Goal: Information Seeking & Learning: Learn about a topic

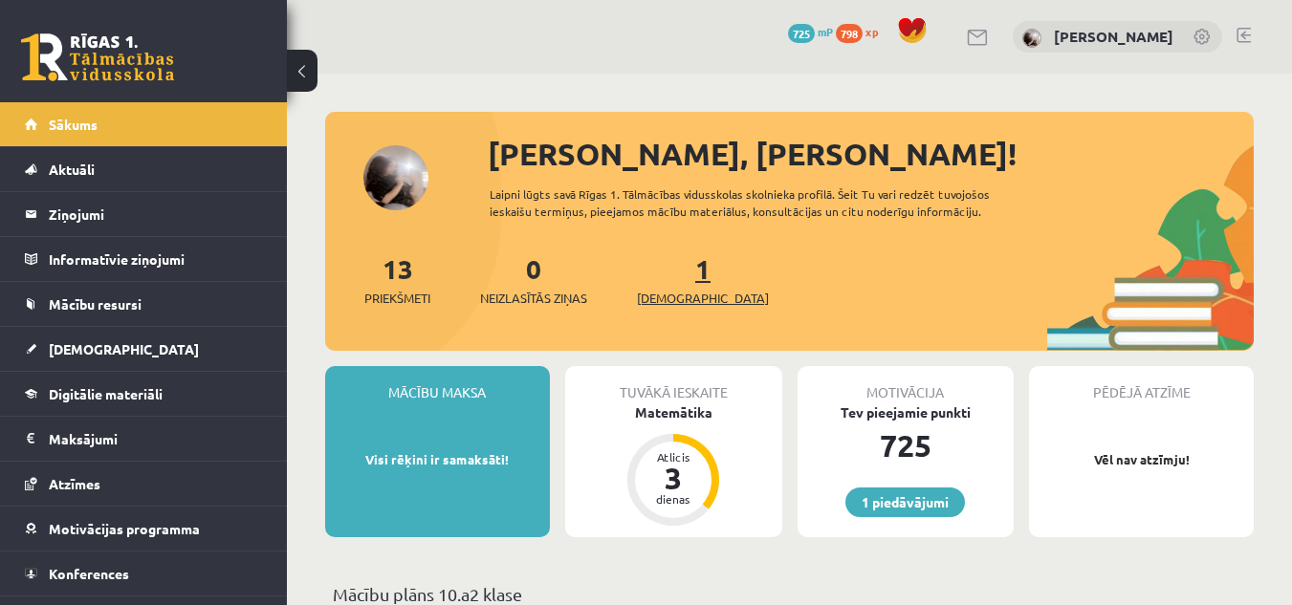
click at [682, 304] on span "[DEMOGRAPHIC_DATA]" at bounding box center [703, 298] width 132 height 19
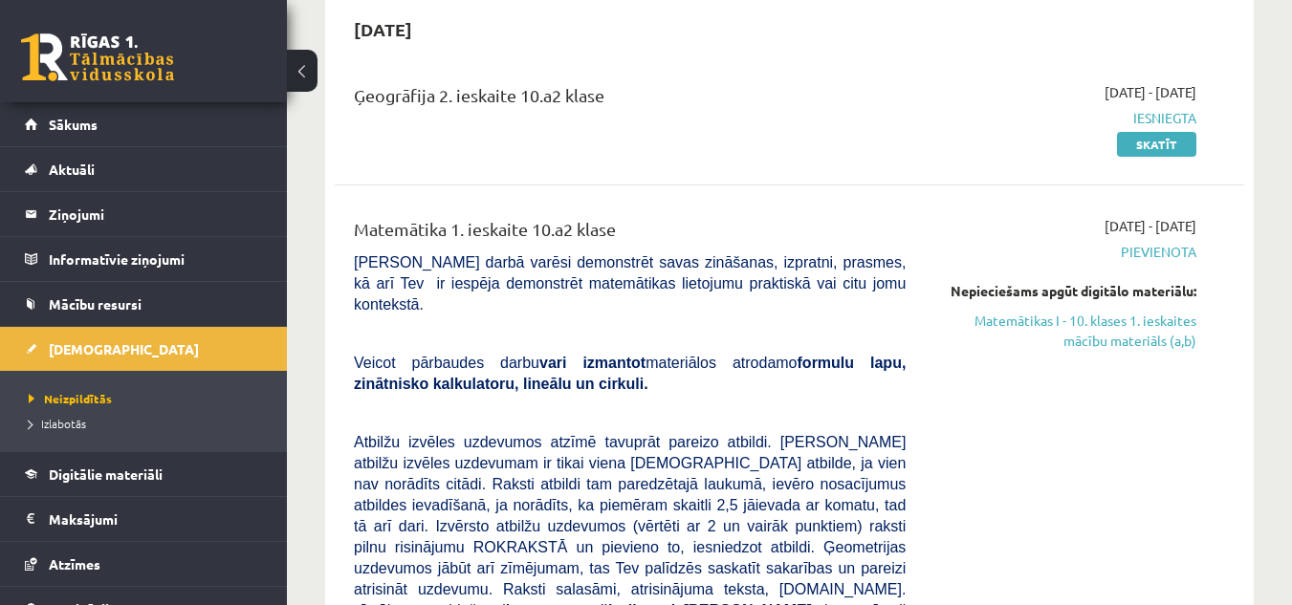
scroll to position [287, 0]
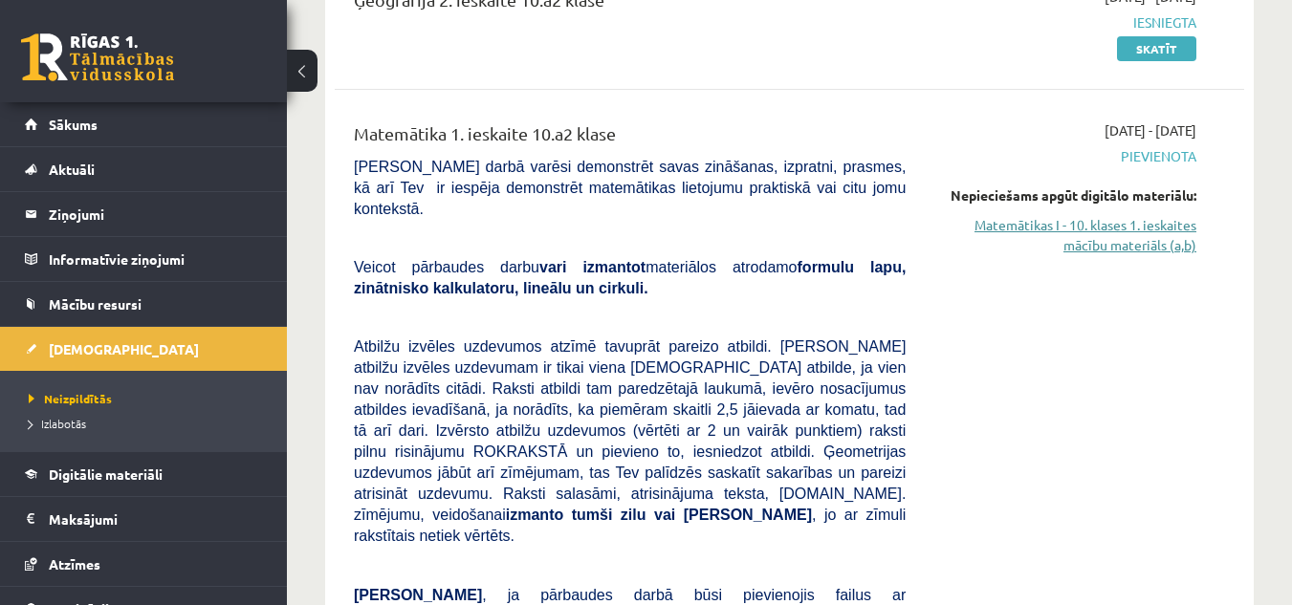
click at [1155, 245] on link "Matemātikas I - 10. klases 1. ieskaites mācību materiāls (a,b)" at bounding box center [1065, 235] width 262 height 40
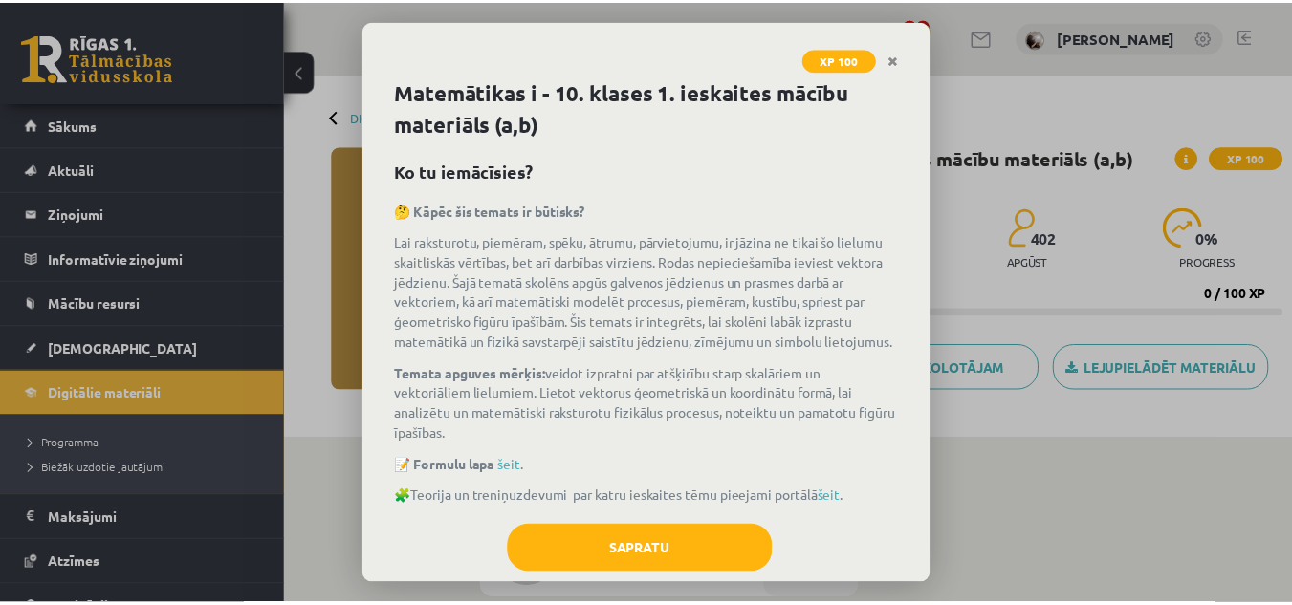
scroll to position [56, 0]
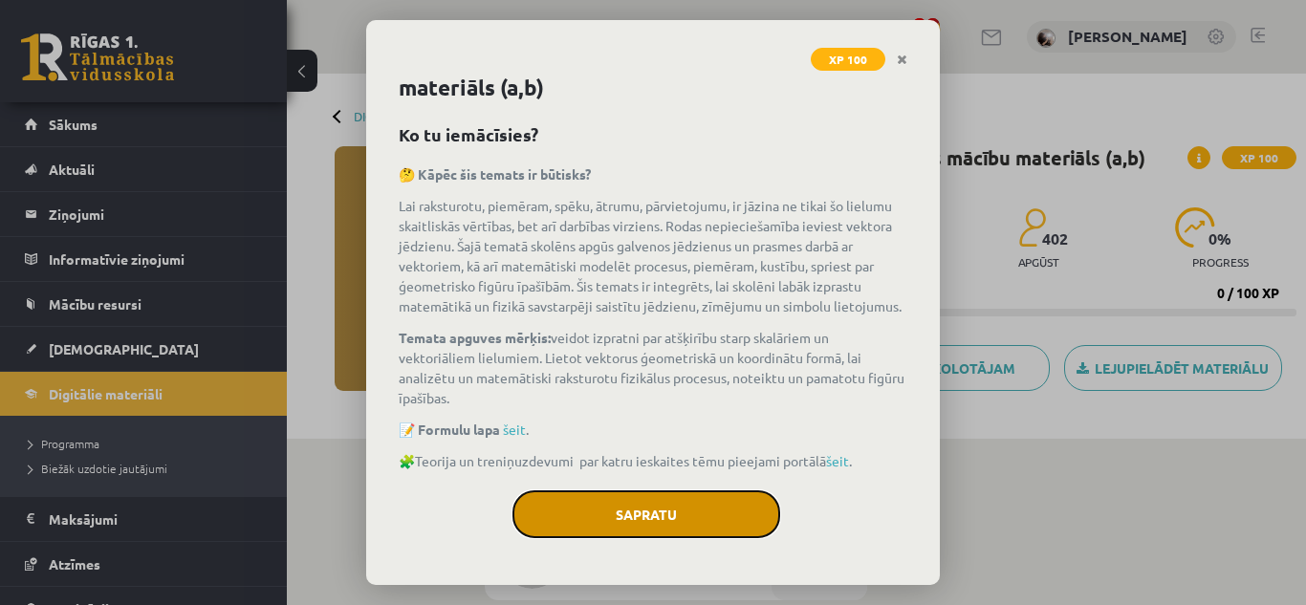
click at [734, 526] on button "Sapratu" at bounding box center [646, 514] width 268 height 48
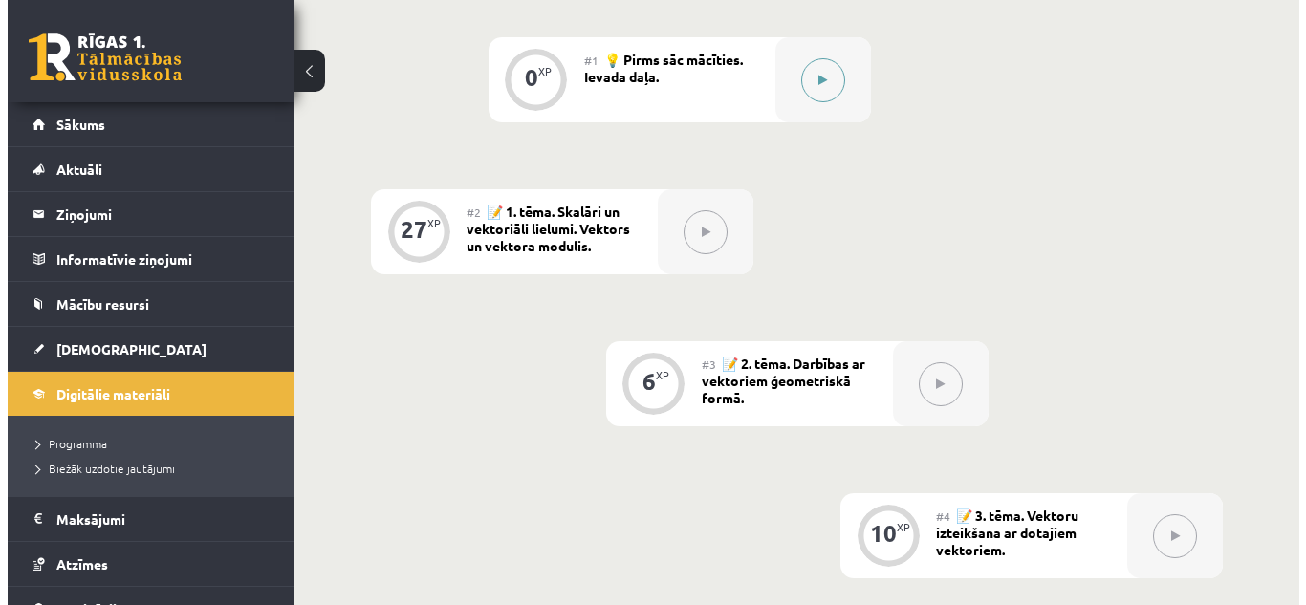
scroll to position [382, 0]
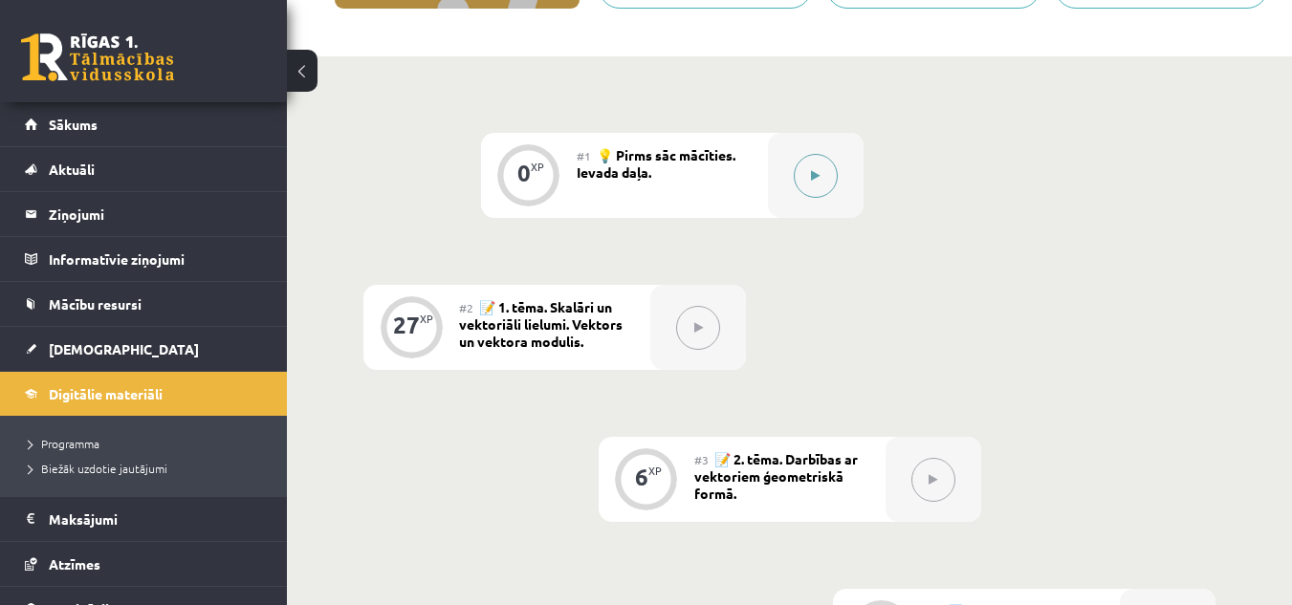
click at [832, 188] on button at bounding box center [816, 176] width 44 height 44
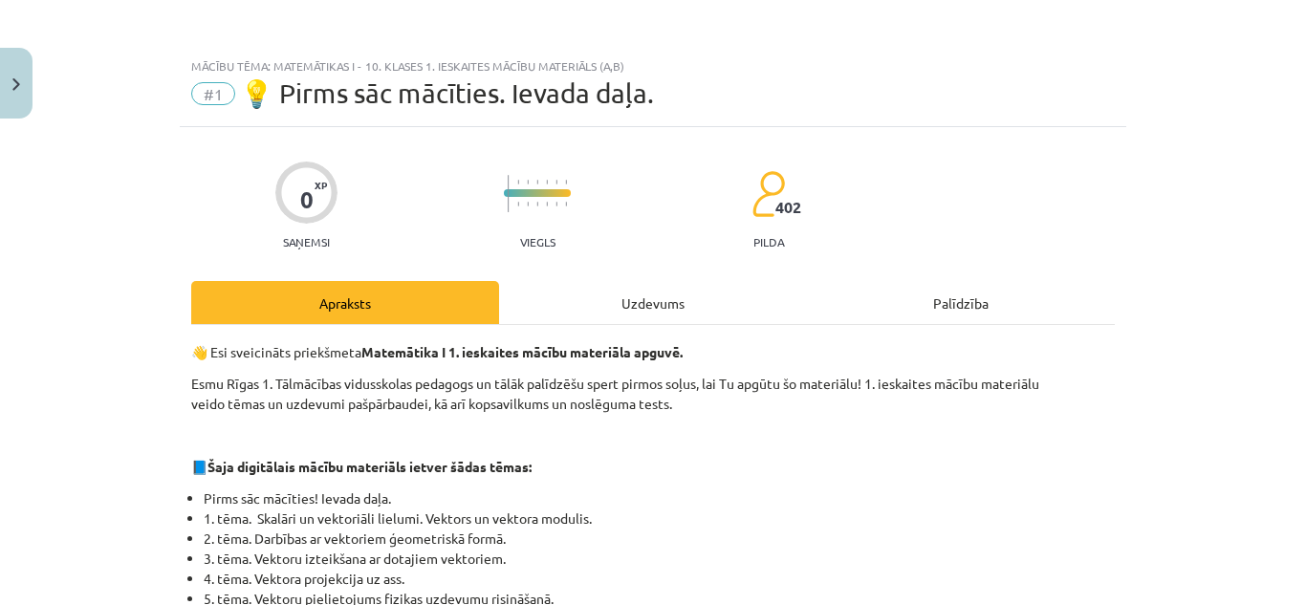
scroll to position [191, 0]
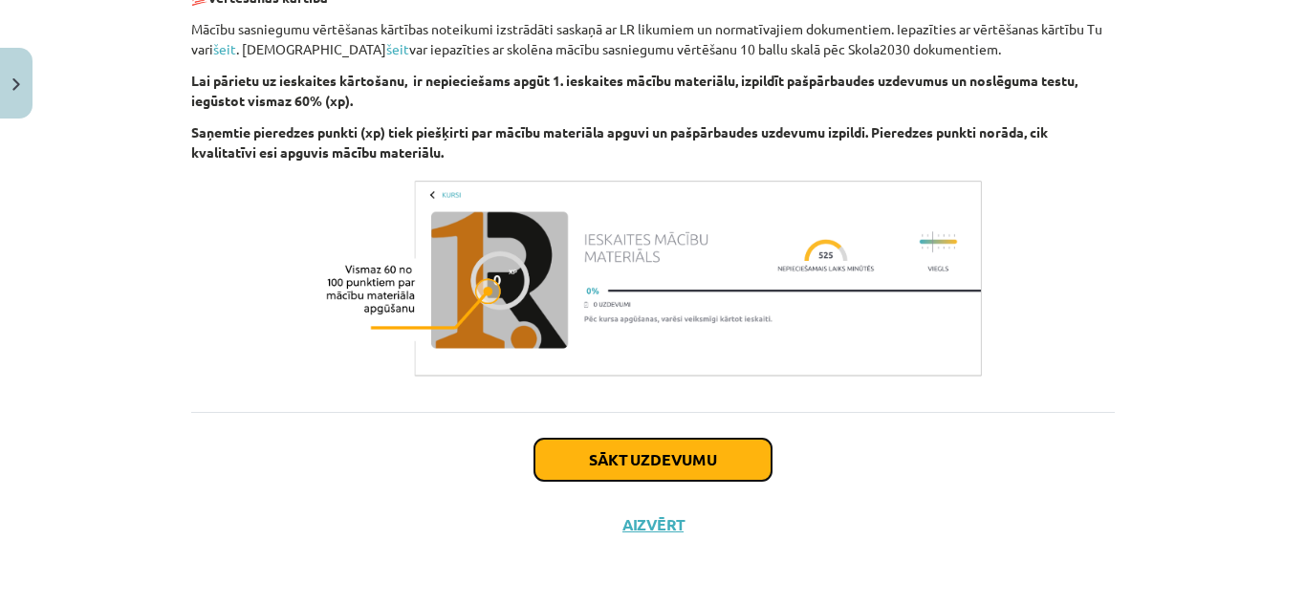
click at [725, 441] on button "Sākt uzdevumu" at bounding box center [652, 460] width 237 height 42
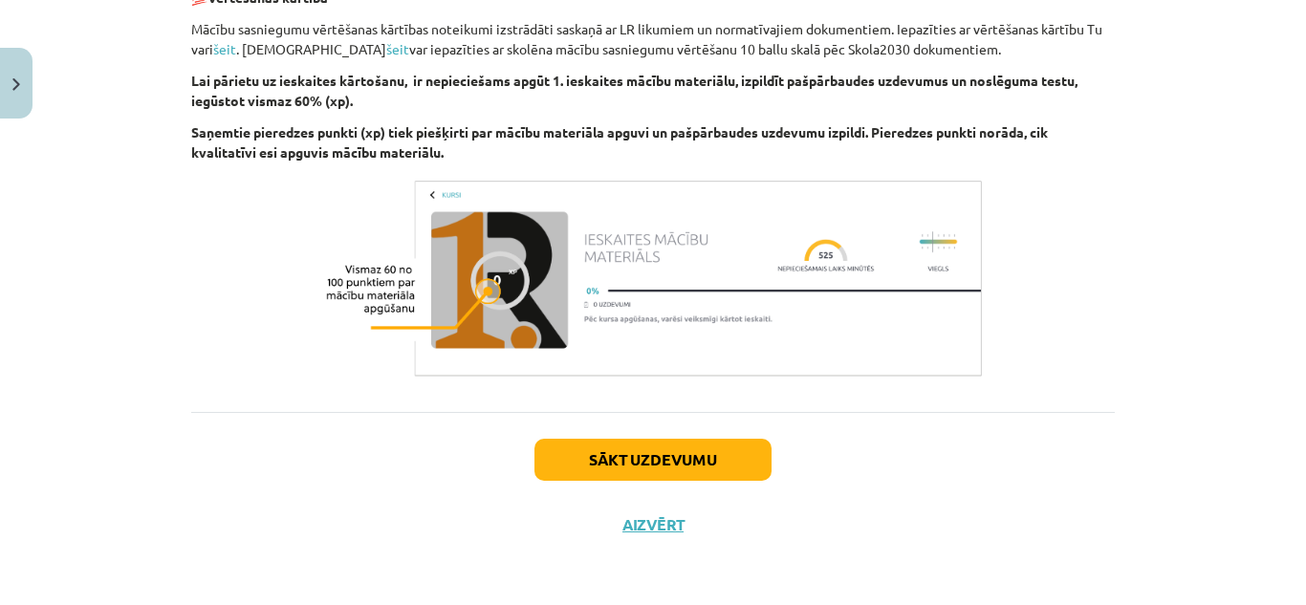
scroll to position [48, 0]
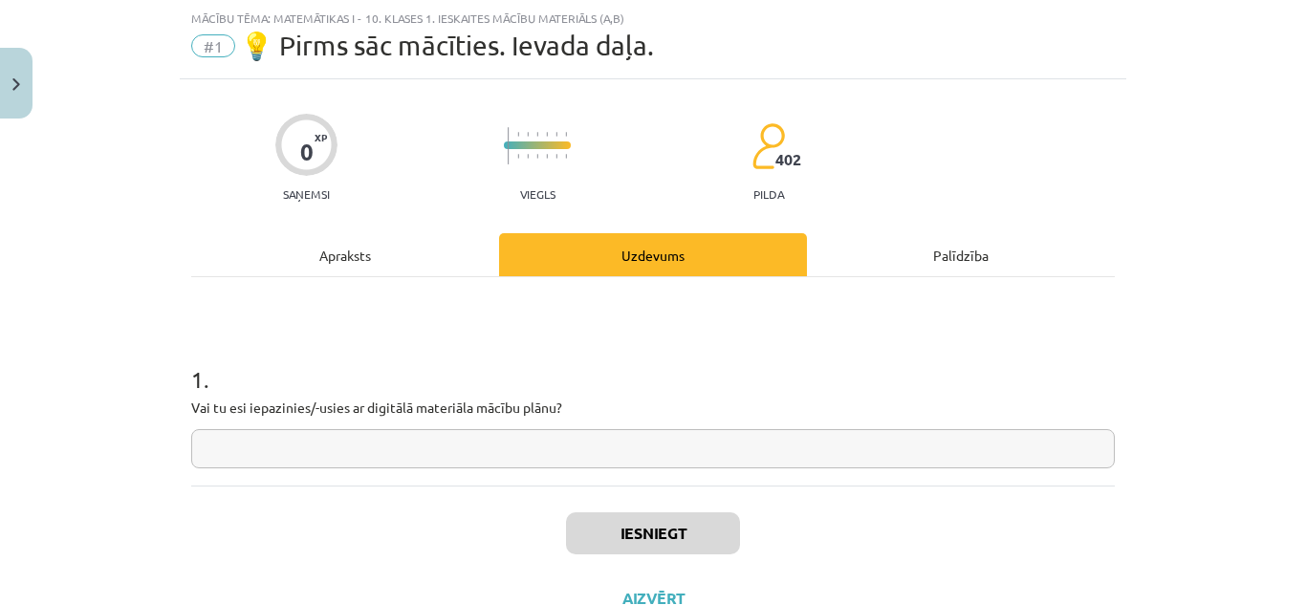
click at [741, 436] on input "text" at bounding box center [653, 448] width 924 height 39
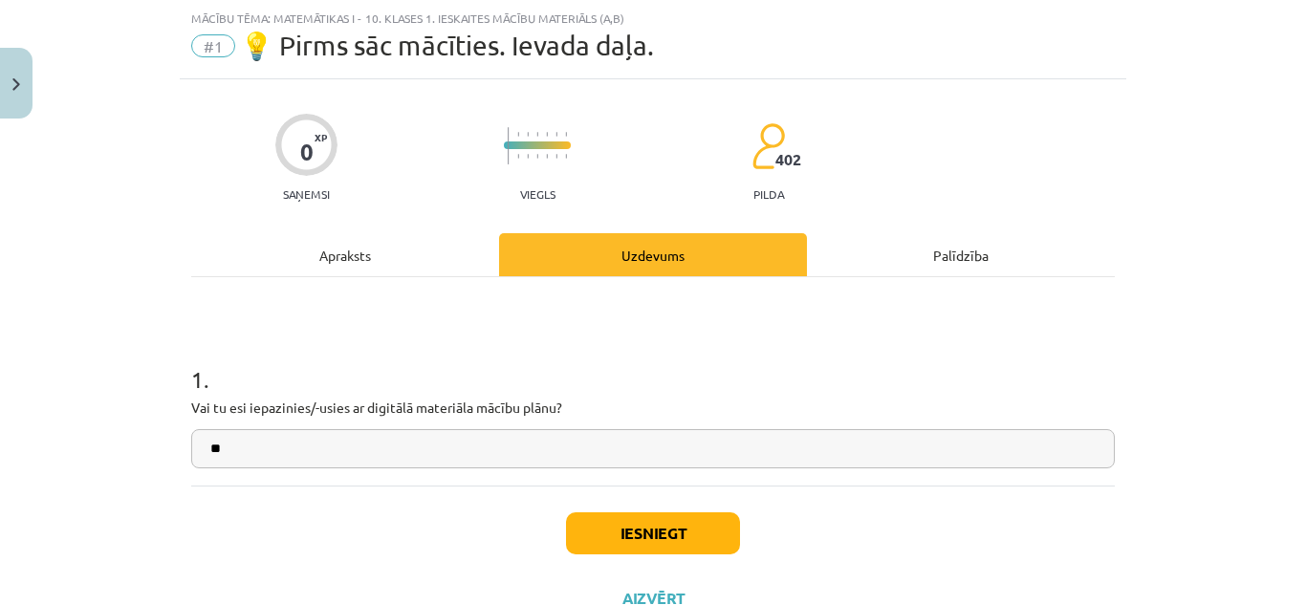
type input "**"
click at [683, 552] on button "Iesniegt" at bounding box center [653, 533] width 174 height 42
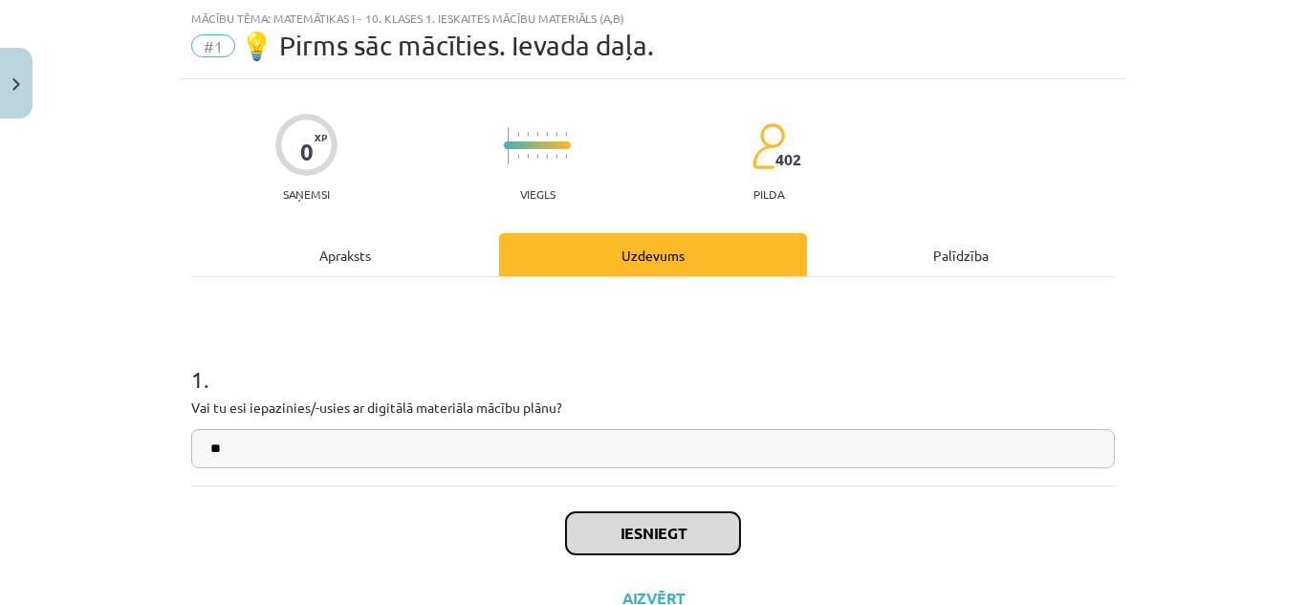
scroll to position [121, 0]
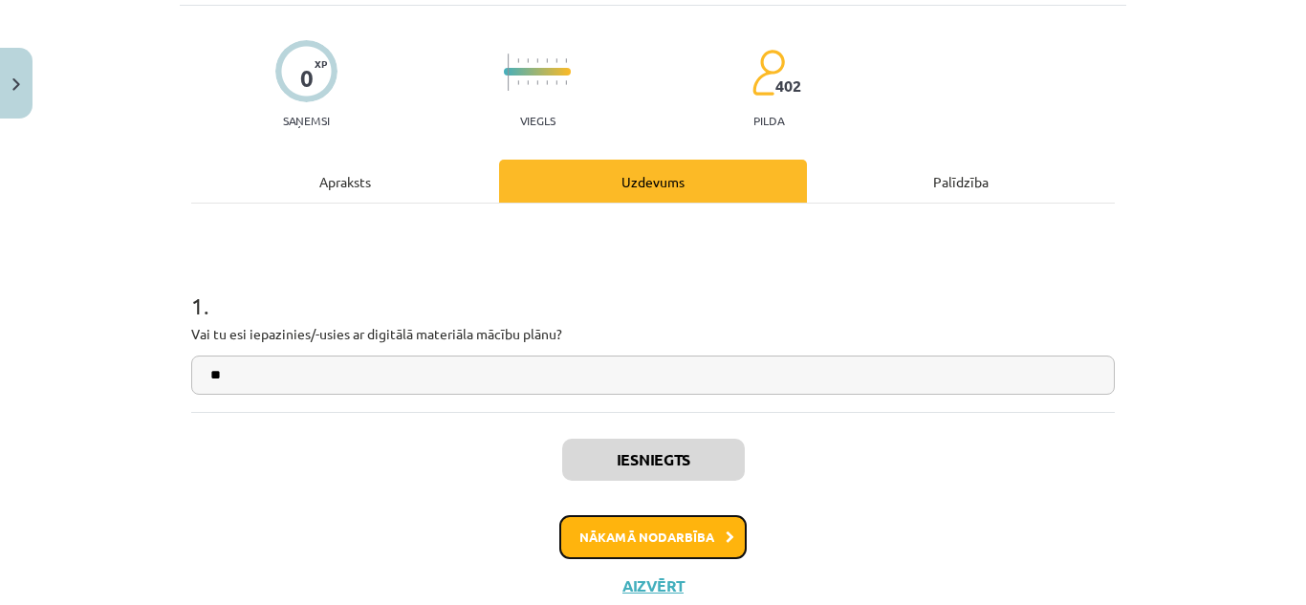
click at [690, 517] on button "Nākamā nodarbība" at bounding box center [652, 537] width 187 height 44
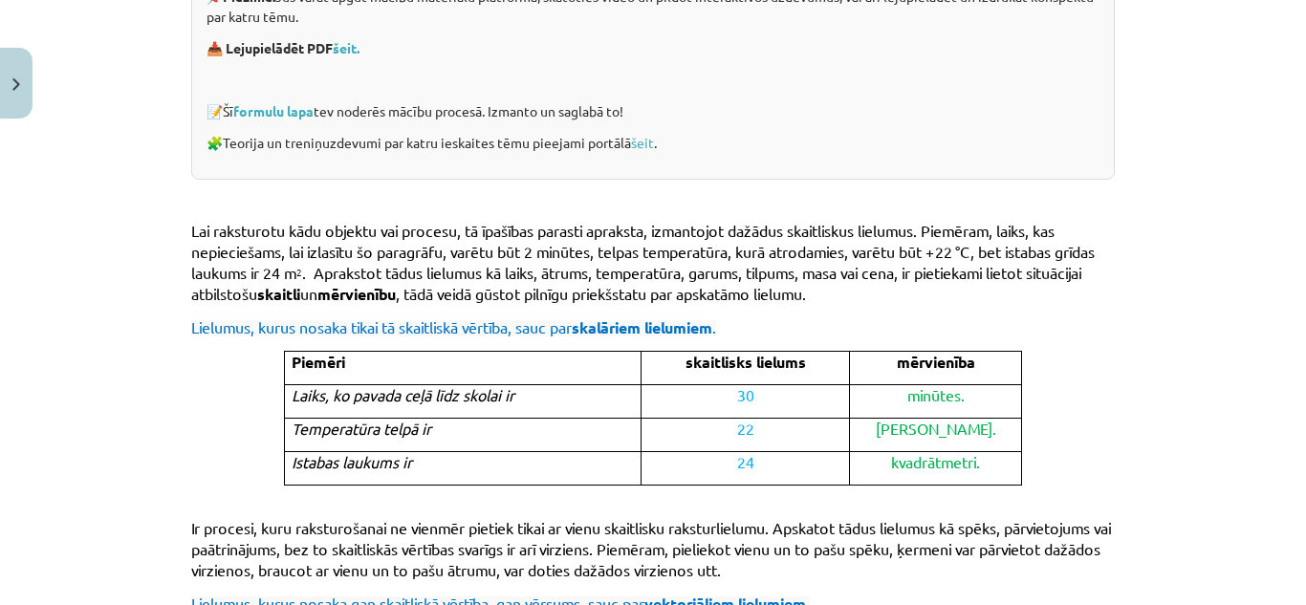
scroll to position [335, 0]
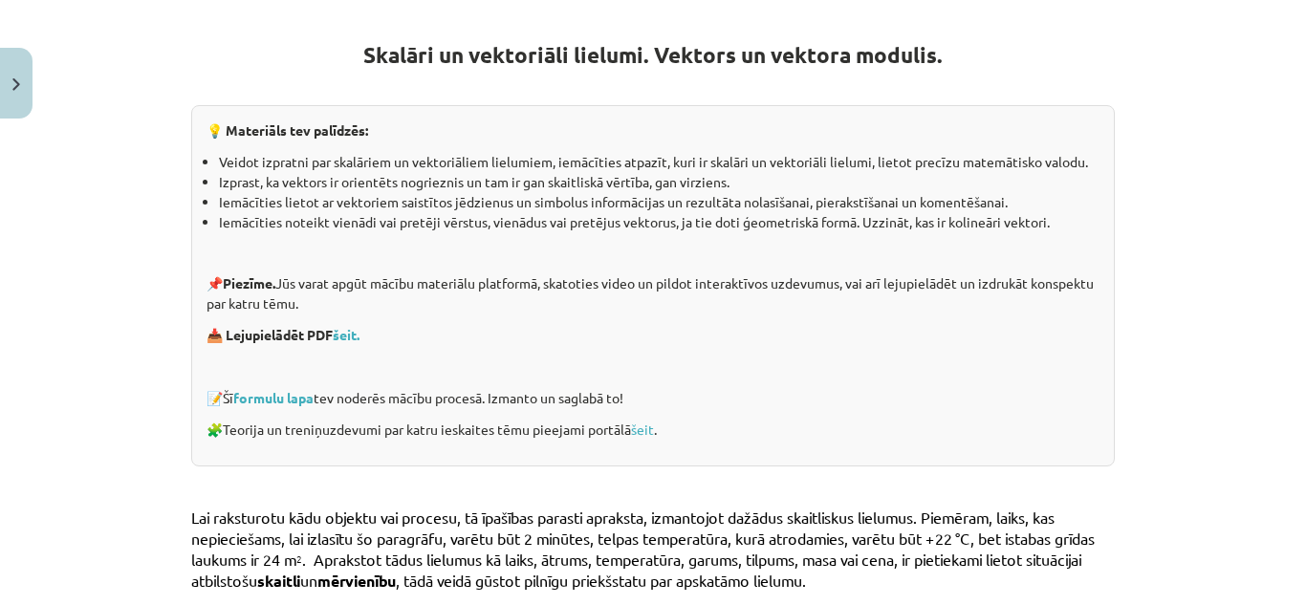
click at [728, 451] on div "💡 Materiāls tev palīdzēs: Veidot izpratni par skalāriem un vektoriāliem lielumi…" at bounding box center [653, 285] width 924 height 361
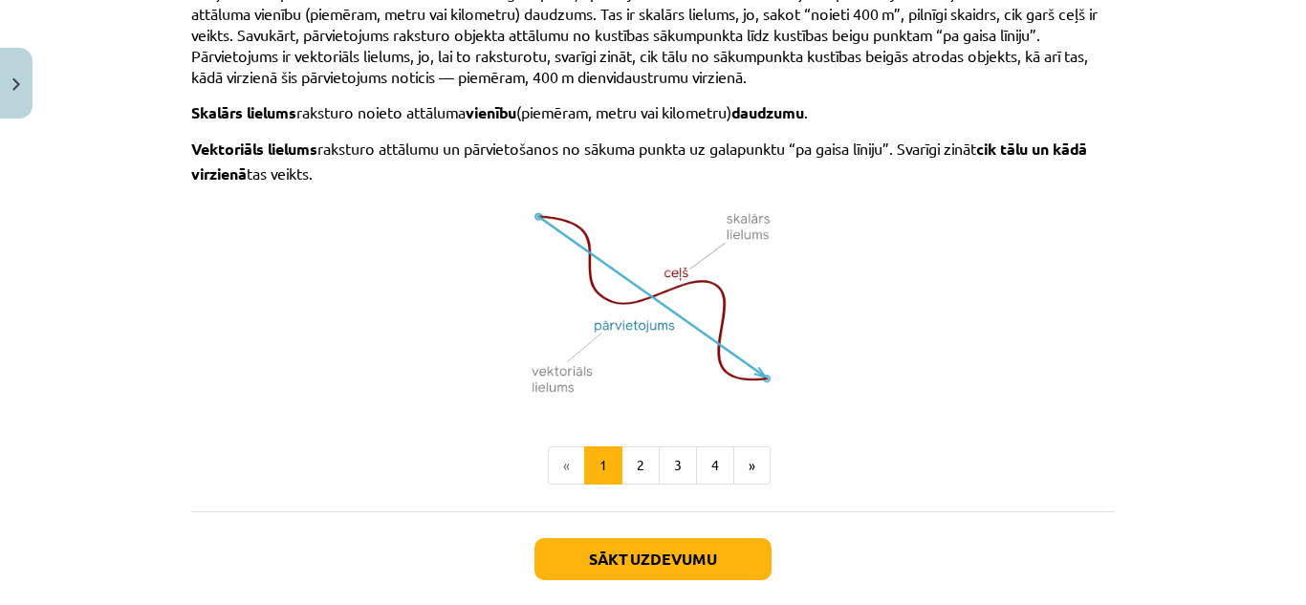
scroll to position [1361, 0]
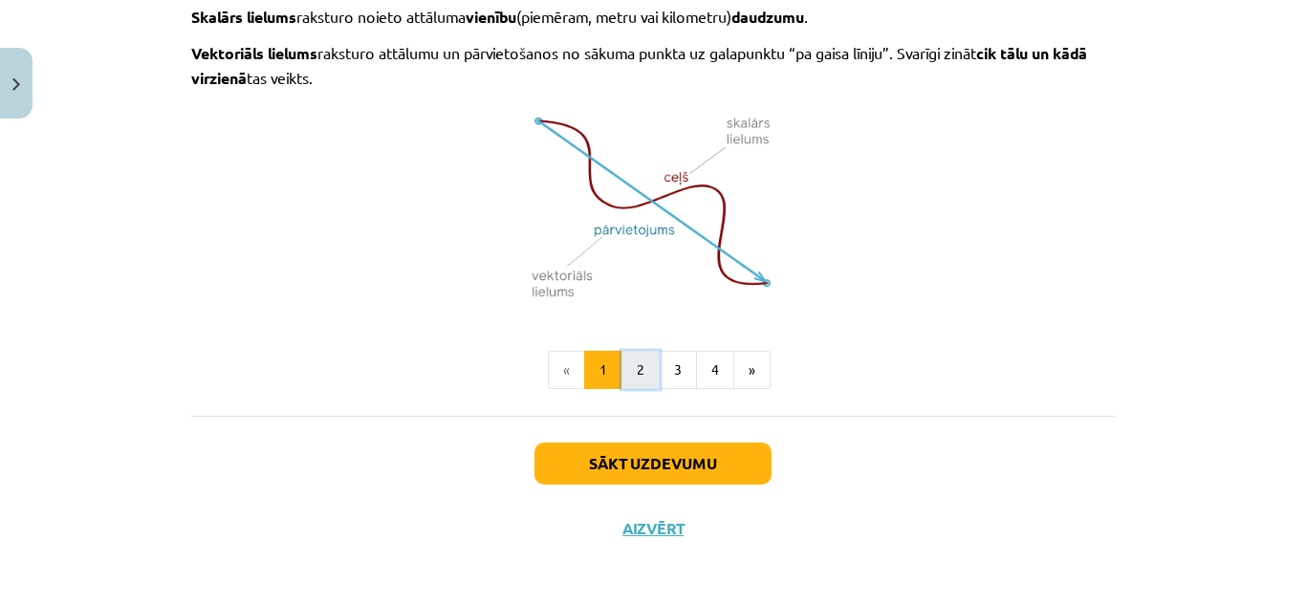
click at [641, 351] on button "2" at bounding box center [640, 370] width 38 height 38
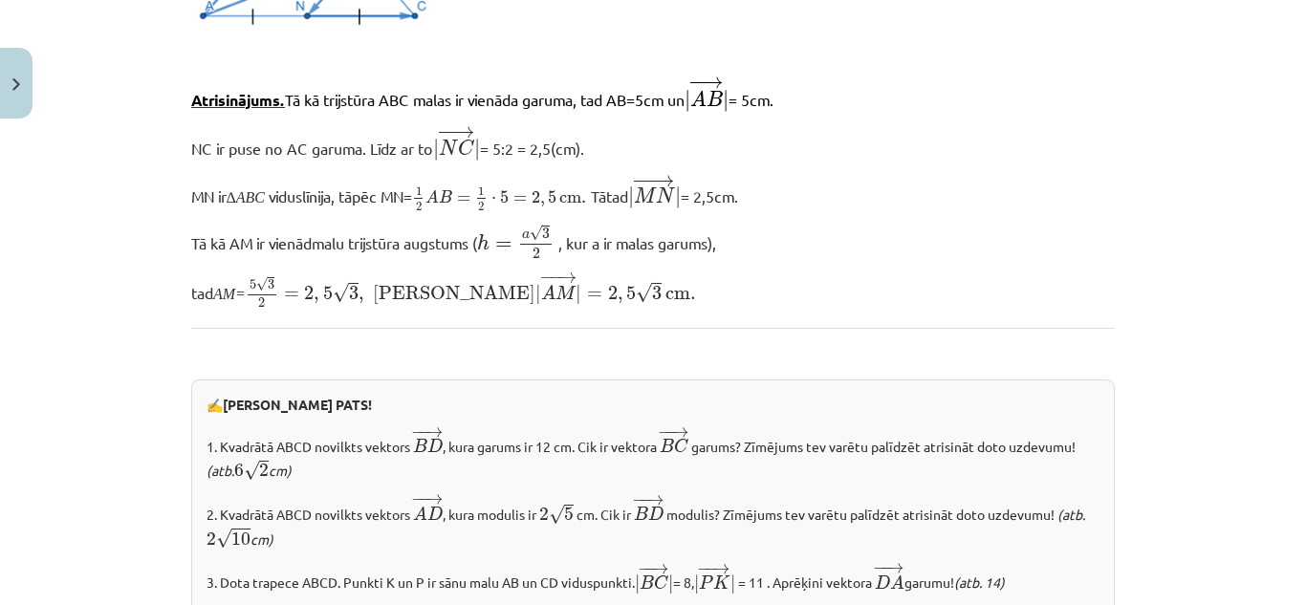
scroll to position [1605, 0]
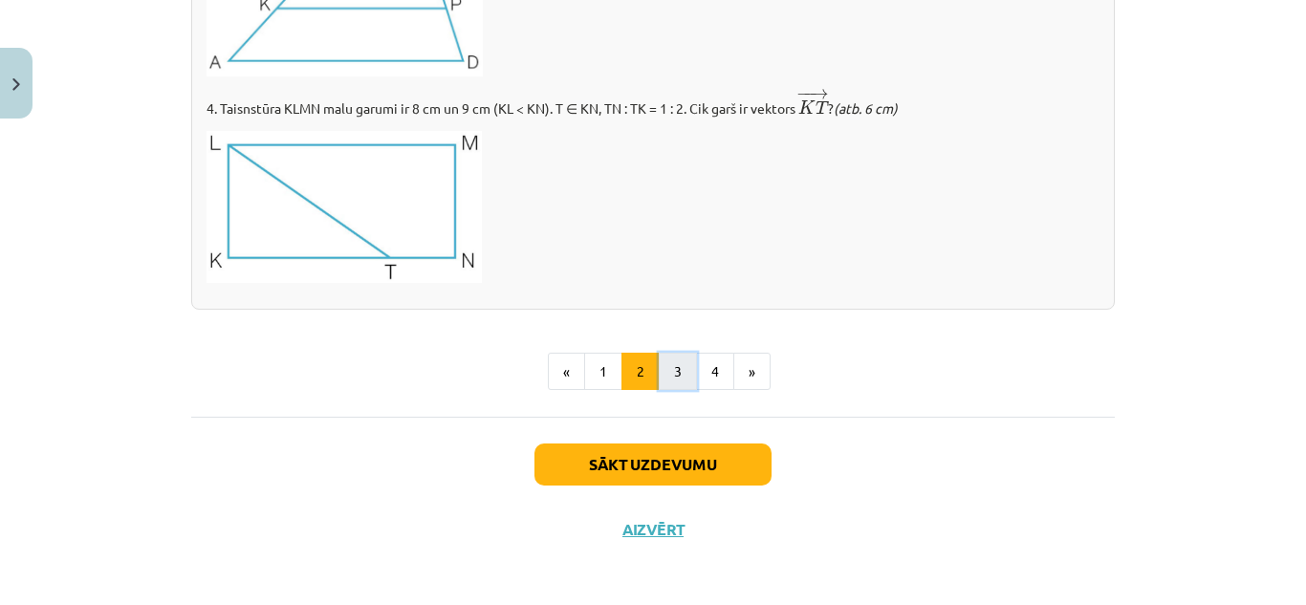
click at [677, 369] on button "3" at bounding box center [678, 372] width 38 height 38
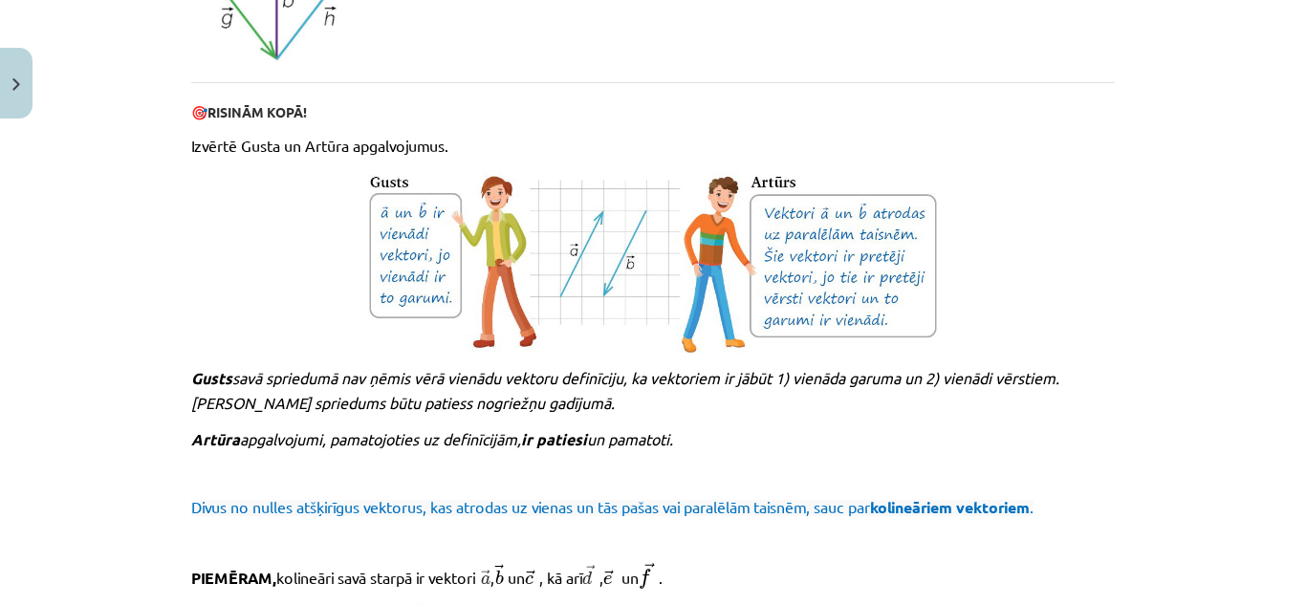
scroll to position [2187, 0]
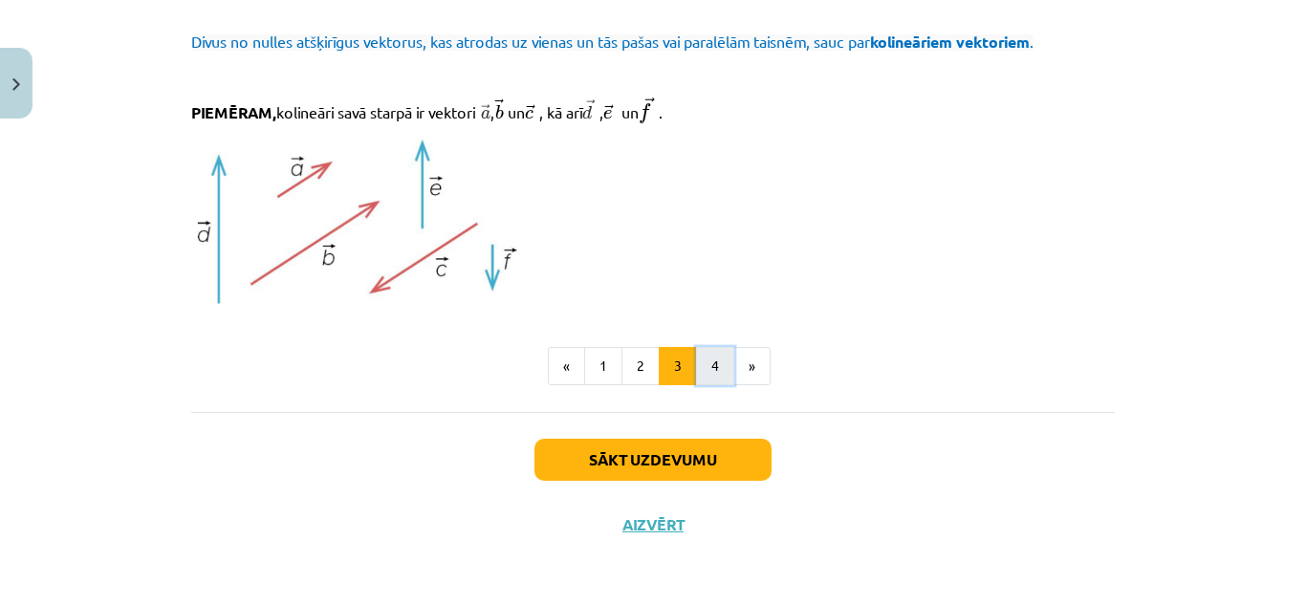
click at [704, 369] on button "4" at bounding box center [715, 366] width 38 height 38
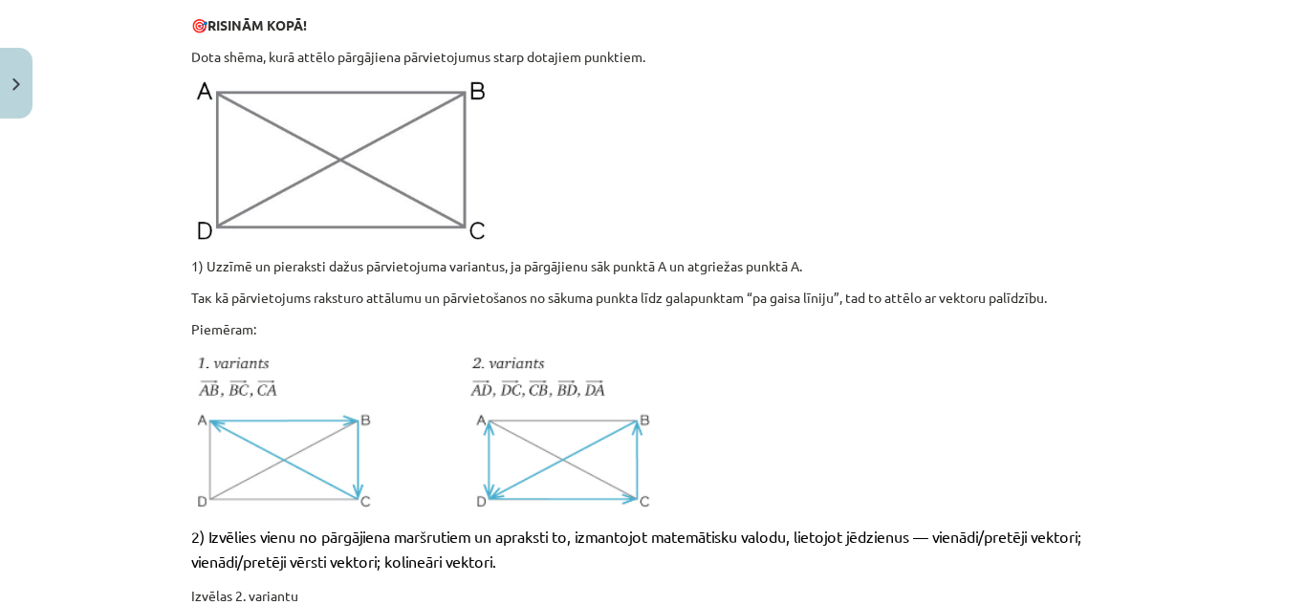
scroll to position [956, 0]
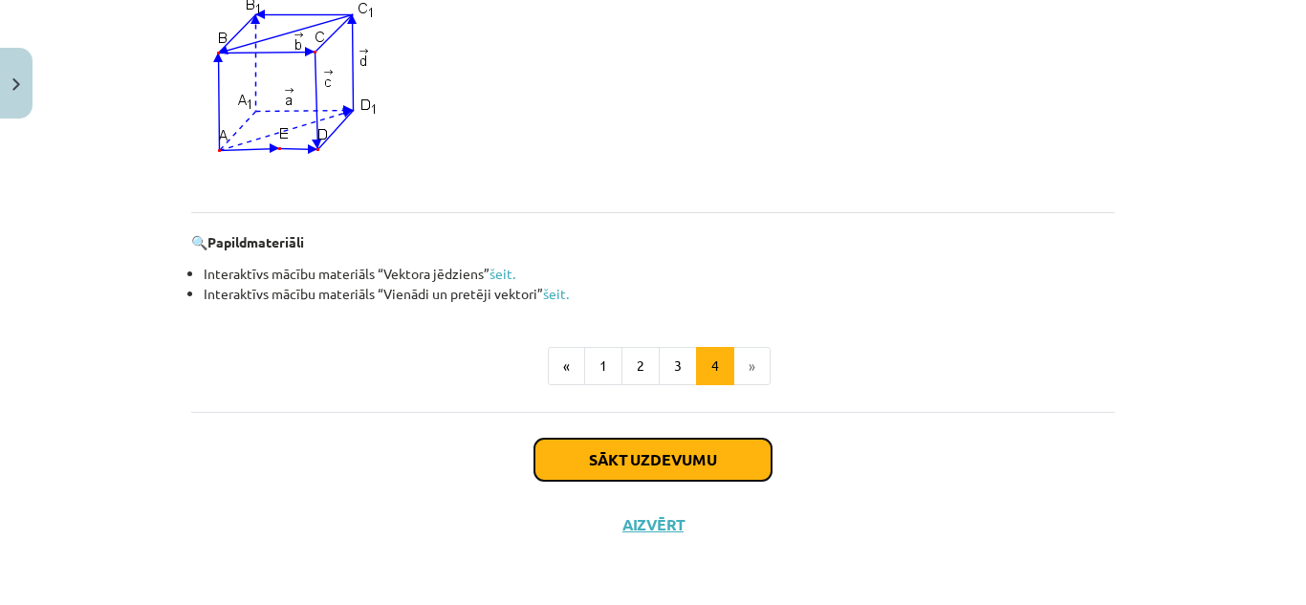
click at [719, 439] on button "Sākt uzdevumu" at bounding box center [652, 460] width 237 height 42
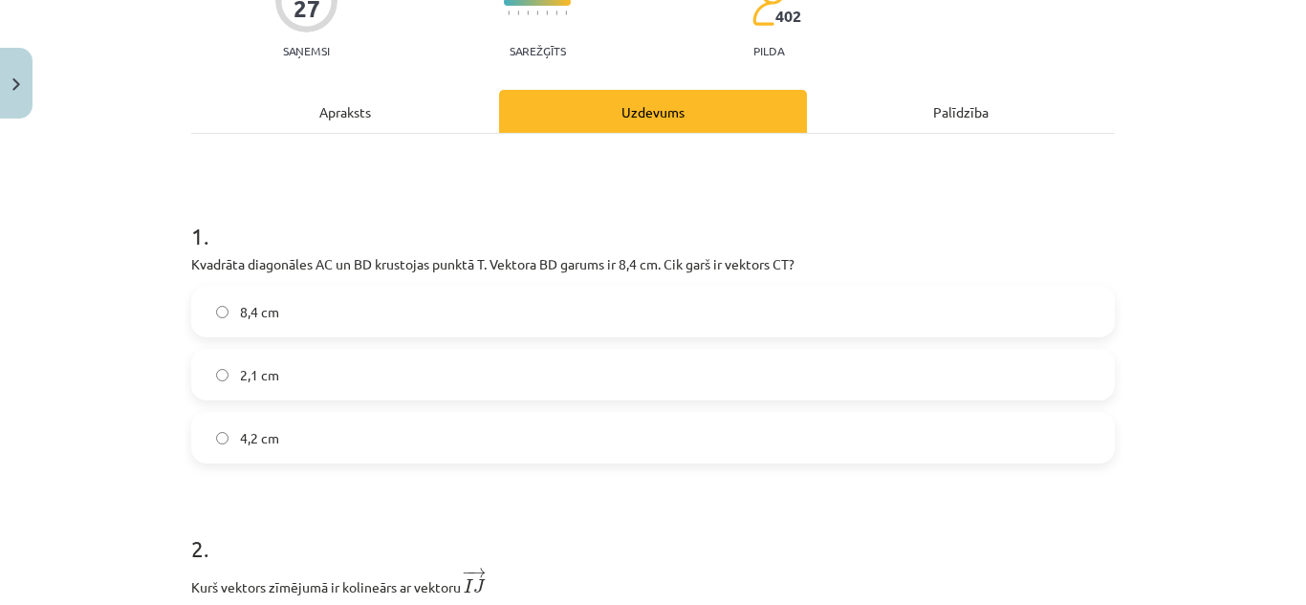
scroll to position [287, 0]
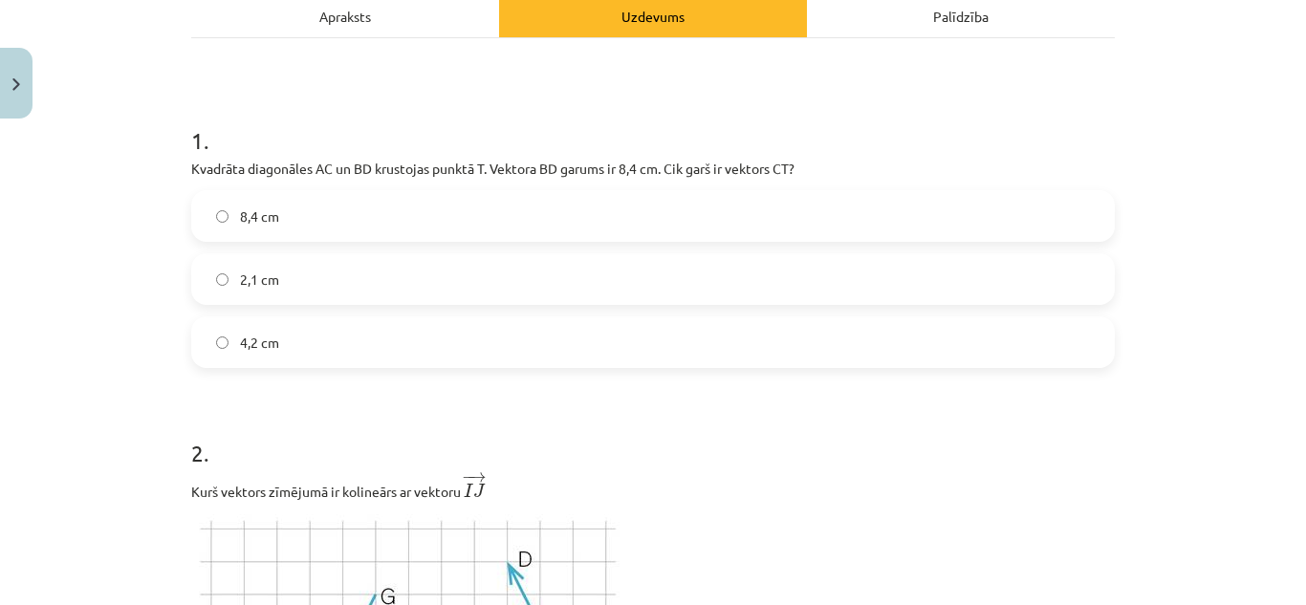
click at [465, 357] on label "4,2 cm" at bounding box center [653, 342] width 920 height 48
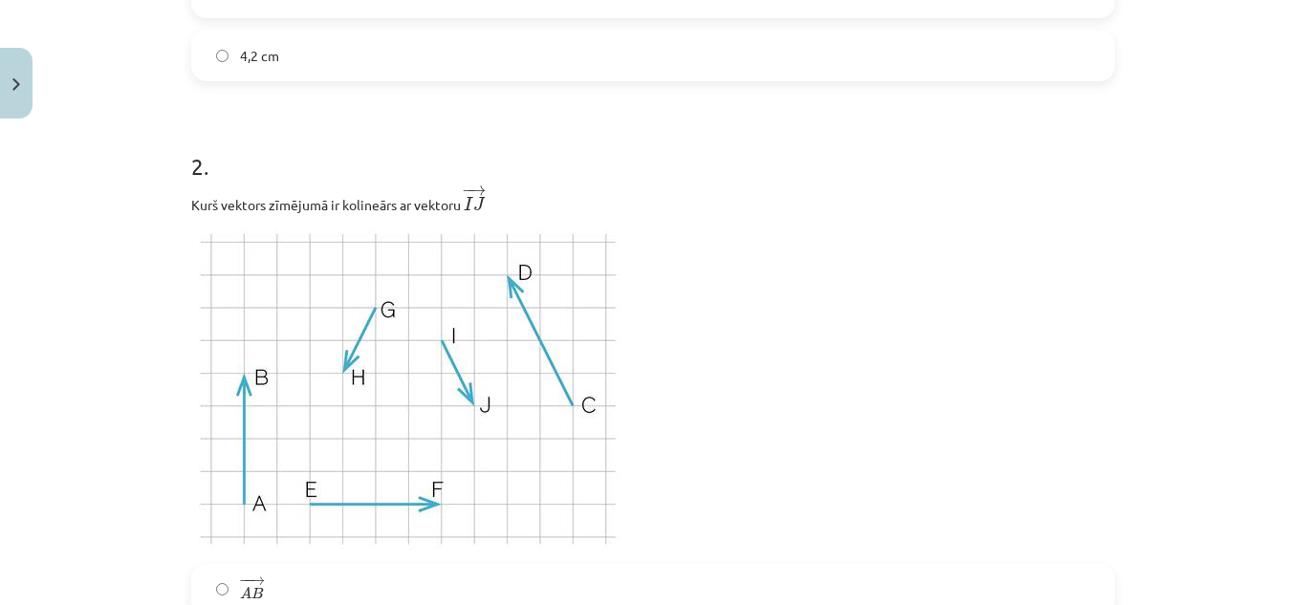
scroll to position [669, 0]
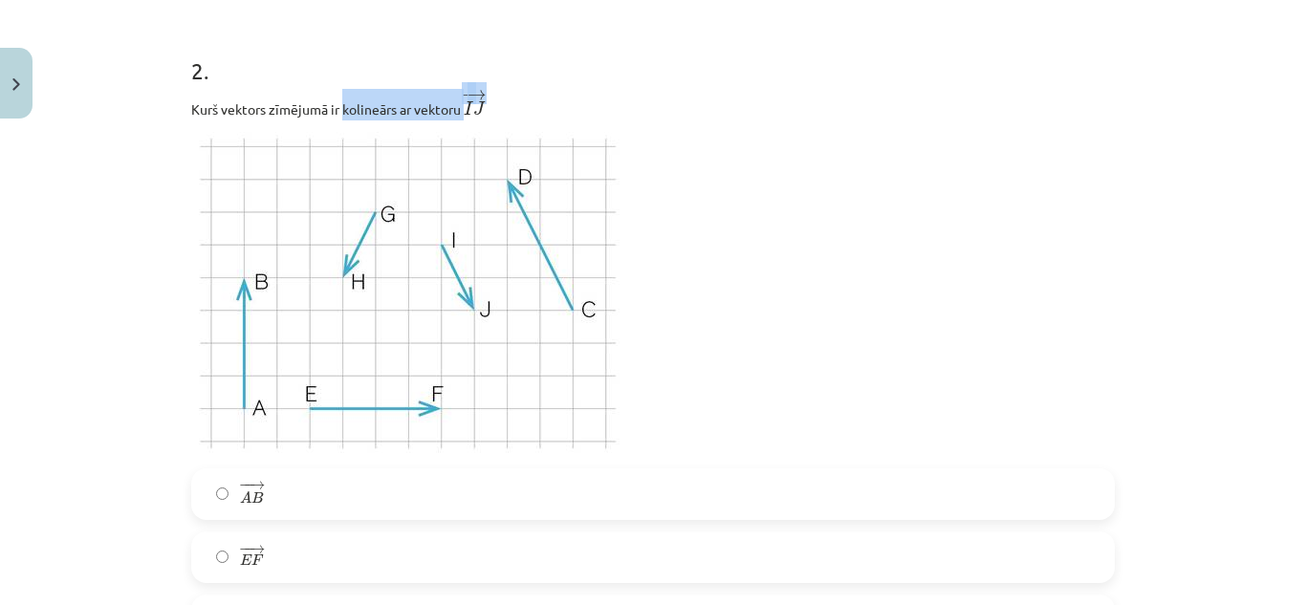
drag, startPoint x: 449, startPoint y: 112, endPoint x: 335, endPoint y: 112, distance: 114.7
click at [335, 112] on p "Kurš vektors zīmējumā ir kolineārs ar vektoru ﻿ − → I J I J →" at bounding box center [653, 105] width 924 height 32
copy p "kolineārs ar vektoru ﻿ − →"
click at [832, 151] on p at bounding box center [653, 294] width 924 height 325
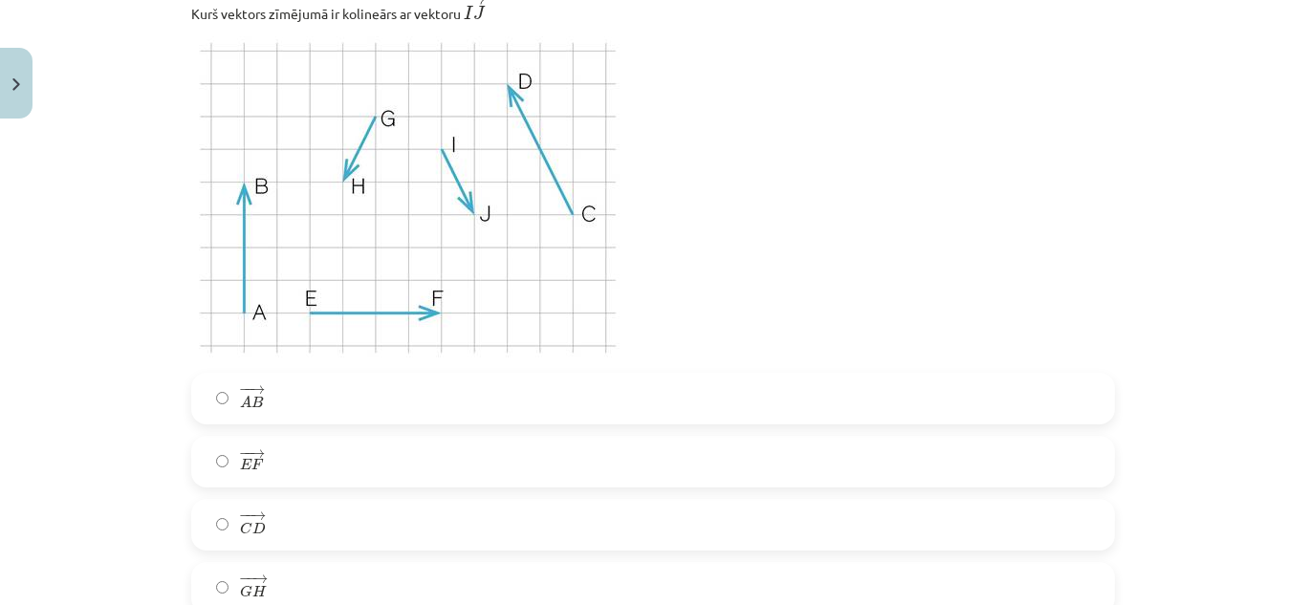
scroll to position [860, 0]
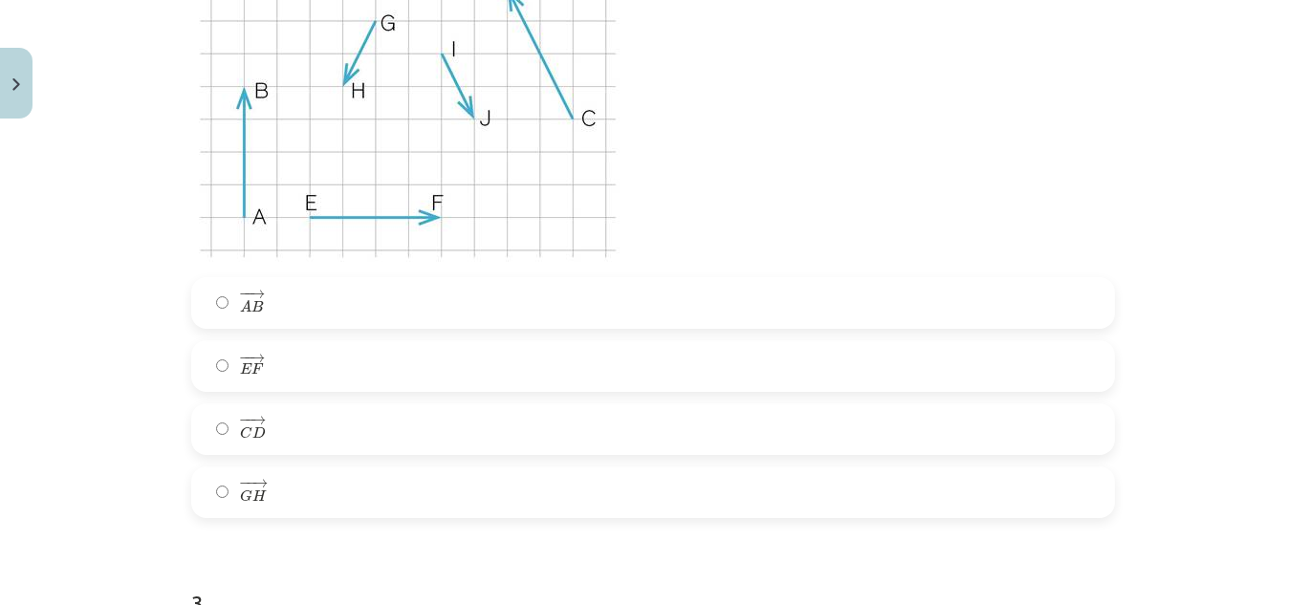
click at [289, 486] on label "− − → G H G H →" at bounding box center [653, 492] width 920 height 48
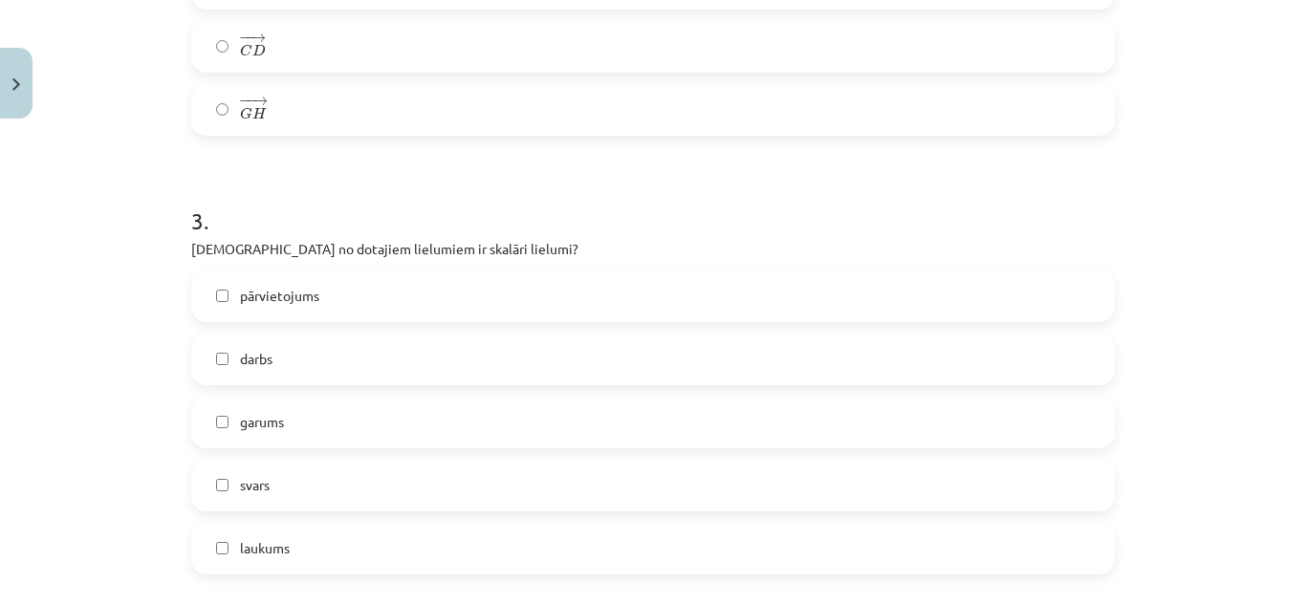
scroll to position [1339, 0]
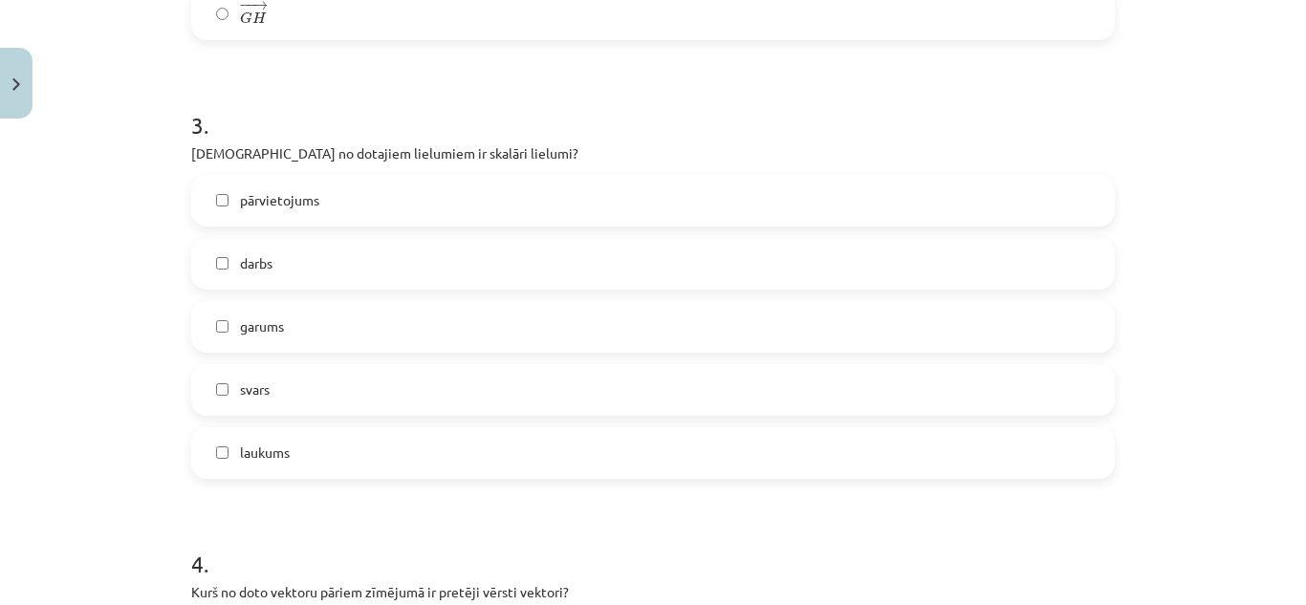
drag, startPoint x: 414, startPoint y: 266, endPoint x: 382, endPoint y: 294, distance: 42.0
drag, startPoint x: 382, startPoint y: 294, endPoint x: 644, endPoint y: 164, distance: 292.0
click at [644, 164] on div "3 . Kuri no dotajiem lielumiem ir skalāri lielumi? pārvietojums darbs garums sv…" at bounding box center [653, 278] width 924 height 401
click at [280, 189] on label "pārvietojums" at bounding box center [653, 201] width 920 height 48
click at [295, 323] on label "garums" at bounding box center [653, 327] width 920 height 48
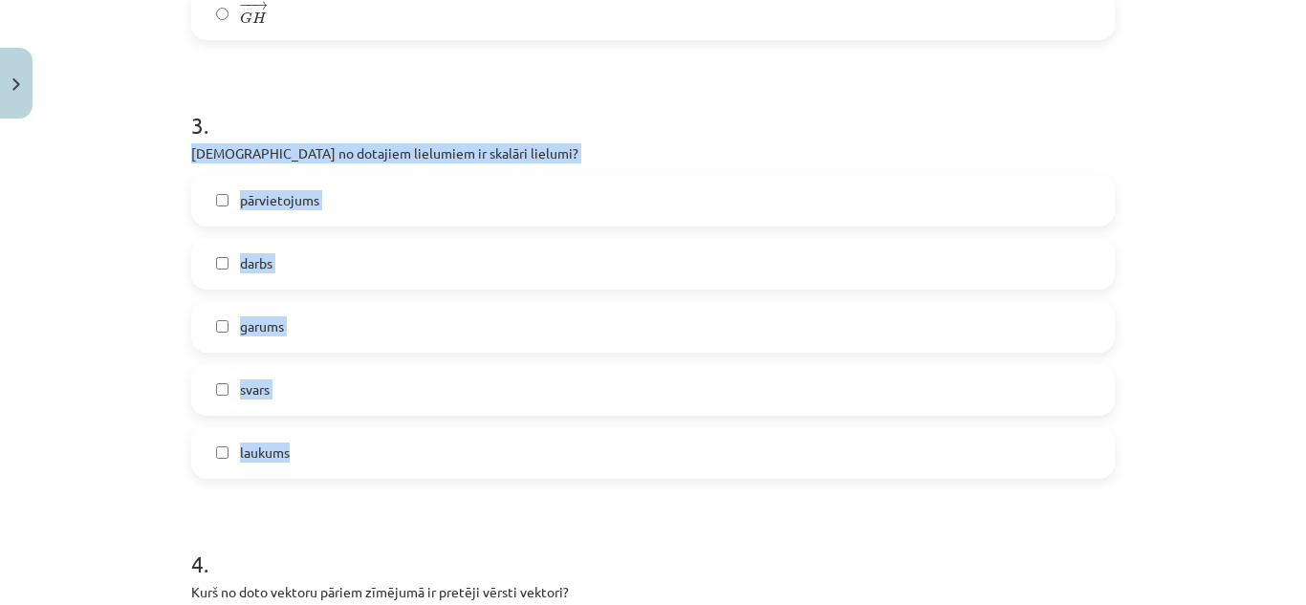
drag, startPoint x: 172, startPoint y: 155, endPoint x: 370, endPoint y: 440, distance: 346.9
copy div "[DEMOGRAPHIC_DATA] no dotajiem lielumiem ir skalāri lielumi? pārvietojums darbs…"
click at [515, 151] on p "[DEMOGRAPHIC_DATA] no dotajiem lielumiem ir skalāri lielumi?" at bounding box center [653, 153] width 924 height 20
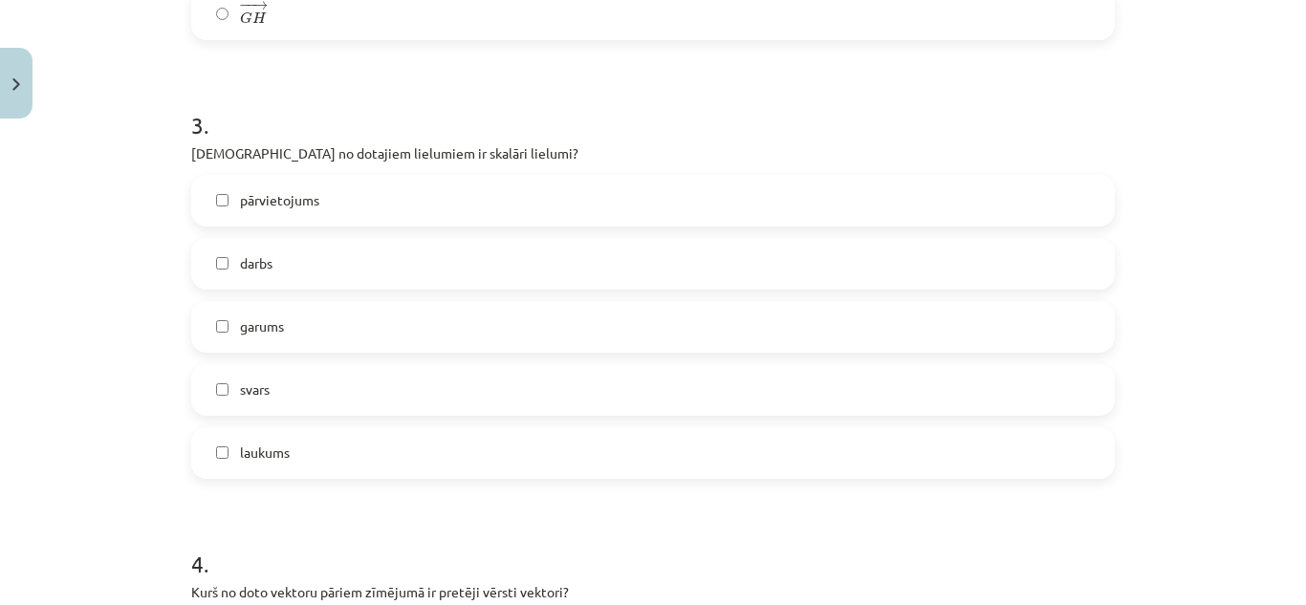
click at [227, 205] on label "pārvietojums" at bounding box center [653, 201] width 920 height 48
click at [307, 277] on label "darbs" at bounding box center [653, 264] width 920 height 48
click at [290, 470] on label "laukums" at bounding box center [653, 453] width 920 height 48
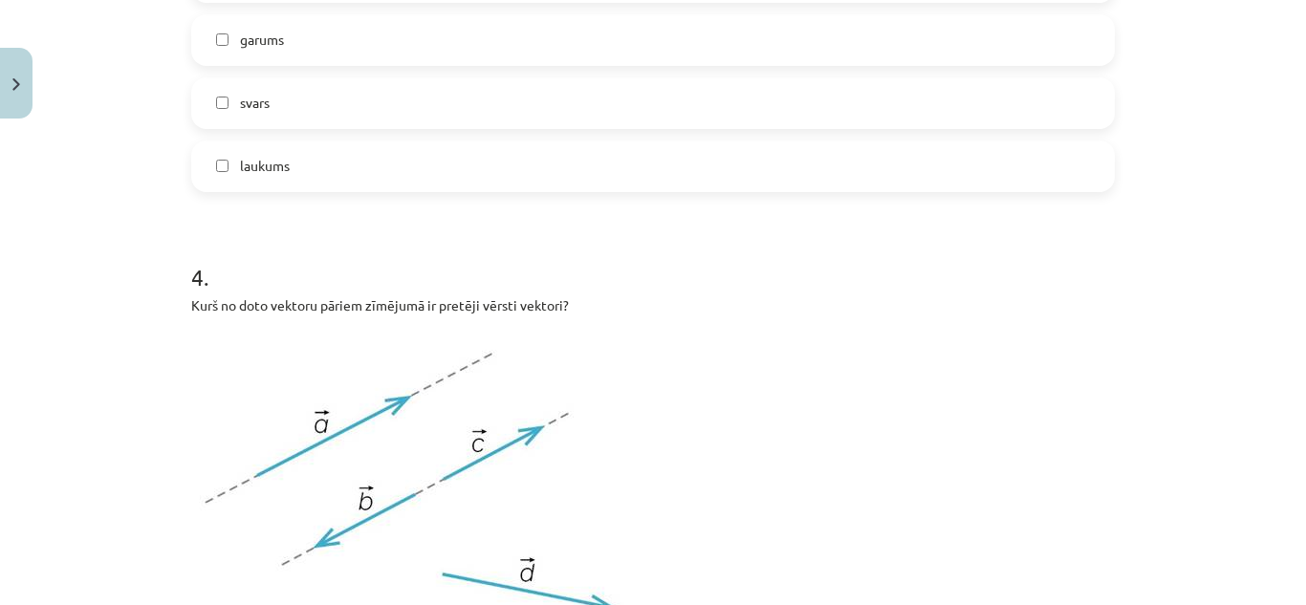
scroll to position [1817, 0]
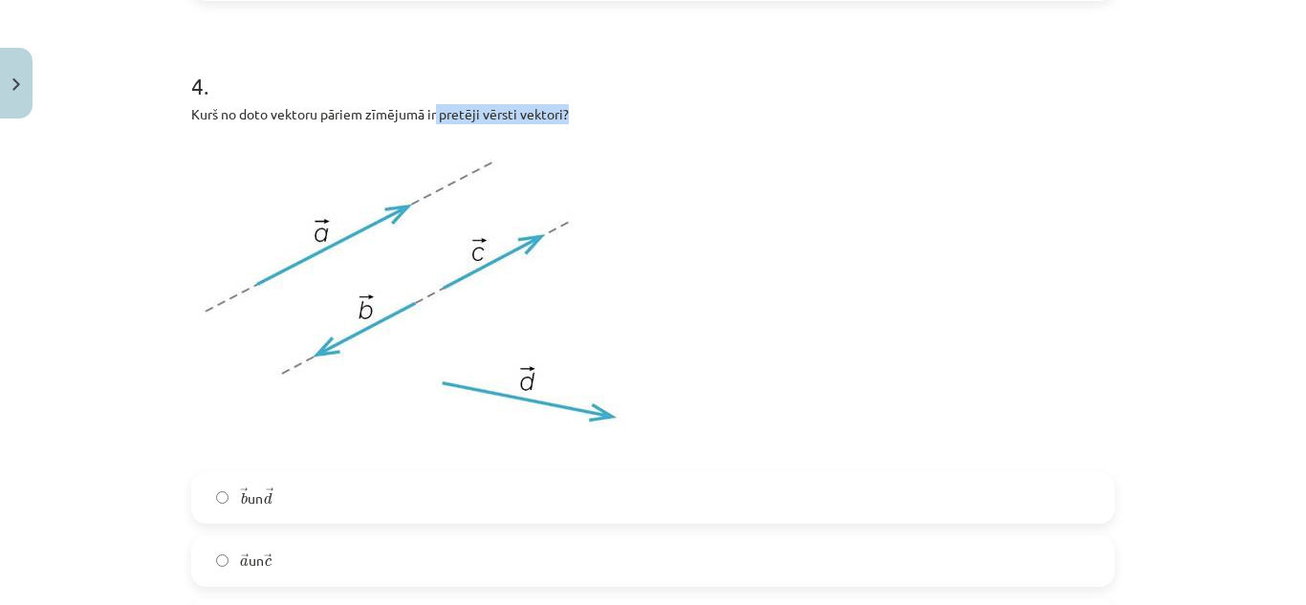
drag, startPoint x: 430, startPoint y: 119, endPoint x: 568, endPoint y: 124, distance: 137.8
click at [568, 124] on p "Kurš no doto vektoru pāriem zīmējumā ir pretēji vērsti vektori?" at bounding box center [653, 114] width 924 height 20
copy p "pretēji vērsti vektori?"
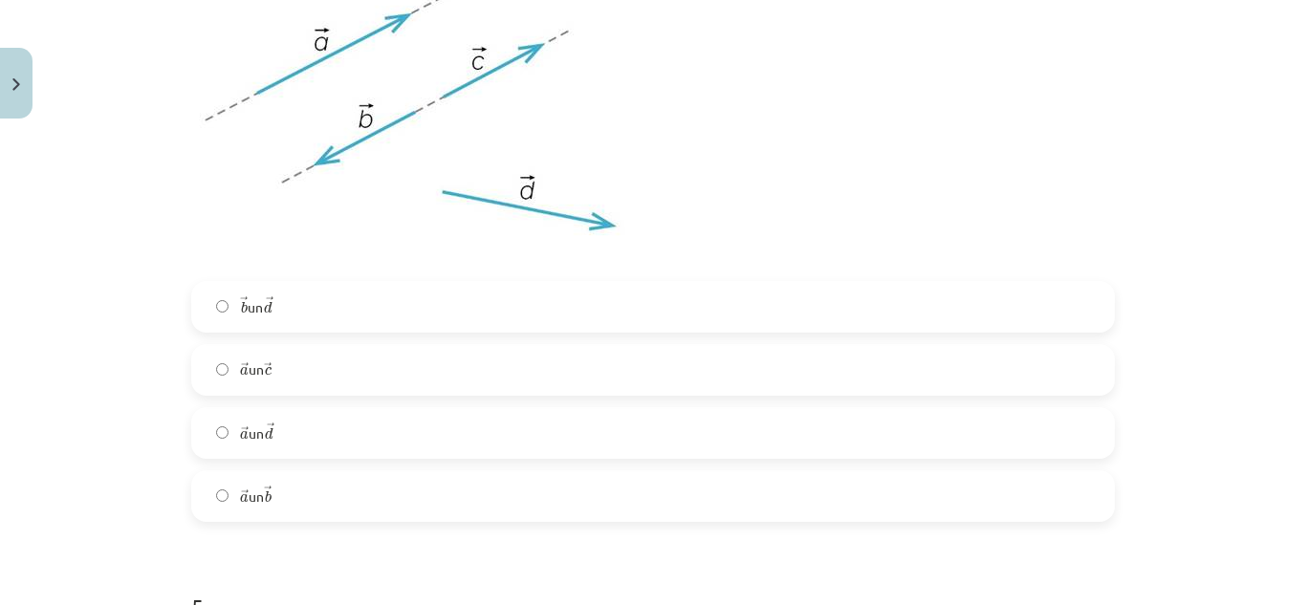
click at [381, 505] on label "→ a a → un → b b →" at bounding box center [653, 496] width 920 height 48
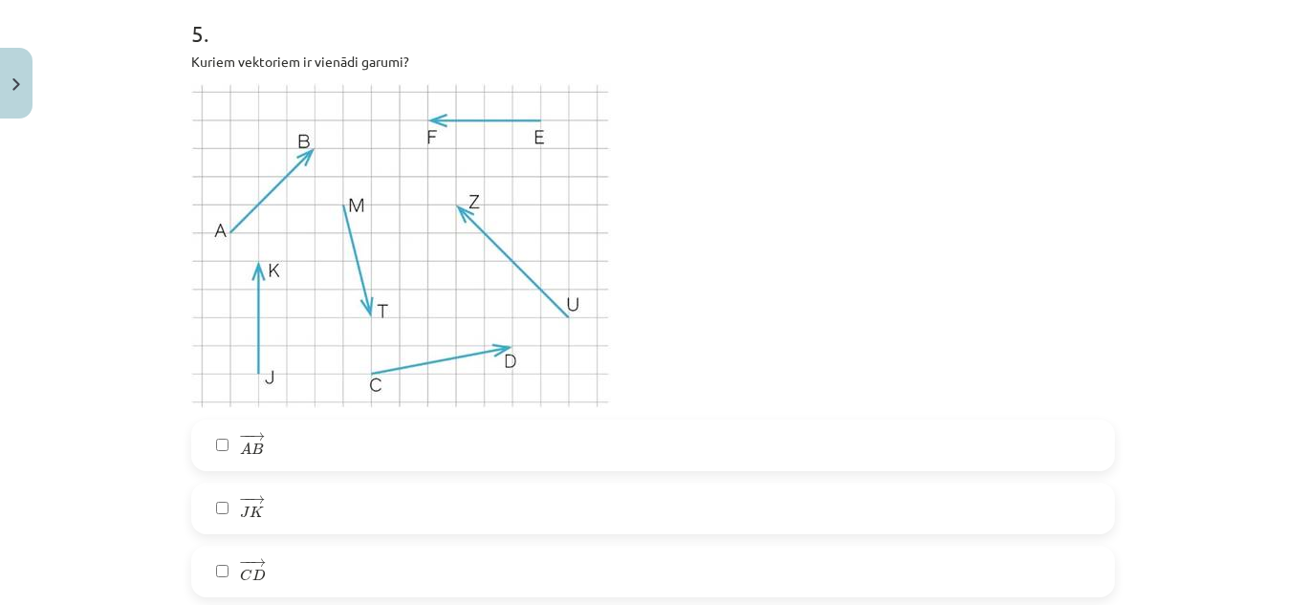
scroll to position [2773, 0]
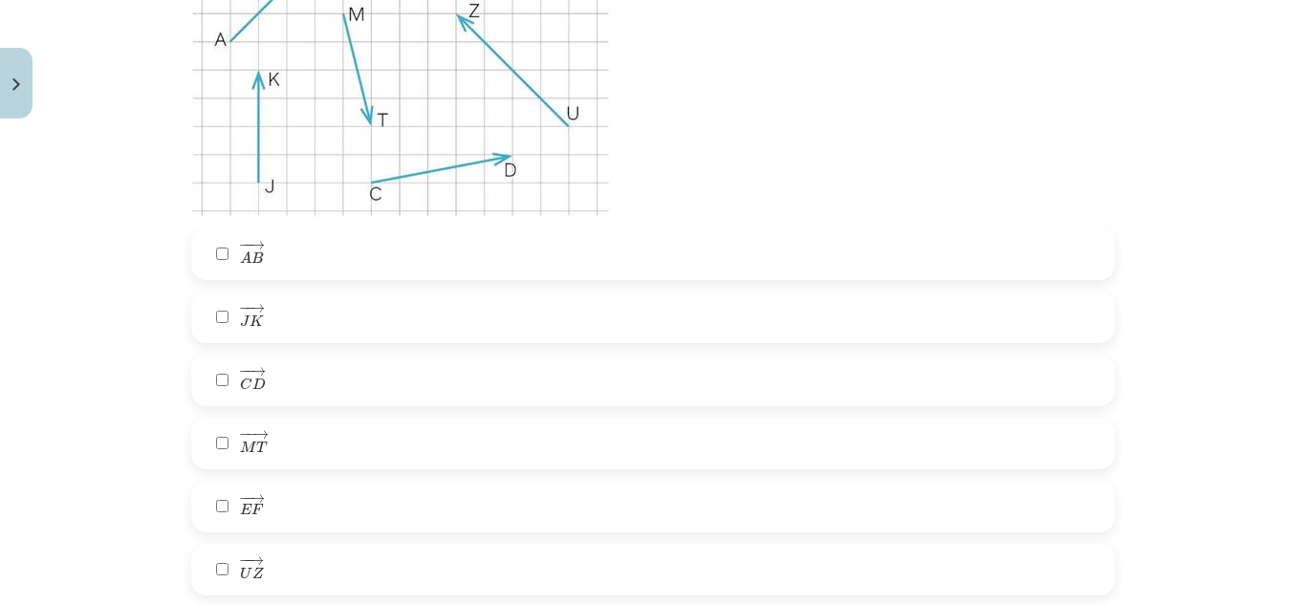
click at [296, 514] on label "− − → E F E F →" at bounding box center [653, 507] width 920 height 48
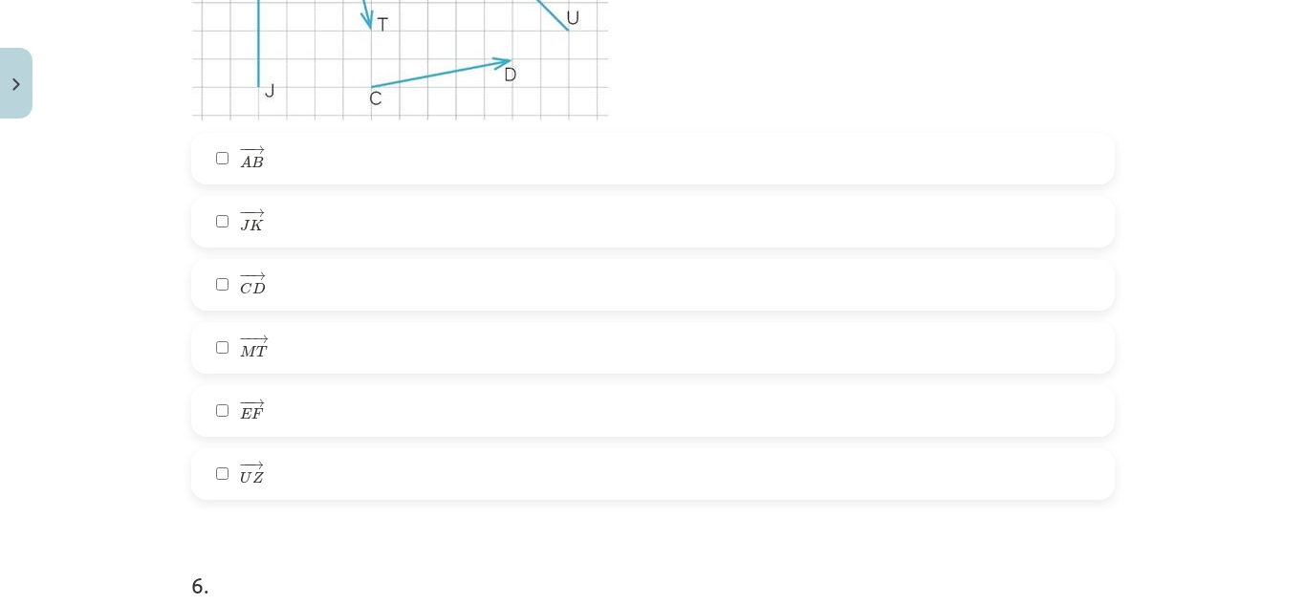
click at [289, 348] on label "− − → M T M T →" at bounding box center [653, 348] width 920 height 48
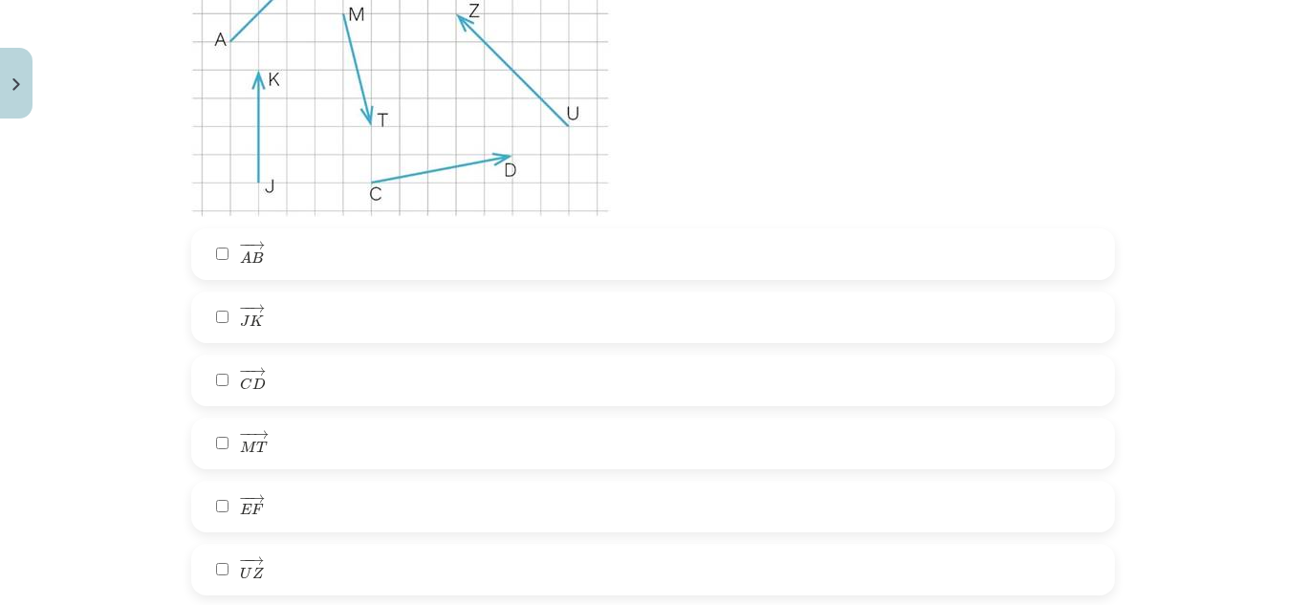
click at [273, 304] on label "− − → J K J K →" at bounding box center [653, 318] width 920 height 48
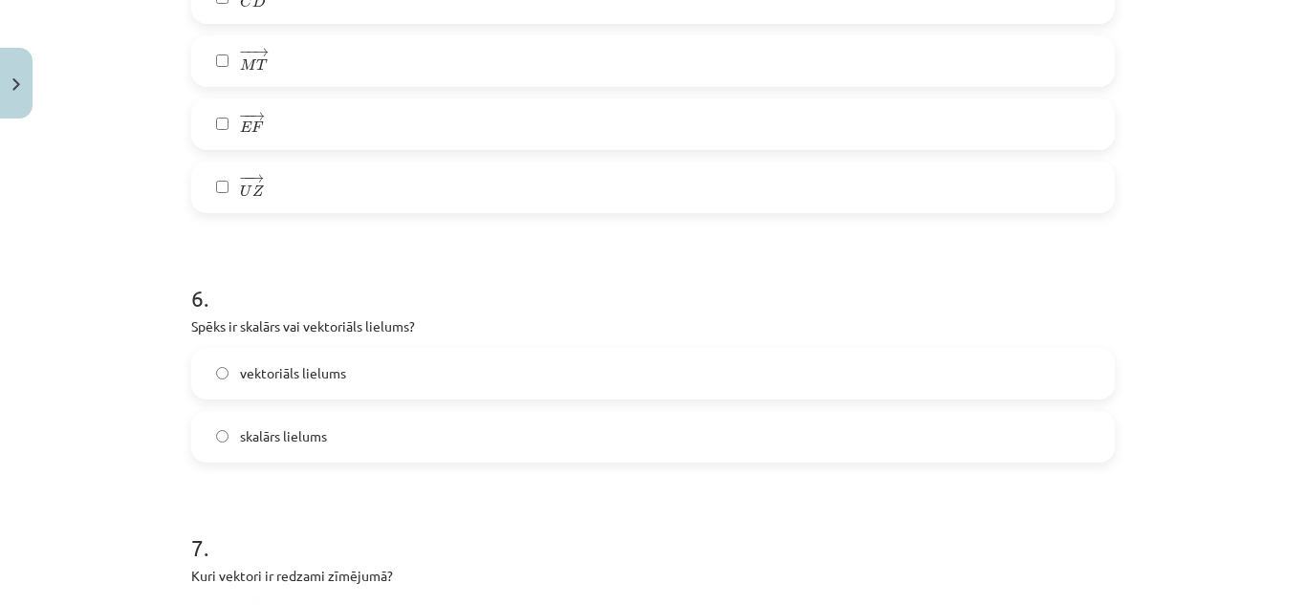
scroll to position [3346, 0]
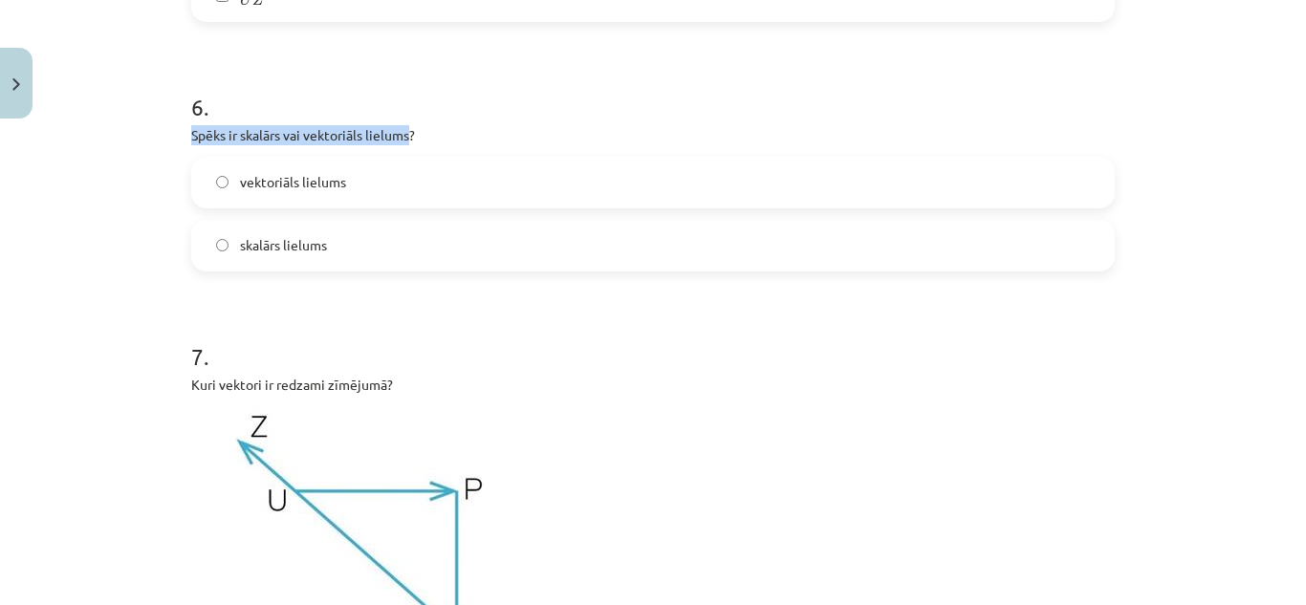
drag, startPoint x: 401, startPoint y: 123, endPoint x: 250, endPoint y: 92, distance: 154.3
click at [246, 93] on div "6 . Spēks ir skalārs vai vektoriāls lielums? vektoriāls lielums skalārs lielums" at bounding box center [653, 165] width 924 height 211
copy div "Spēks ir skalārs vai vektoriāls lielums"
drag, startPoint x: 549, startPoint y: 124, endPoint x: 504, endPoint y: 143, distance: 48.8
click at [545, 125] on p "Spēks ir skalārs vai vektoriāls lielums?" at bounding box center [653, 135] width 924 height 20
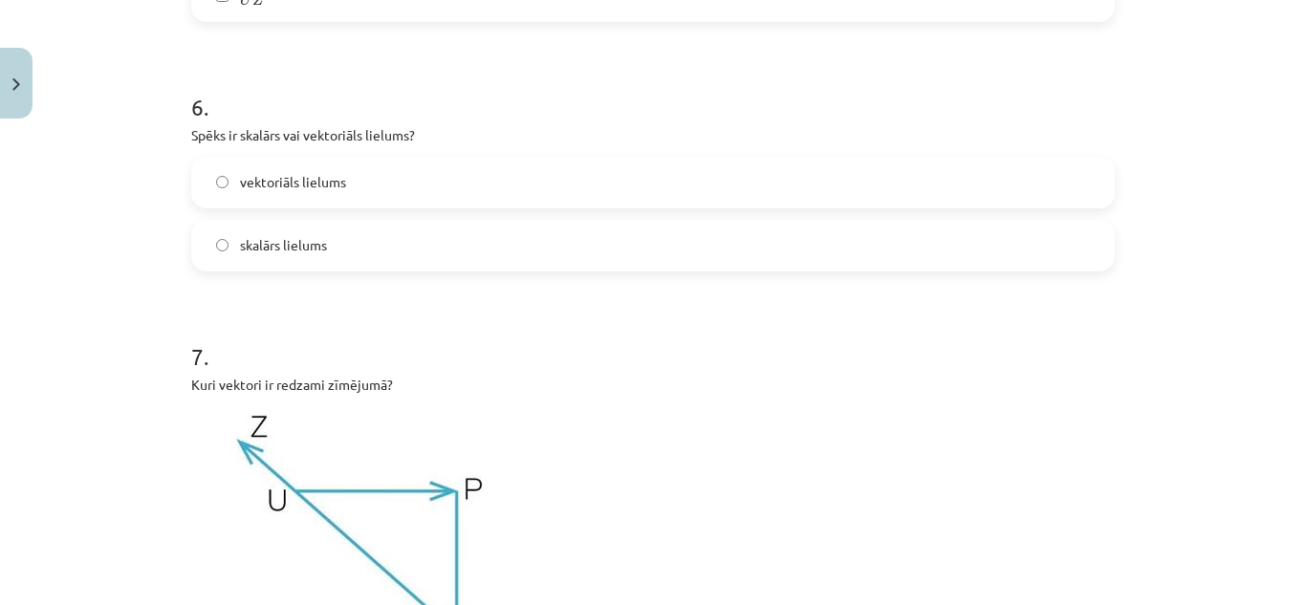
click at [466, 185] on label "vektoriāls lielums" at bounding box center [653, 183] width 920 height 48
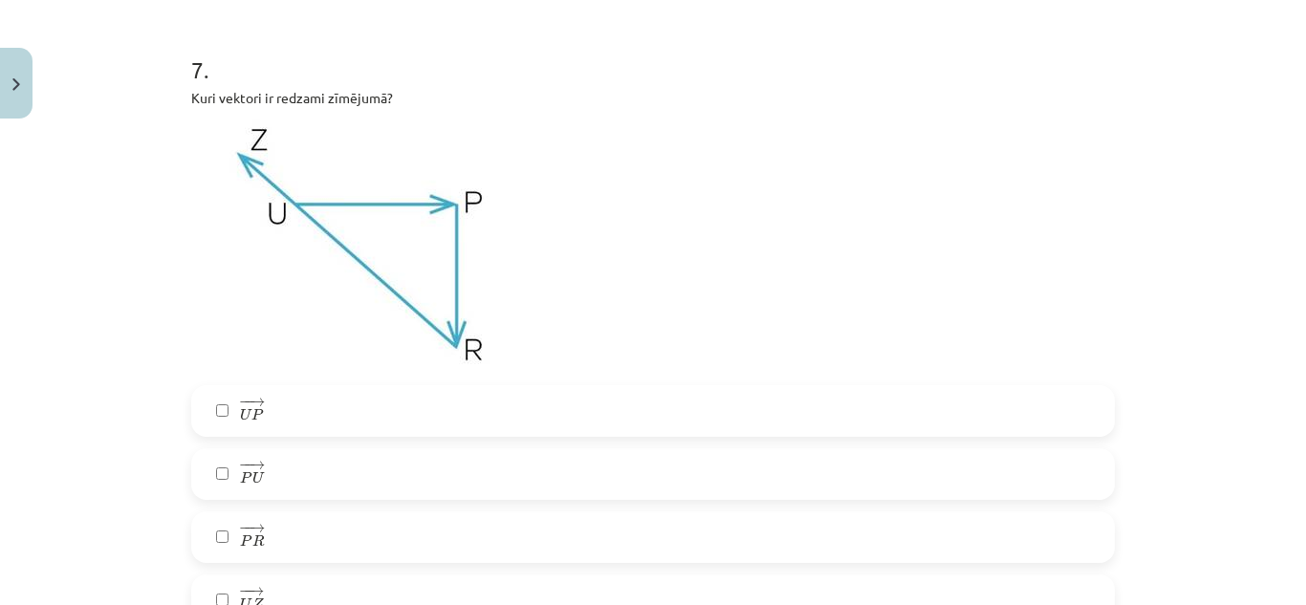
scroll to position [3729, 0]
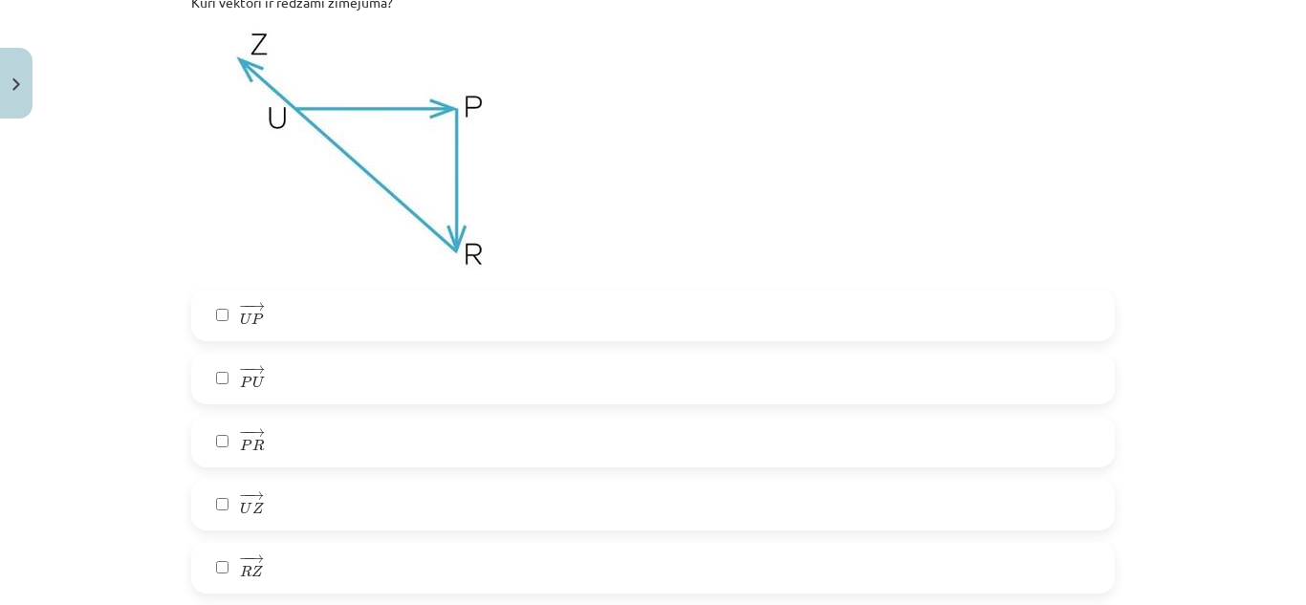
click at [280, 316] on label "− − → U P U P →" at bounding box center [653, 316] width 920 height 48
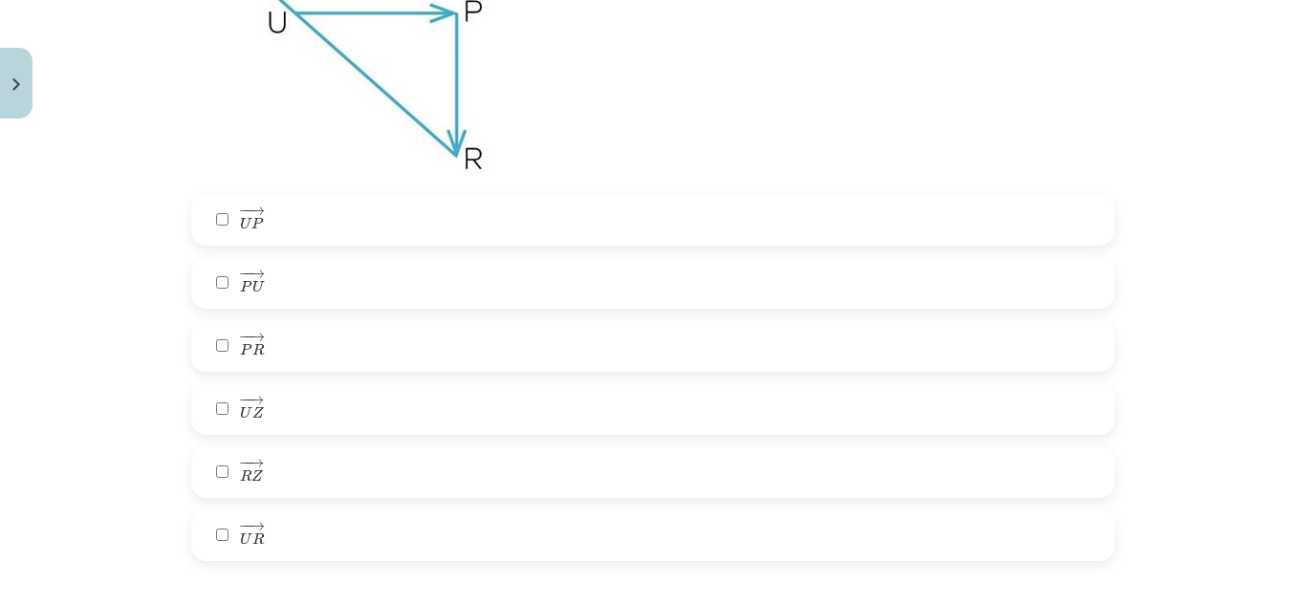
click at [282, 346] on label "− − → P R P R →" at bounding box center [653, 346] width 920 height 48
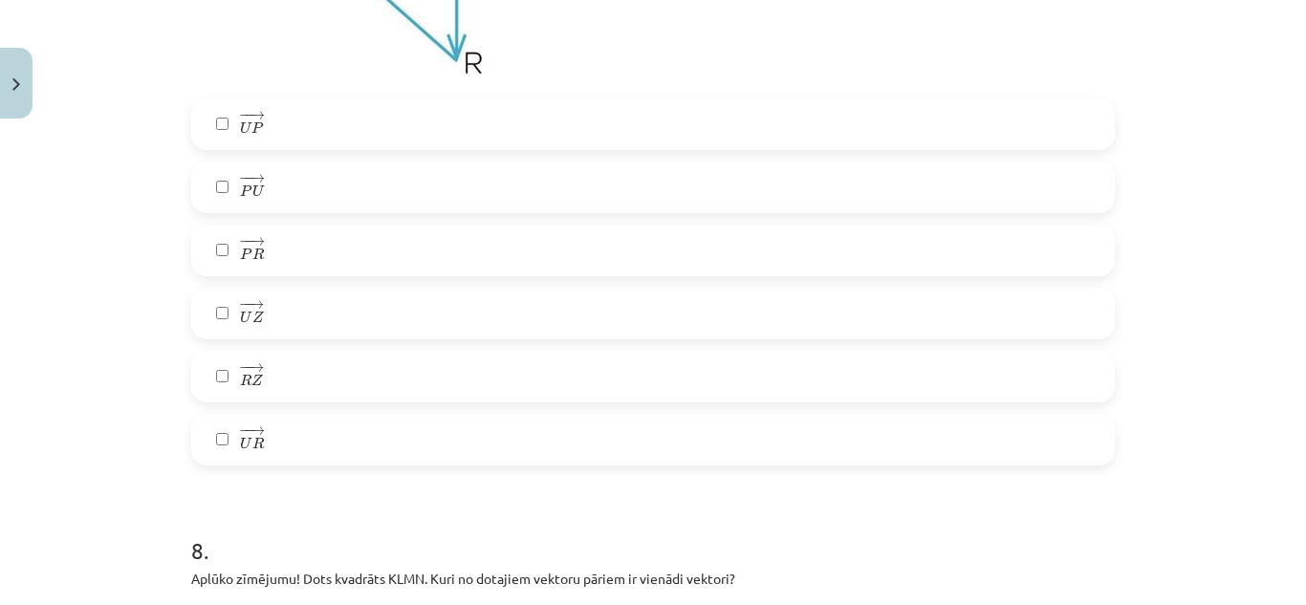
scroll to position [4016, 0]
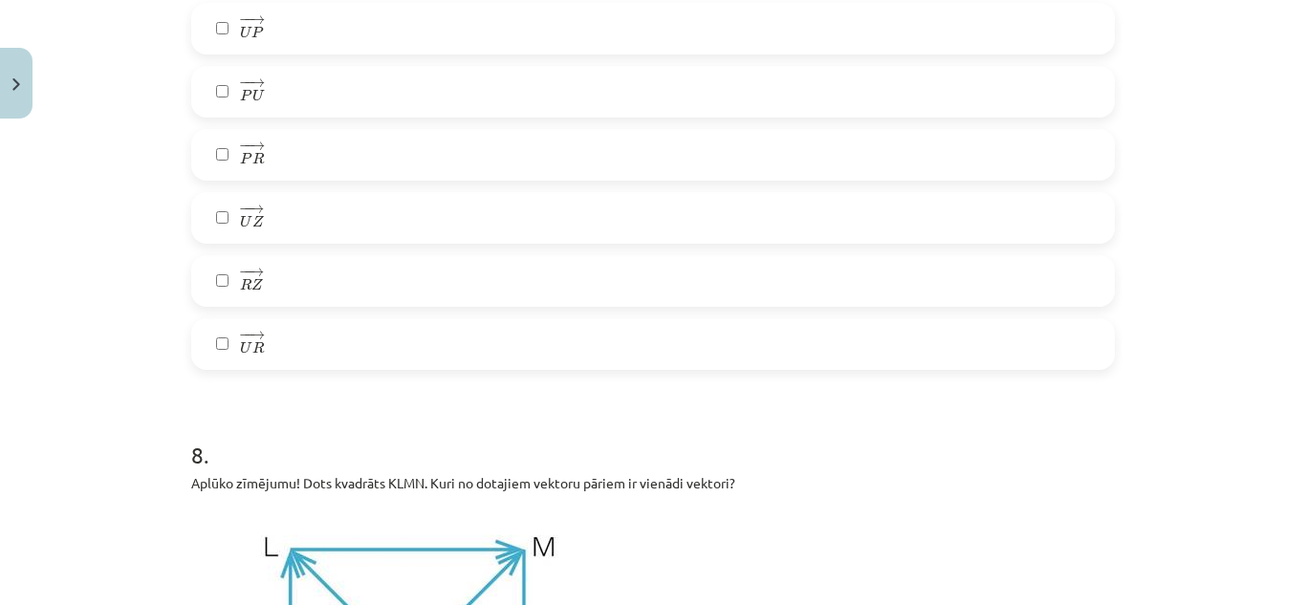
click at [368, 277] on label "− − → R Z R Z →" at bounding box center [653, 281] width 920 height 48
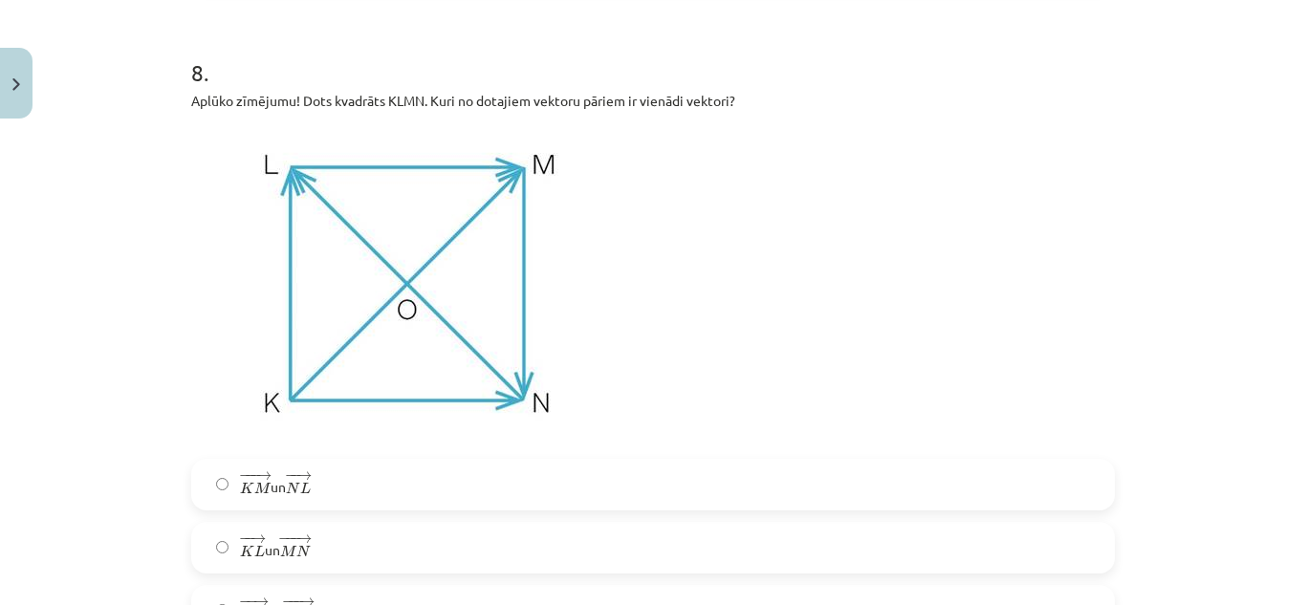
scroll to position [4494, 0]
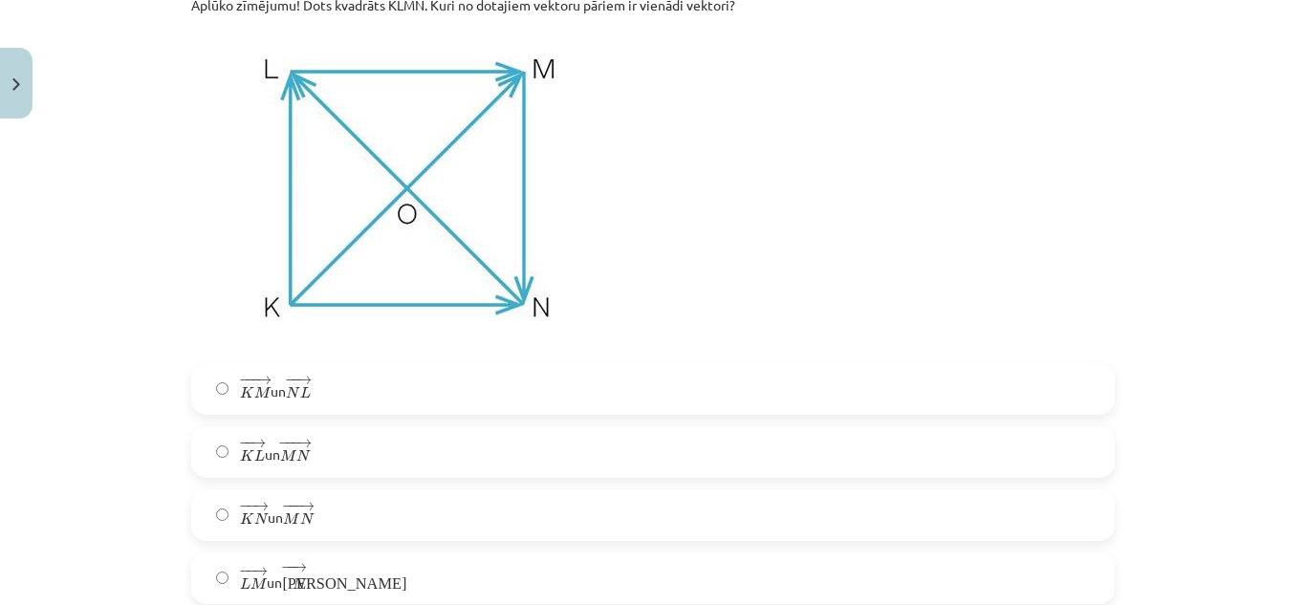
click at [350, 381] on label "− −− → K M K M → un − − → N L N L →" at bounding box center [653, 389] width 920 height 48
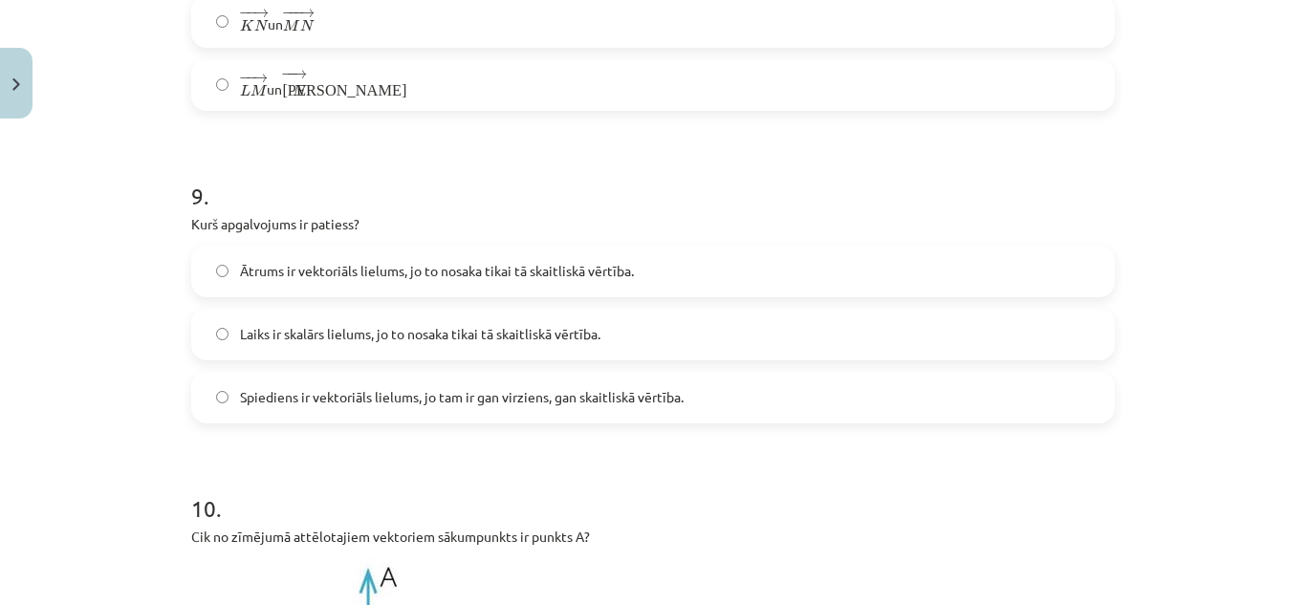
scroll to position [5083, 0]
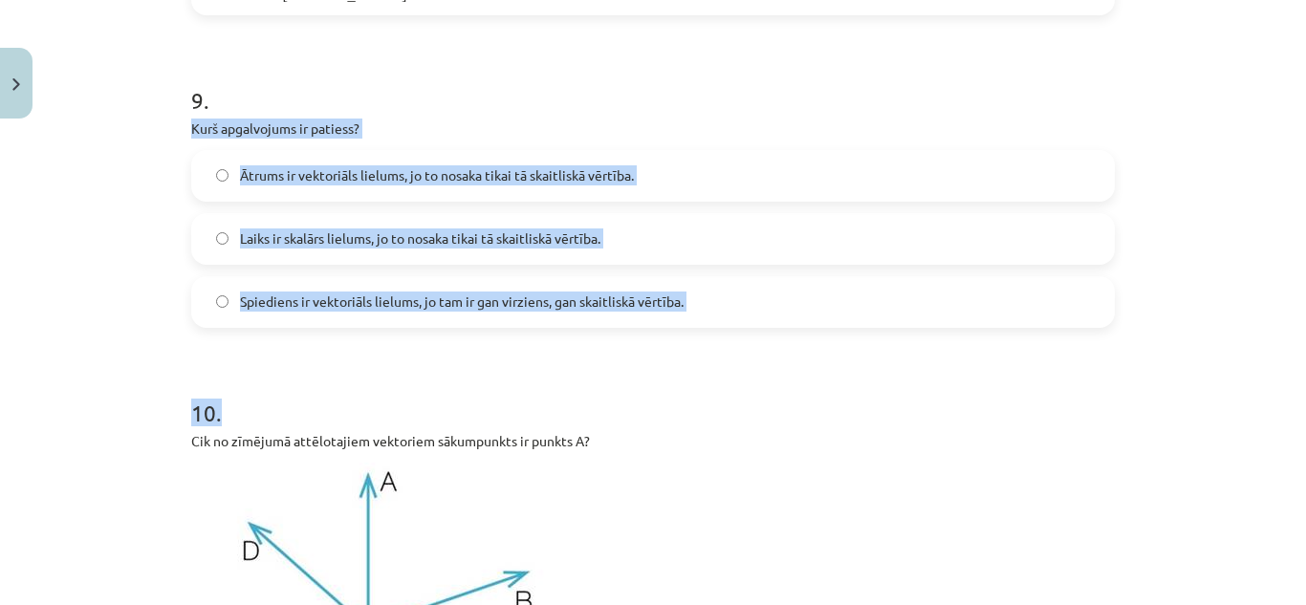
drag, startPoint x: 164, startPoint y: 125, endPoint x: 730, endPoint y: 329, distance: 600.6
click at [730, 329] on div "Mācību tēma: Matemātikas i - 10. klases 1. ieskaites mācību materiāls (a,b) #2 …" at bounding box center [653, 302] width 1306 height 605
copy form "Kurš apgalvojums ir patiess? Ātrums ir vektoriāls lielums, jo to nosaka tikai t…"
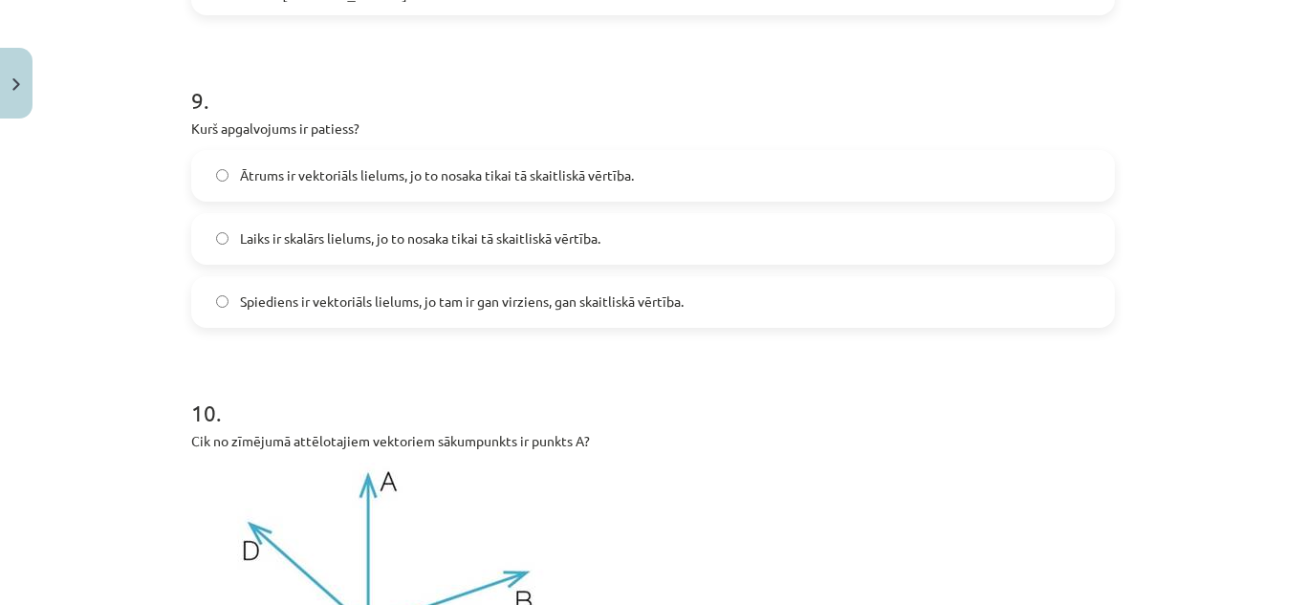
click at [535, 102] on h1 "9 ." at bounding box center [653, 83] width 924 height 59
click at [496, 248] on span "Laiks ir skalārs lielums, jo to nosaka tikai tā skaitliskā vērtība." at bounding box center [420, 239] width 360 height 20
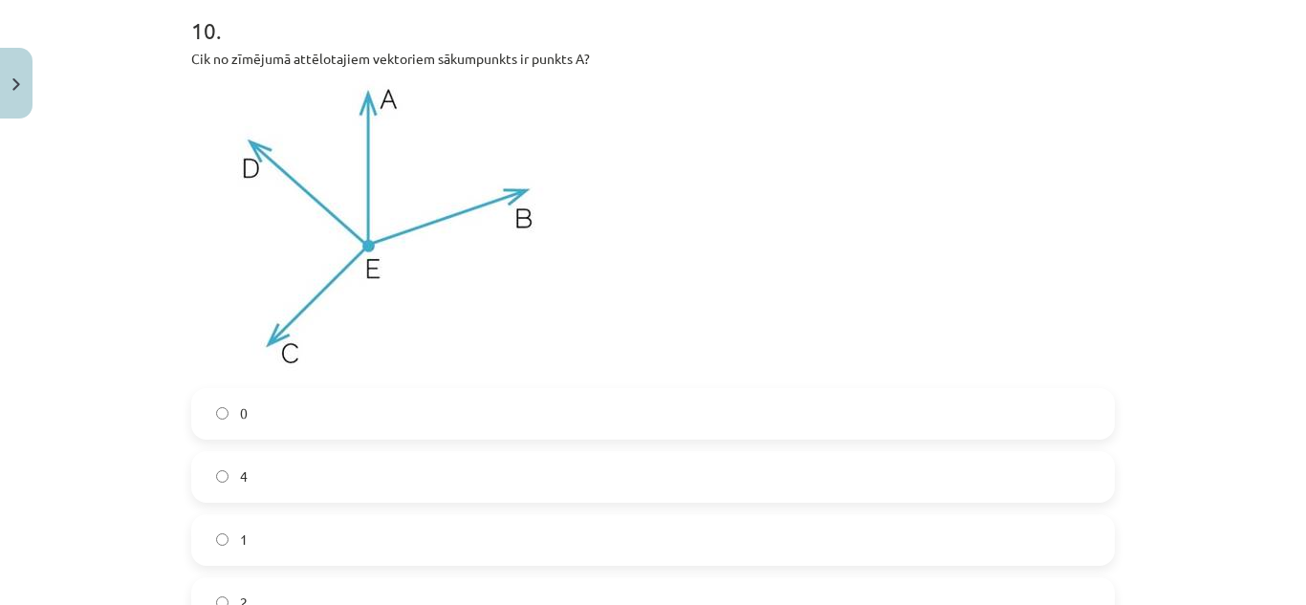
scroll to position [5656, 0]
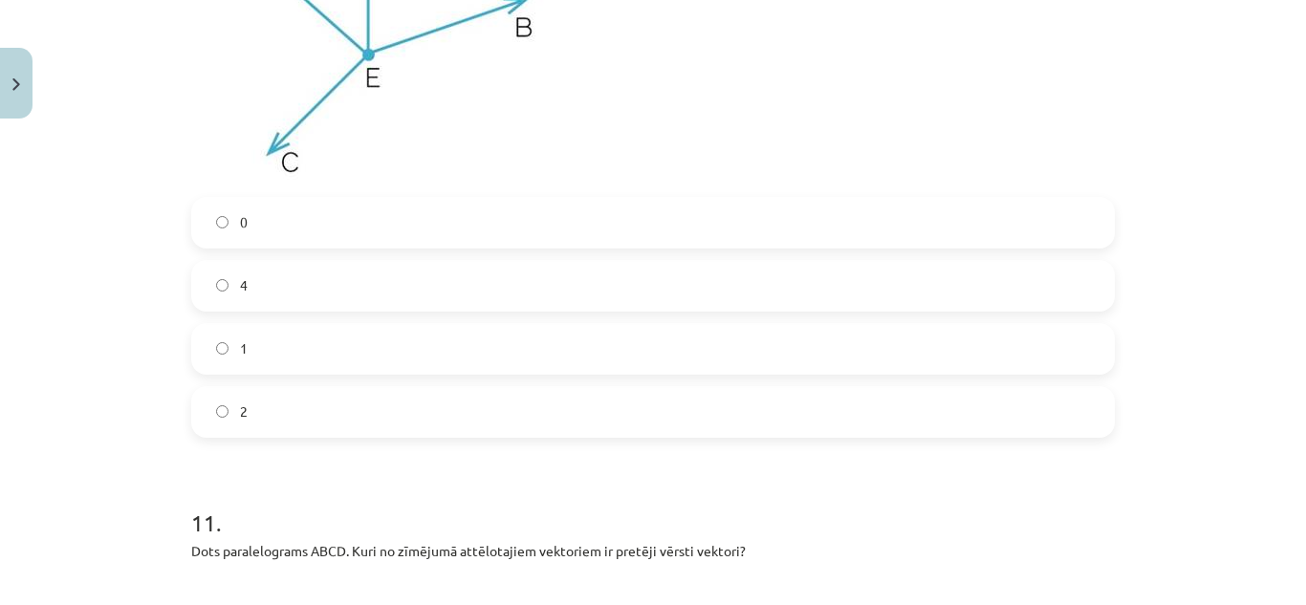
click at [274, 206] on label "0" at bounding box center [653, 223] width 920 height 48
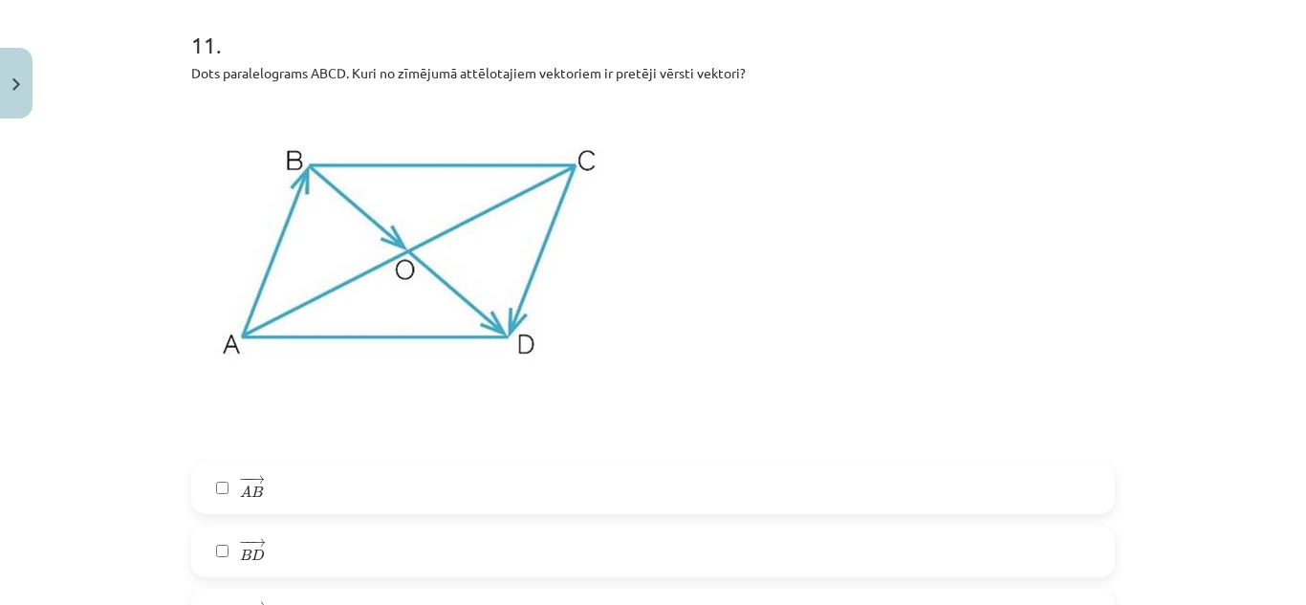
scroll to position [6326, 0]
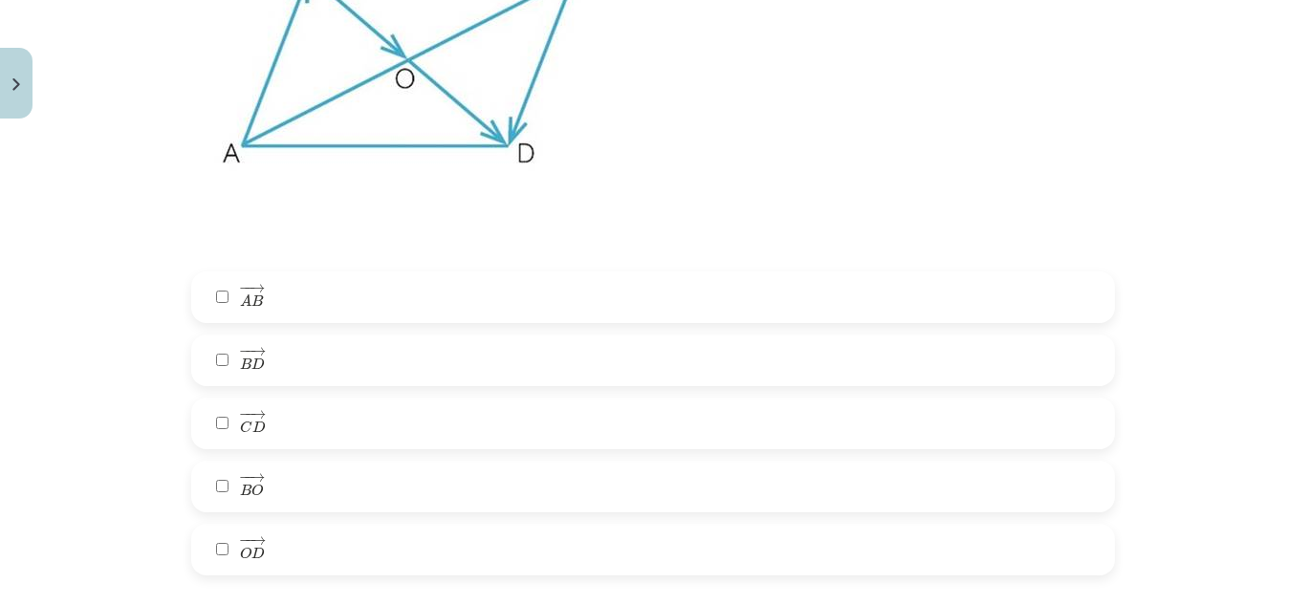
click at [251, 303] on span "B" at bounding box center [256, 300] width 11 height 12
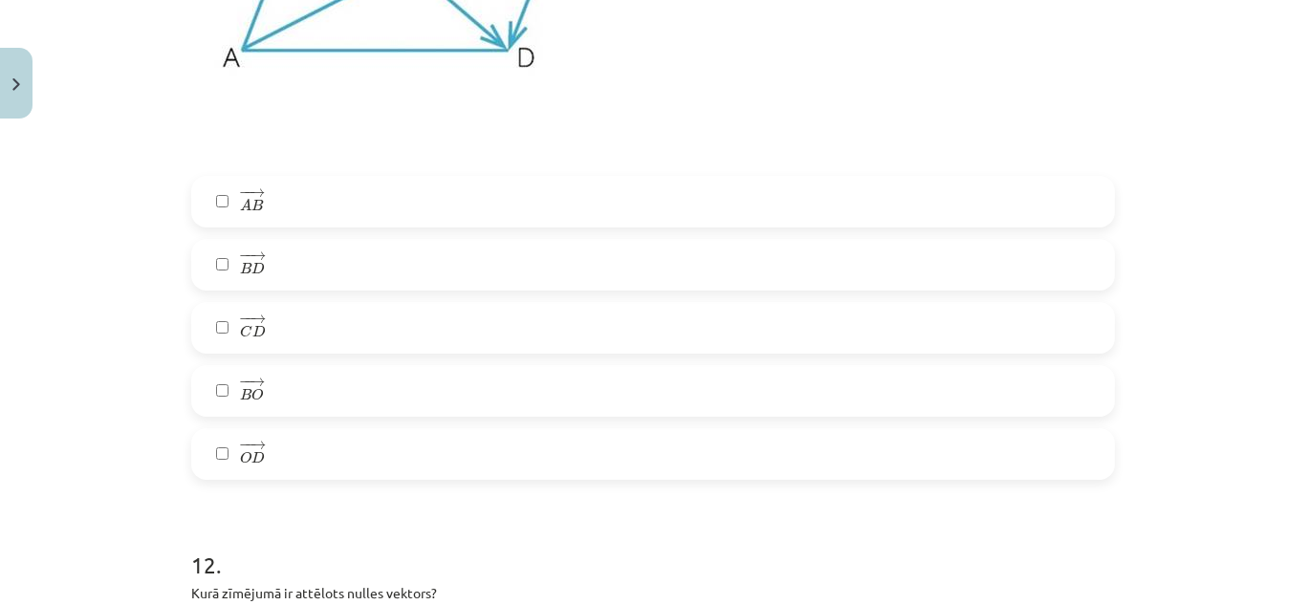
scroll to position [6517, 0]
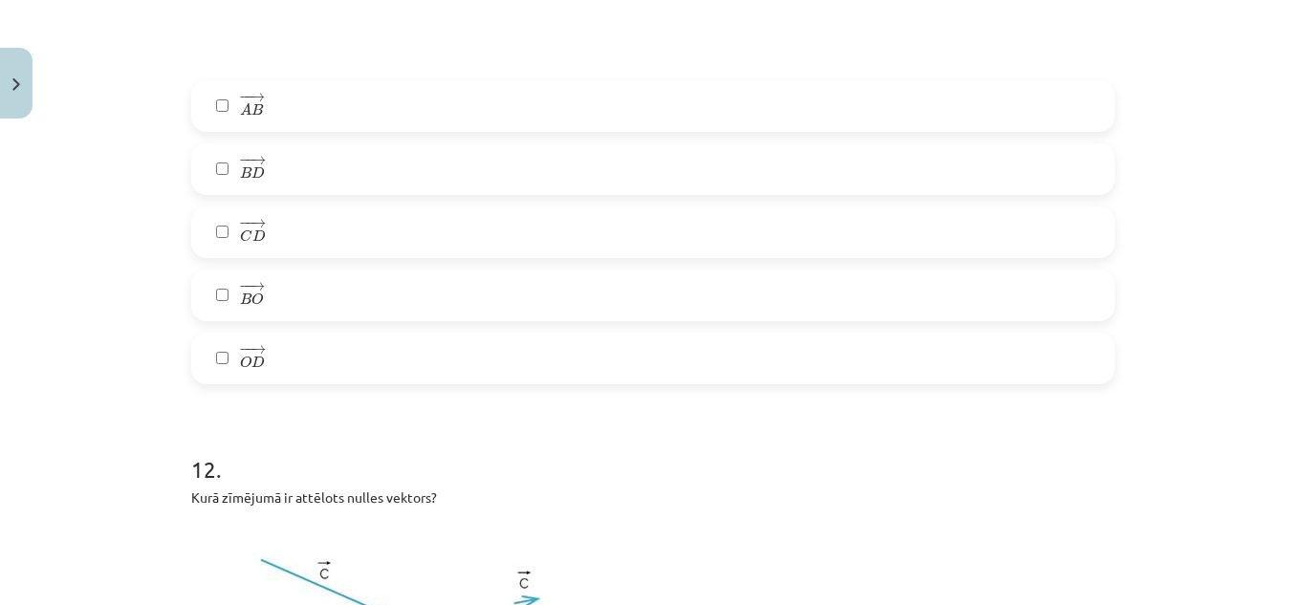
click at [256, 219] on span "→" at bounding box center [257, 223] width 15 height 9
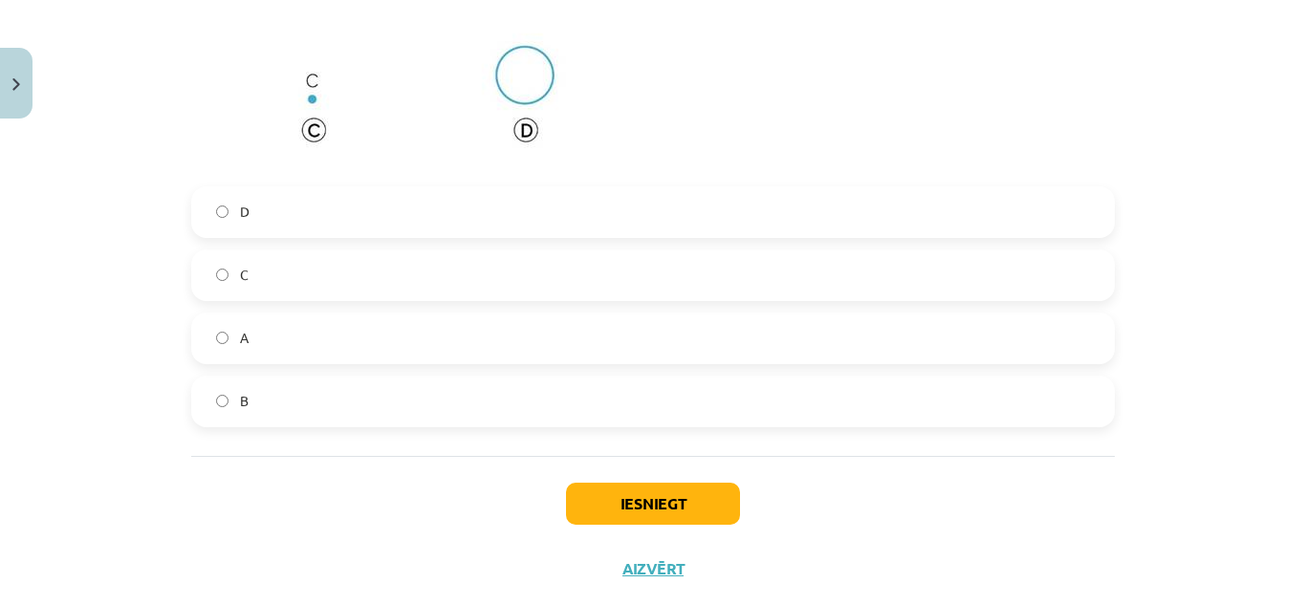
scroll to position [7090, 0]
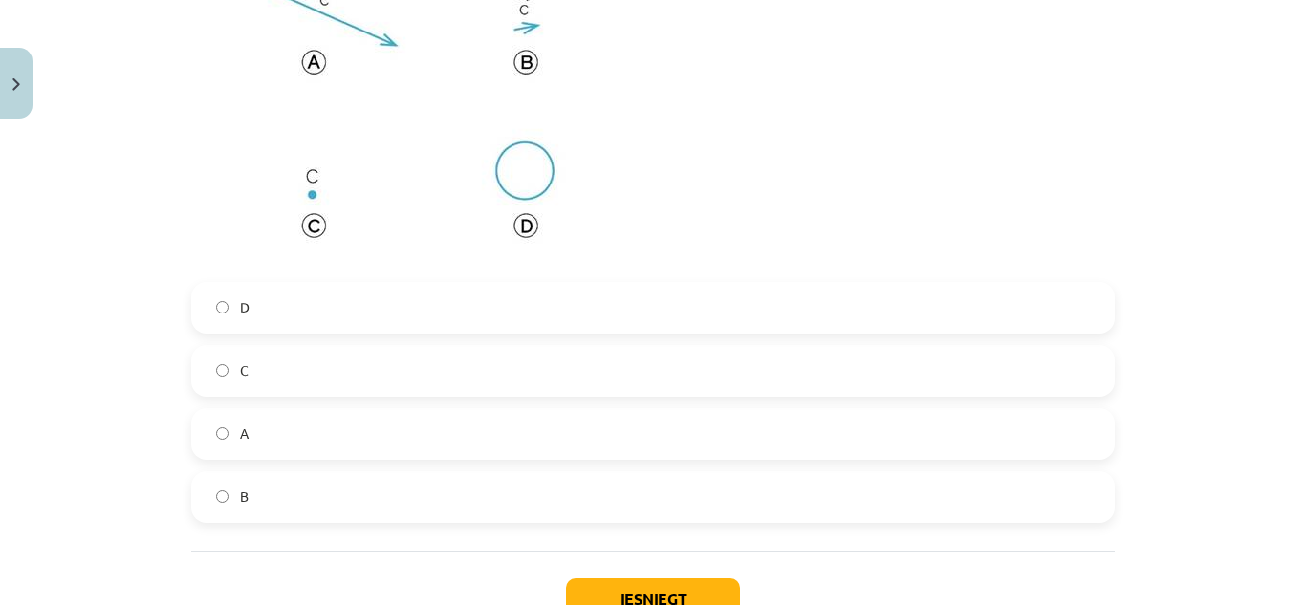
drag, startPoint x: 272, startPoint y: 309, endPoint x: 334, endPoint y: 347, distance: 72.2
click at [272, 310] on label "D" at bounding box center [653, 308] width 920 height 48
click at [681, 586] on button "Iesniegt" at bounding box center [653, 599] width 174 height 42
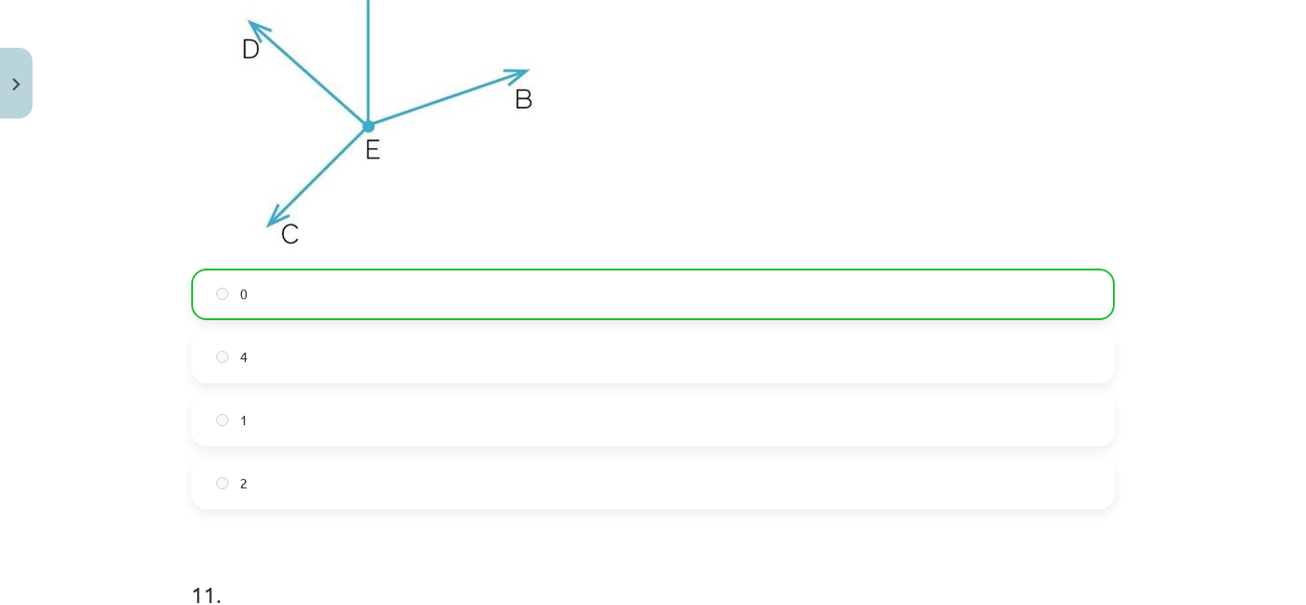
scroll to position [7291, 0]
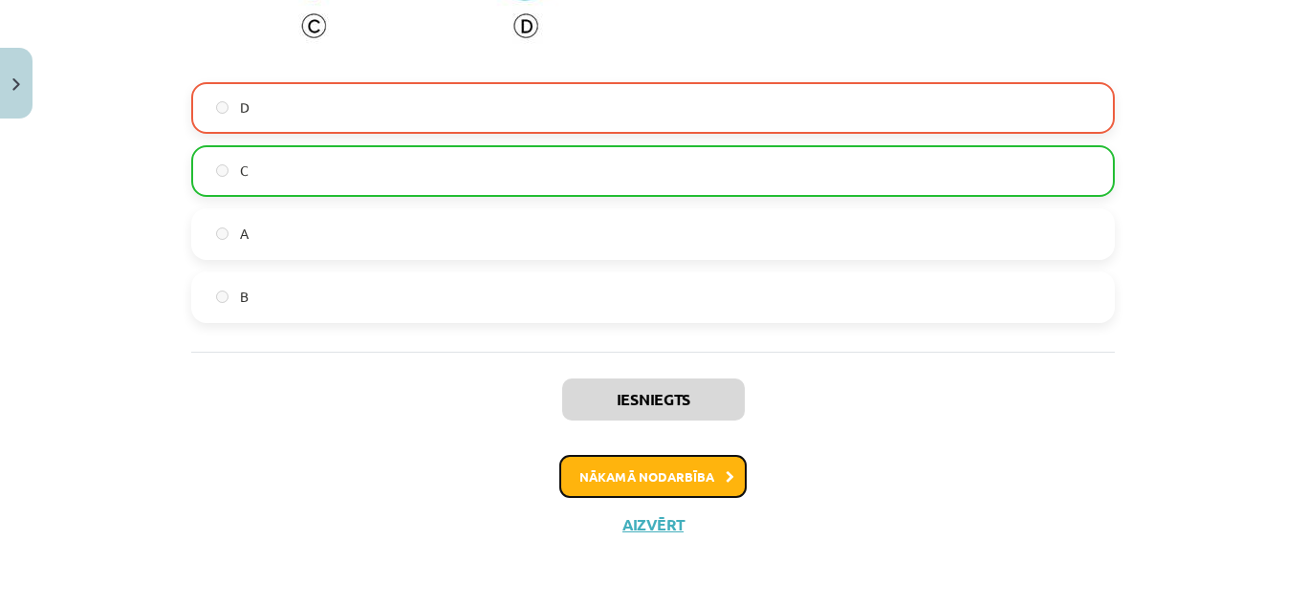
click at [726, 476] on icon at bounding box center [730, 477] width 9 height 12
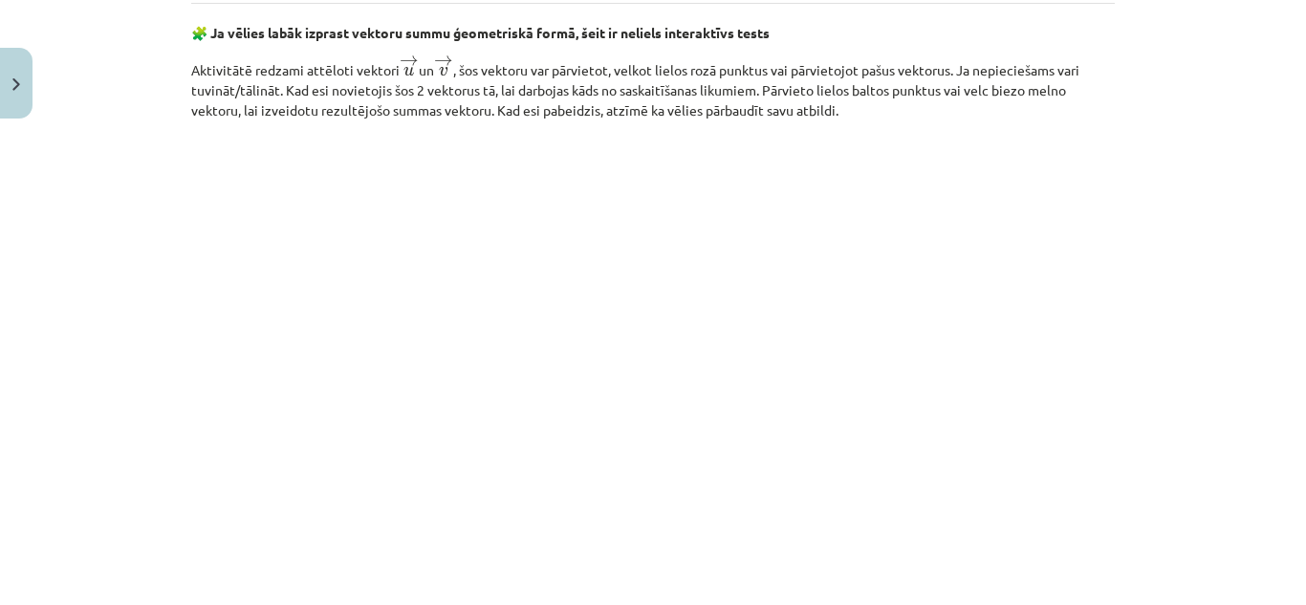
scroll to position [3029, 0]
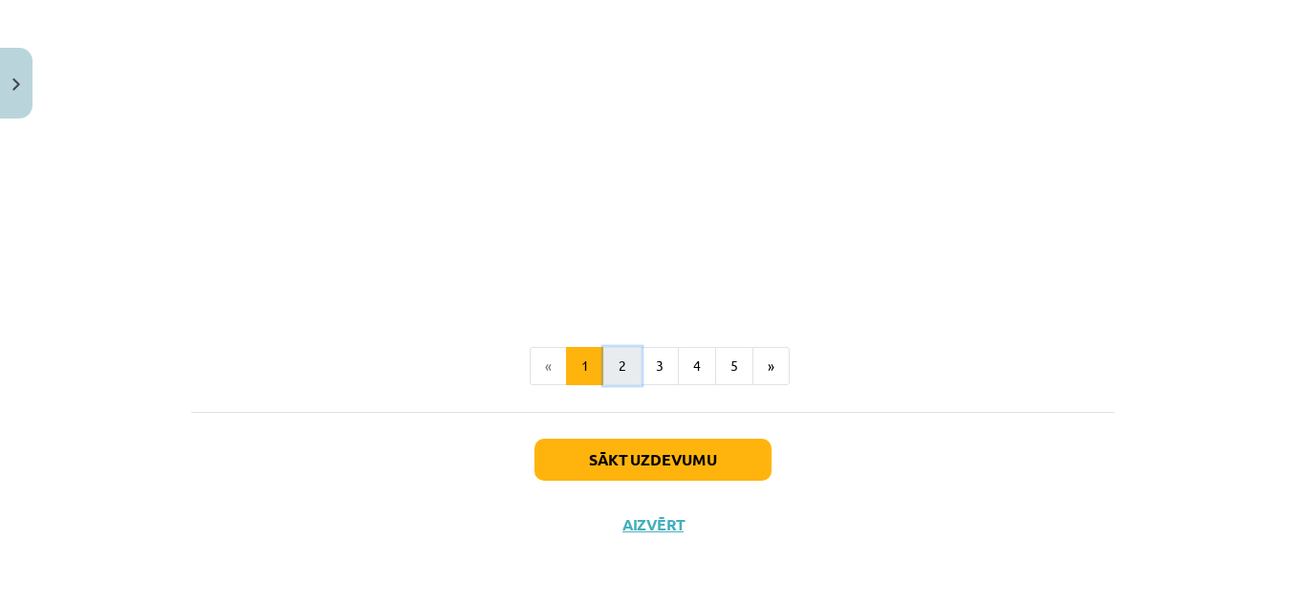
click at [627, 358] on button "2" at bounding box center [622, 366] width 38 height 38
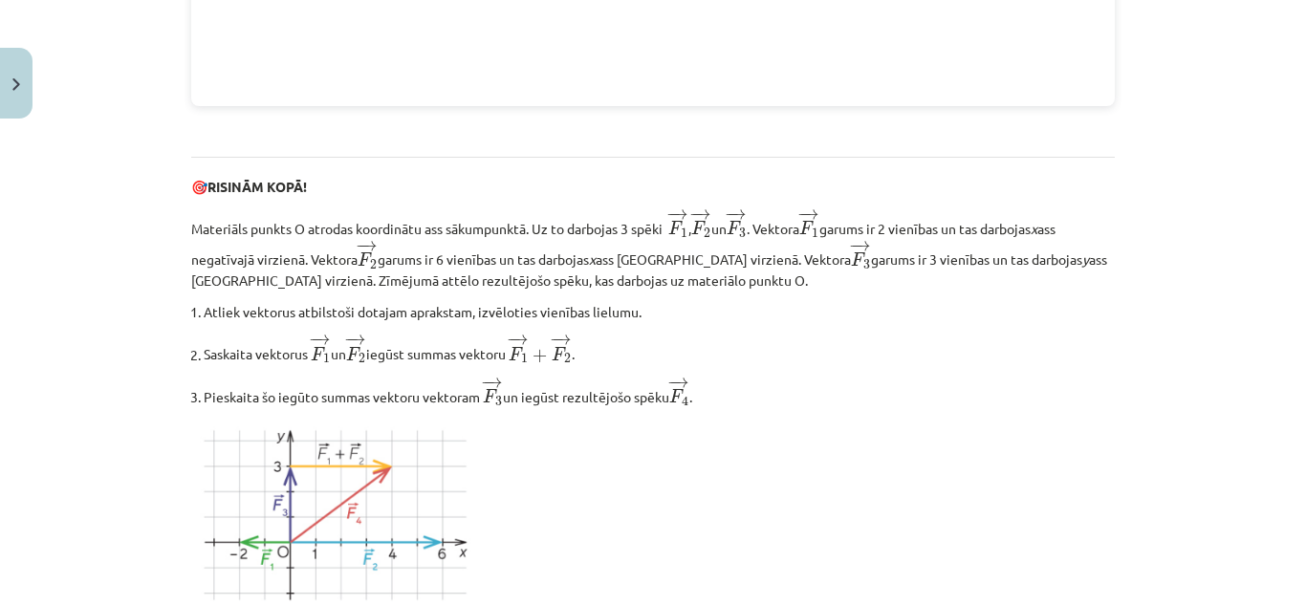
scroll to position [2446, 0]
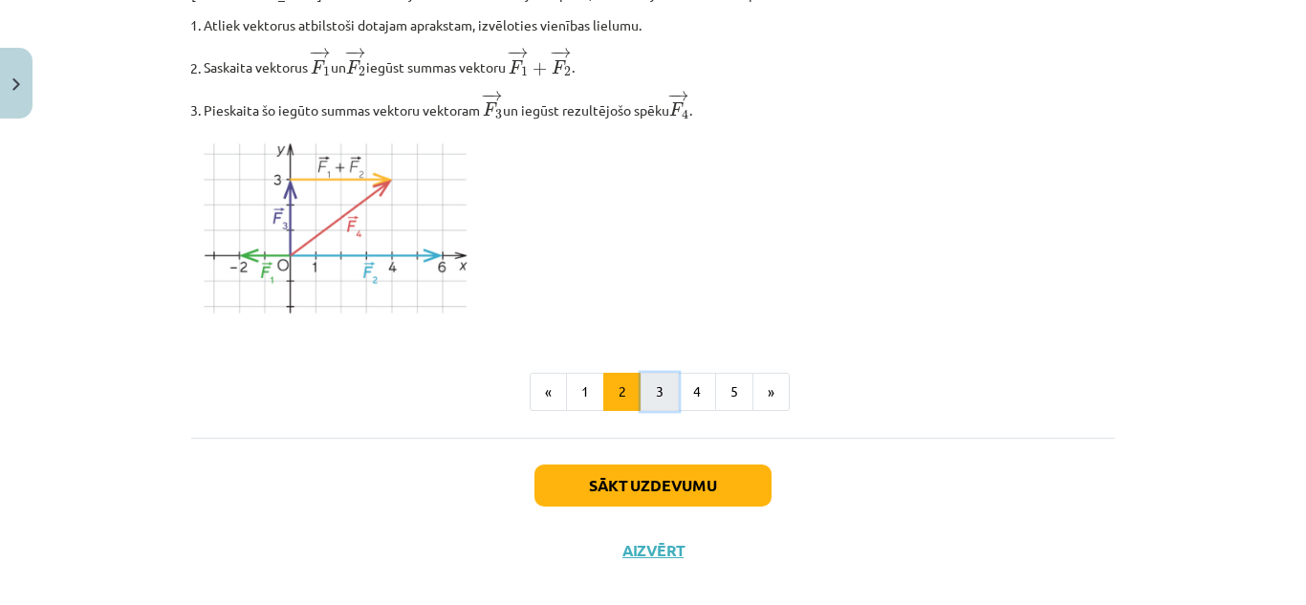
click at [650, 384] on button "3" at bounding box center [660, 392] width 38 height 38
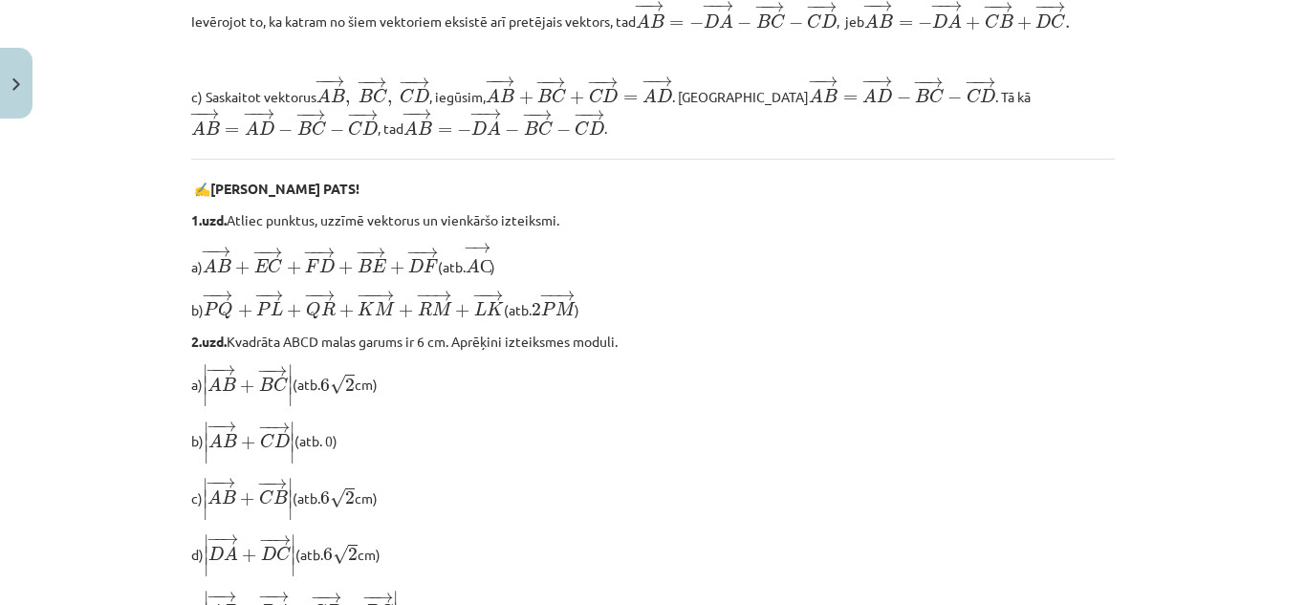
scroll to position [1737, 0]
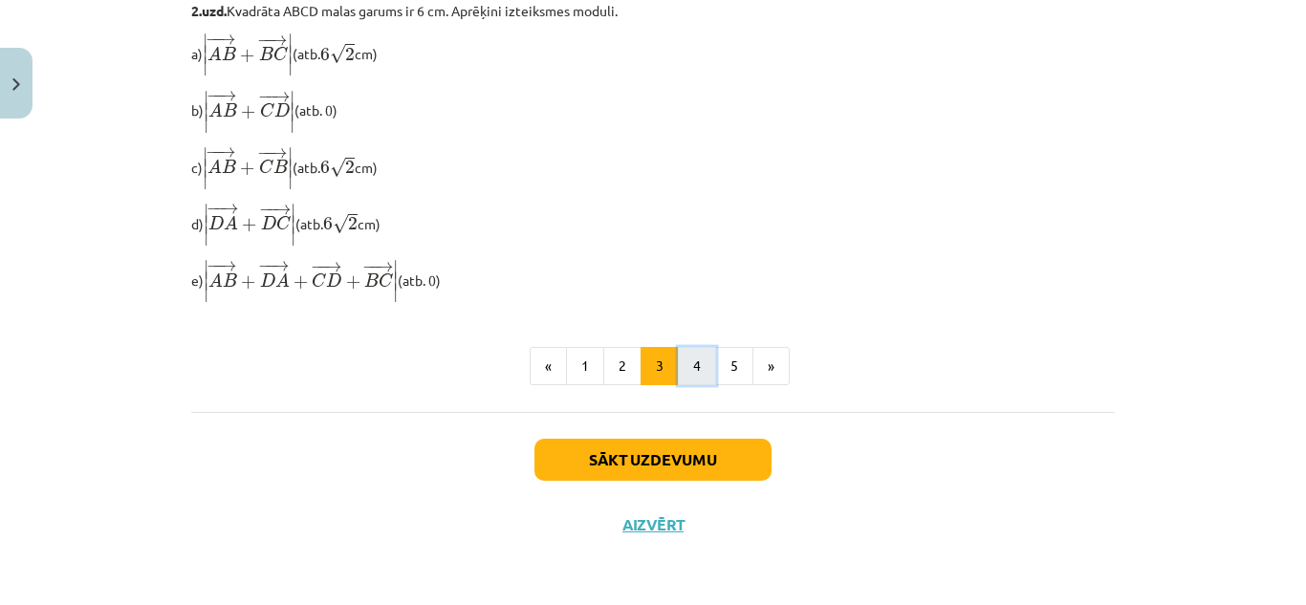
click at [695, 358] on button "4" at bounding box center [697, 366] width 38 height 38
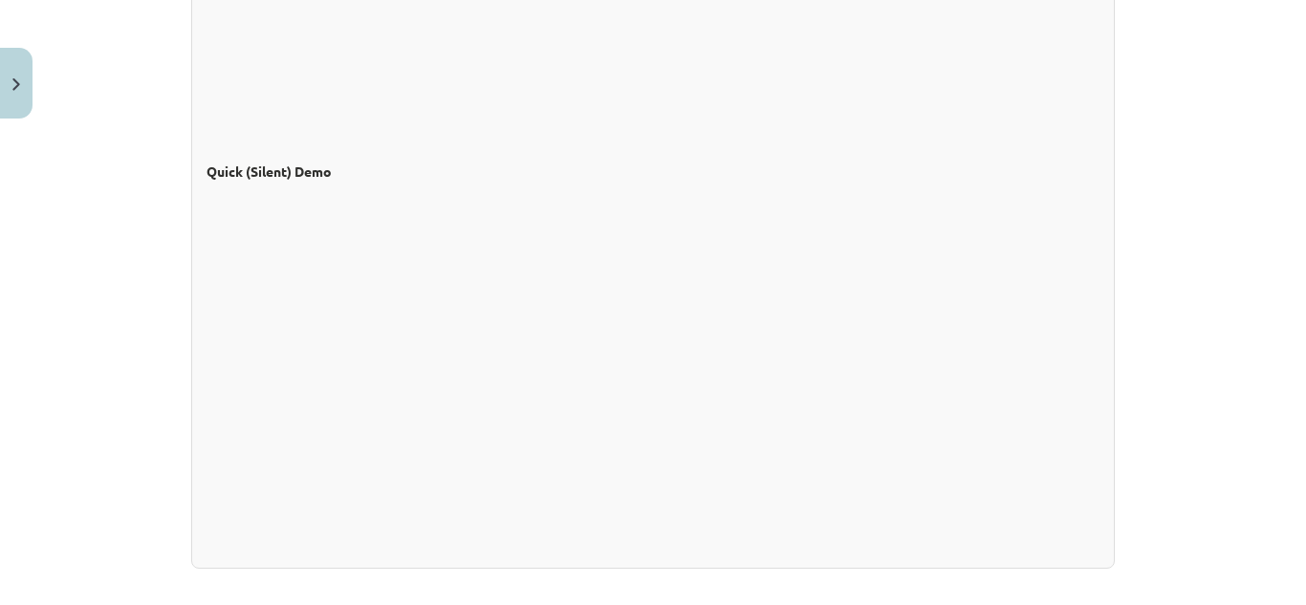
scroll to position [1854, 0]
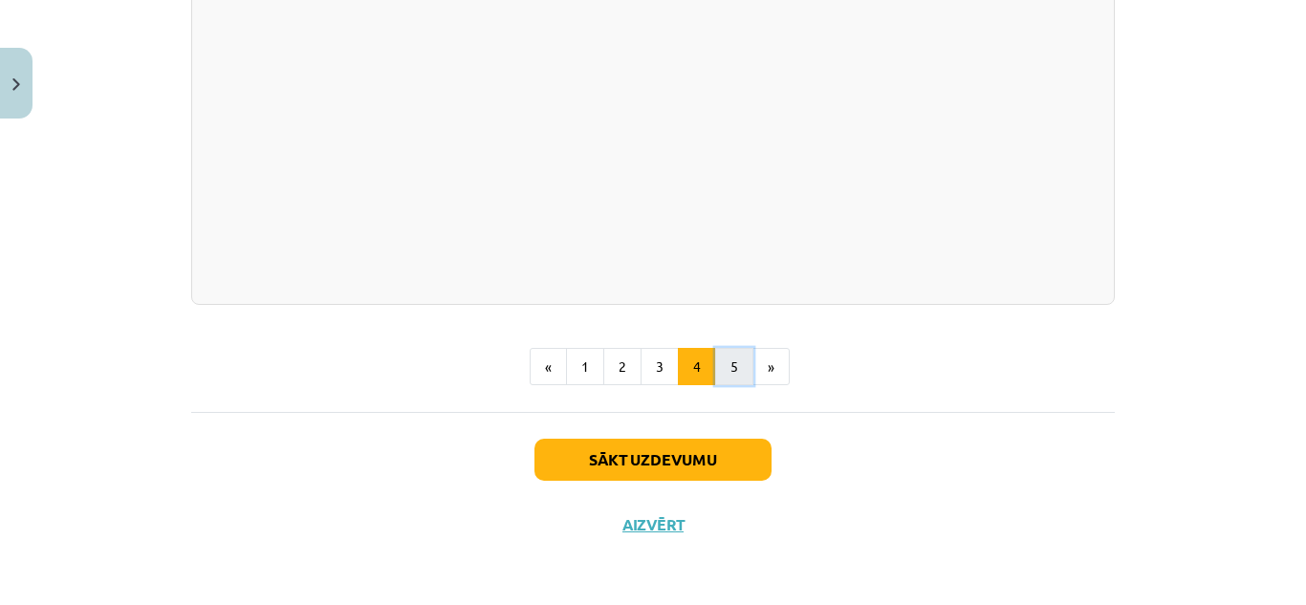
click at [719, 360] on button "5" at bounding box center [734, 367] width 38 height 38
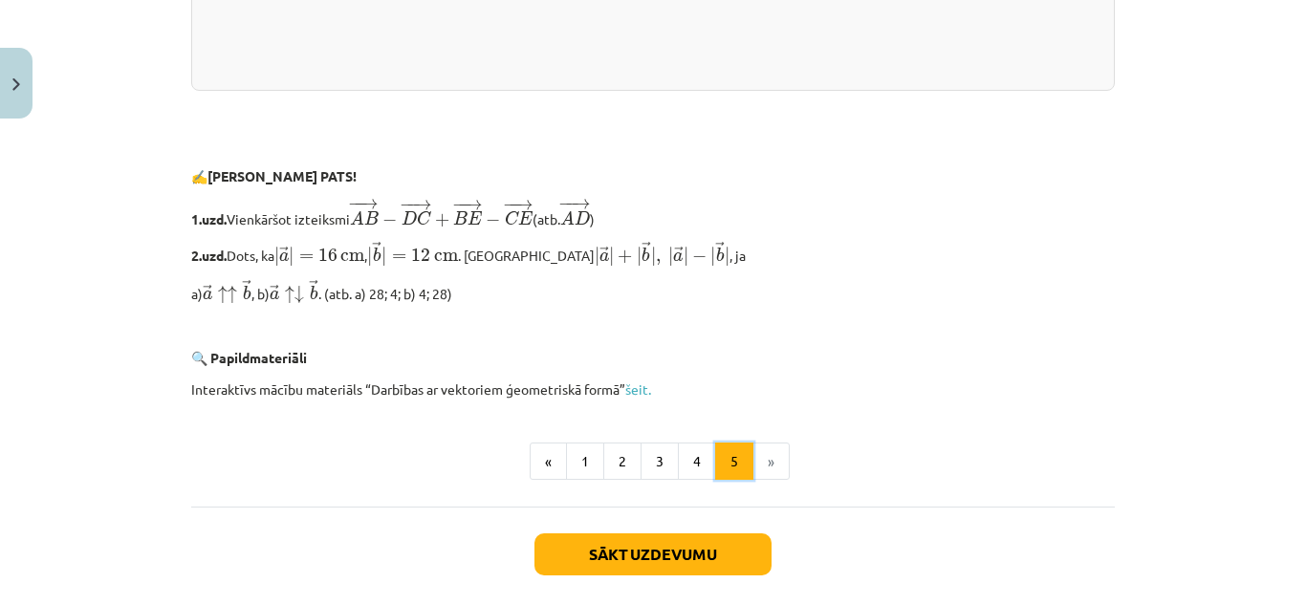
scroll to position [4177, 0]
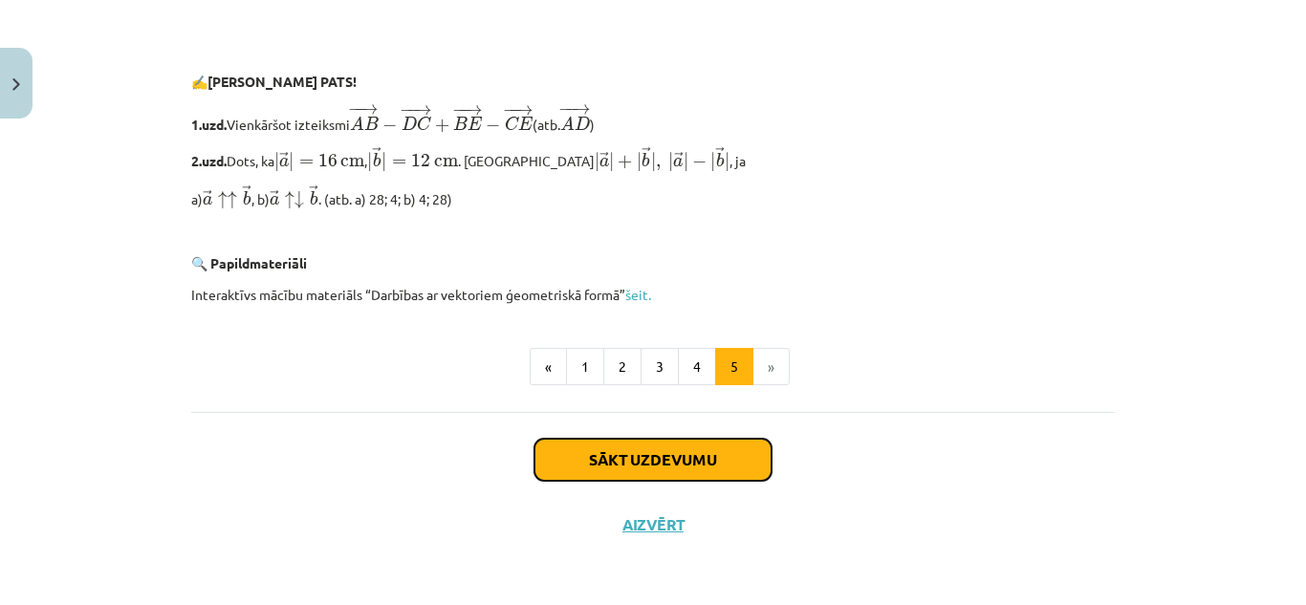
click at [718, 443] on button "Sākt uzdevumu" at bounding box center [652, 460] width 237 height 42
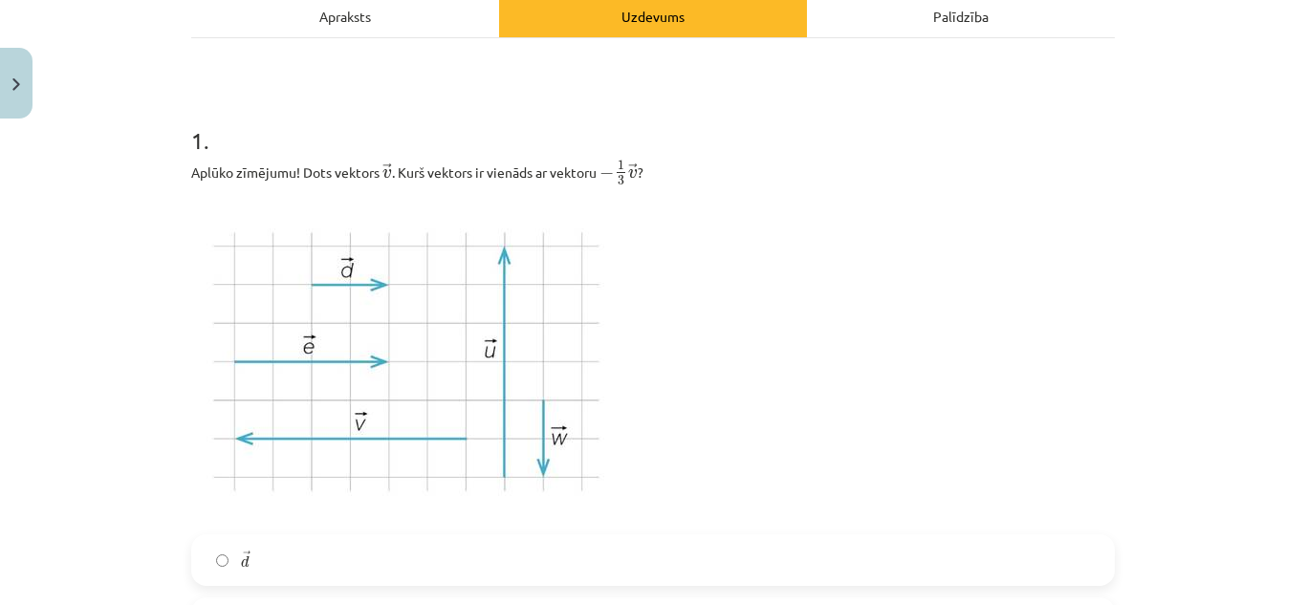
scroll to position [382, 0]
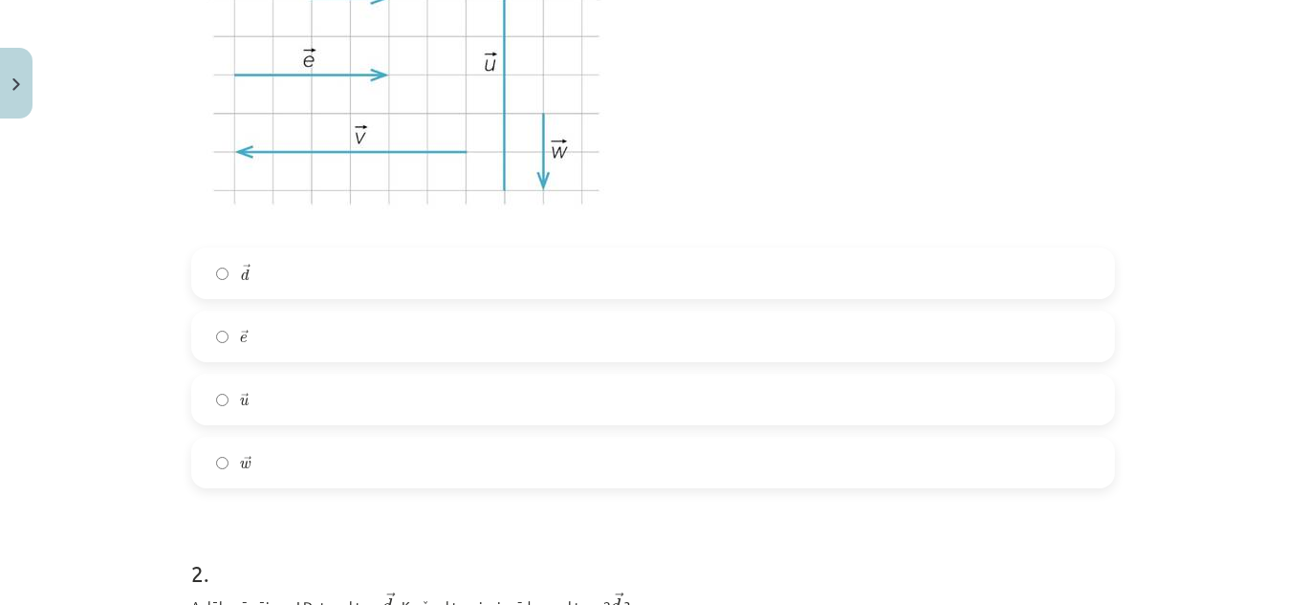
click at [312, 421] on label "→ u u →" at bounding box center [653, 400] width 920 height 48
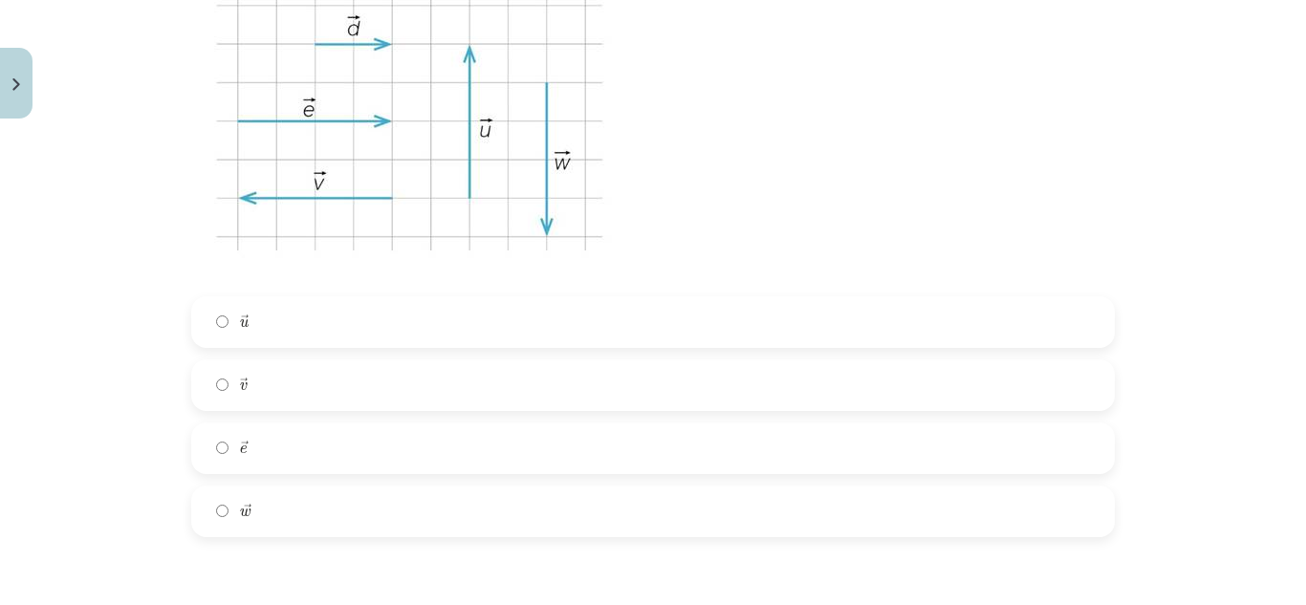
scroll to position [1339, 0]
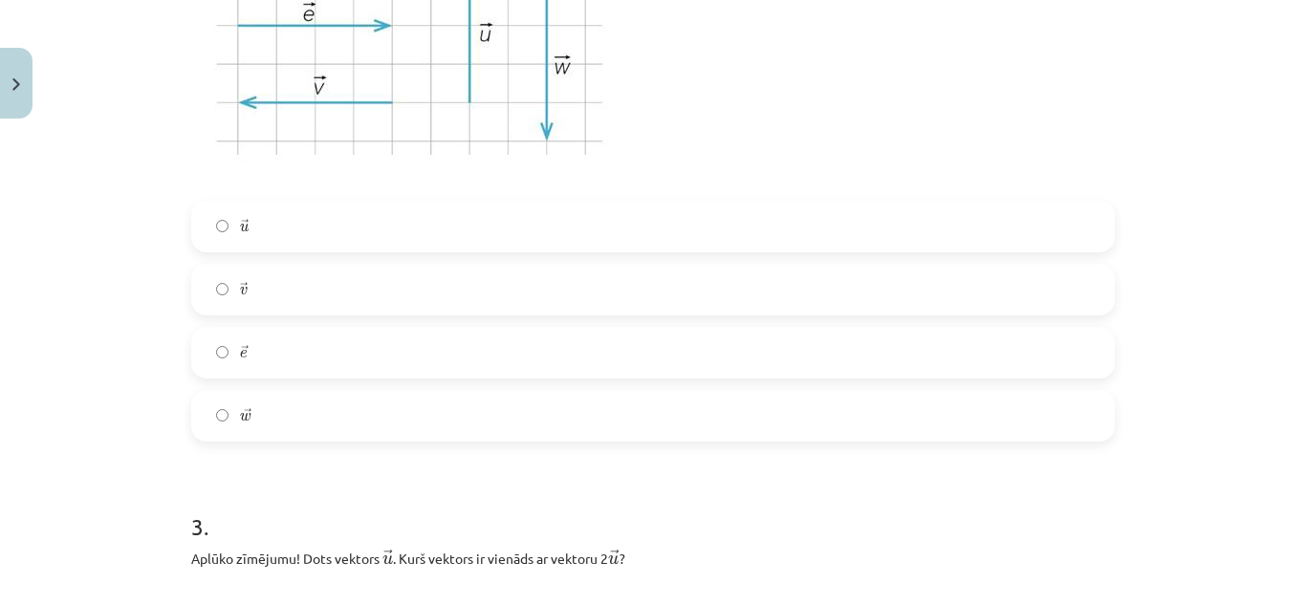
click at [273, 359] on label "→ e e →" at bounding box center [653, 353] width 920 height 48
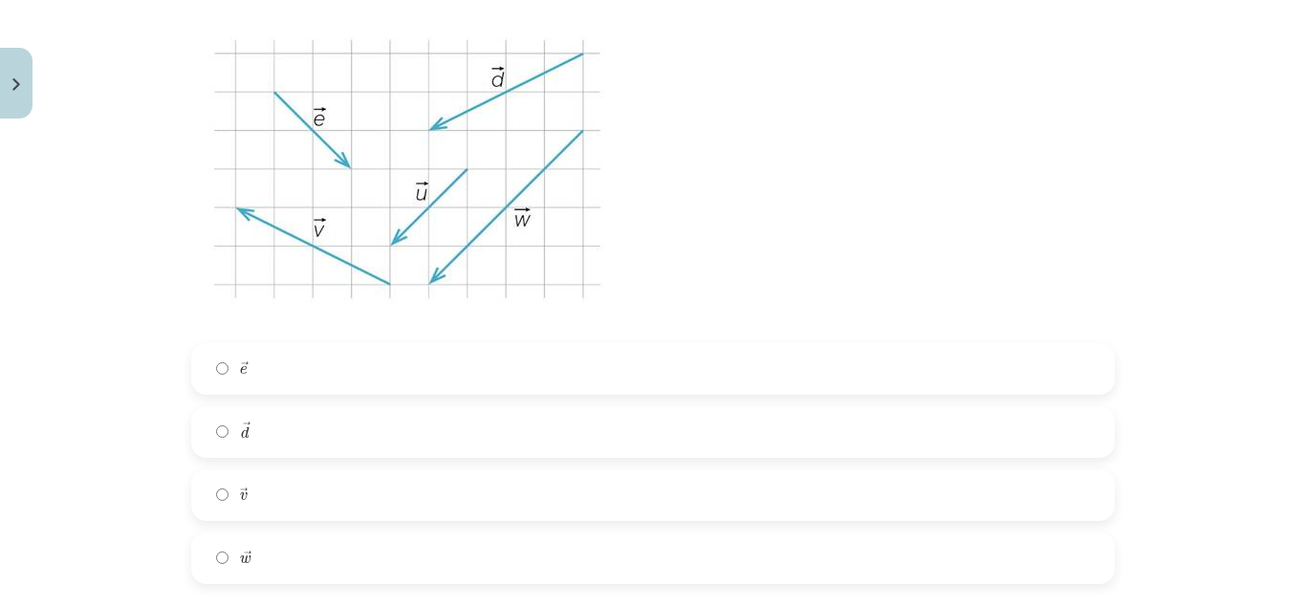
scroll to position [1817, 0]
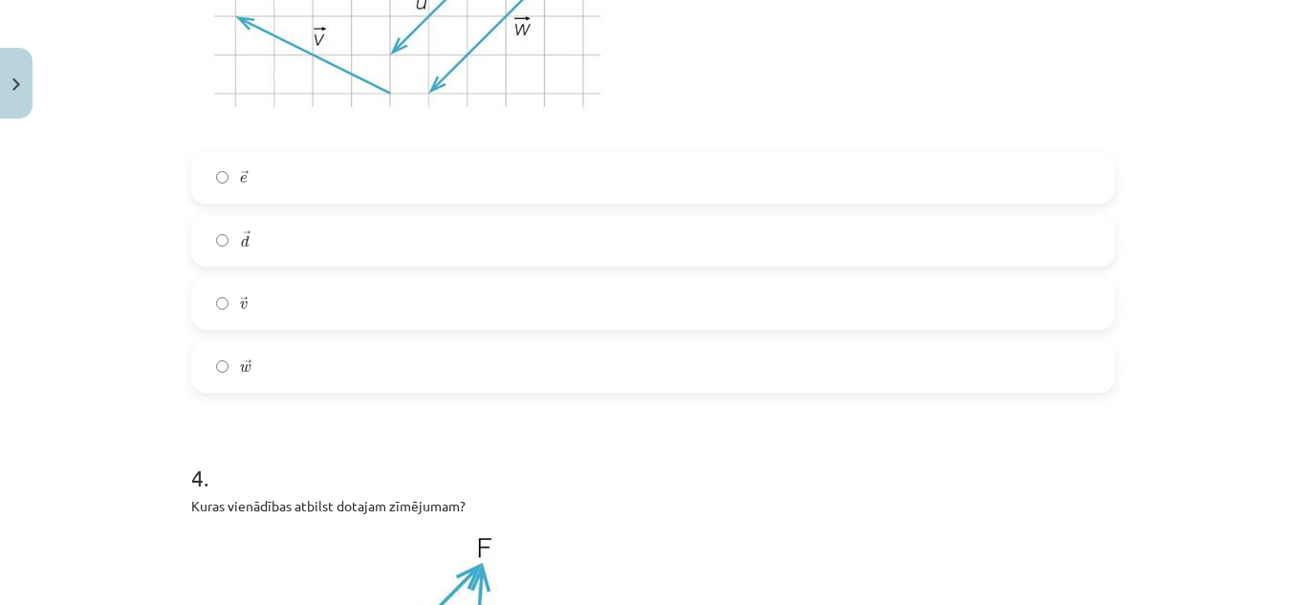
click at [262, 375] on label "→ w w →" at bounding box center [653, 367] width 920 height 48
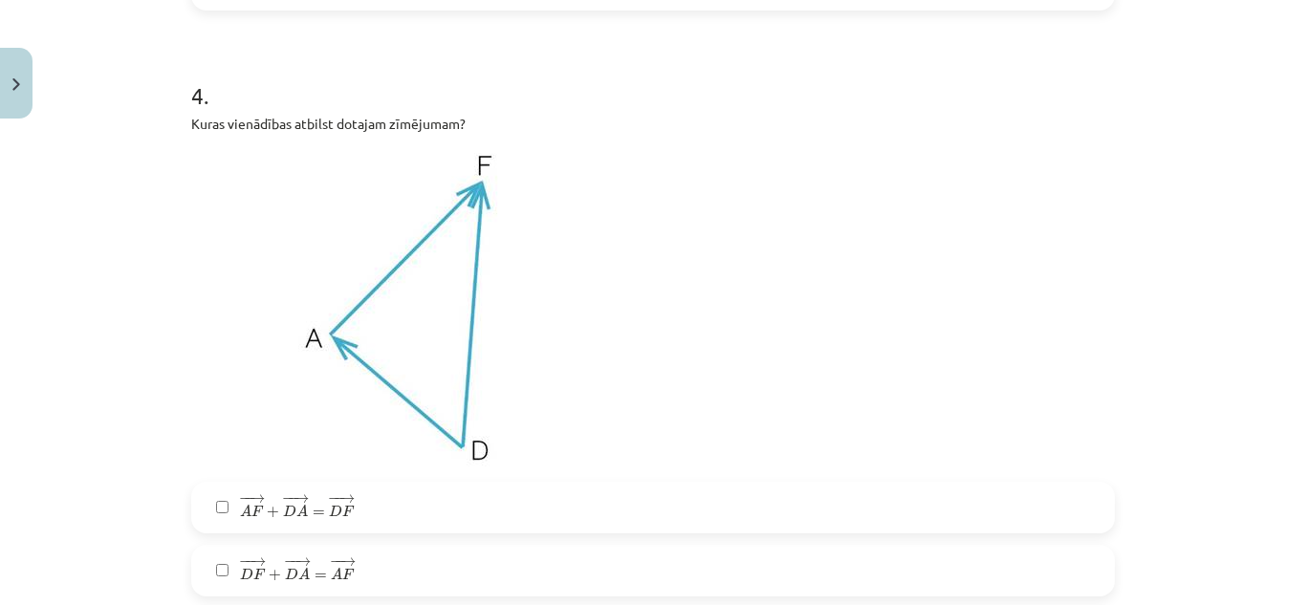
scroll to position [2581, 0]
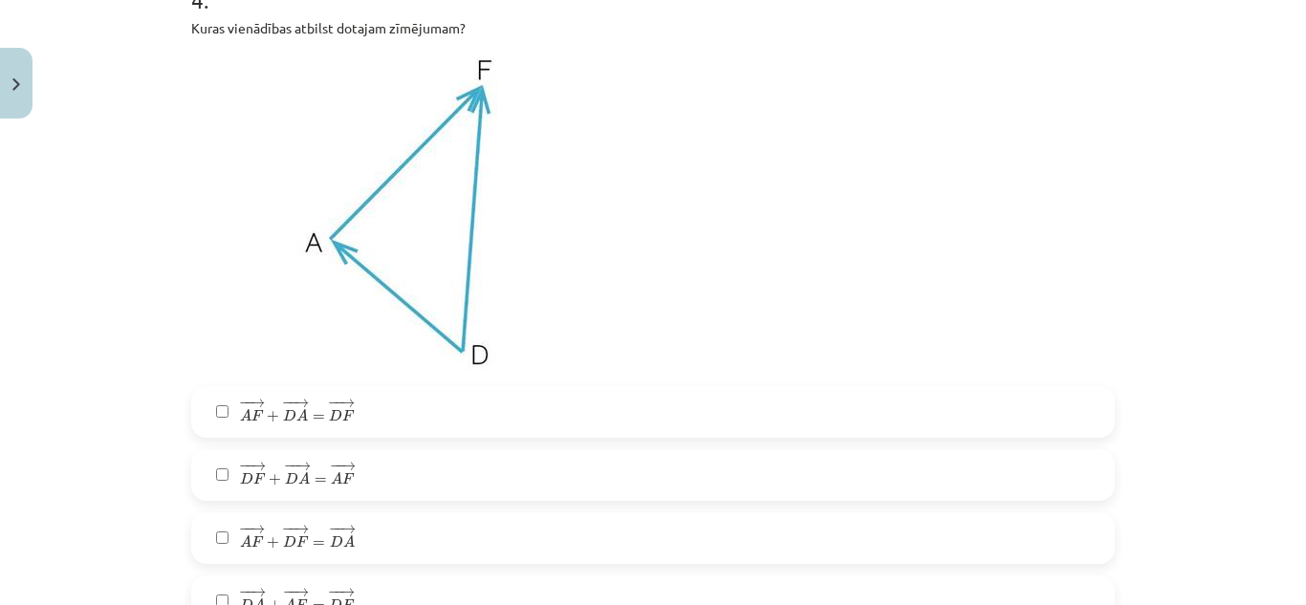
click at [386, 412] on label "− − → A F + − − → D A = − − → D F A F → + D A → = D F →" at bounding box center [653, 412] width 920 height 48
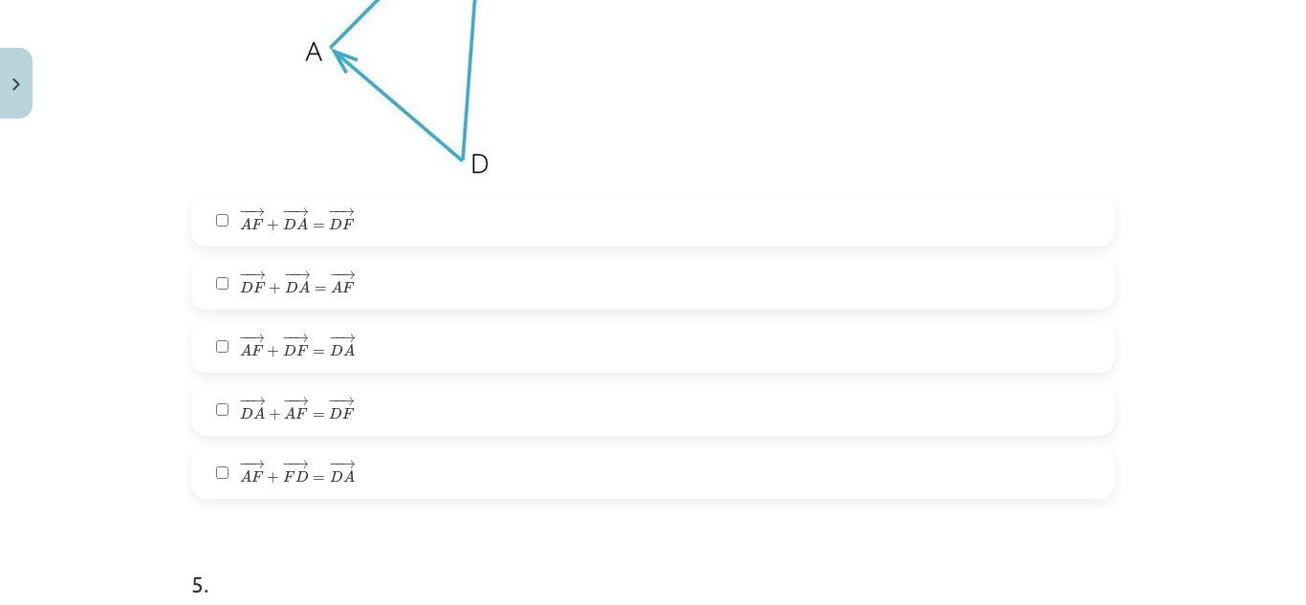
click at [373, 287] on label "− − → D F + − − → D A = − − → A F D F → + D A → = A F →" at bounding box center [653, 284] width 920 height 48
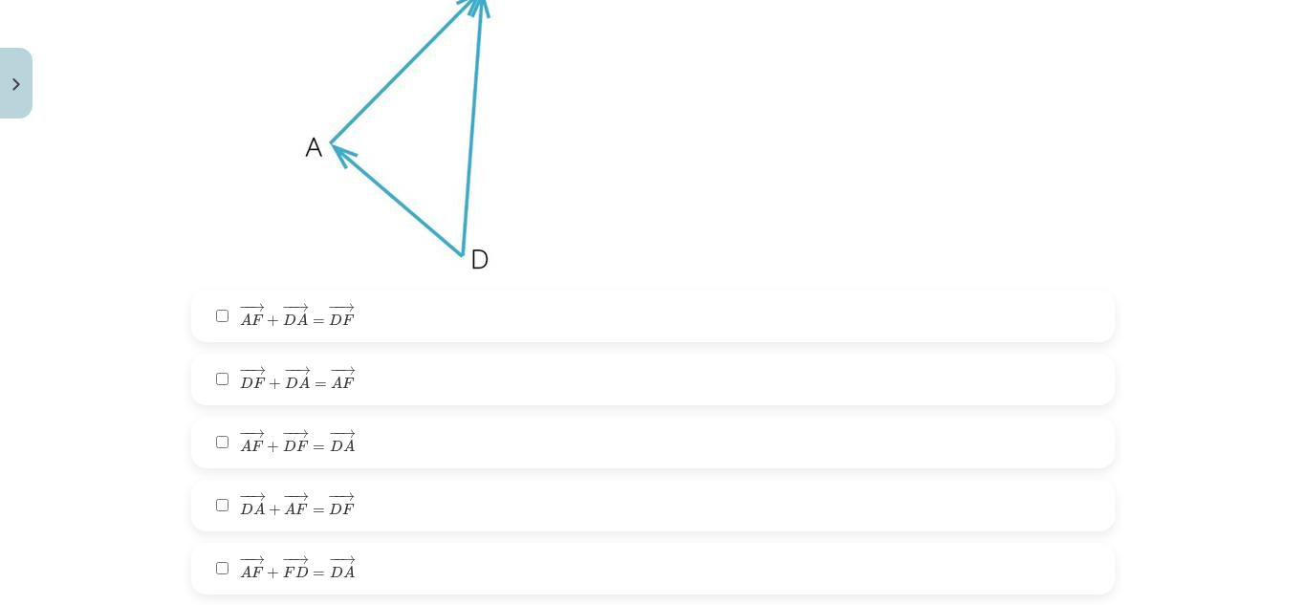
click at [381, 447] on label "− − → A F + − − → D F = − − → D A A F → + D F → = D A →" at bounding box center [653, 443] width 920 height 48
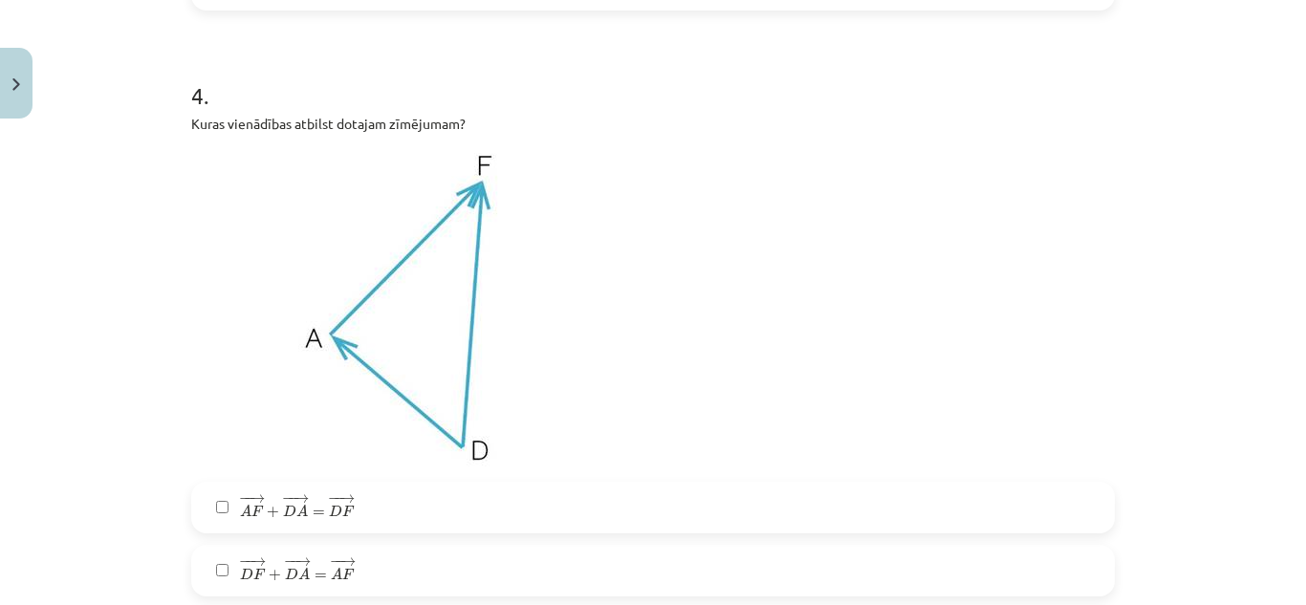
scroll to position [2581, 0]
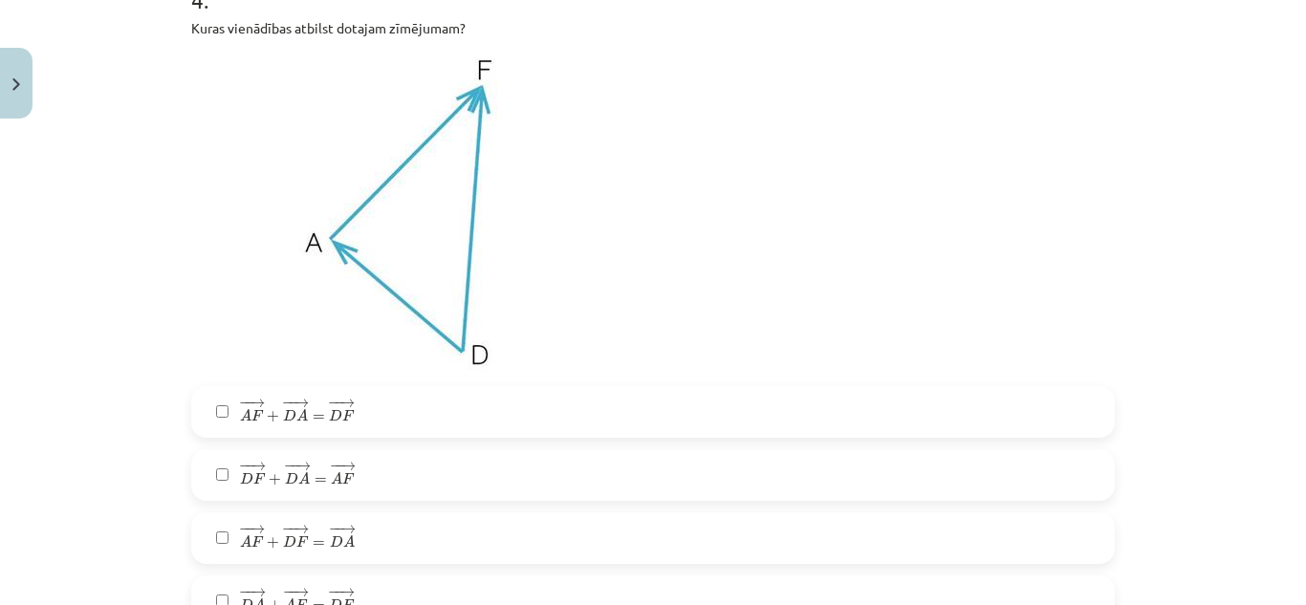
click at [315, 478] on span "=" at bounding box center [321, 481] width 12 height 6
click at [318, 511] on div "− − → A F + − − → D A = − − → D F A F → + D A → = D F → − − → D F + − − → D A =…" at bounding box center [653, 538] width 924 height 304
click at [339, 407] on span "→" at bounding box center [346, 404] width 15 height 9
click at [360, 530] on label "− − → A F + − − → D F = − − → D A A F → + D F → = D A →" at bounding box center [653, 538] width 920 height 48
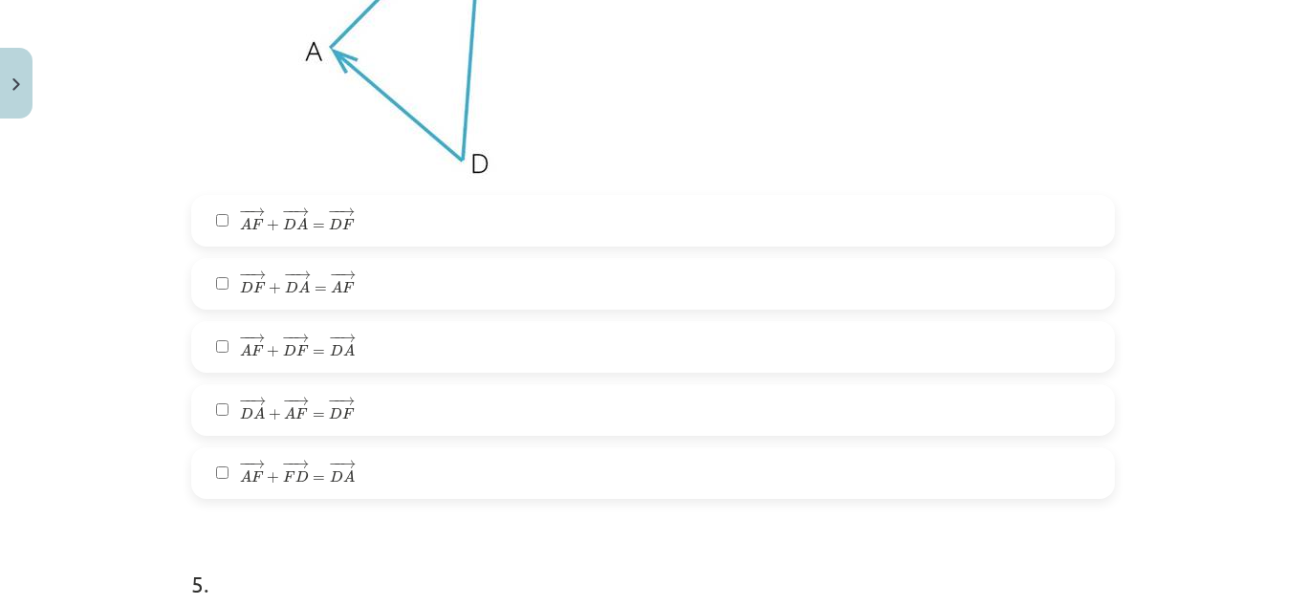
scroll to position [2677, 0]
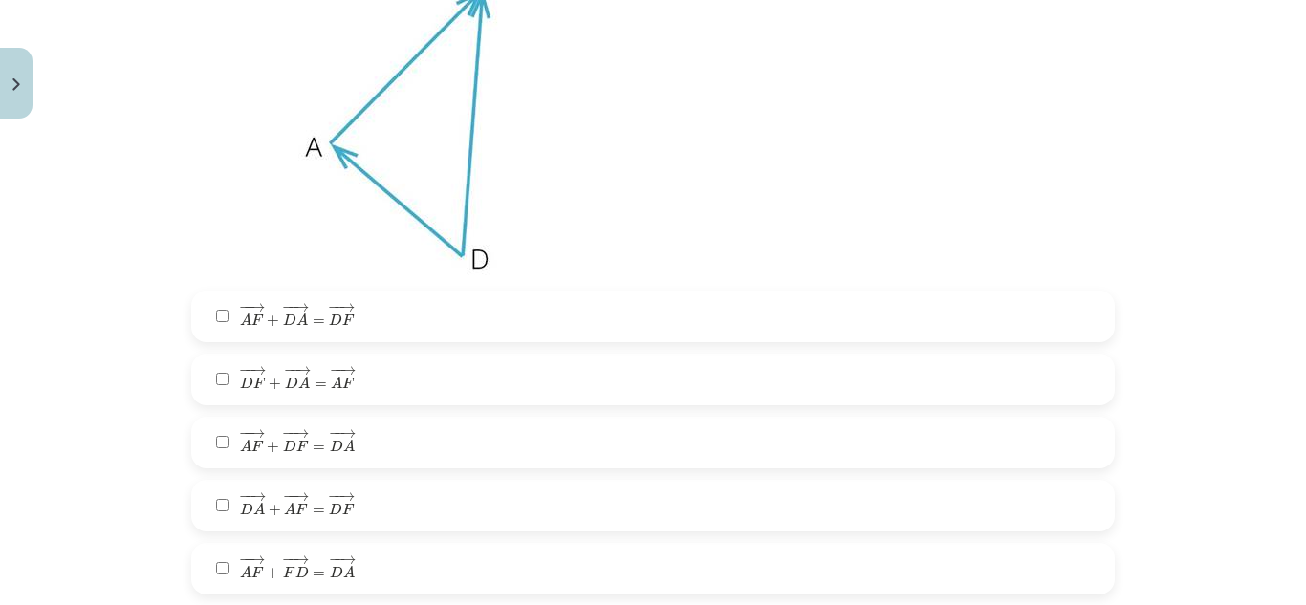
click at [355, 508] on label "− − → D A + − − → A F = − − → D F D A → + A F → = D F →" at bounding box center [653, 506] width 920 height 48
click at [328, 306] on span "−" at bounding box center [334, 308] width 12 height 9
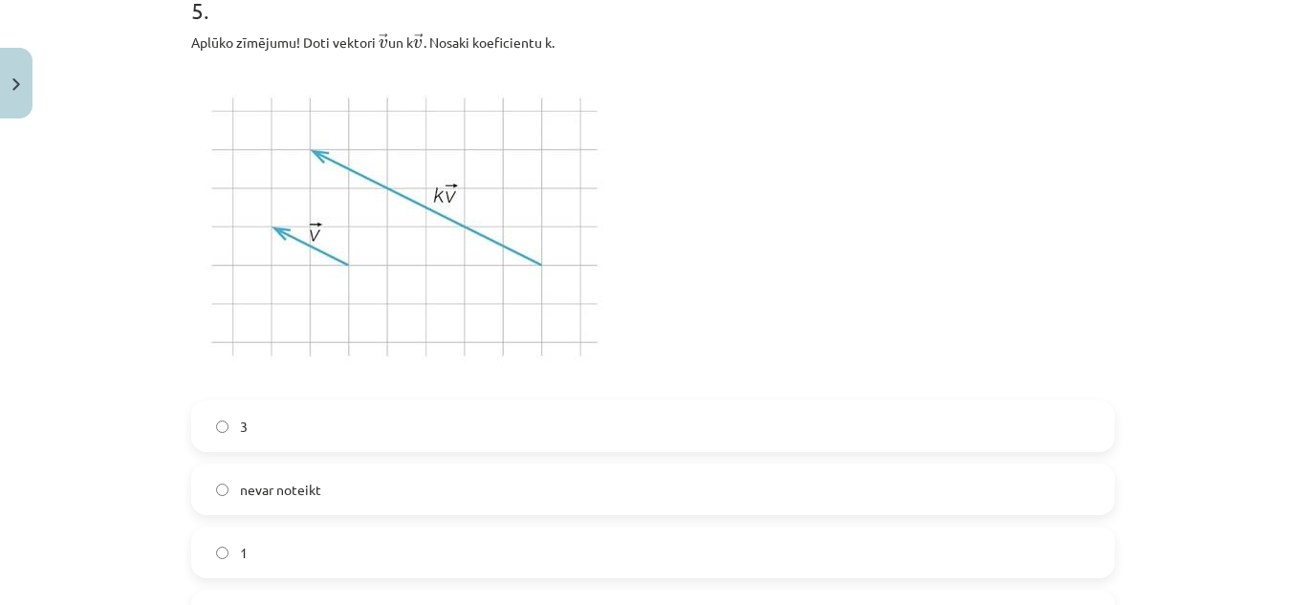
scroll to position [3442, 0]
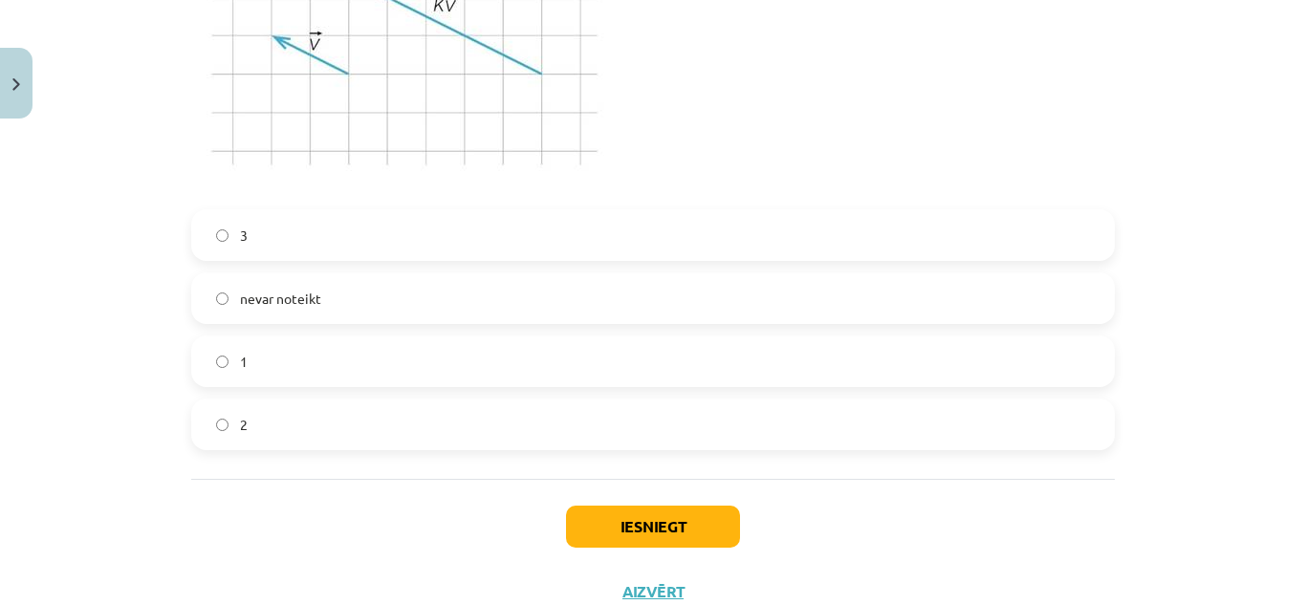
click at [292, 250] on label "3" at bounding box center [653, 235] width 920 height 48
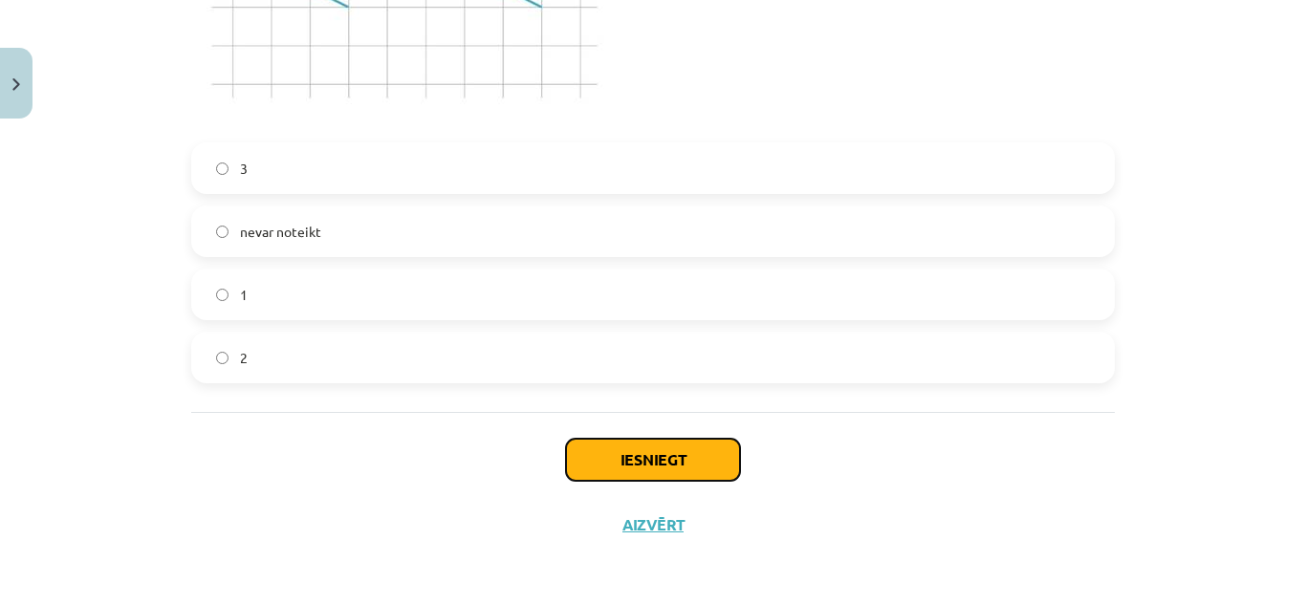
click at [671, 452] on button "Iesniegt" at bounding box center [653, 460] width 174 height 42
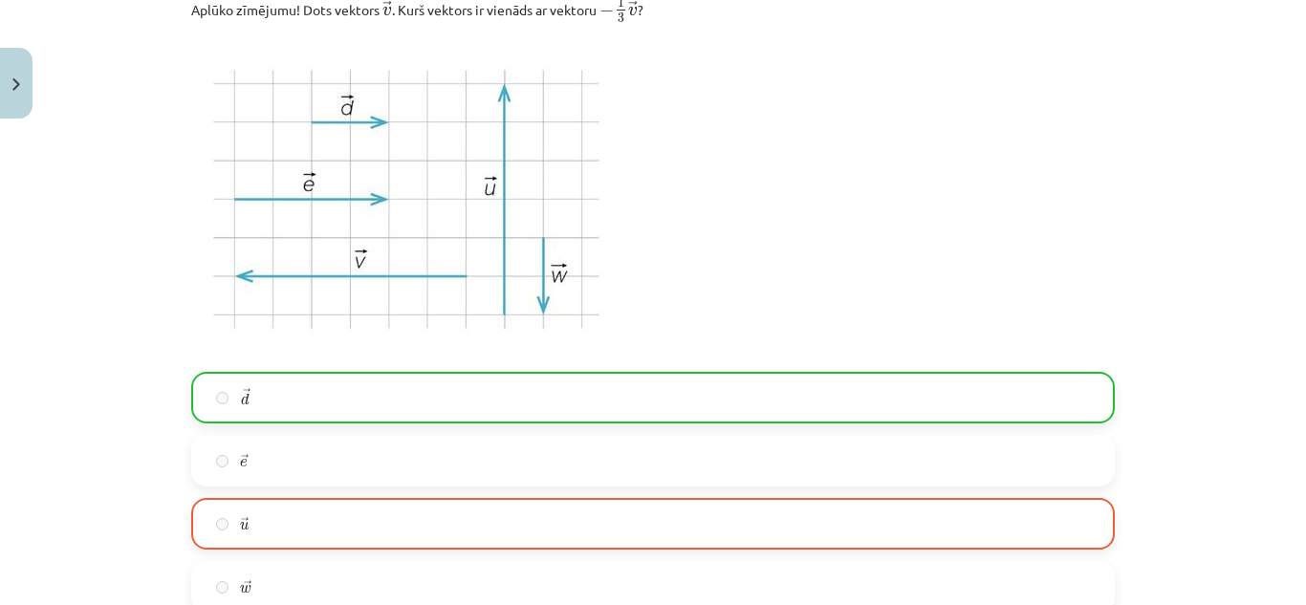
scroll to position [354, 0]
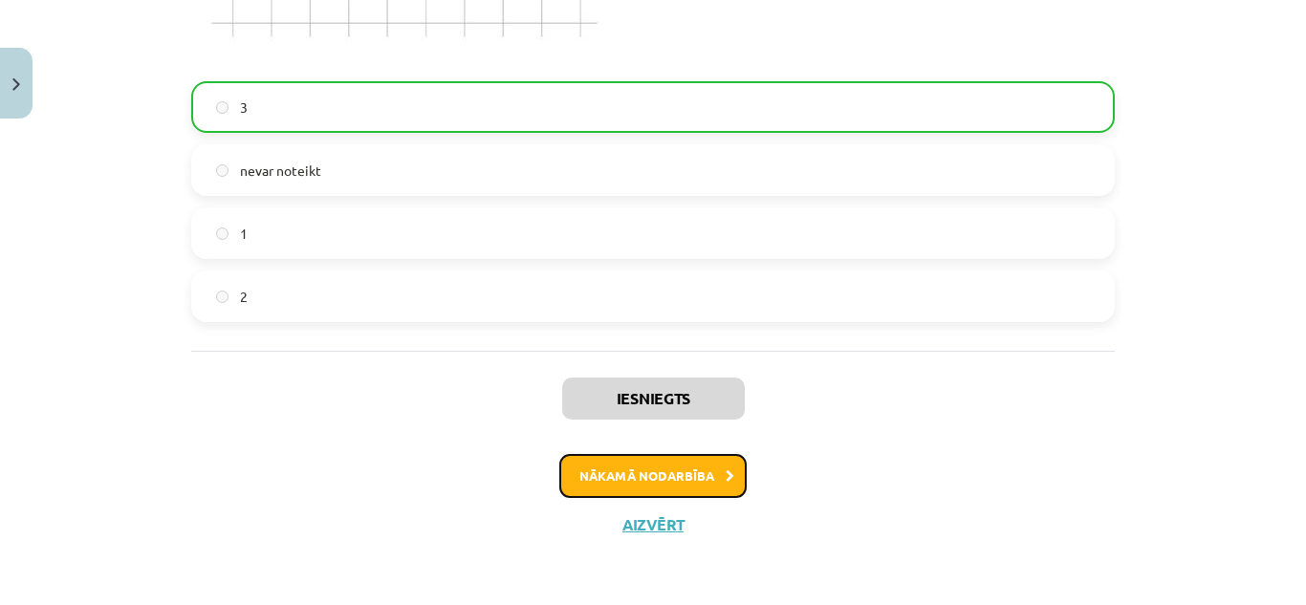
click at [697, 467] on button "Nākamā nodarbība" at bounding box center [652, 476] width 187 height 44
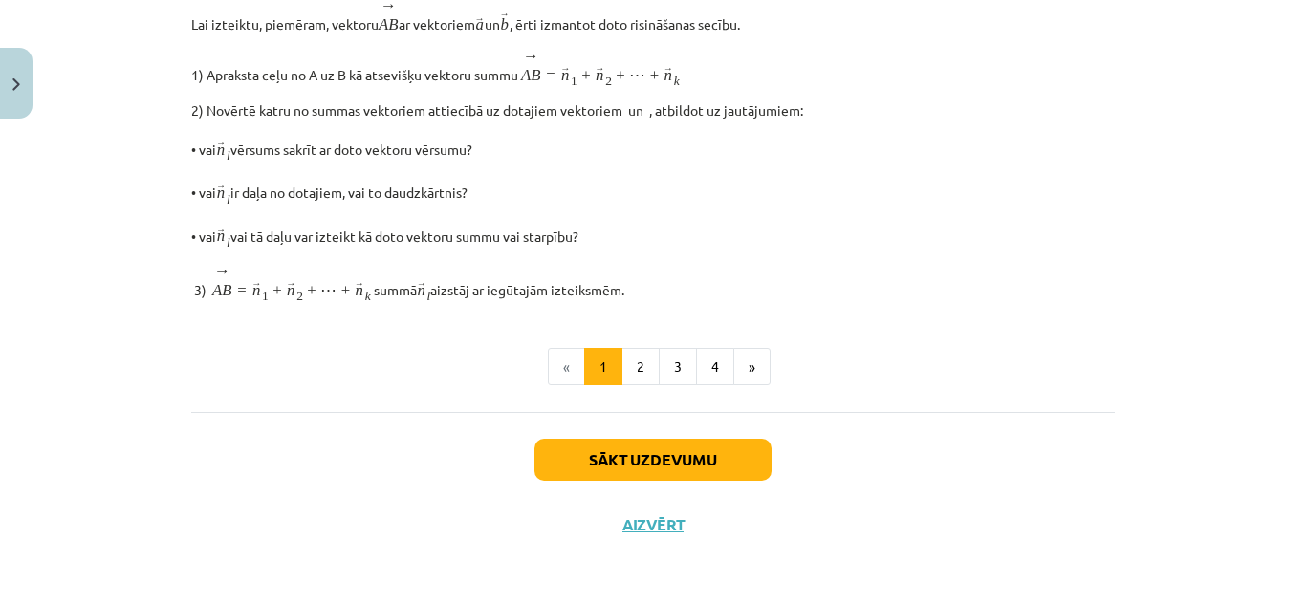
scroll to position [48, 0]
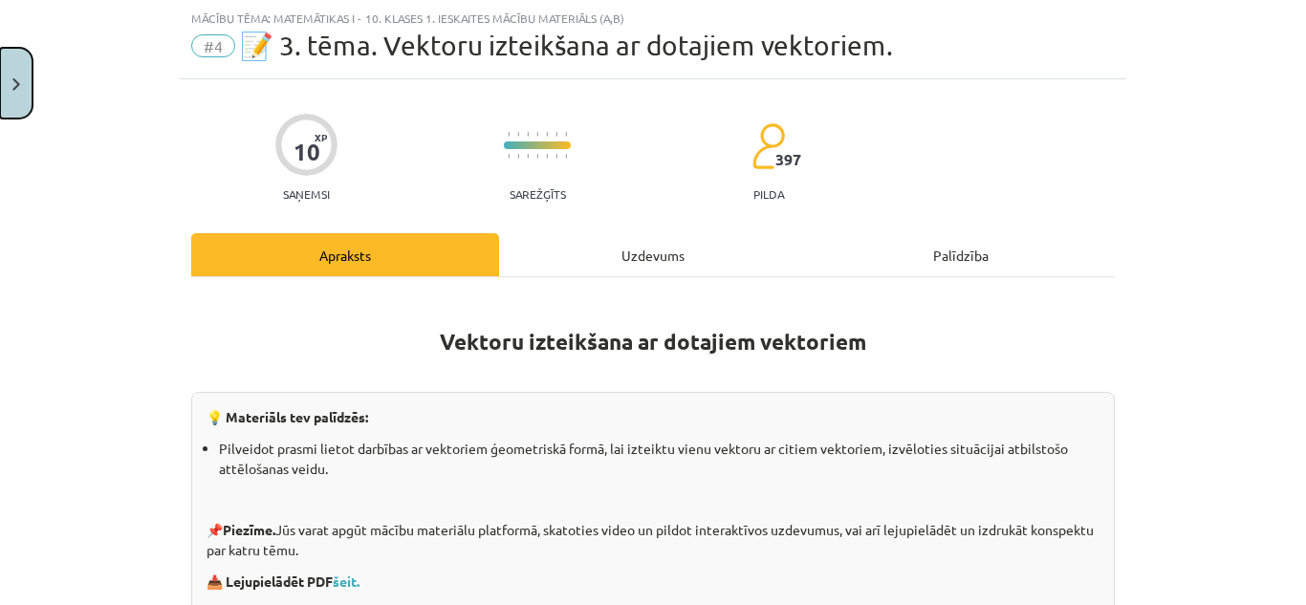
click at [11, 91] on button "Close" at bounding box center [16, 83] width 33 height 71
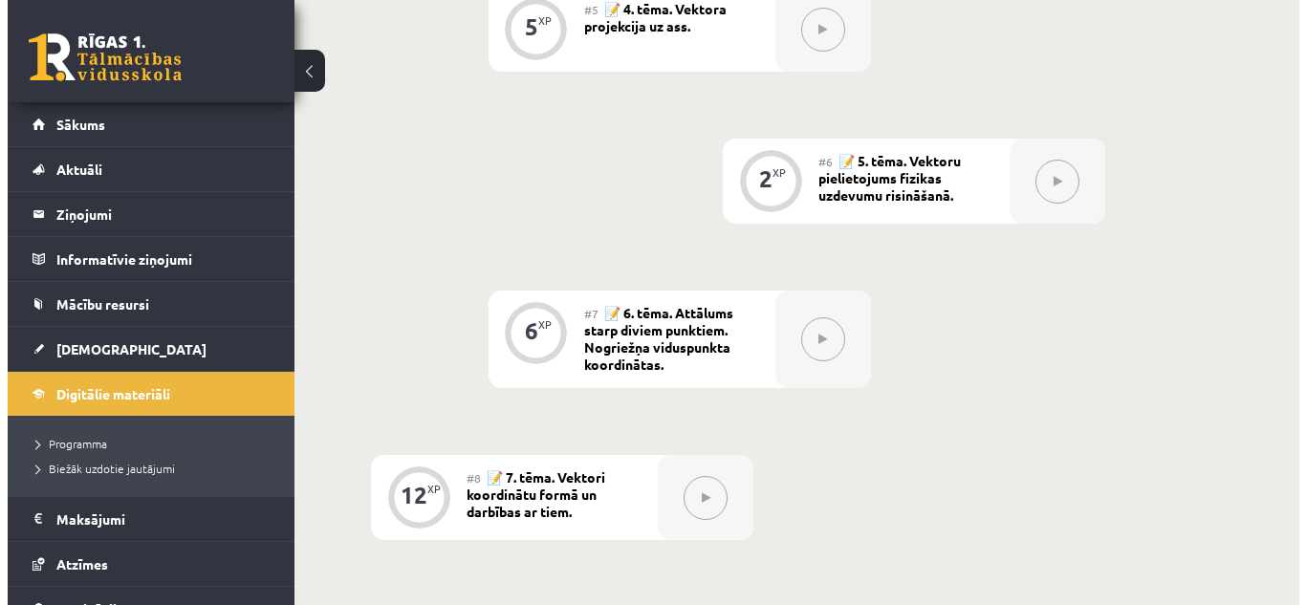
scroll to position [679, 0]
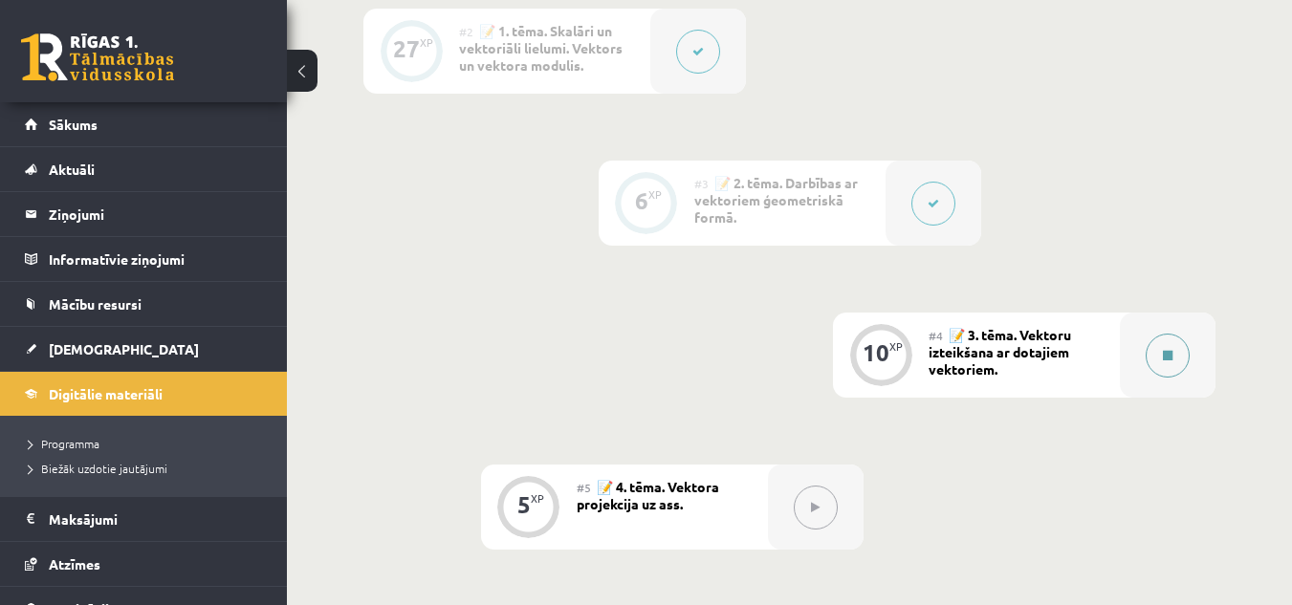
click at [1158, 358] on button at bounding box center [1167, 356] width 44 height 44
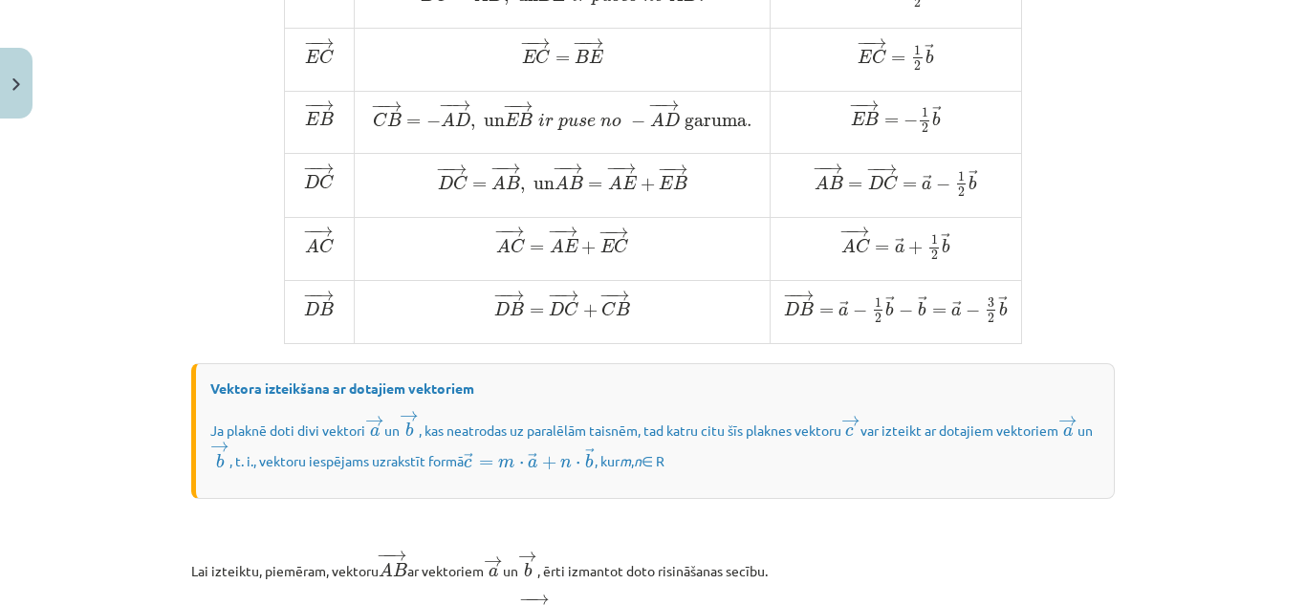
scroll to position [956, 0]
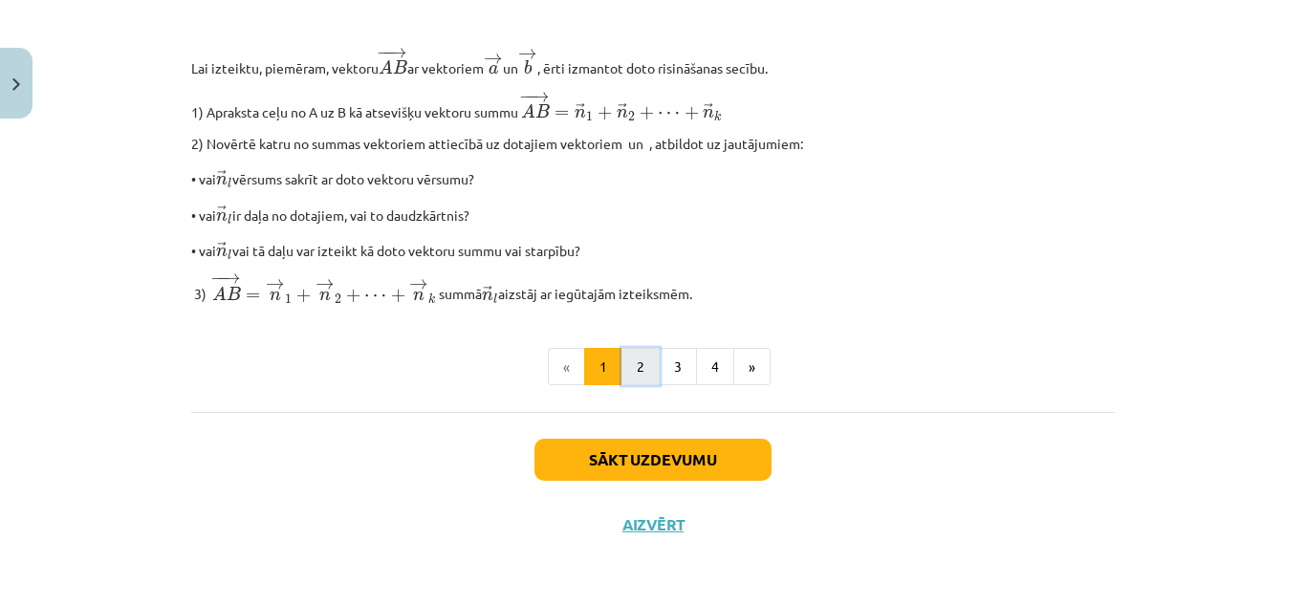
click at [643, 356] on button "2" at bounding box center [640, 367] width 38 height 38
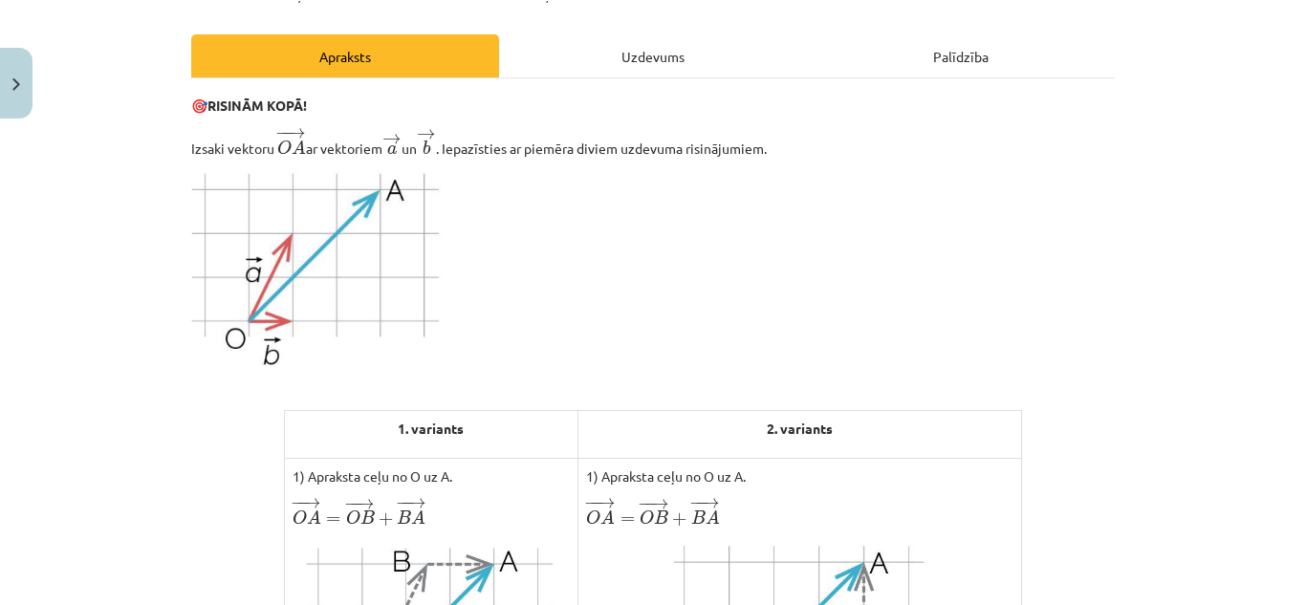
click at [626, 73] on div "Uzdevums" at bounding box center [653, 55] width 308 height 43
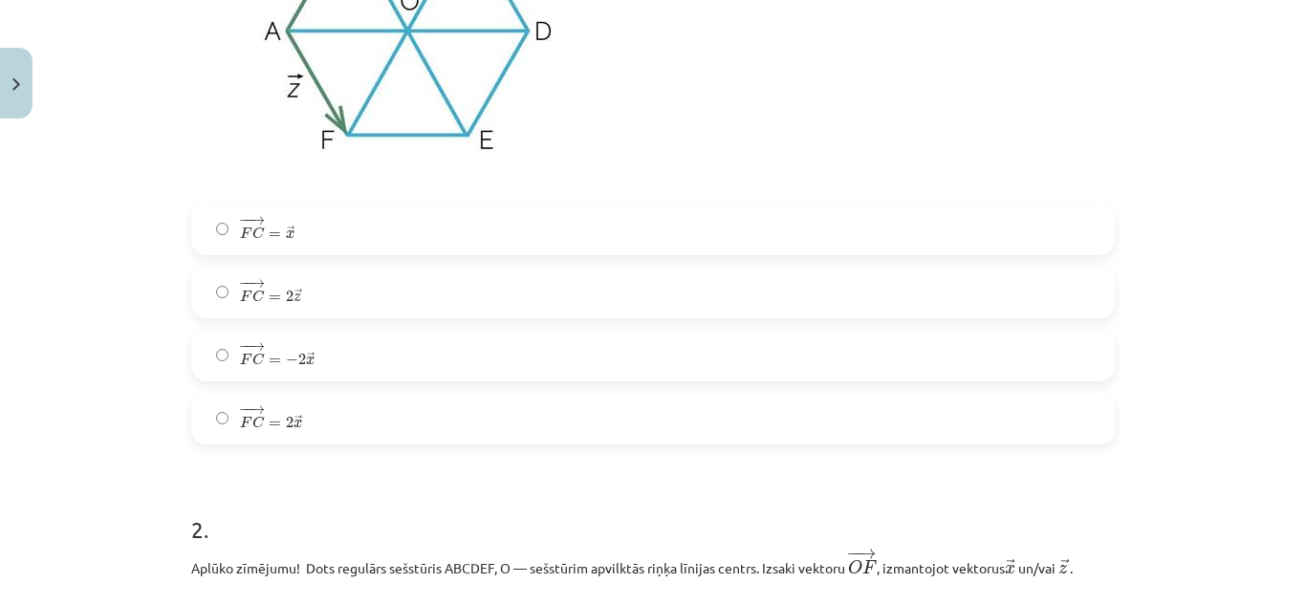
scroll to position [526, 0]
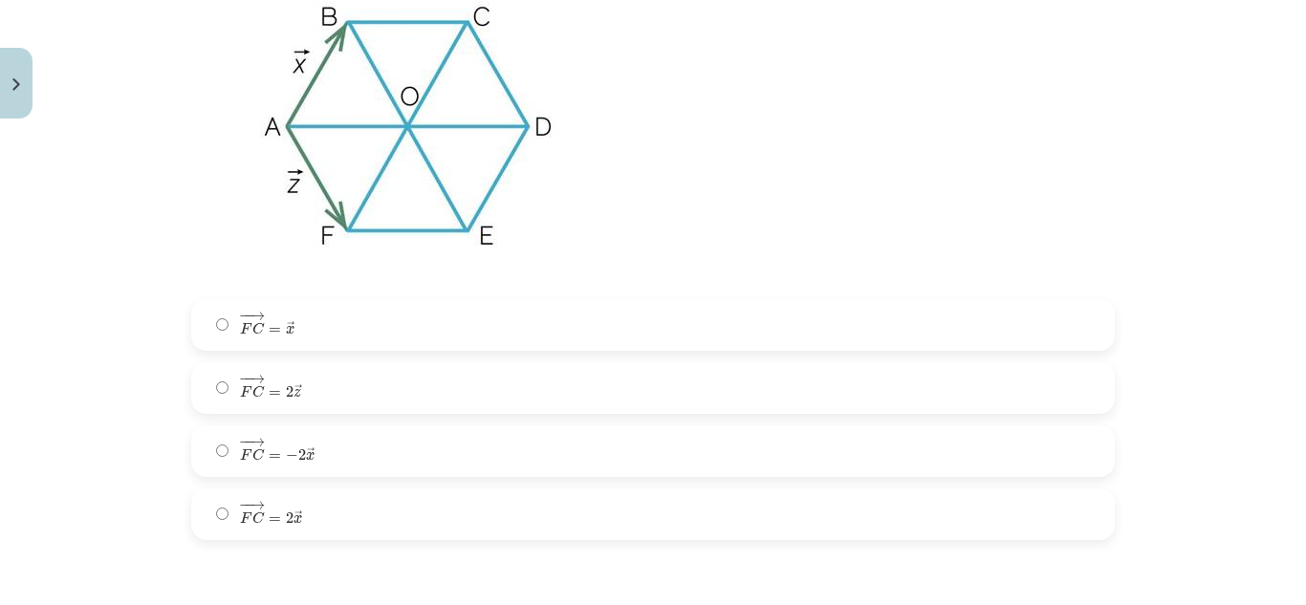
click at [329, 383] on label "− − → F C = 2 → z F C → = 2 z →" at bounding box center [653, 388] width 920 height 48
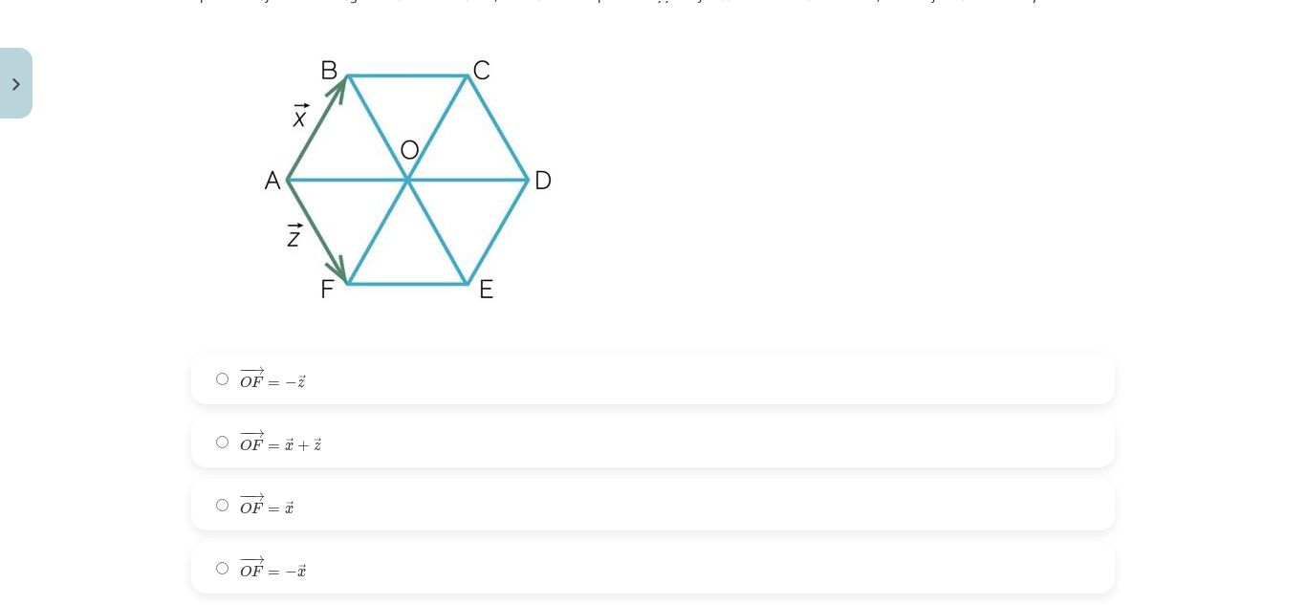
scroll to position [1291, 0]
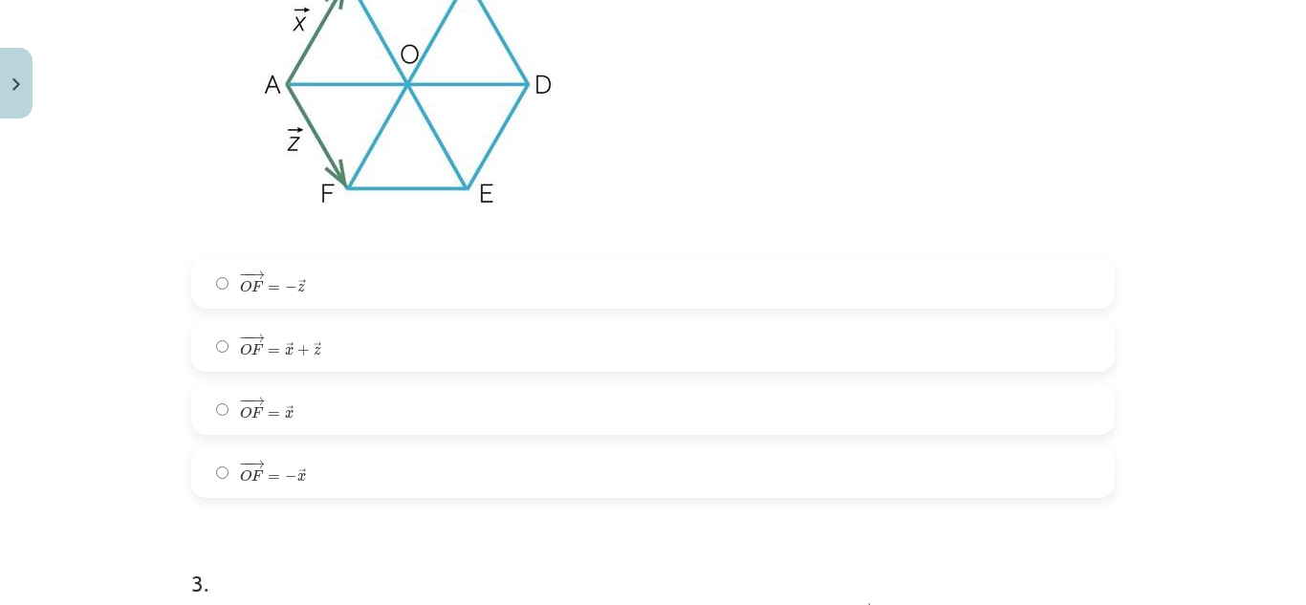
drag, startPoint x: 310, startPoint y: 297, endPoint x: 321, endPoint y: 289, distance: 14.3
click at [313, 296] on label "− − → O F = − → z O F → = − z →" at bounding box center [653, 283] width 920 height 48
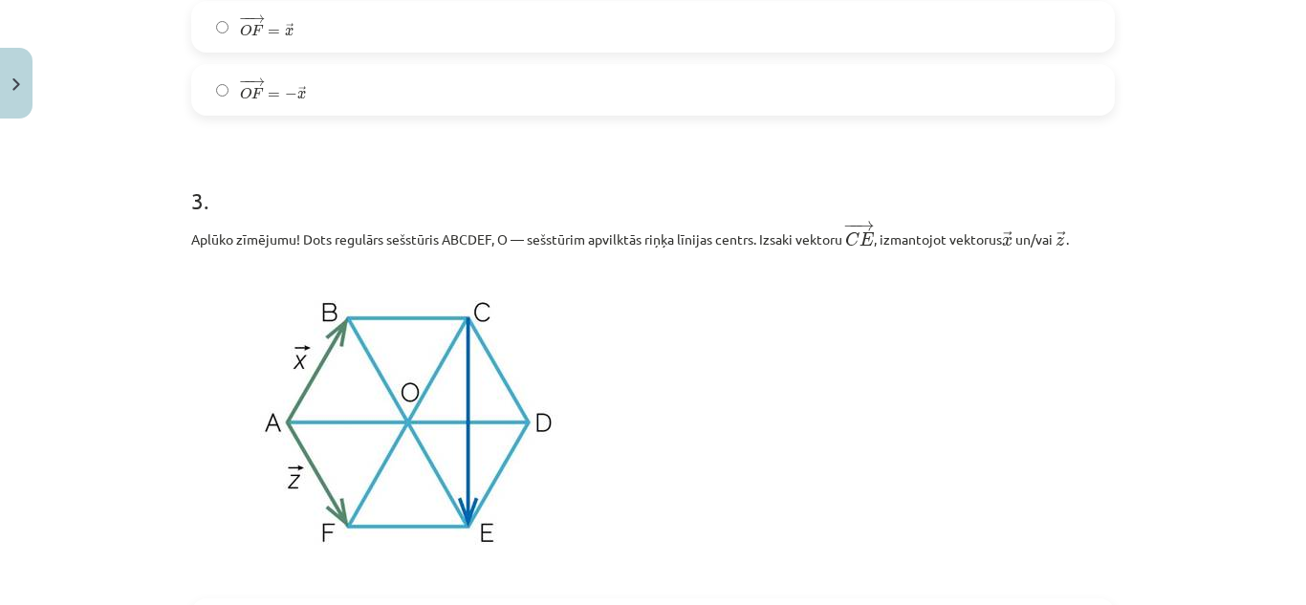
scroll to position [1960, 0]
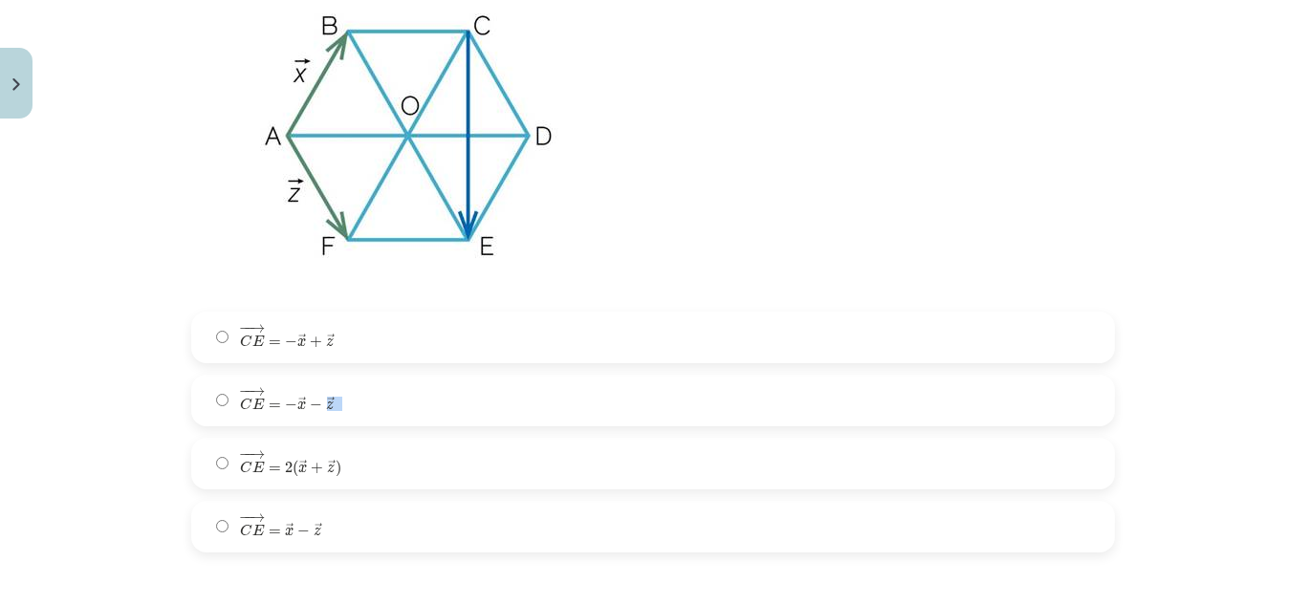
click at [319, 403] on span "− − → C E = − → x − → z" at bounding box center [287, 399] width 95 height 23
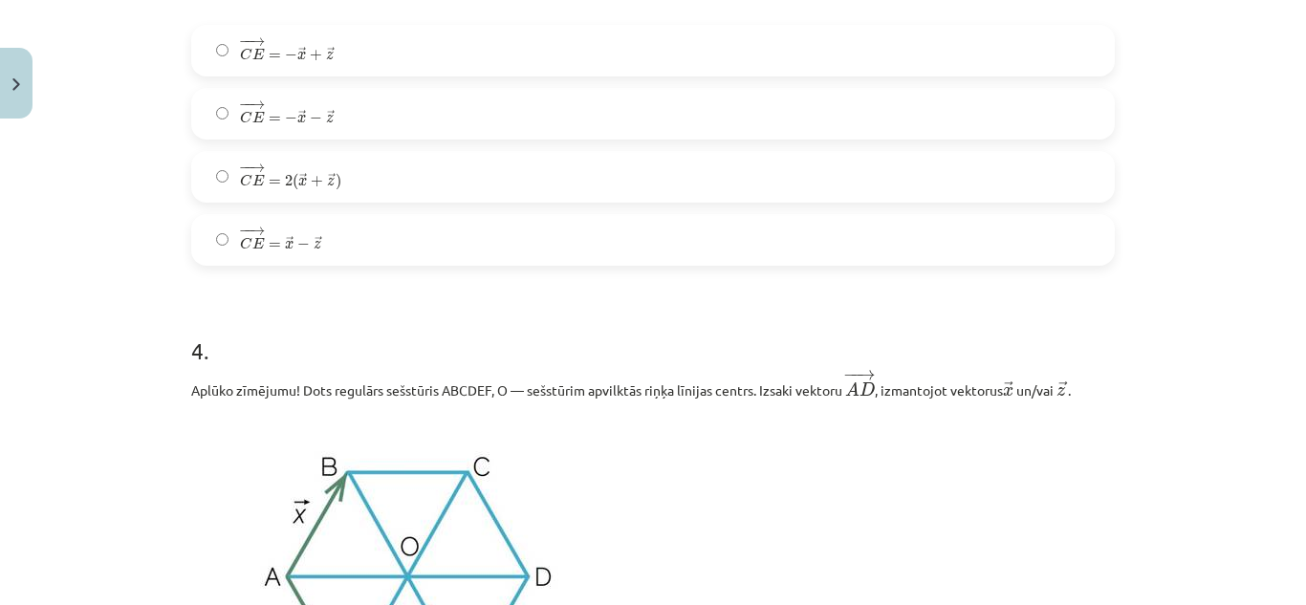
click at [352, 196] on label "− − → C E = 2 ( → x + → z ) C E → = 2 ( x → + z → )" at bounding box center [653, 177] width 920 height 48
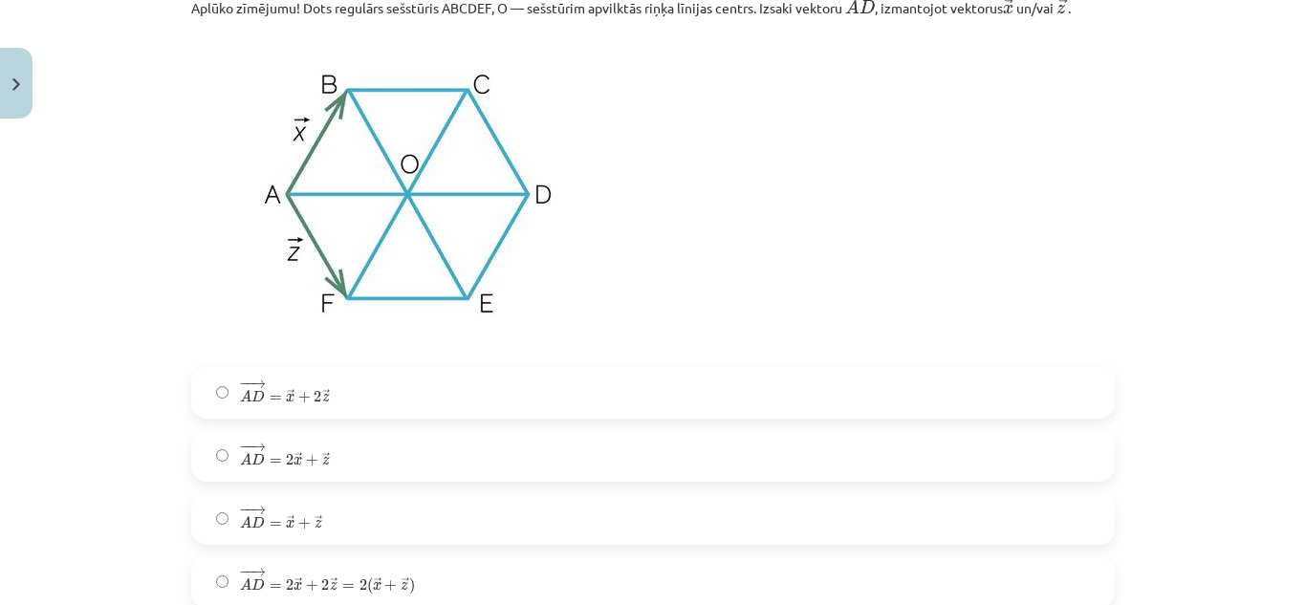
click at [397, 404] on label "− − → A D = → x + 2 → z A D → = x → + 2 z →" at bounding box center [653, 393] width 920 height 48
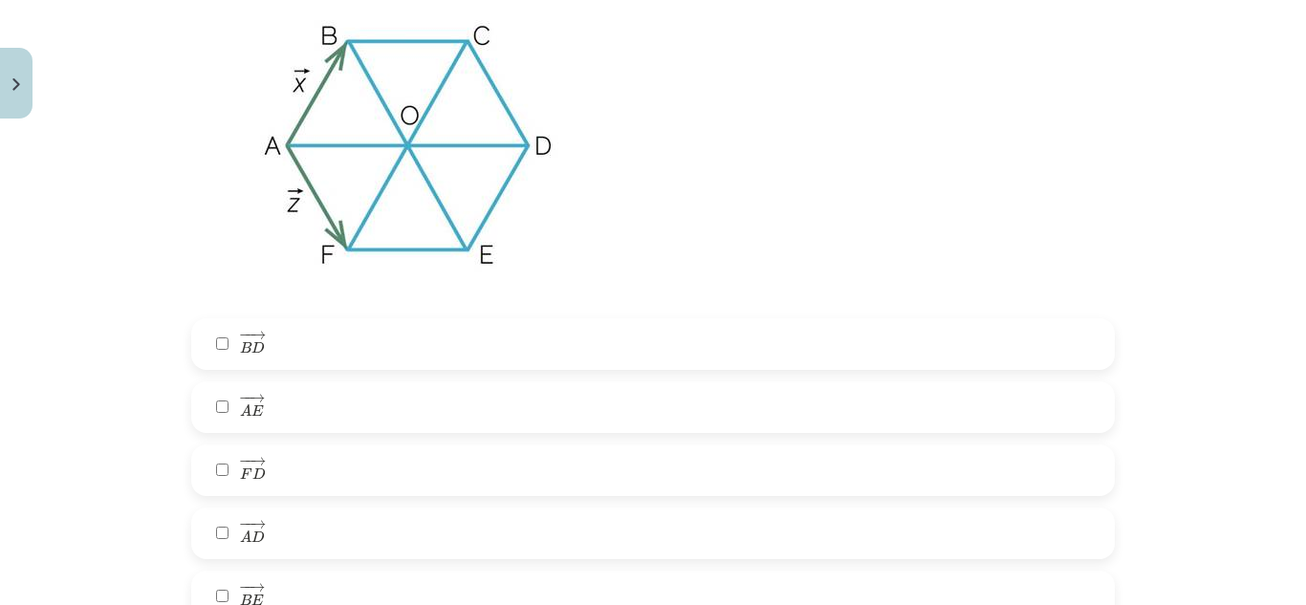
scroll to position [3637, 0]
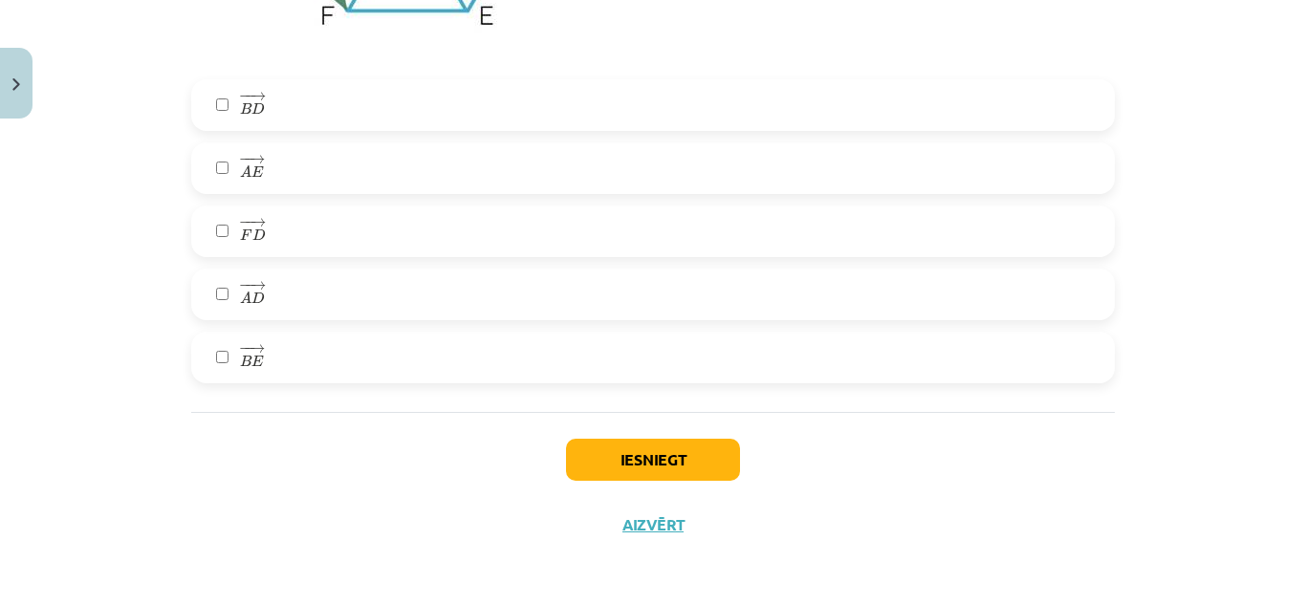
click at [384, 303] on label "− − → A D A D →" at bounding box center [653, 295] width 920 height 48
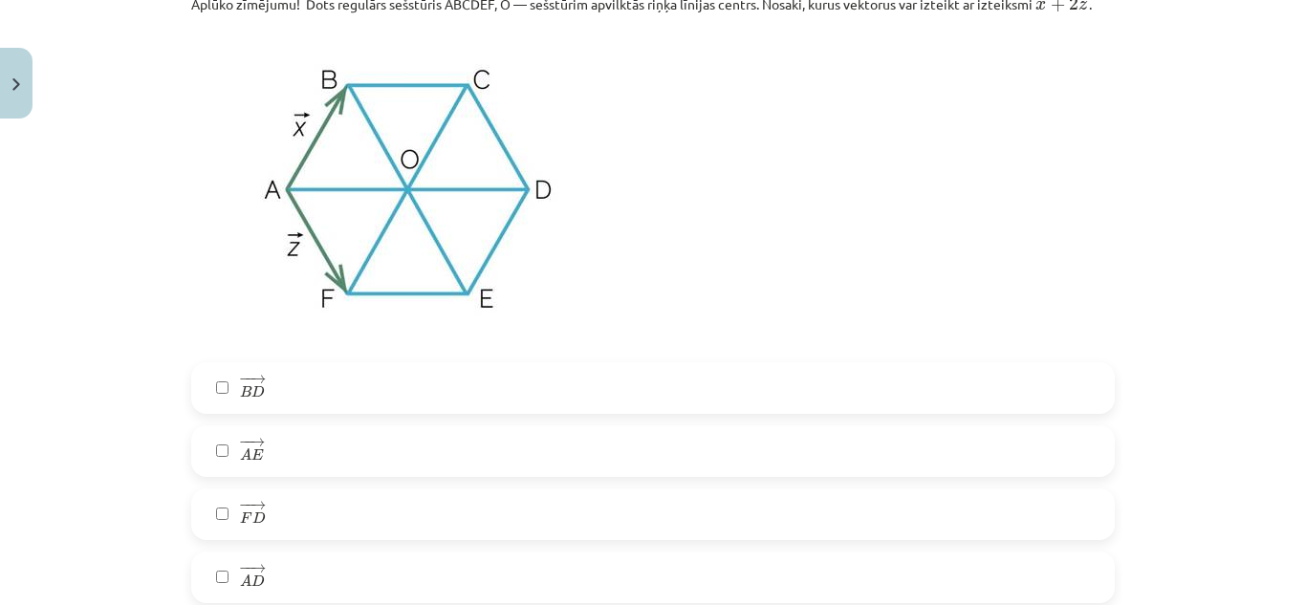
scroll to position [3446, 0]
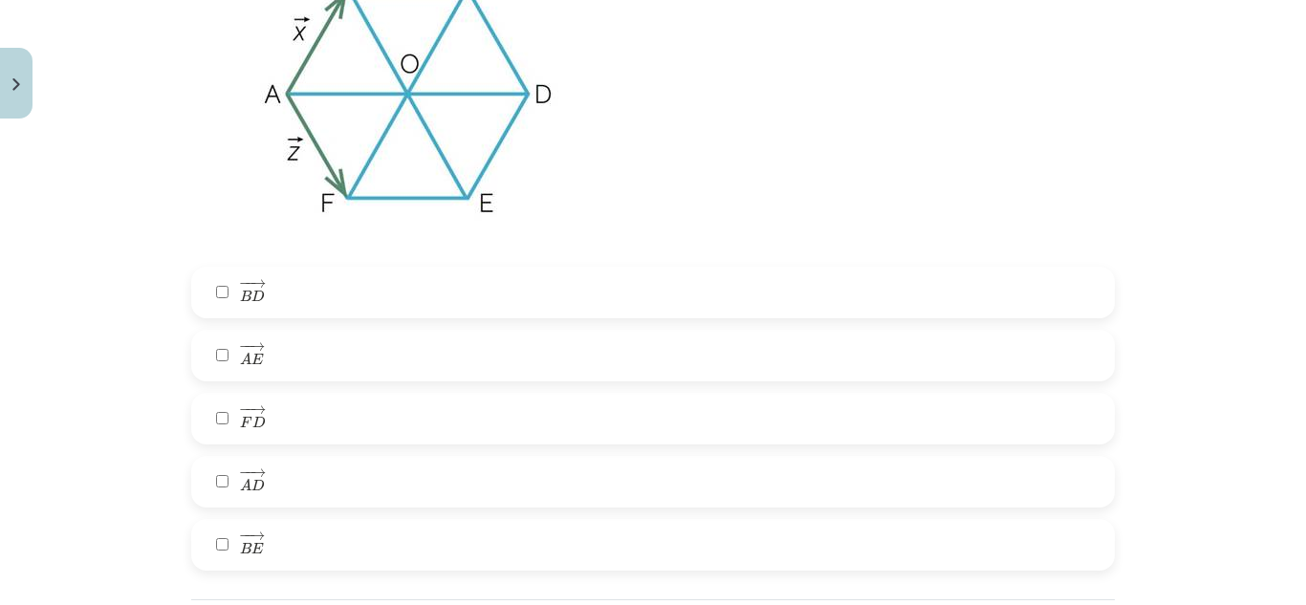
click at [250, 477] on span "→" at bounding box center [257, 473] width 15 height 9
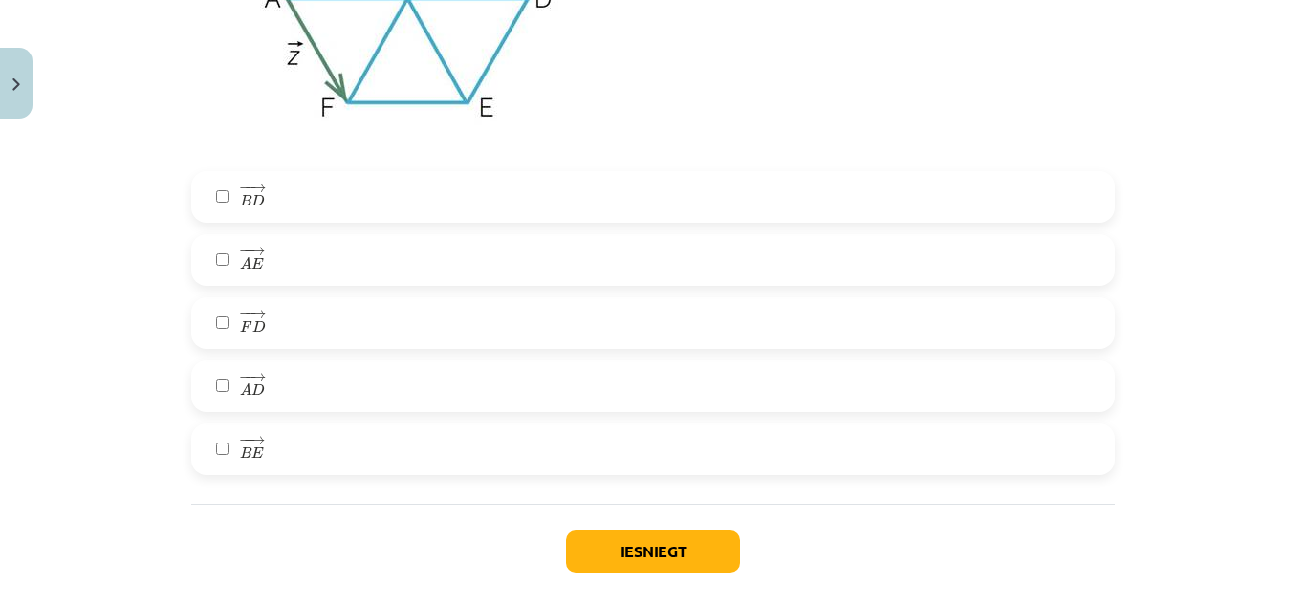
drag, startPoint x: 309, startPoint y: 392, endPoint x: 329, endPoint y: 322, distance: 72.6
click at [313, 377] on label "− − → A D A D →" at bounding box center [653, 386] width 920 height 48
click at [348, 286] on div "− − → A E A E →" at bounding box center [653, 260] width 924 height 52
click at [460, 262] on label "− − → A E A E →" at bounding box center [653, 260] width 920 height 48
click at [488, 334] on label "− − → F D F D →" at bounding box center [653, 323] width 920 height 48
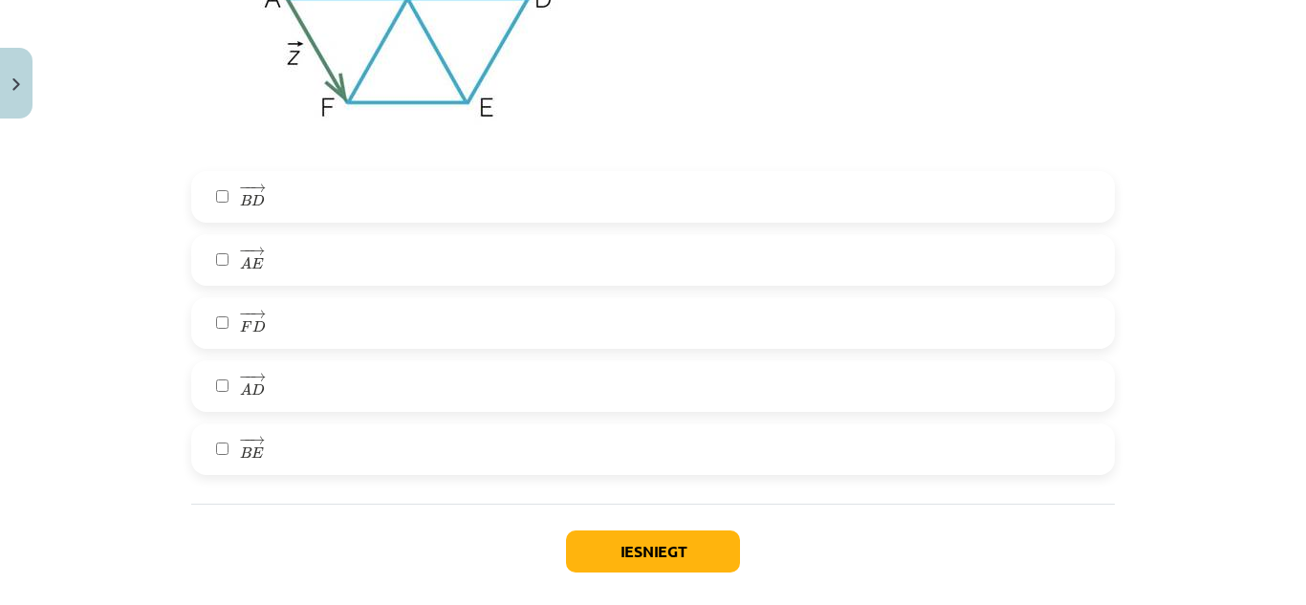
click at [645, 531] on div "Iesniegt Aizvērt" at bounding box center [653, 571] width 924 height 134
click at [654, 538] on button "Iesniegt" at bounding box center [653, 552] width 174 height 42
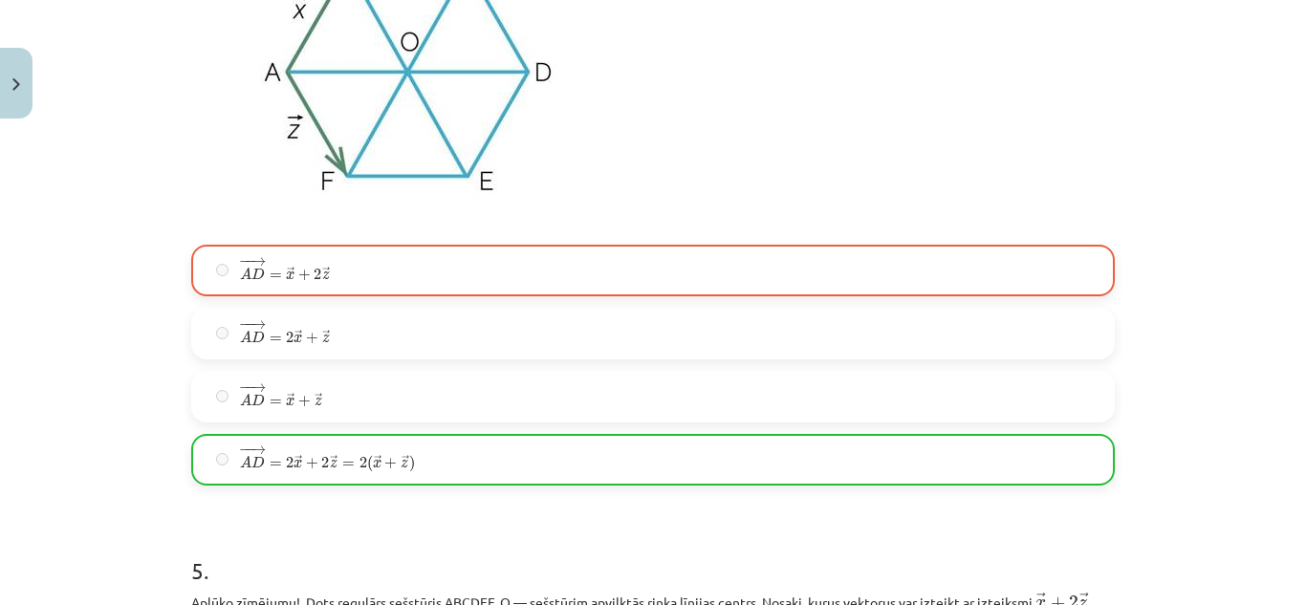
scroll to position [3697, 0]
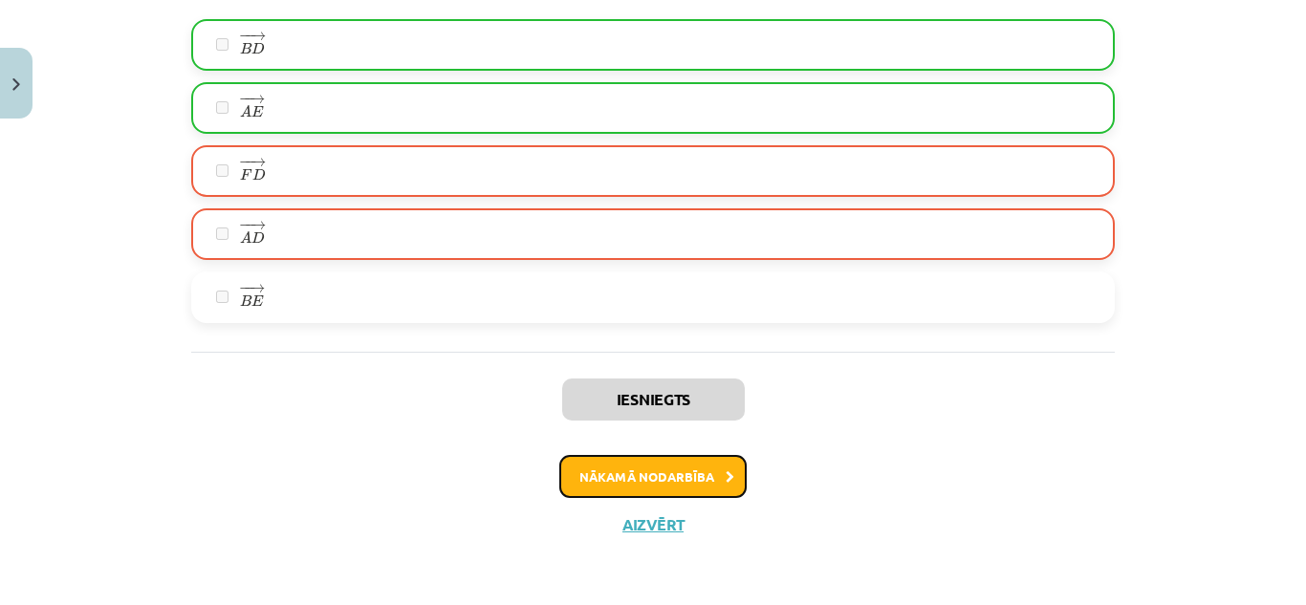
click at [715, 468] on button "Nākamā nodarbība" at bounding box center [652, 477] width 187 height 44
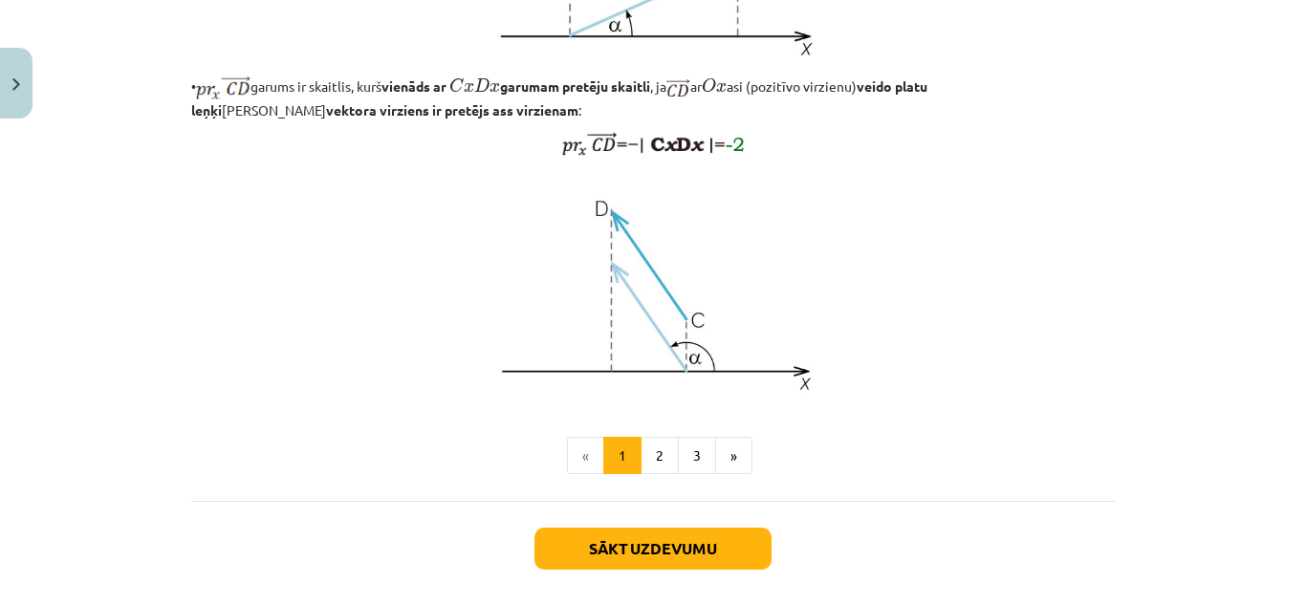
scroll to position [1666, 0]
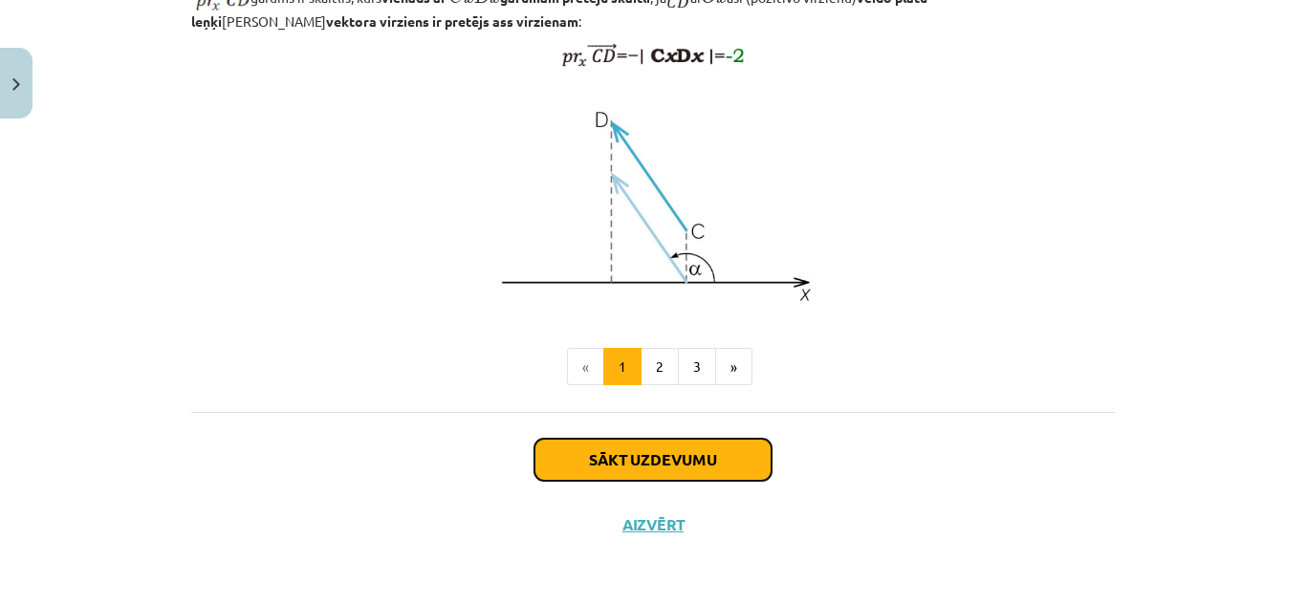
click at [708, 459] on button "Sākt uzdevumu" at bounding box center [652, 460] width 237 height 42
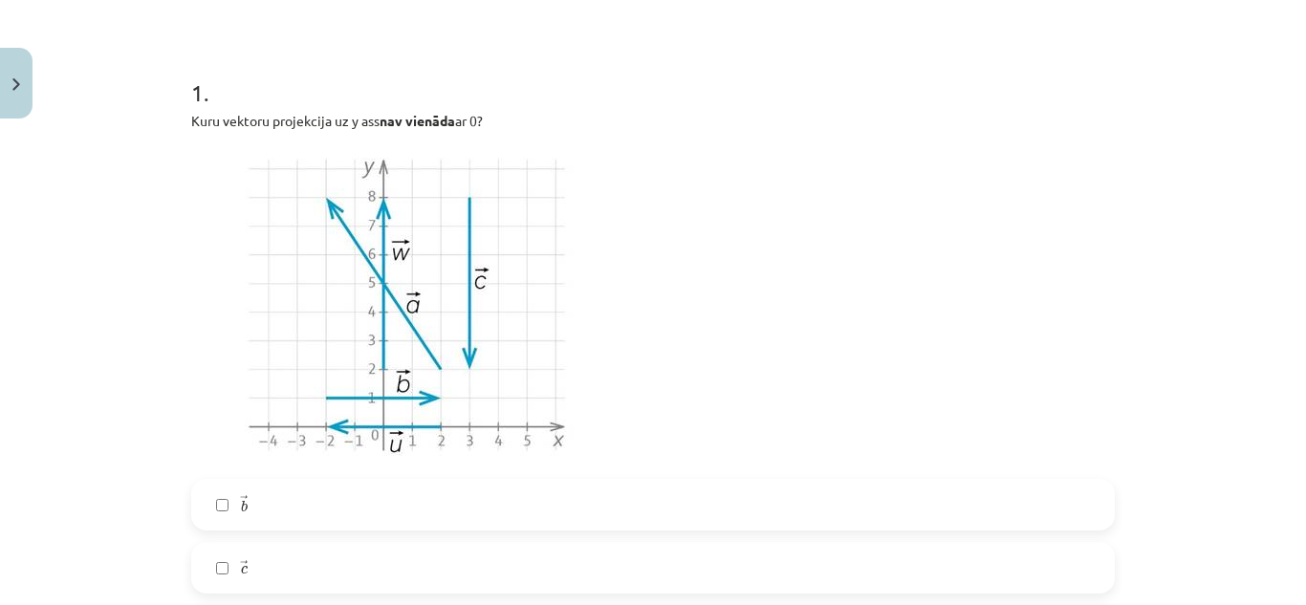
scroll to position [526, 0]
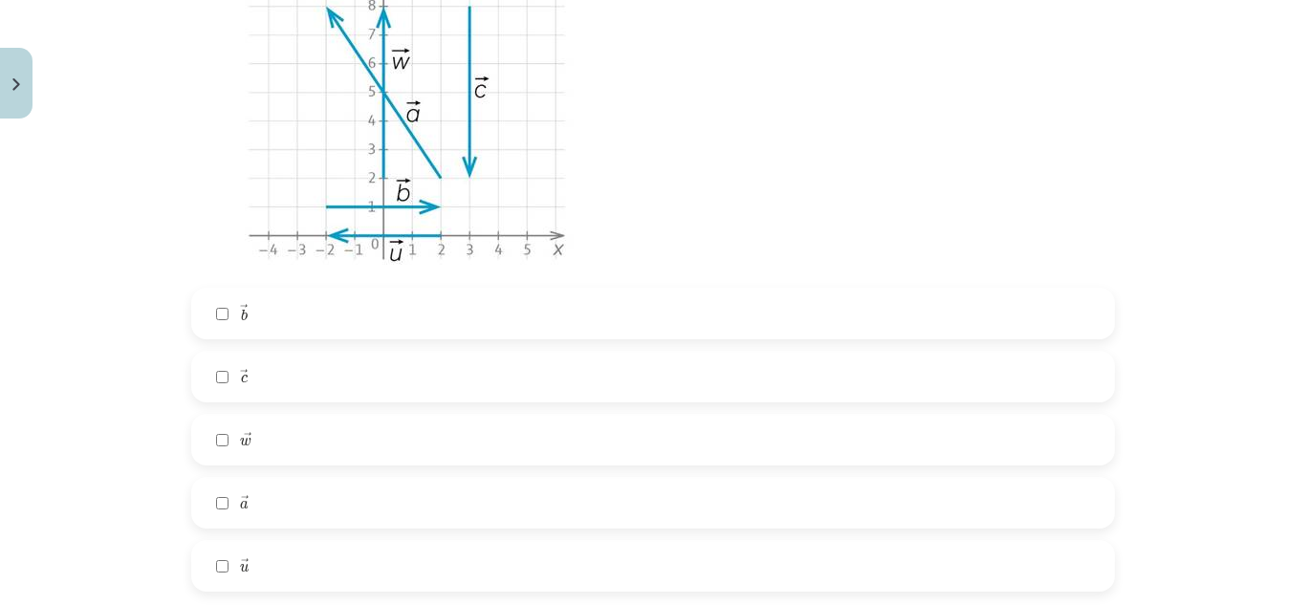
click at [279, 515] on label "→ a a →" at bounding box center [653, 503] width 920 height 48
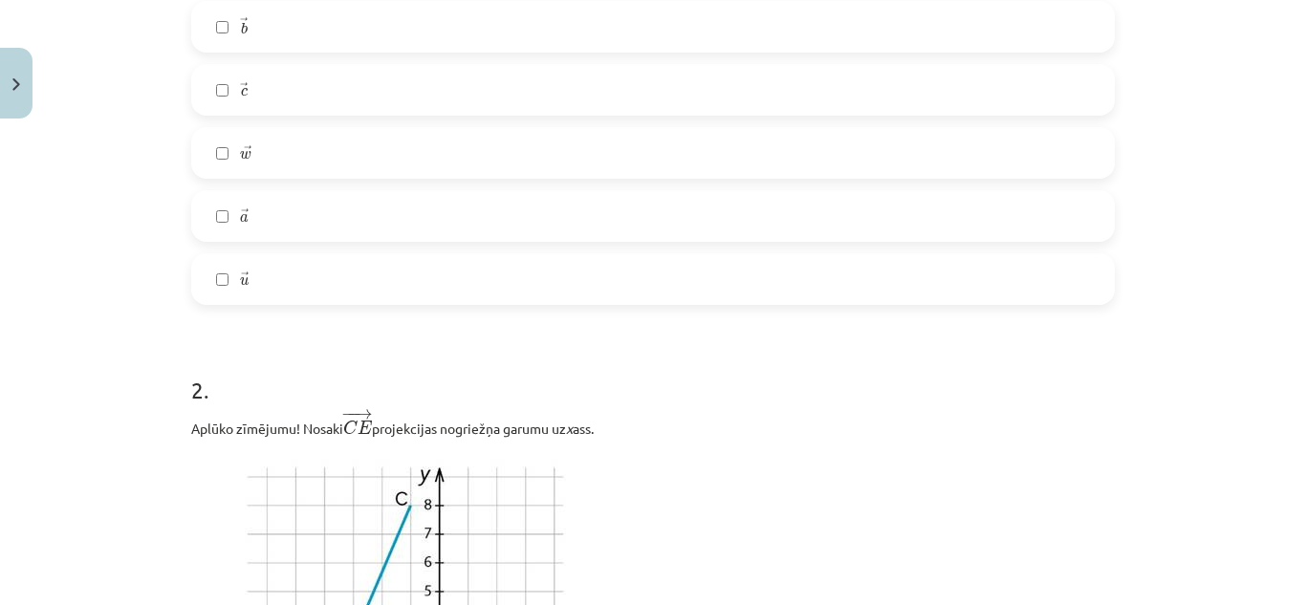
scroll to position [717, 0]
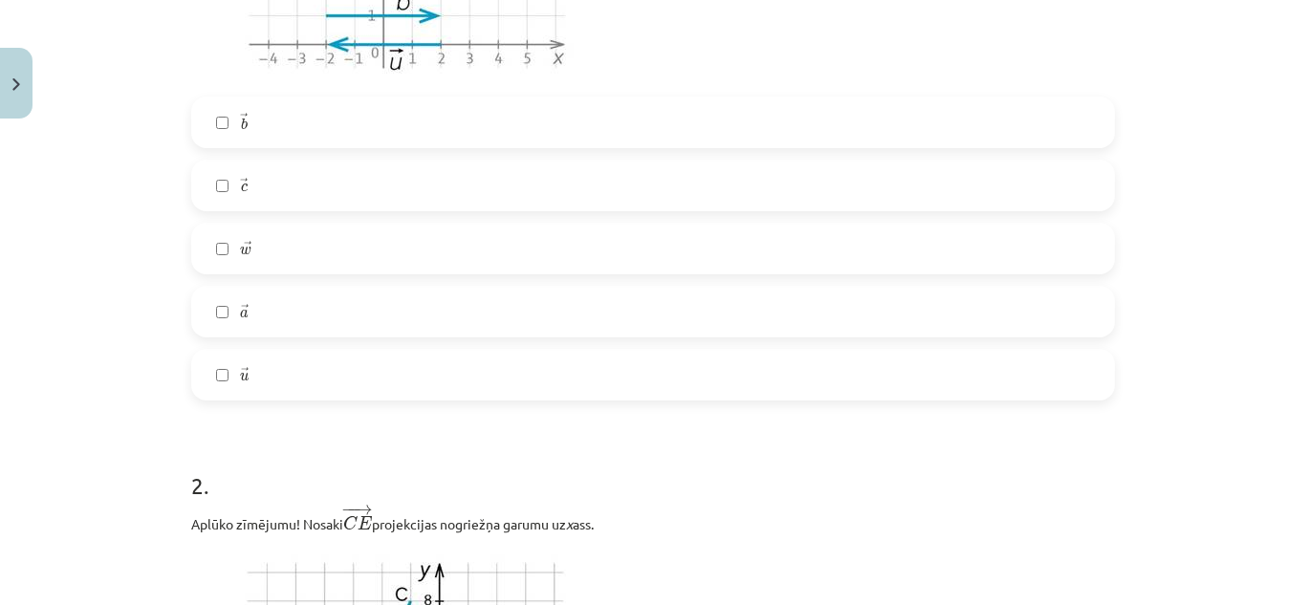
click at [282, 122] on label "→ b b →" at bounding box center [653, 122] width 920 height 48
click at [269, 183] on label "→ c c →" at bounding box center [653, 186] width 920 height 48
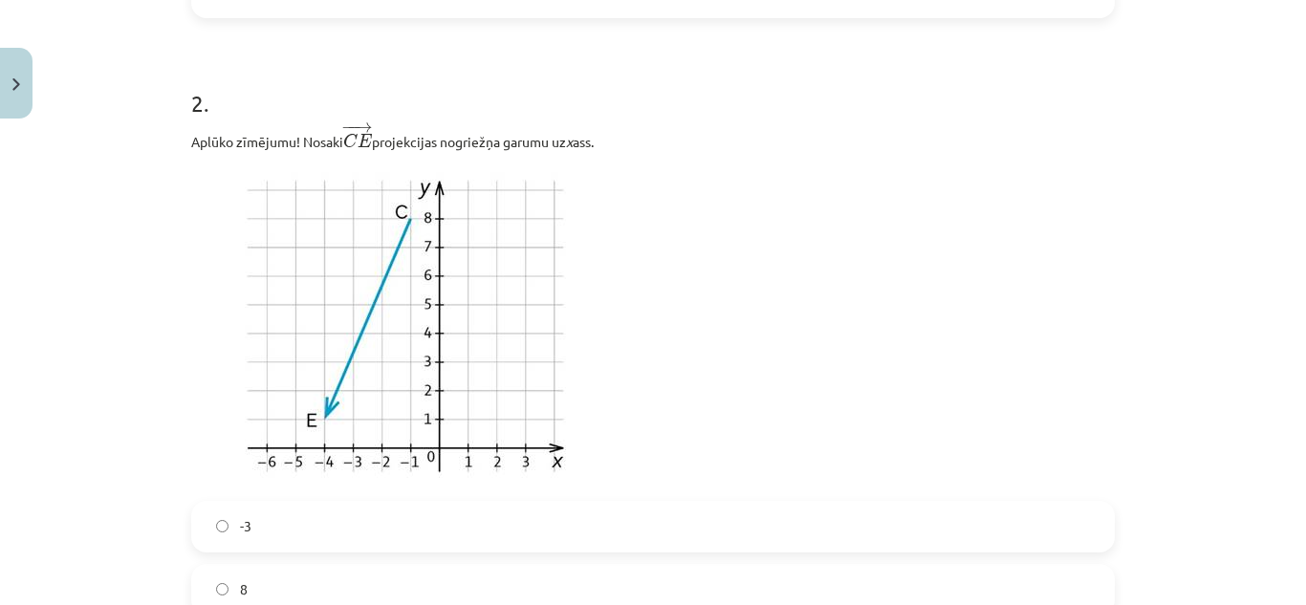
scroll to position [1195, 0]
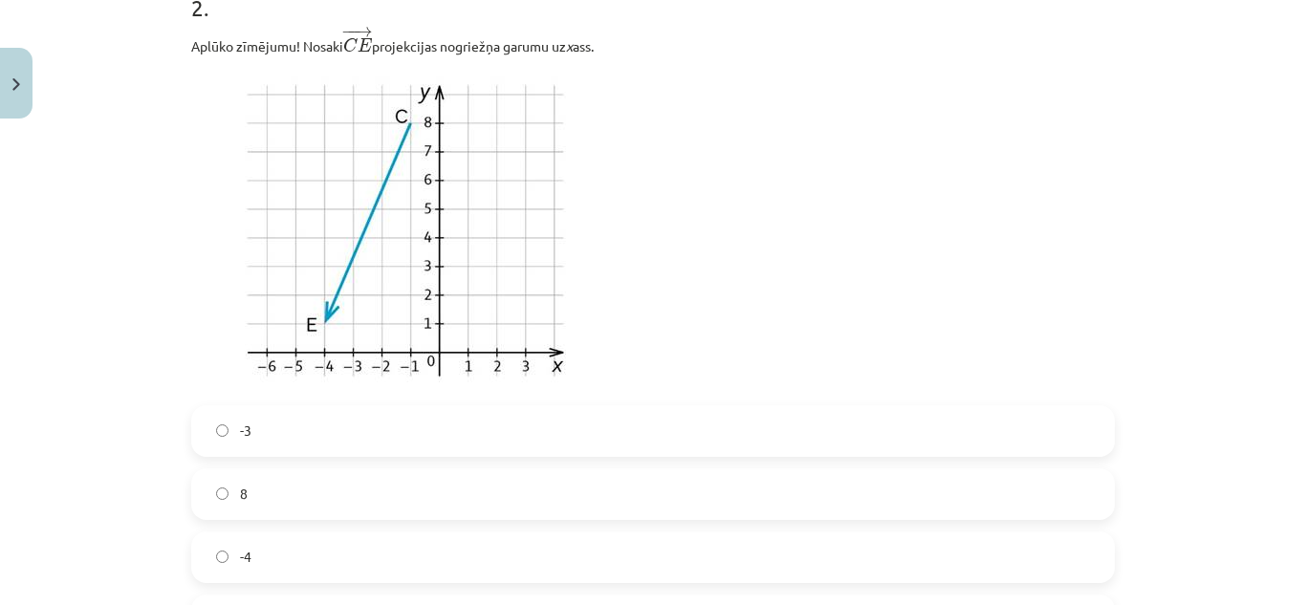
click at [266, 542] on label "-4" at bounding box center [653, 558] width 920 height 48
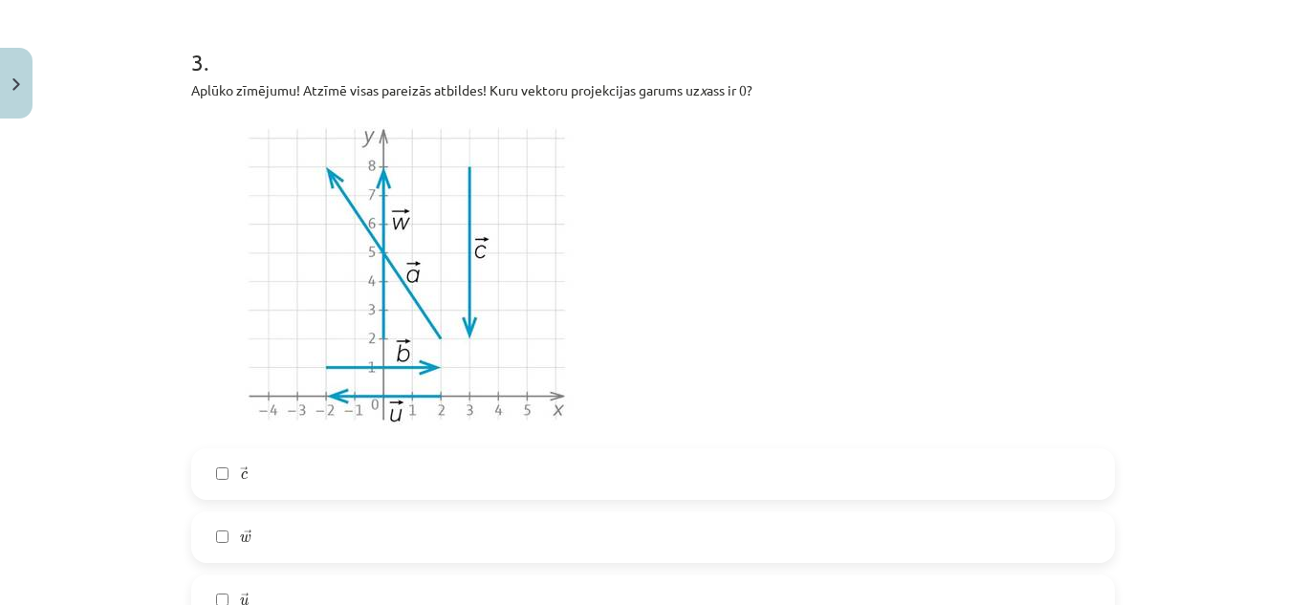
scroll to position [2056, 0]
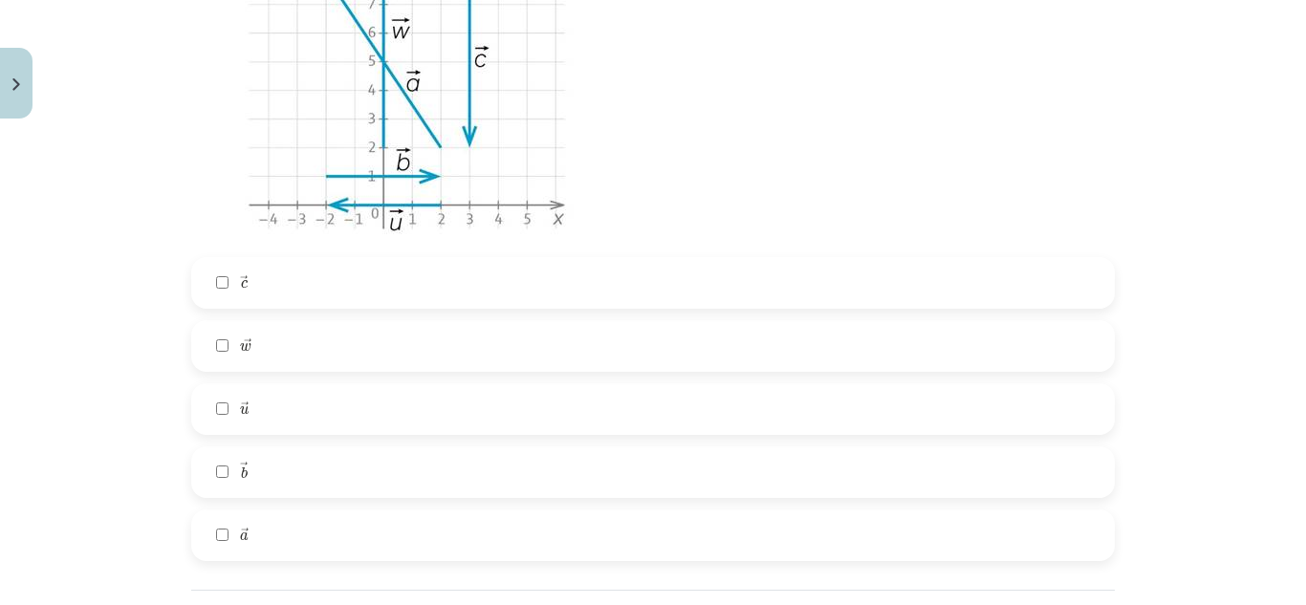
click at [251, 407] on label "→ u u →" at bounding box center [653, 409] width 920 height 48
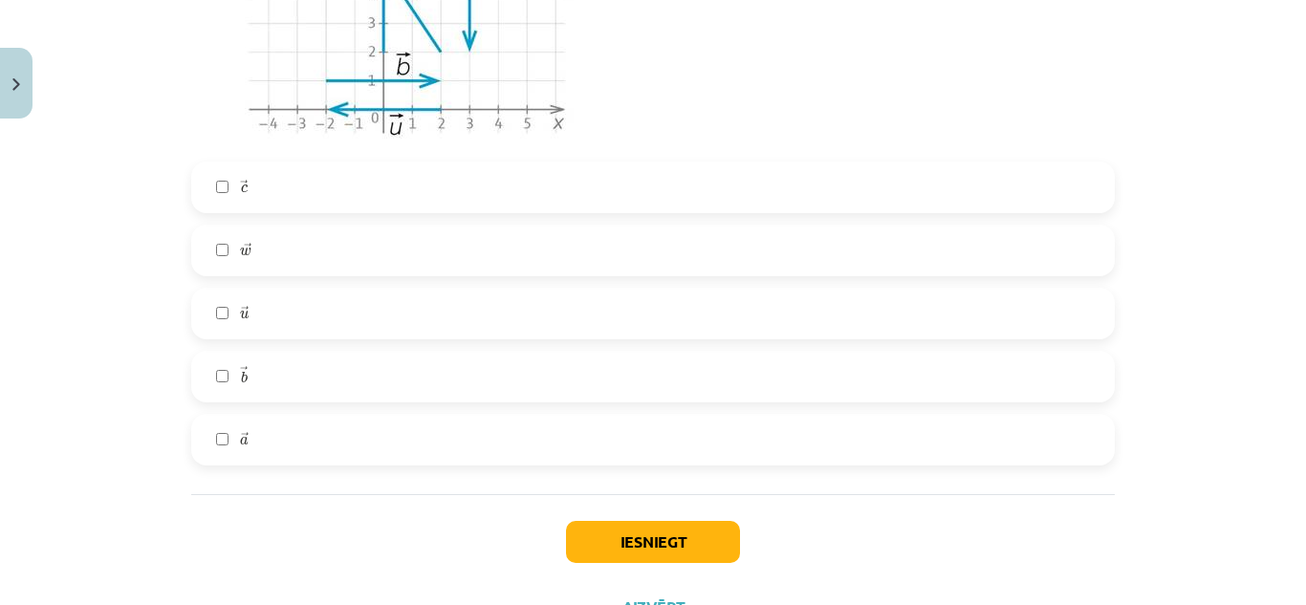
click at [289, 250] on label "→ w w →" at bounding box center [653, 251] width 920 height 48
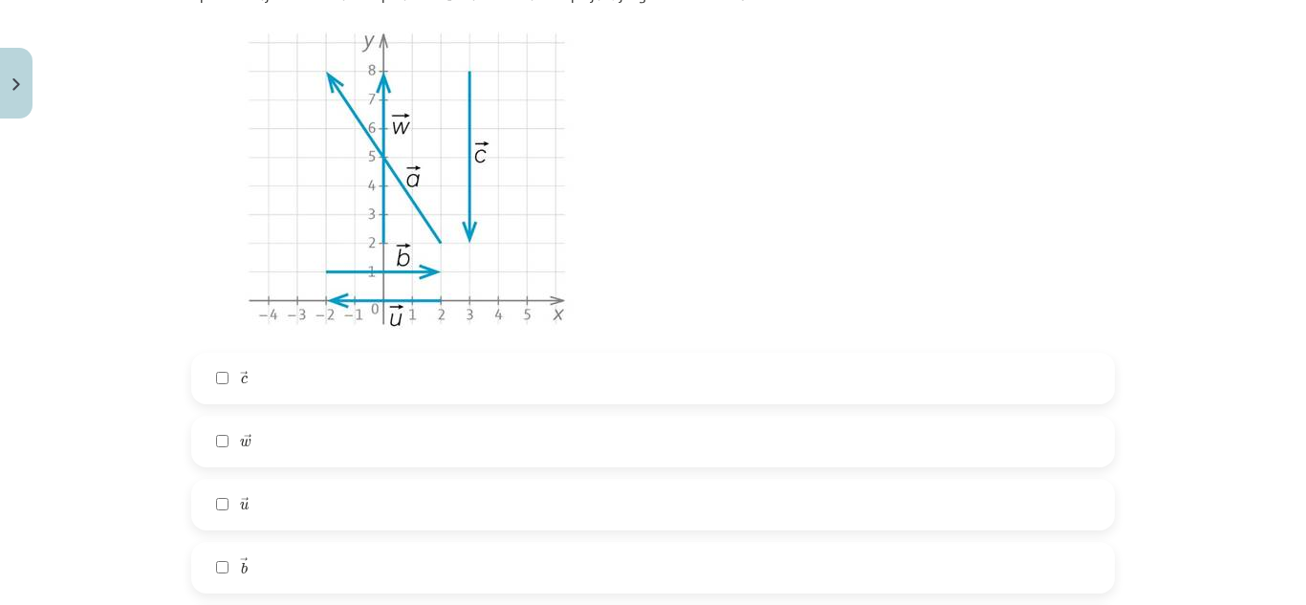
scroll to position [2234, 0]
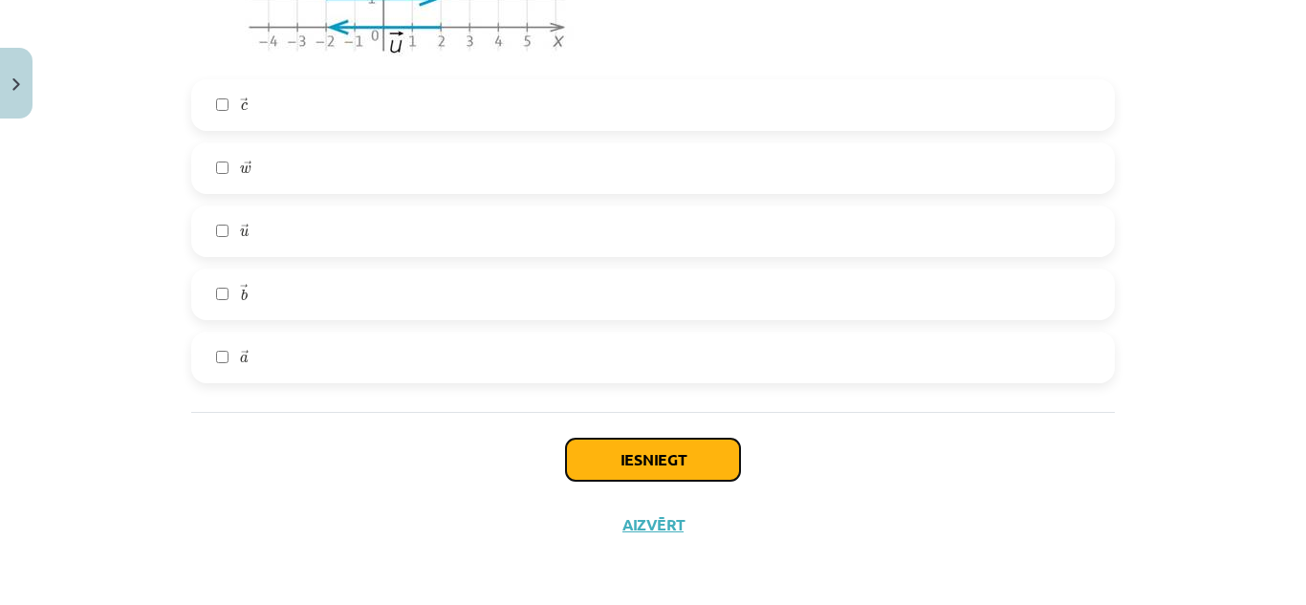
click at [656, 448] on button "Iesniegt" at bounding box center [653, 460] width 174 height 42
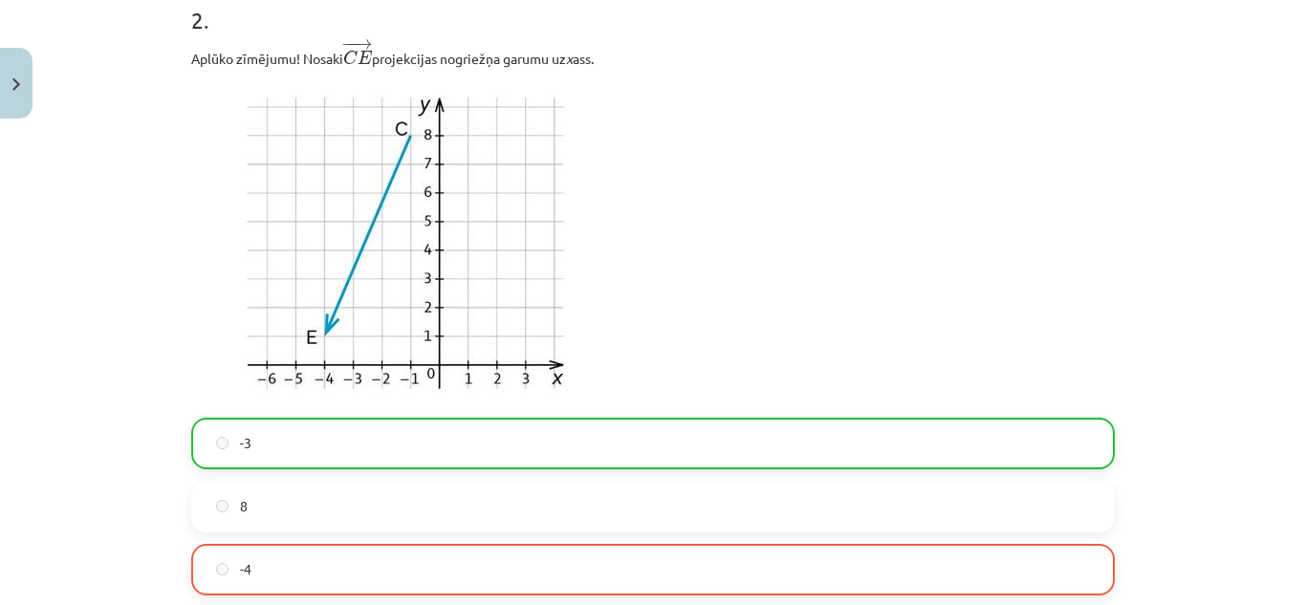
scroll to position [1278, 0]
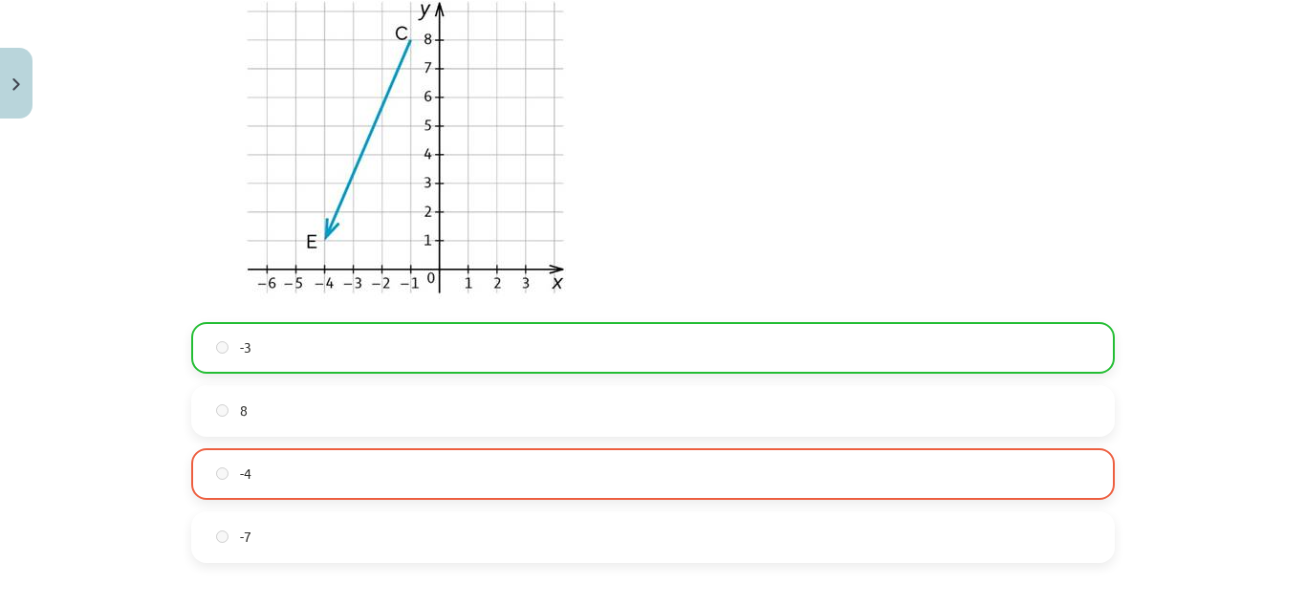
click at [372, 329] on label "-3" at bounding box center [653, 348] width 920 height 48
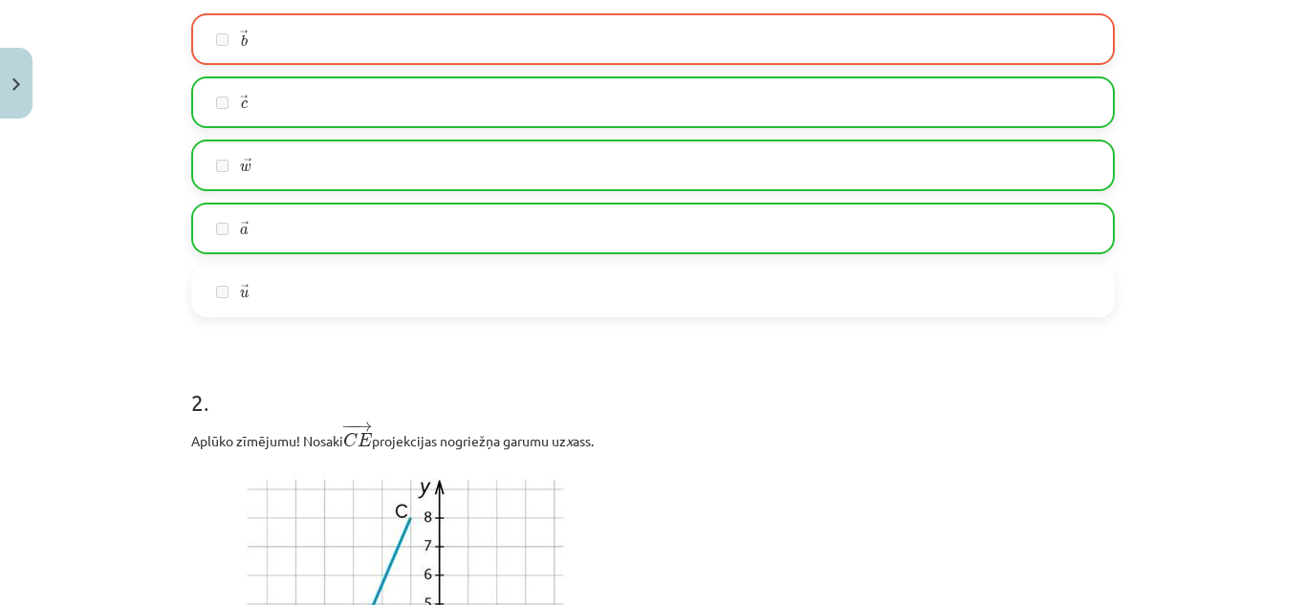
scroll to position [609, 0]
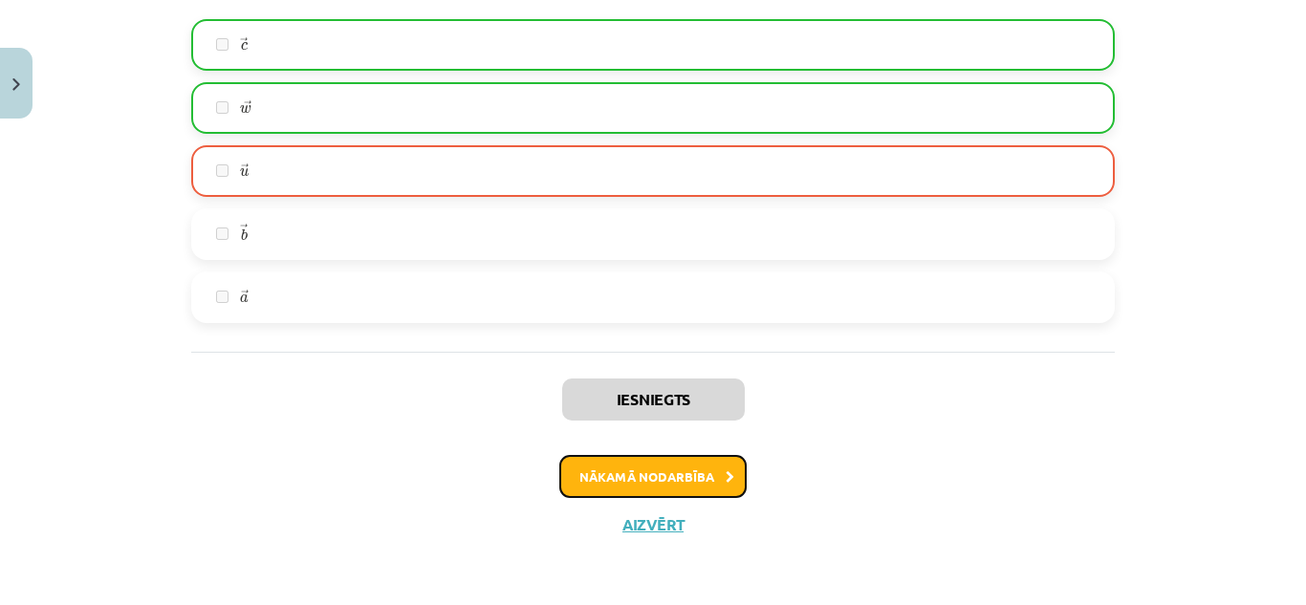
click at [707, 474] on button "Nākamā nodarbība" at bounding box center [652, 477] width 187 height 44
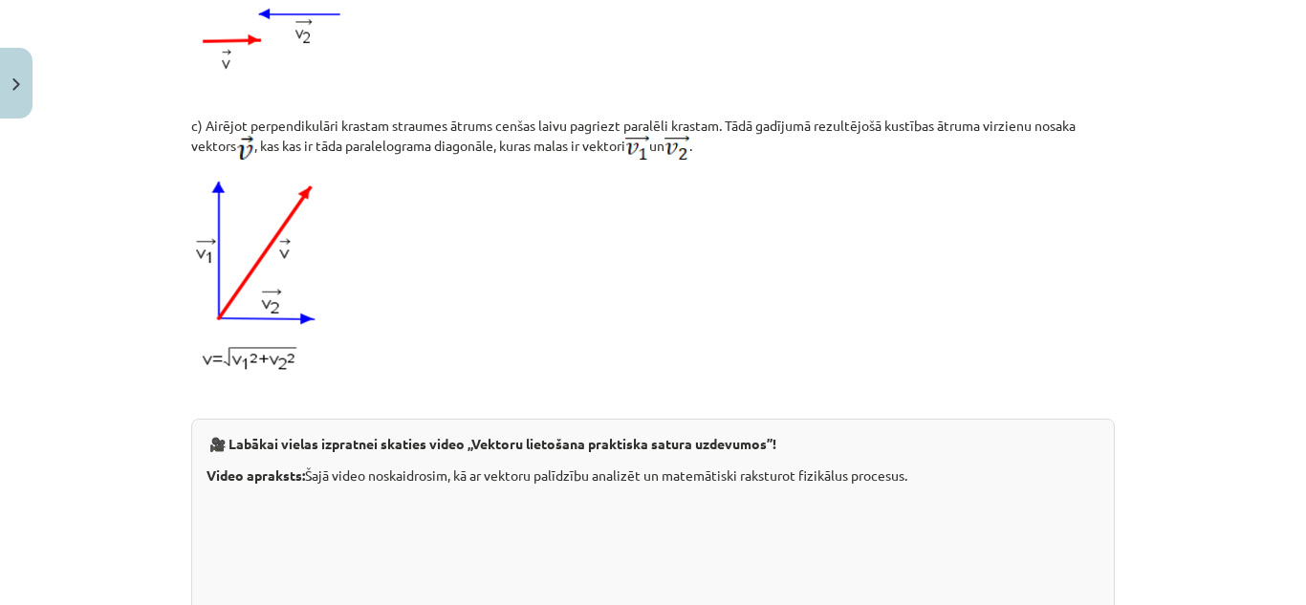
scroll to position [2091, 0]
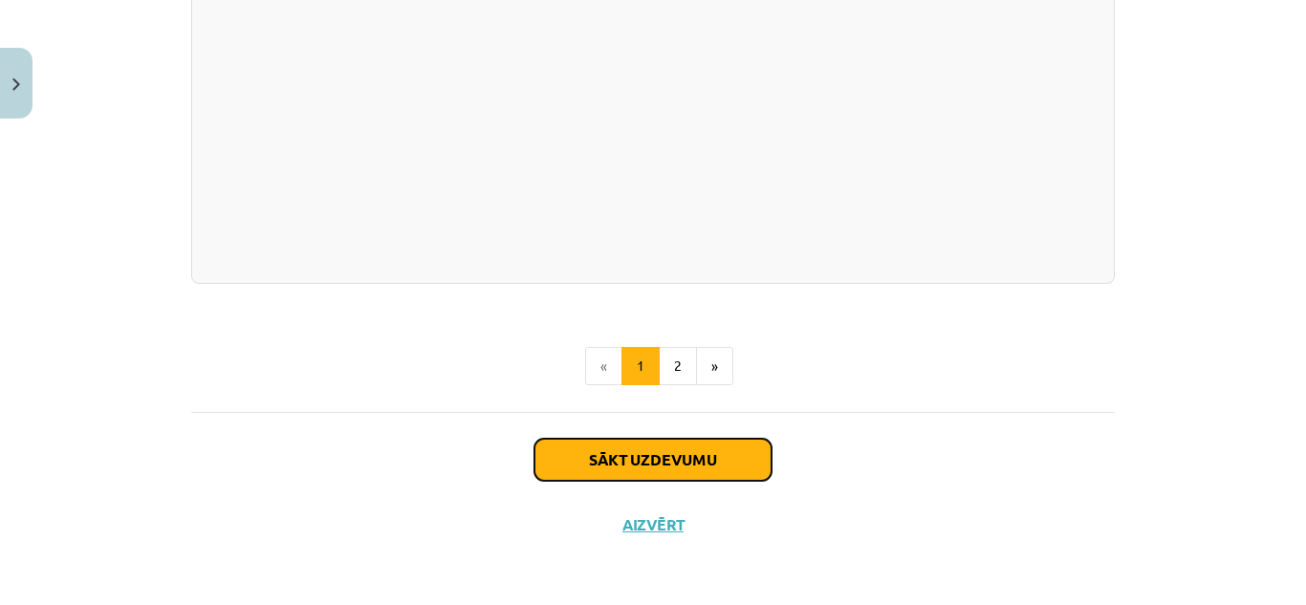
click at [702, 459] on button "Sākt uzdevumu" at bounding box center [652, 460] width 237 height 42
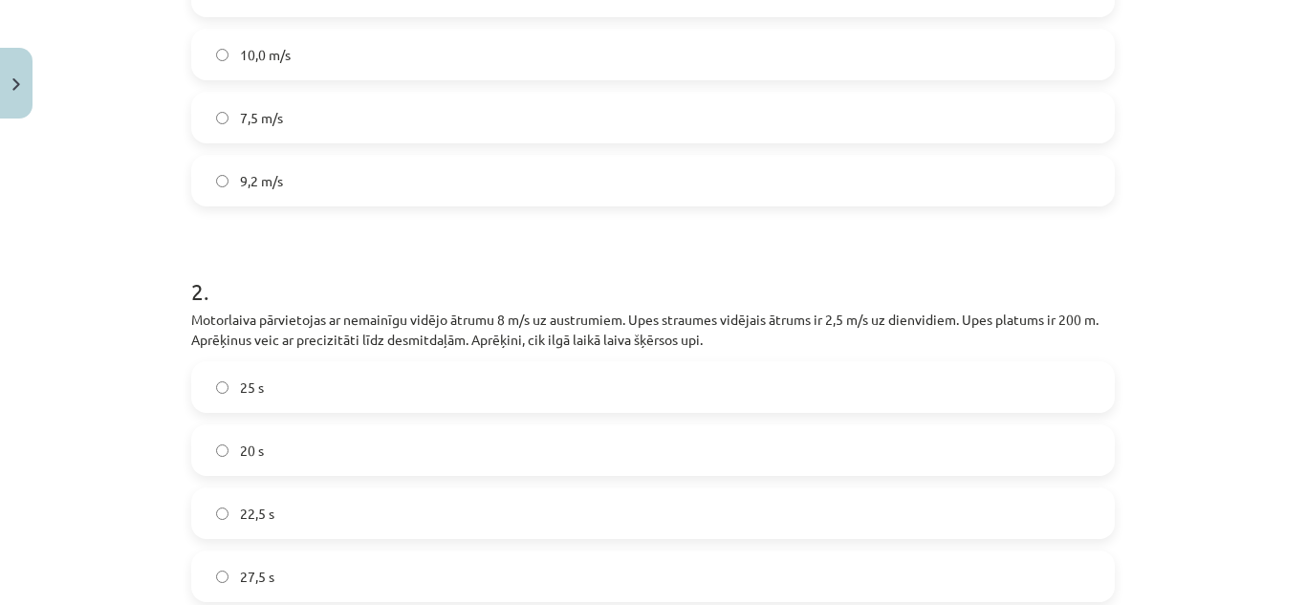
scroll to position [751, 0]
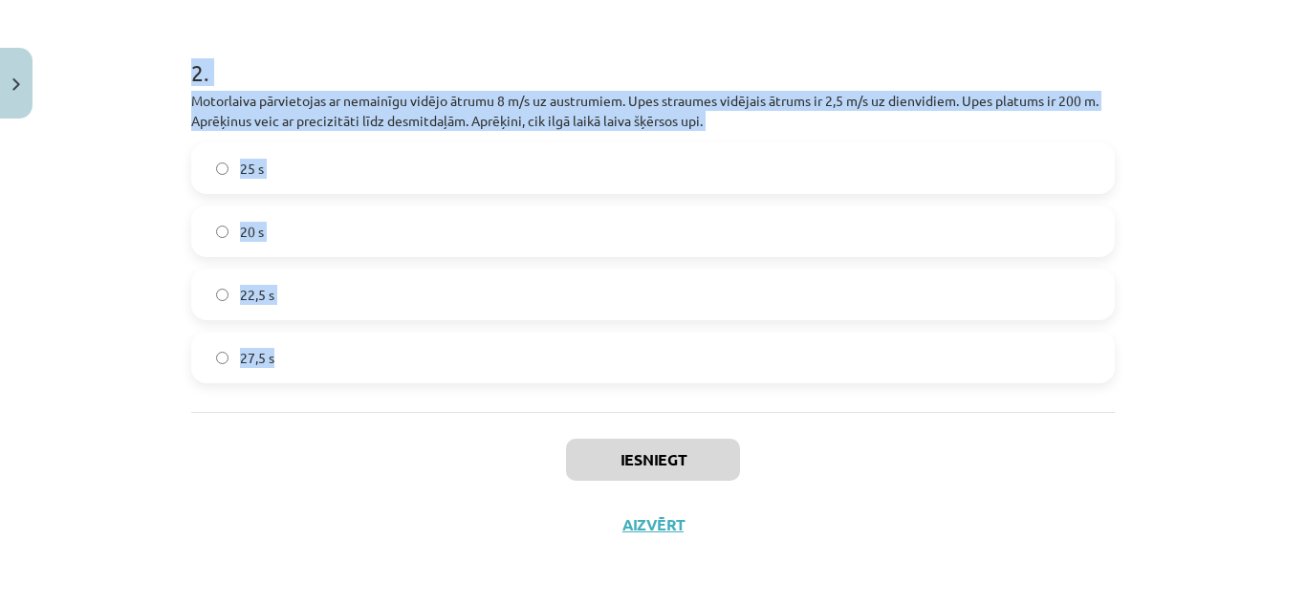
drag, startPoint x: 173, startPoint y: 181, endPoint x: 358, endPoint y: 352, distance: 251.7
copy form "Motorlaiva pārvietojas ar nemainīgu vidējo ātrumu 8 m/s uz austrumiem. Upes str…"
click at [490, 181] on label "25 s" at bounding box center [653, 168] width 920 height 48
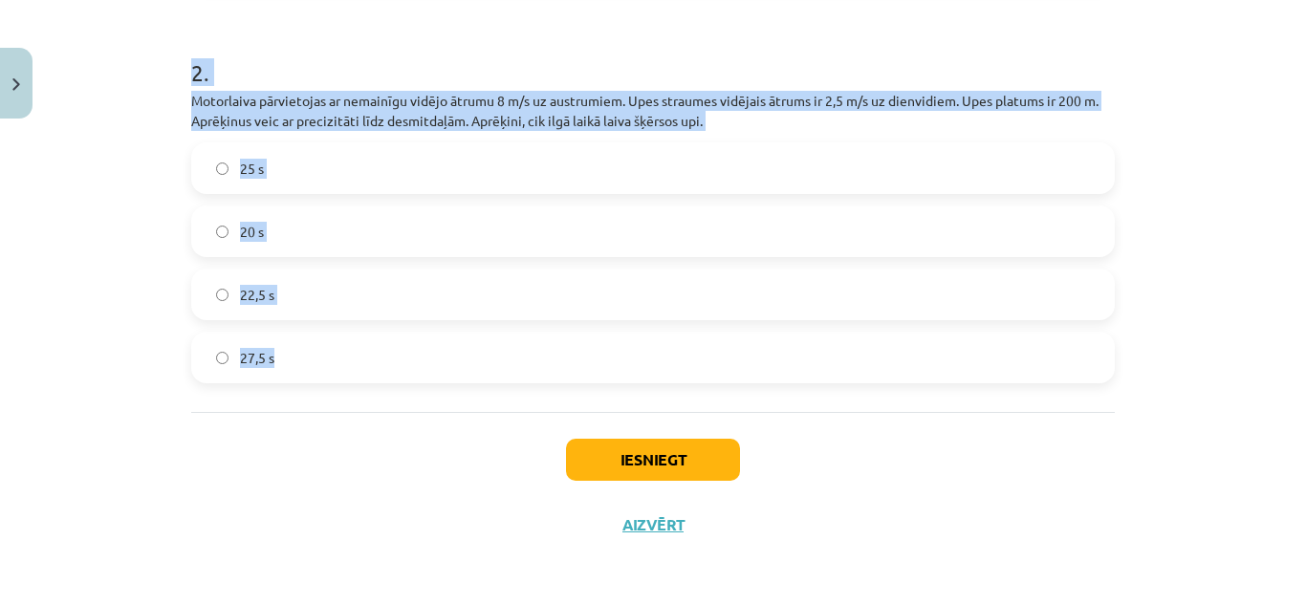
click at [368, 57] on h1 "2 ." at bounding box center [653, 55] width 924 height 59
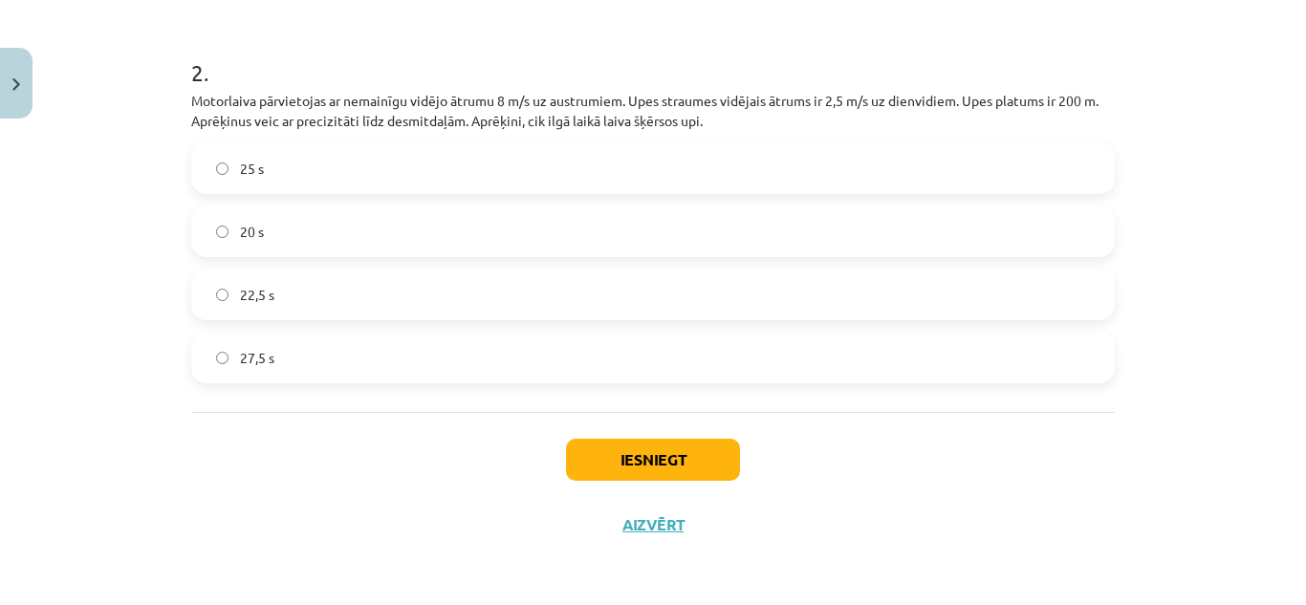
scroll to position [368, 0]
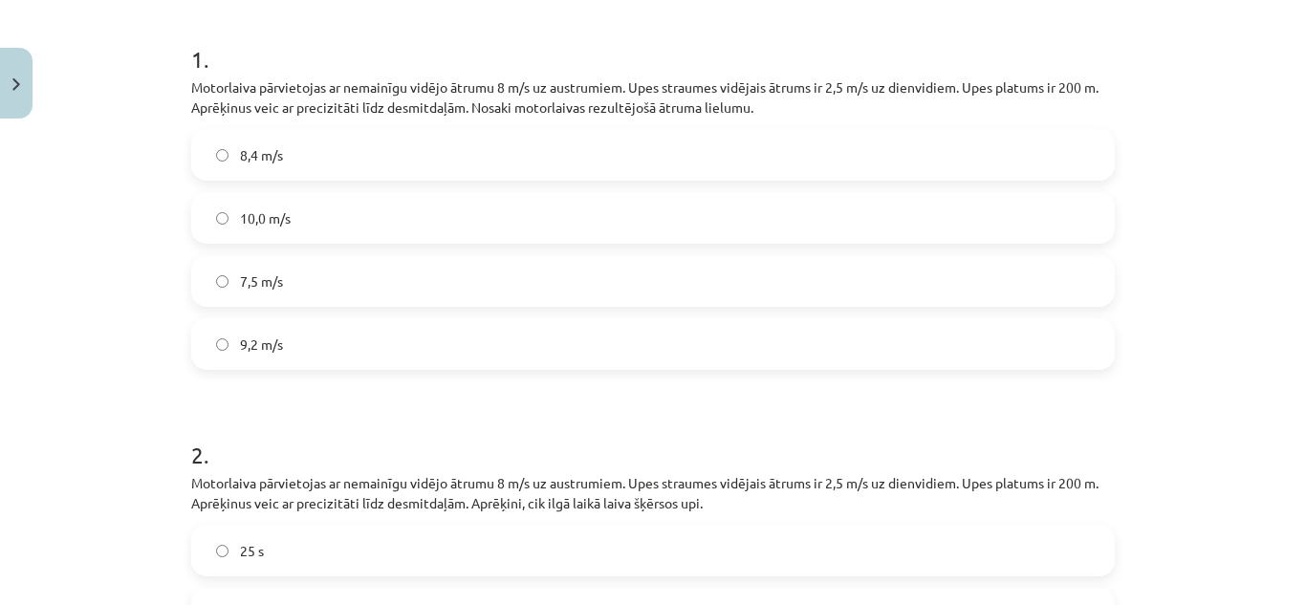
click at [303, 173] on label "8,4 m/s" at bounding box center [653, 155] width 920 height 48
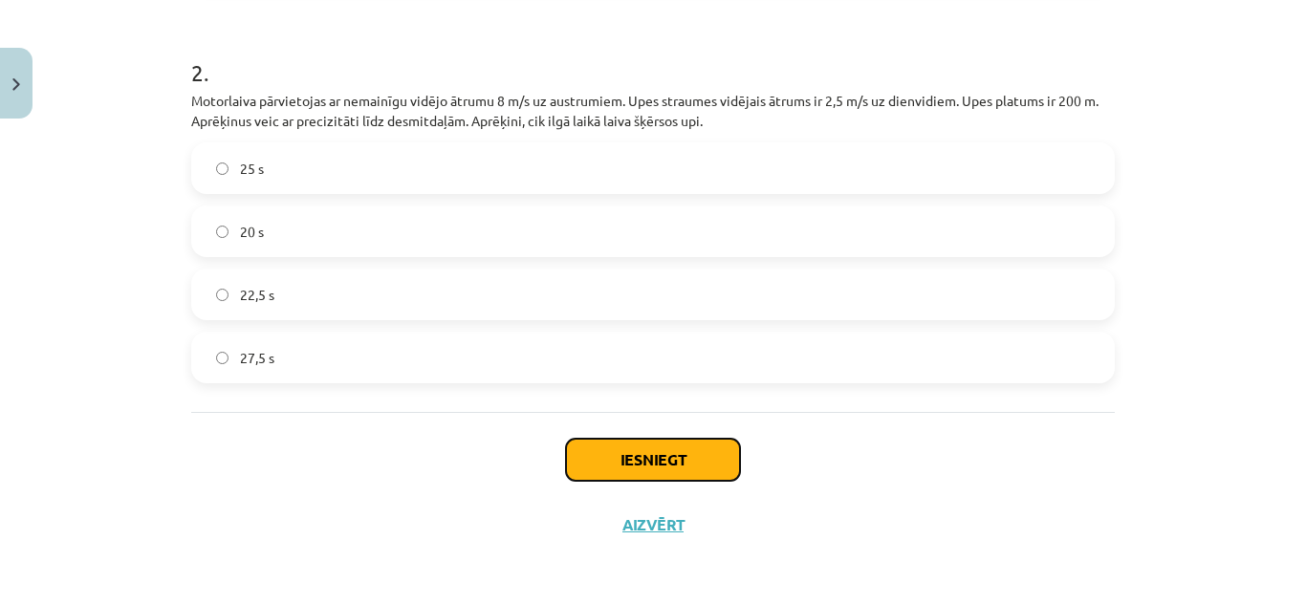
click at [654, 458] on button "Iesniegt" at bounding box center [653, 460] width 174 height 42
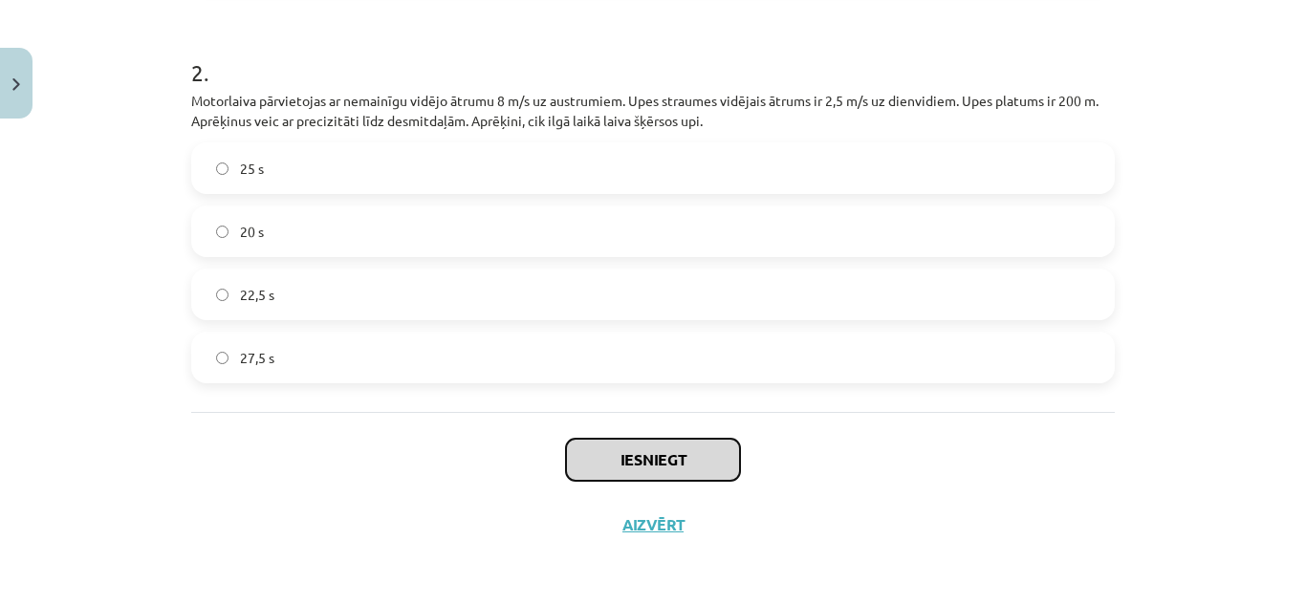
drag, startPoint x: 646, startPoint y: 447, endPoint x: 590, endPoint y: 409, distance: 67.6
drag, startPoint x: 590, startPoint y: 409, endPoint x: 328, endPoint y: 76, distance: 424.2
click at [328, 76] on h1 "2 ." at bounding box center [653, 55] width 924 height 59
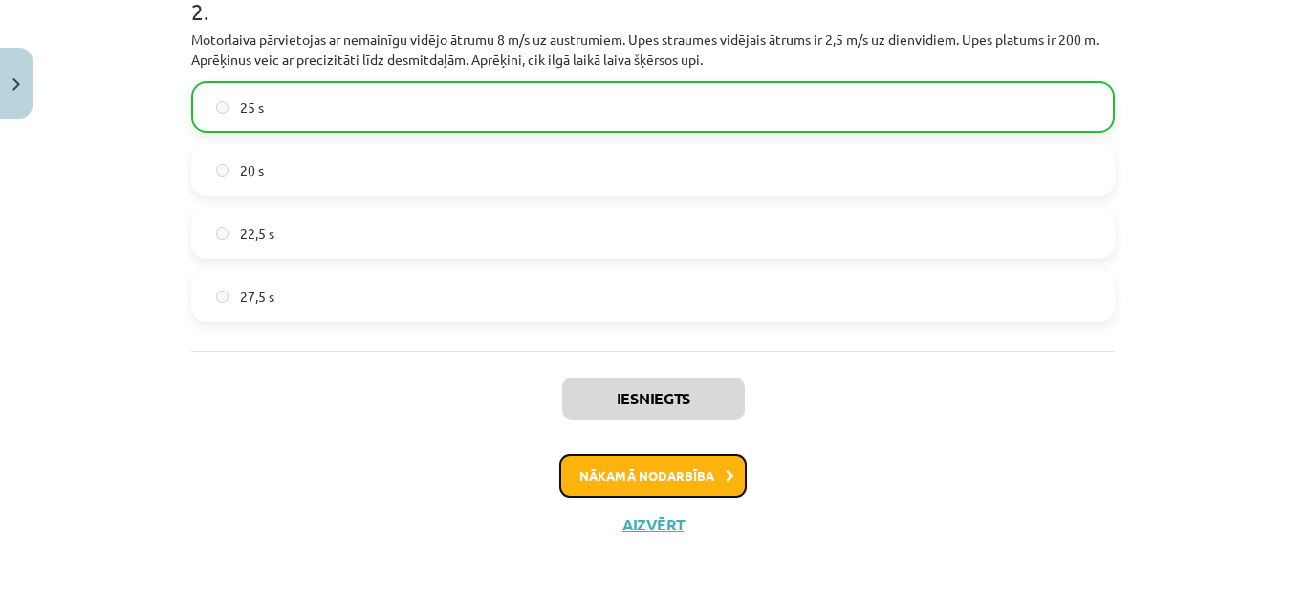
click at [693, 472] on button "Nākamā nodarbība" at bounding box center [652, 476] width 187 height 44
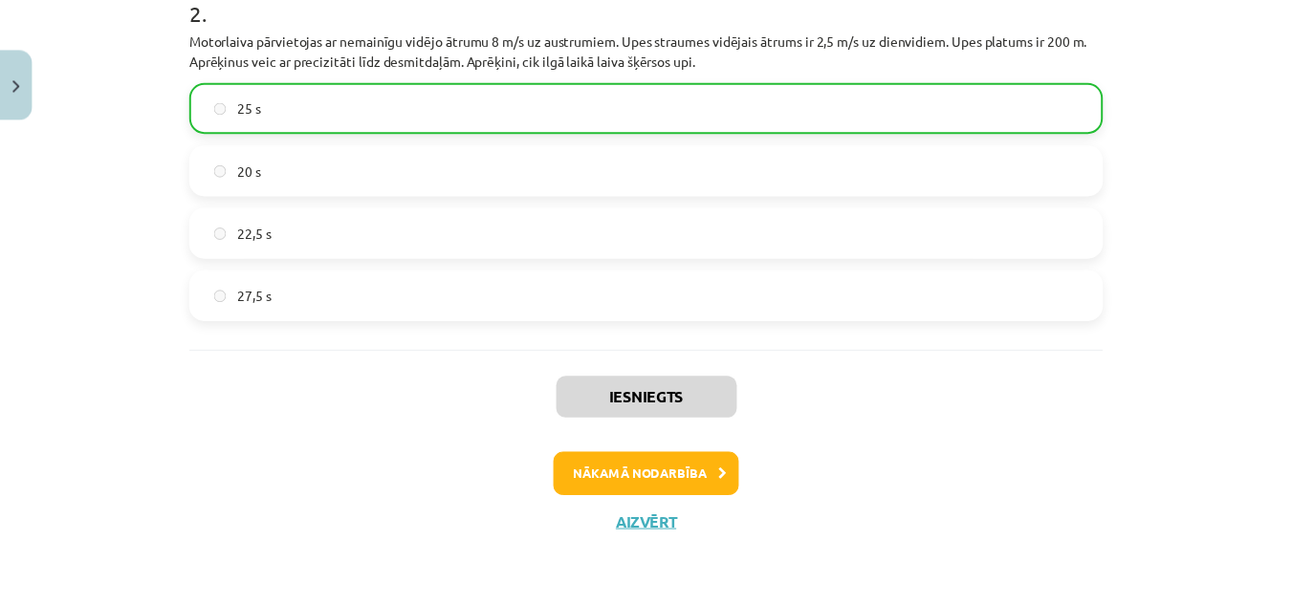
scroll to position [48, 0]
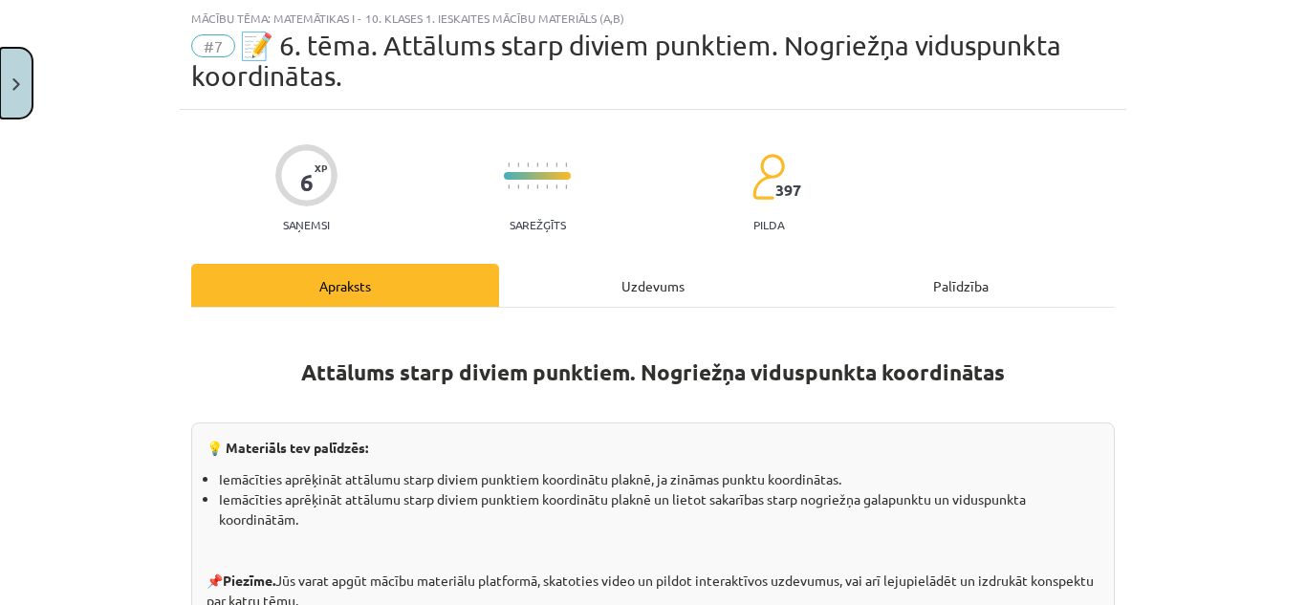
click at [6, 86] on button "Close" at bounding box center [16, 83] width 33 height 71
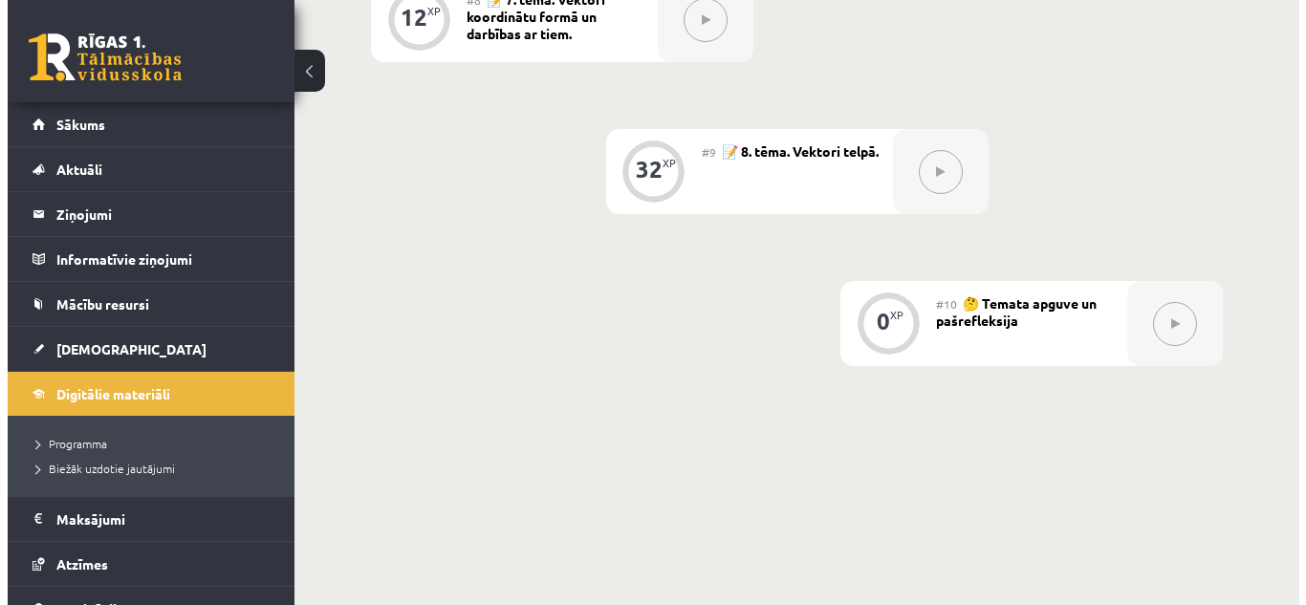
scroll to position [1348, 0]
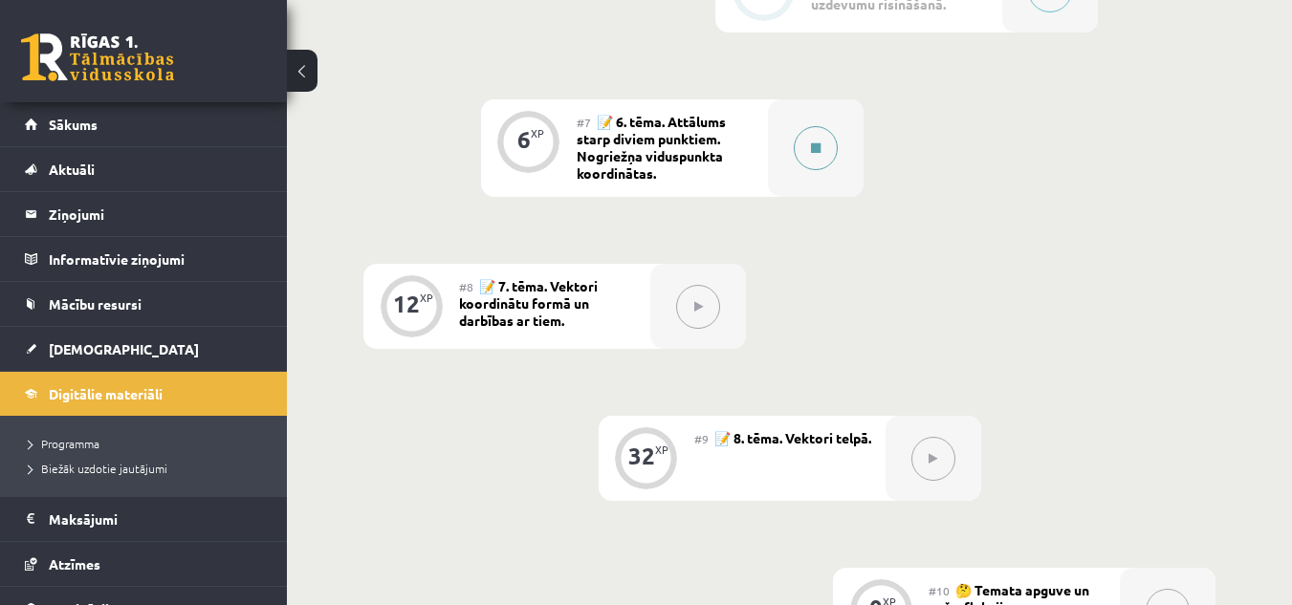
click at [806, 172] on div at bounding box center [816, 148] width 96 height 98
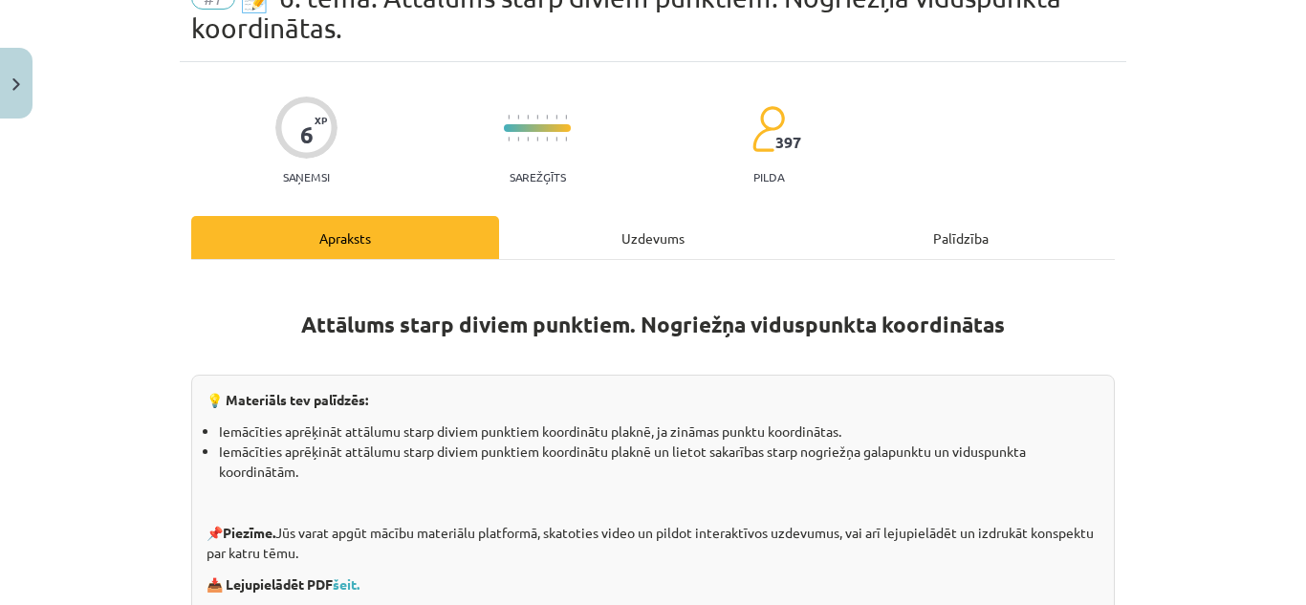
click at [650, 244] on div "Uzdevums" at bounding box center [653, 237] width 308 height 43
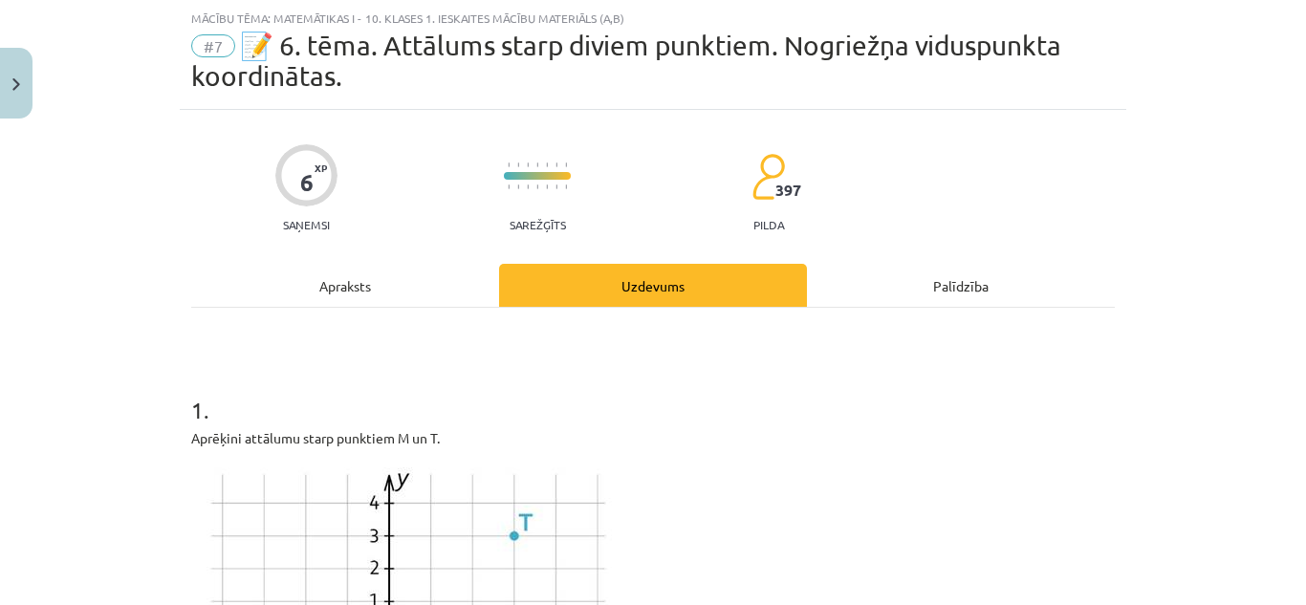
scroll to position [430, 0]
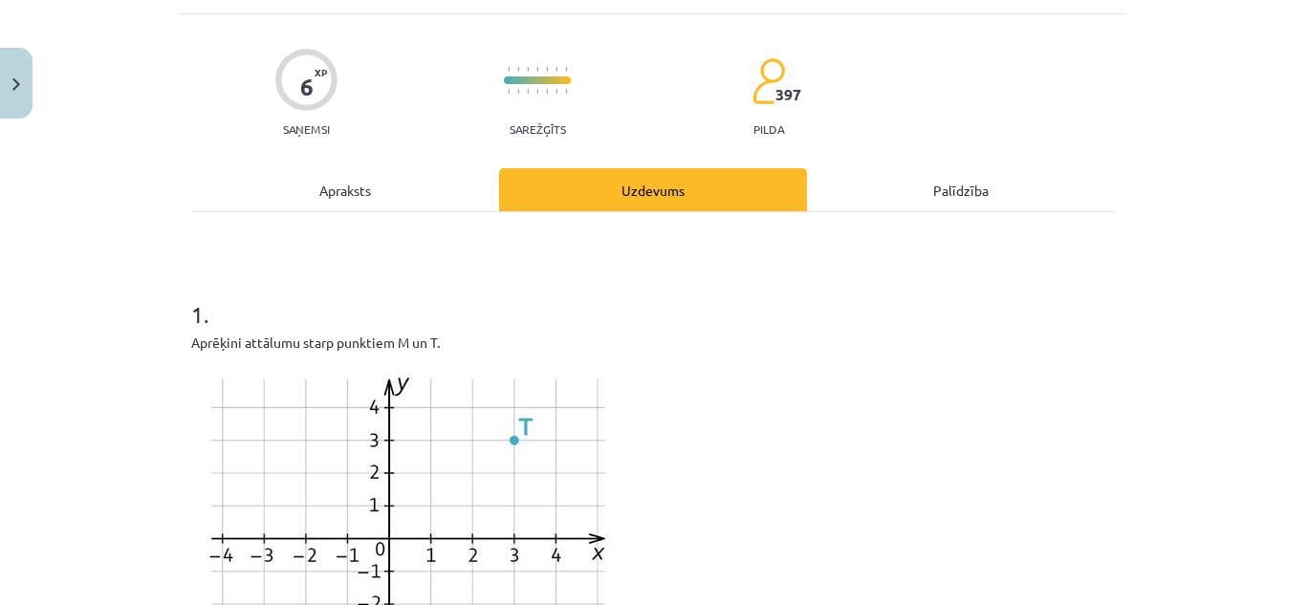
click at [353, 202] on div "Apraksts" at bounding box center [345, 189] width 308 height 43
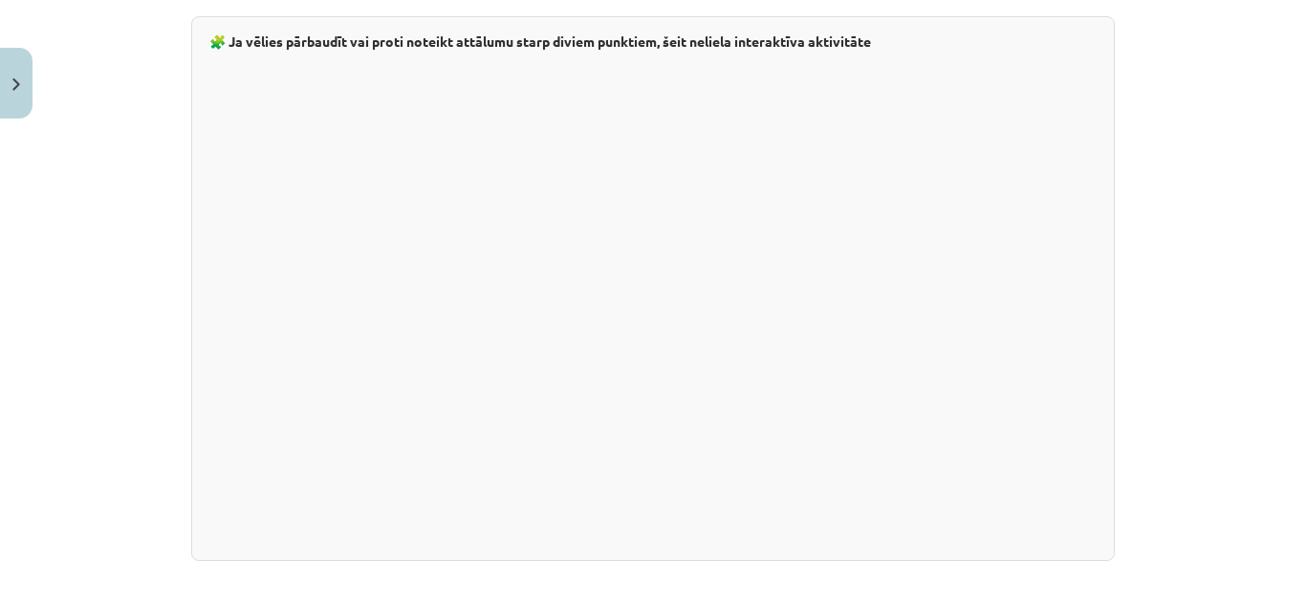
scroll to position [3473, 0]
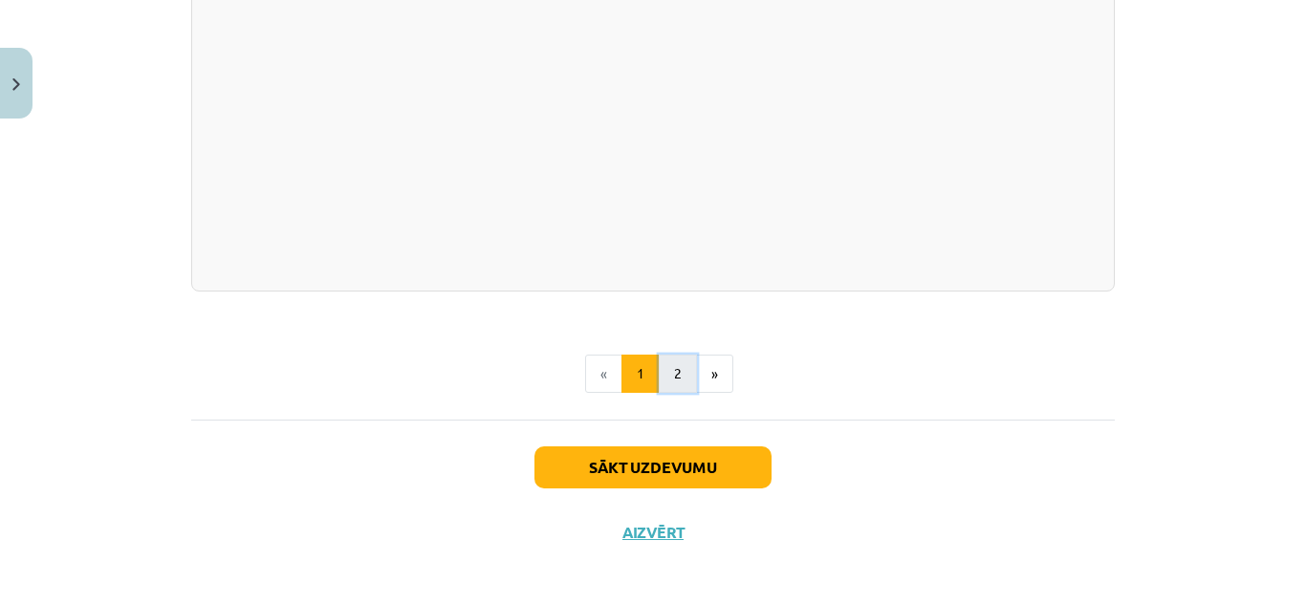
click at [663, 383] on button "2" at bounding box center [678, 374] width 38 height 38
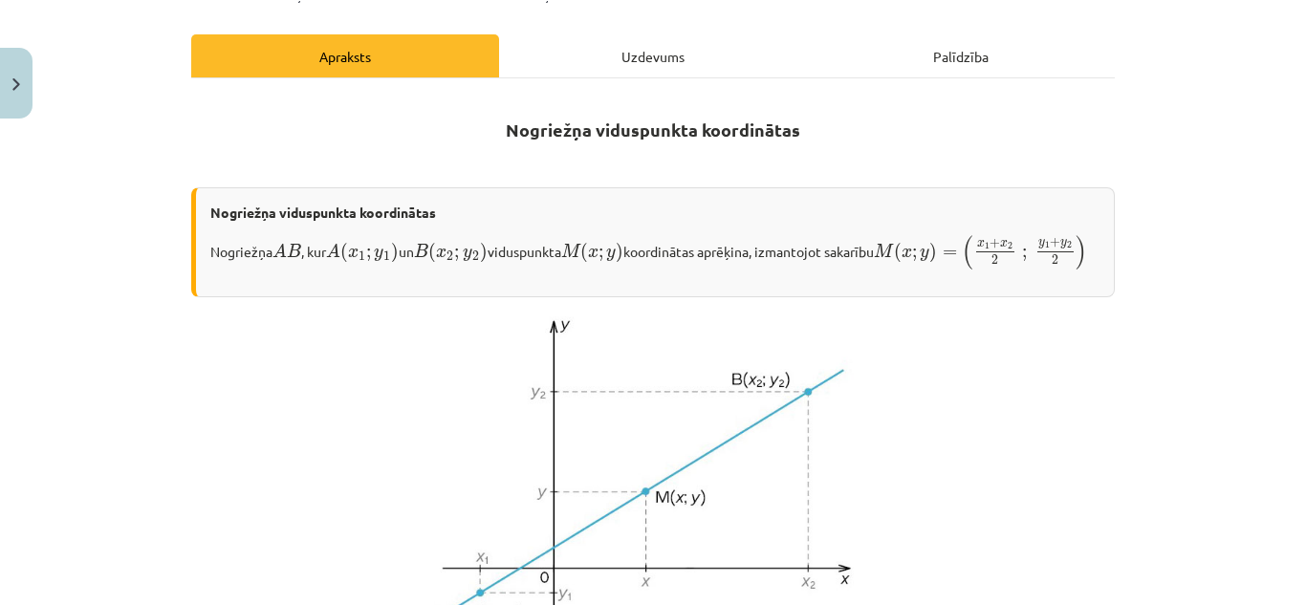
scroll to position [0, 0]
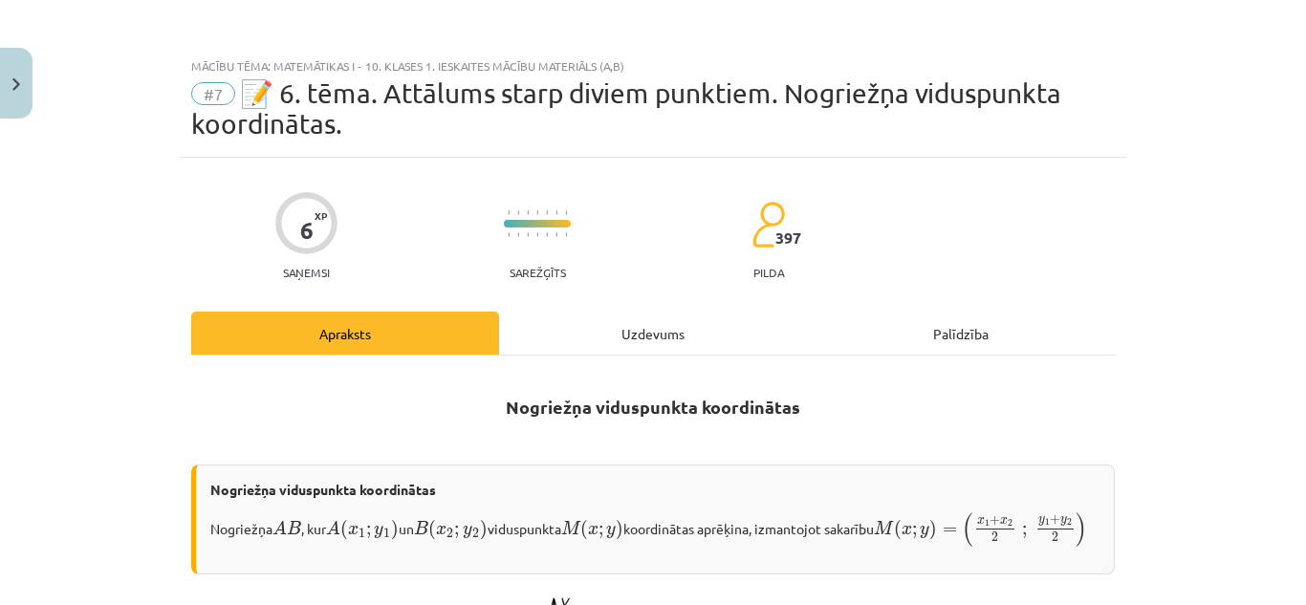
click at [668, 331] on div "Uzdevums" at bounding box center [653, 333] width 308 height 43
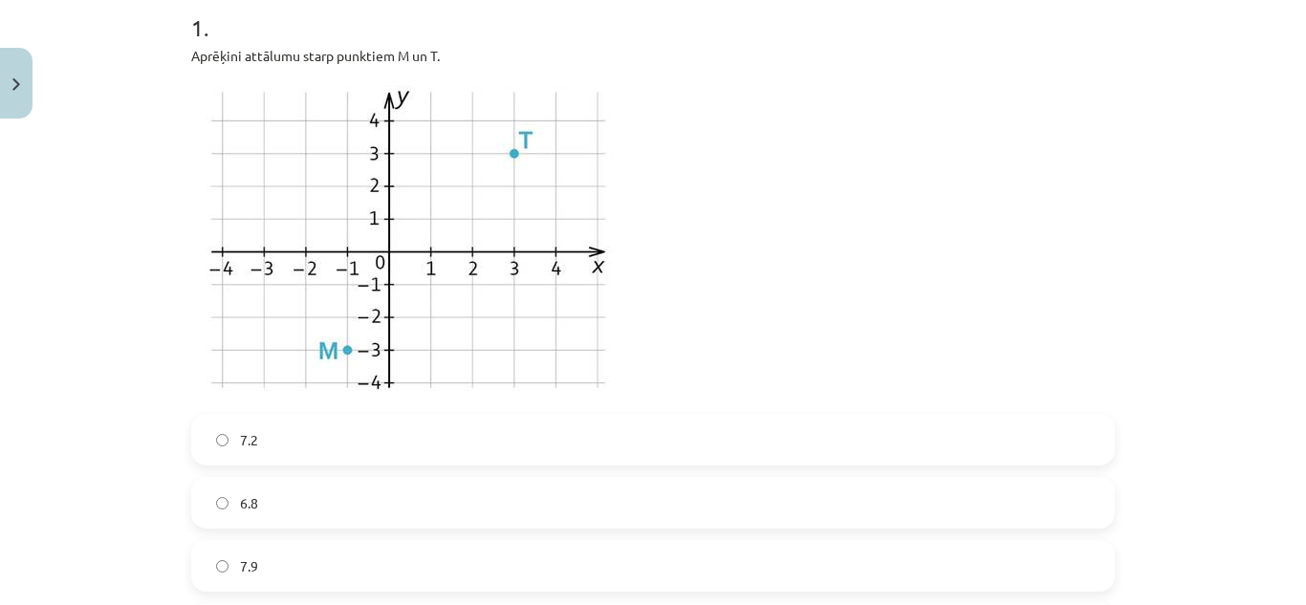
scroll to position [621, 0]
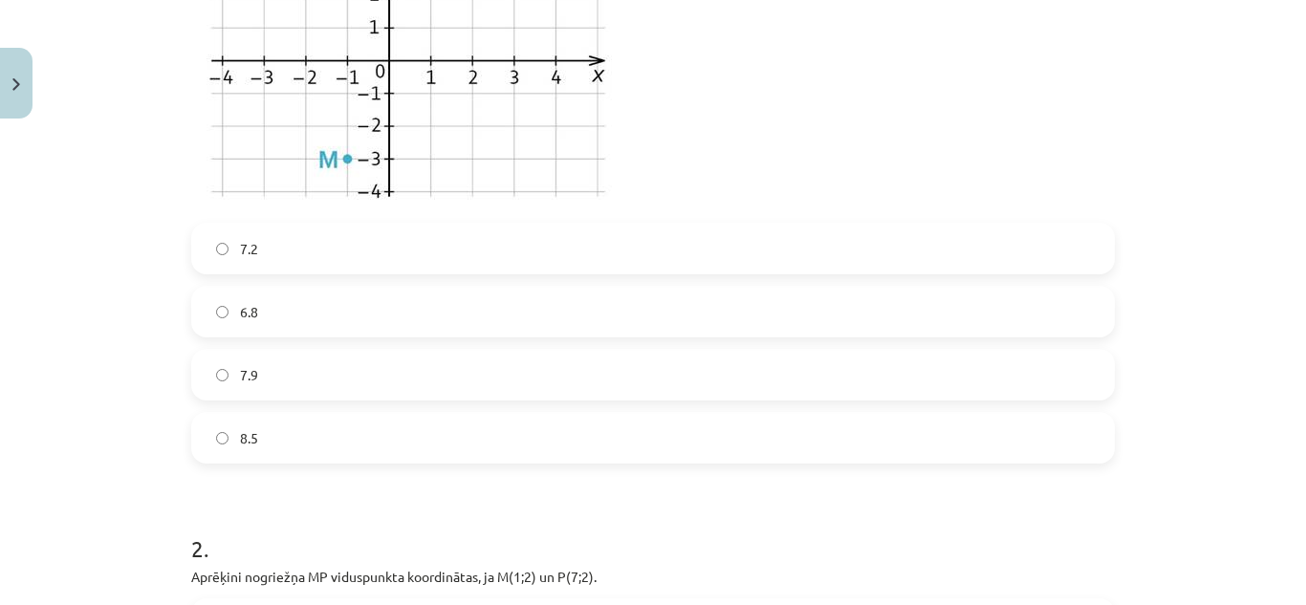
click at [280, 305] on label "6.8" at bounding box center [653, 312] width 920 height 48
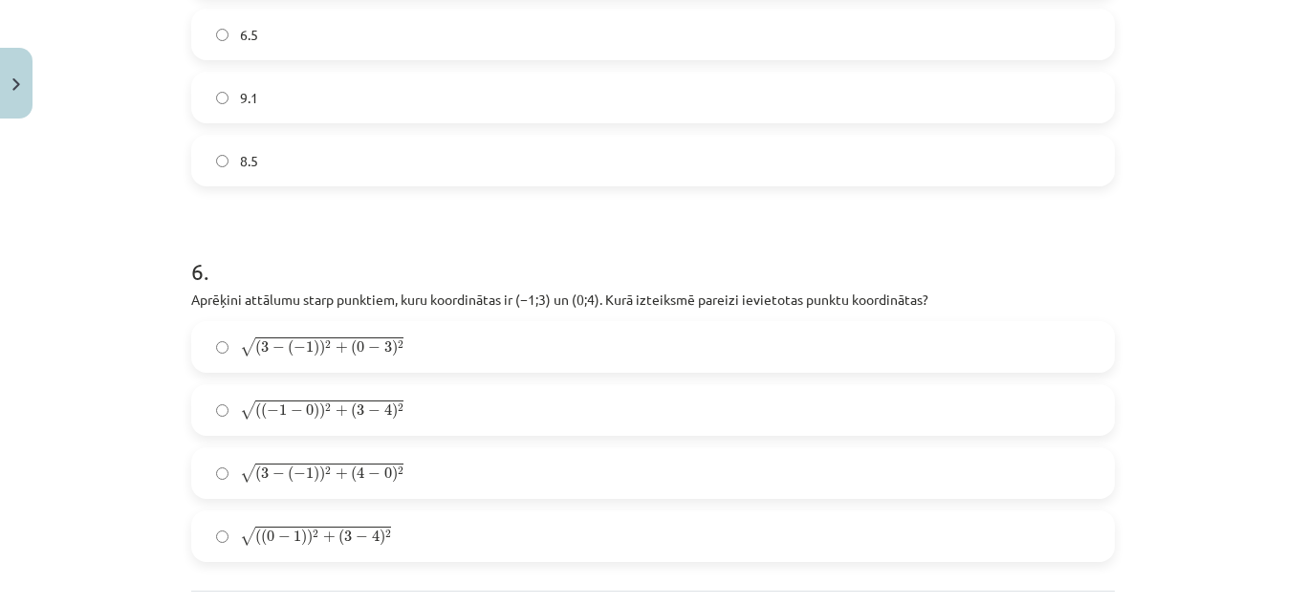
scroll to position [2917, 0]
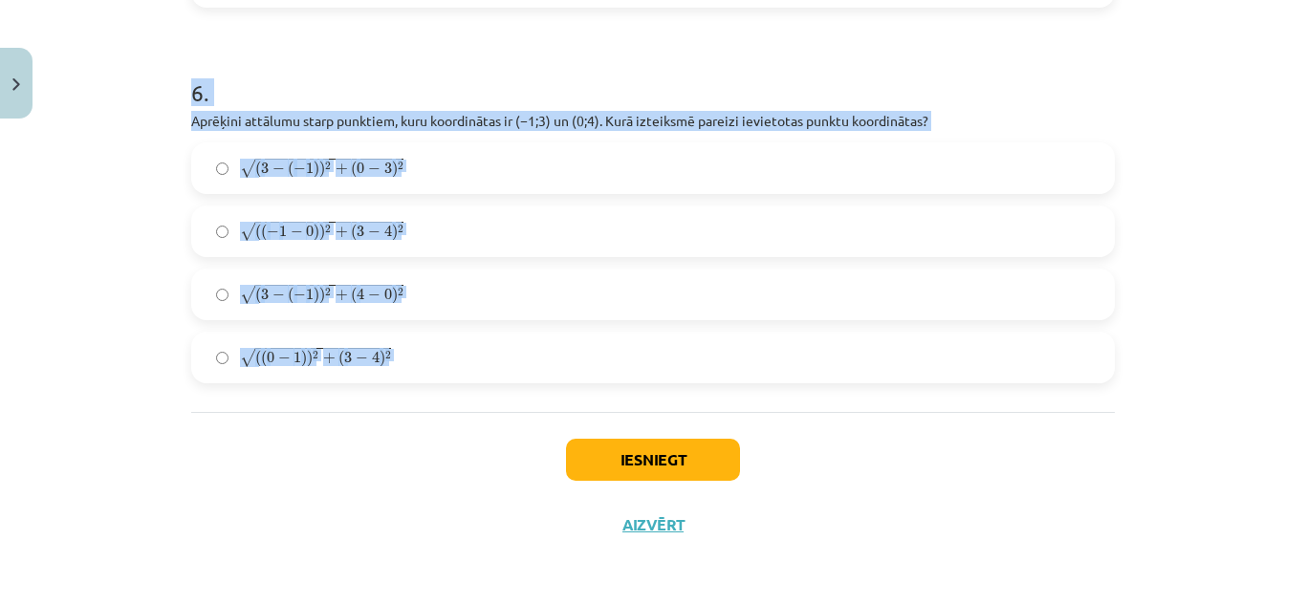
drag, startPoint x: 181, startPoint y: 198, endPoint x: 437, endPoint y: 419, distance: 338.3
copy form "Loremips dolorsita ﻿CO﻿ adipiscinge seddoeiusmo, te ﻿I(9;1) ut ﻿L(8;1). (3;7) (…"
click at [512, 142] on div "√ ( 3 − ( − 1 ) ) 2 + ( 0 − 3 ) 2 ( 3 − ( − 1 ) ) 2 + ( 0 − 3 ) 2" at bounding box center [653, 168] width 924 height 52
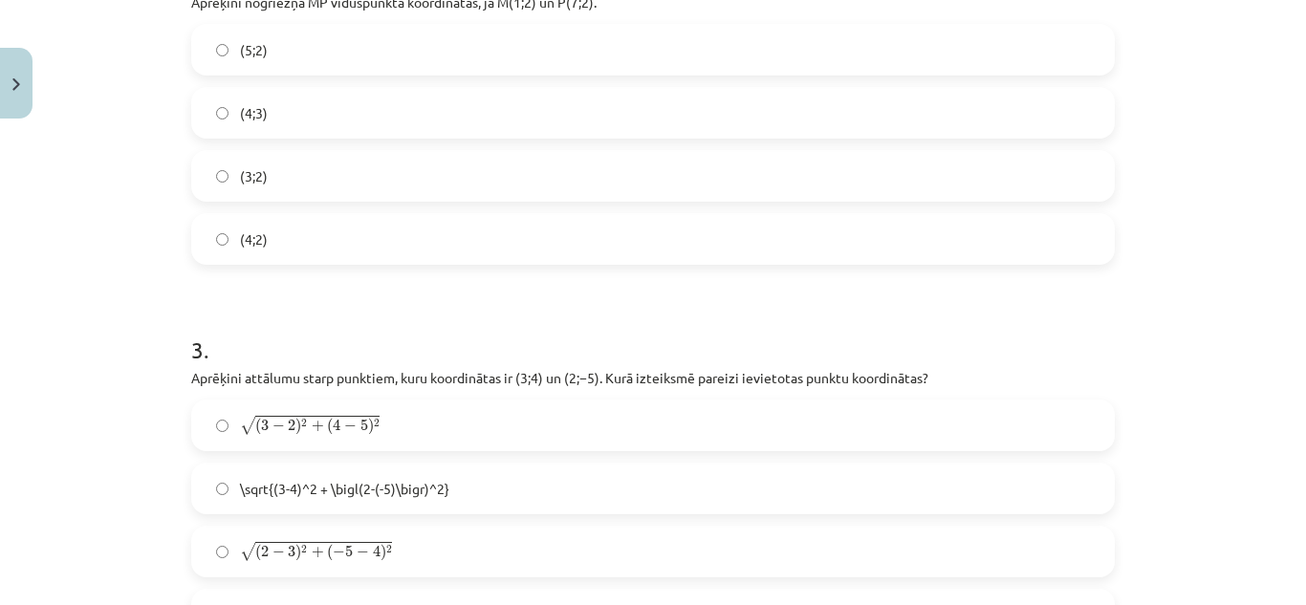
click at [295, 246] on label "(4;2)" at bounding box center [653, 239] width 920 height 48
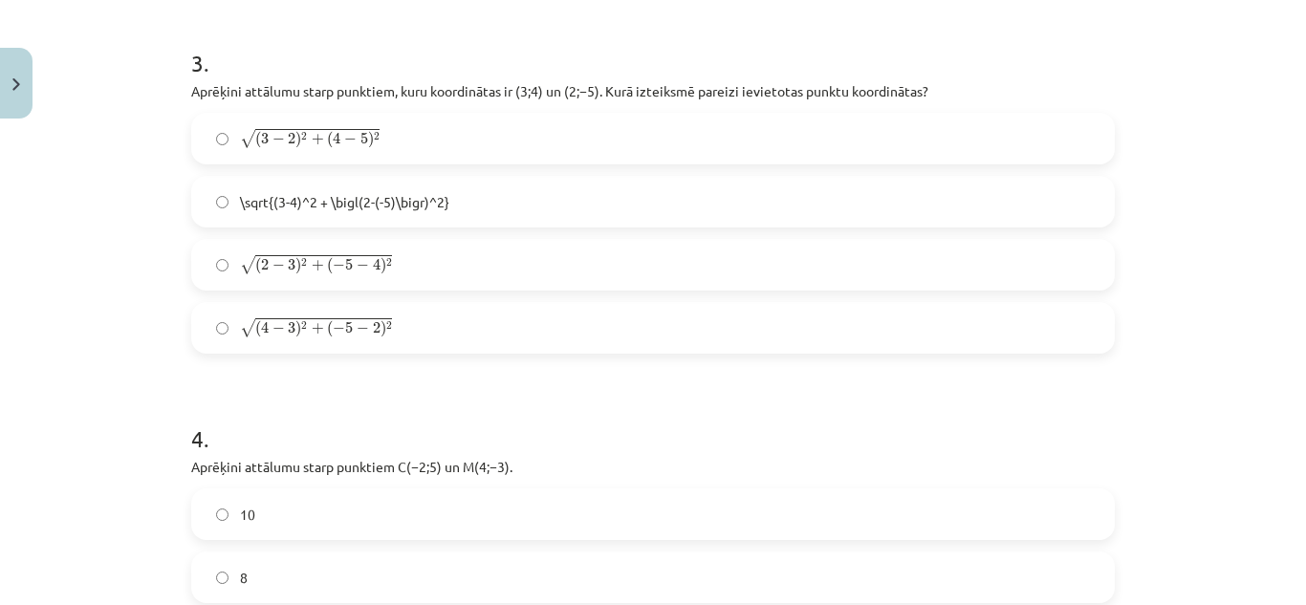
click at [340, 274] on span "( 2 − 3 ) 2 + ( − 5 − 4 ) 2" at bounding box center [323, 265] width 137 height 17
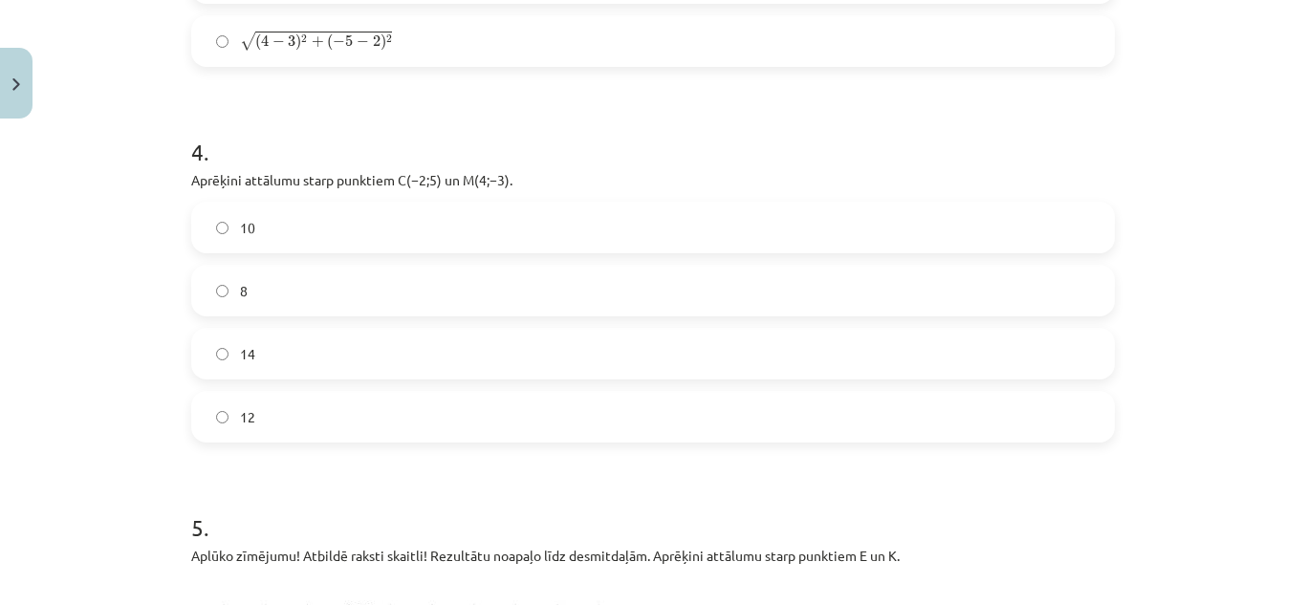
scroll to position [1865, 0]
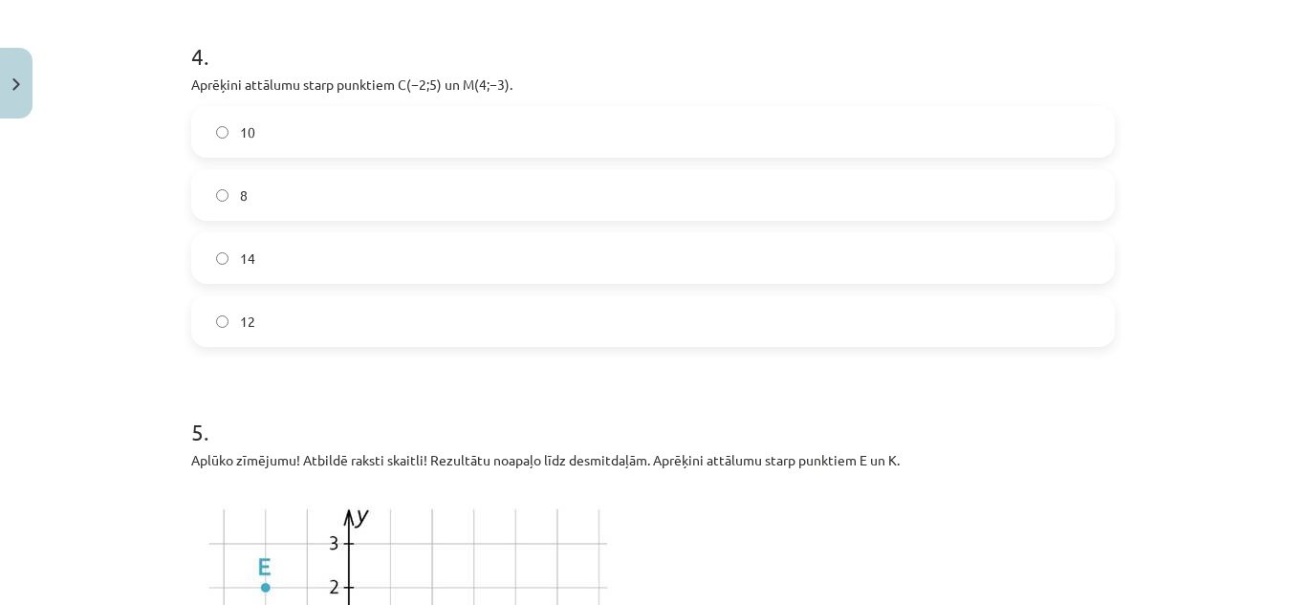
click at [266, 190] on label "8" at bounding box center [653, 195] width 920 height 48
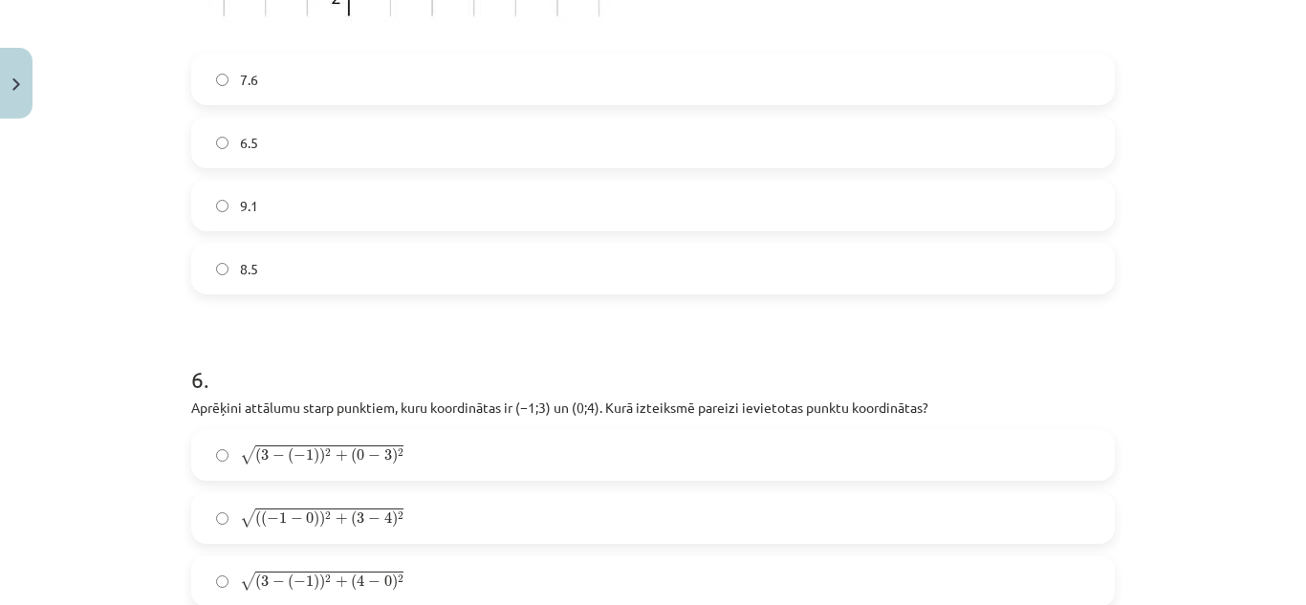
scroll to position [2917, 0]
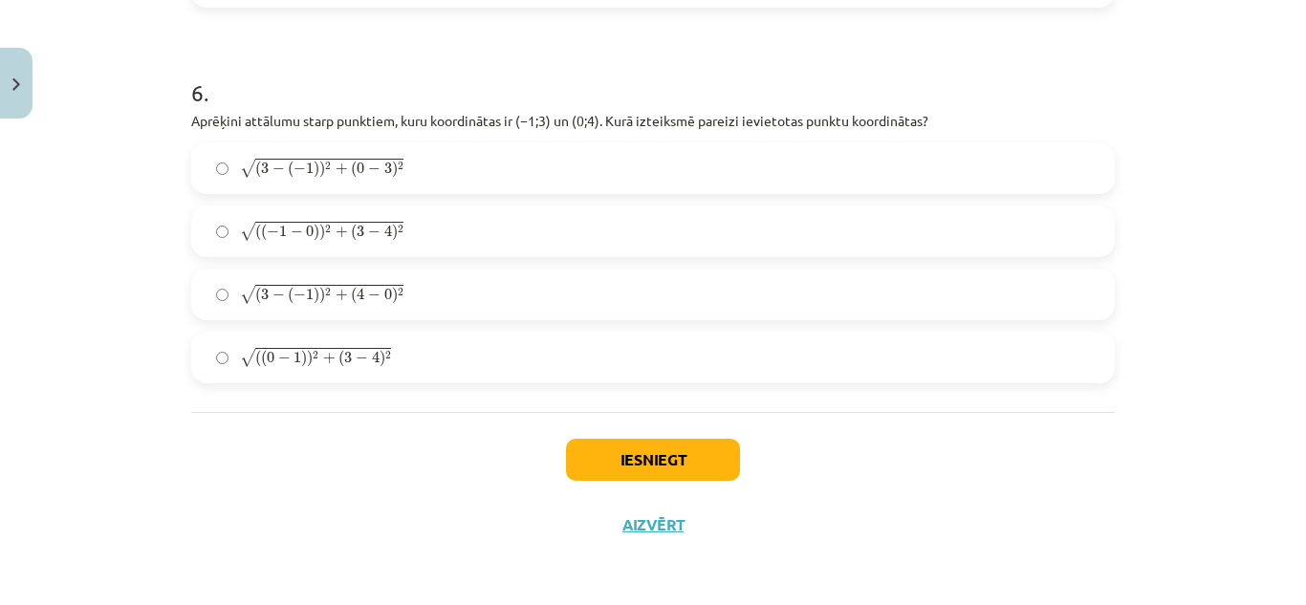
click at [314, 229] on span ")" at bounding box center [317, 232] width 6 height 17
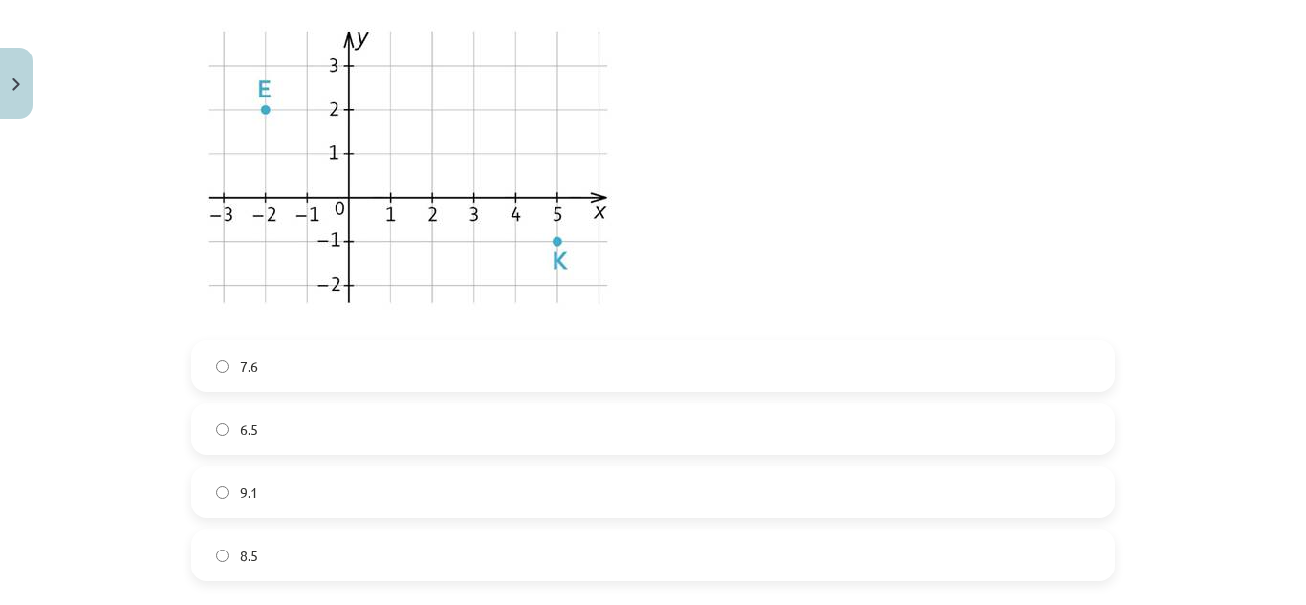
scroll to position [2439, 0]
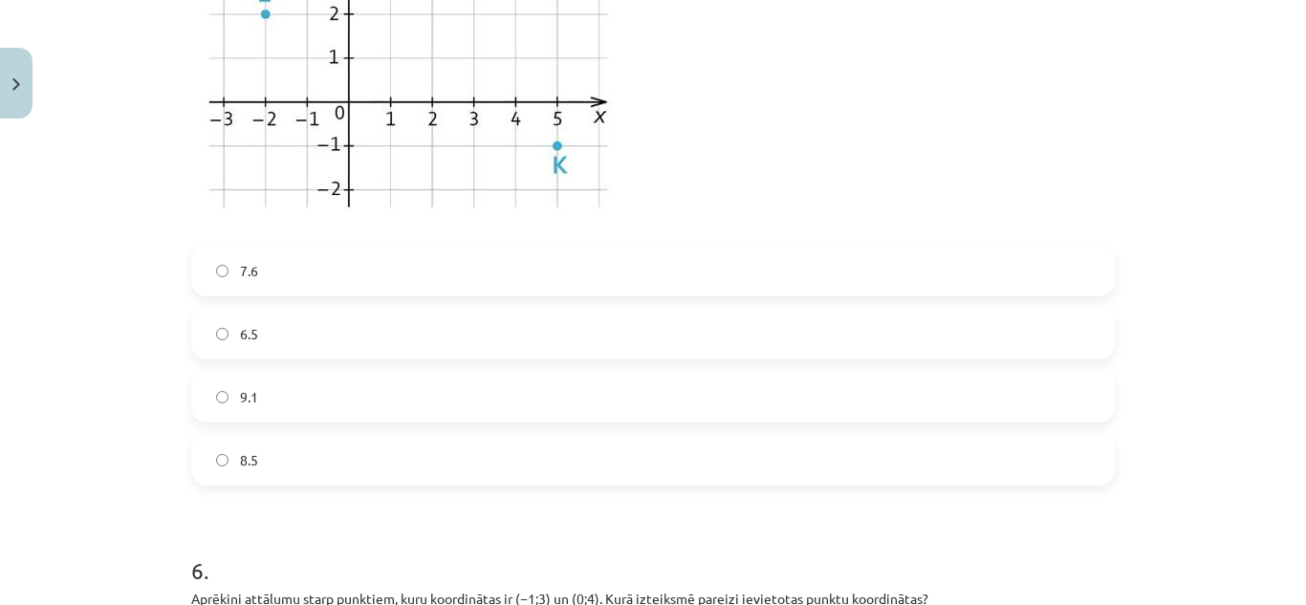
click at [279, 331] on label "6.5" at bounding box center [653, 334] width 920 height 48
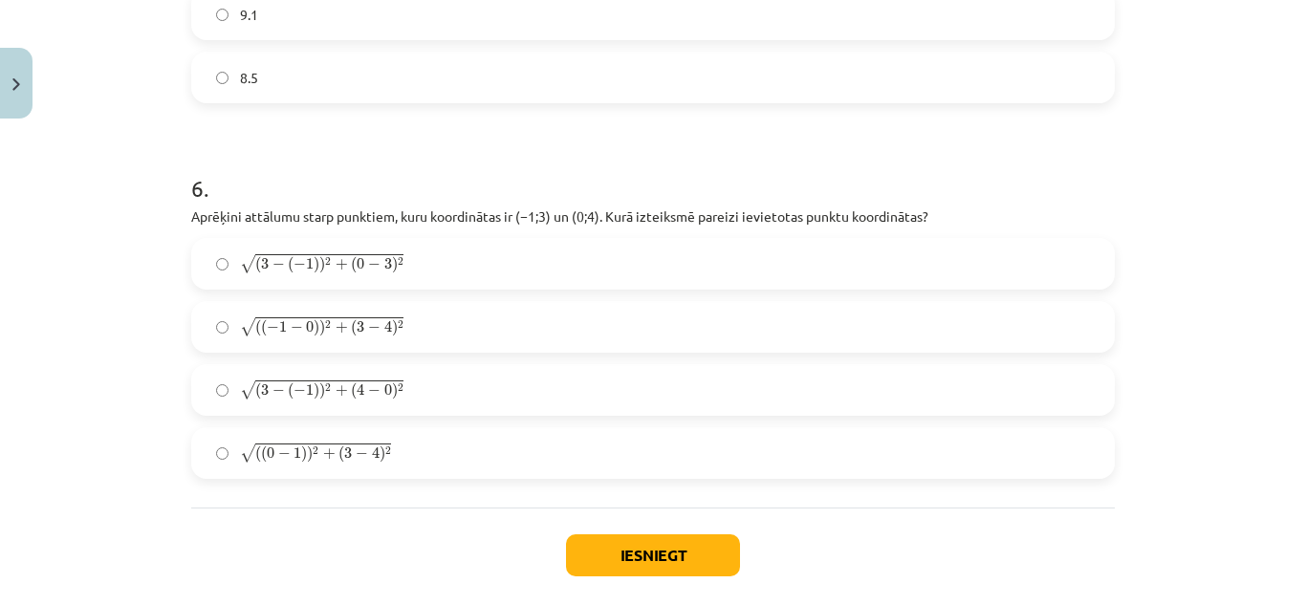
scroll to position [2917, 0]
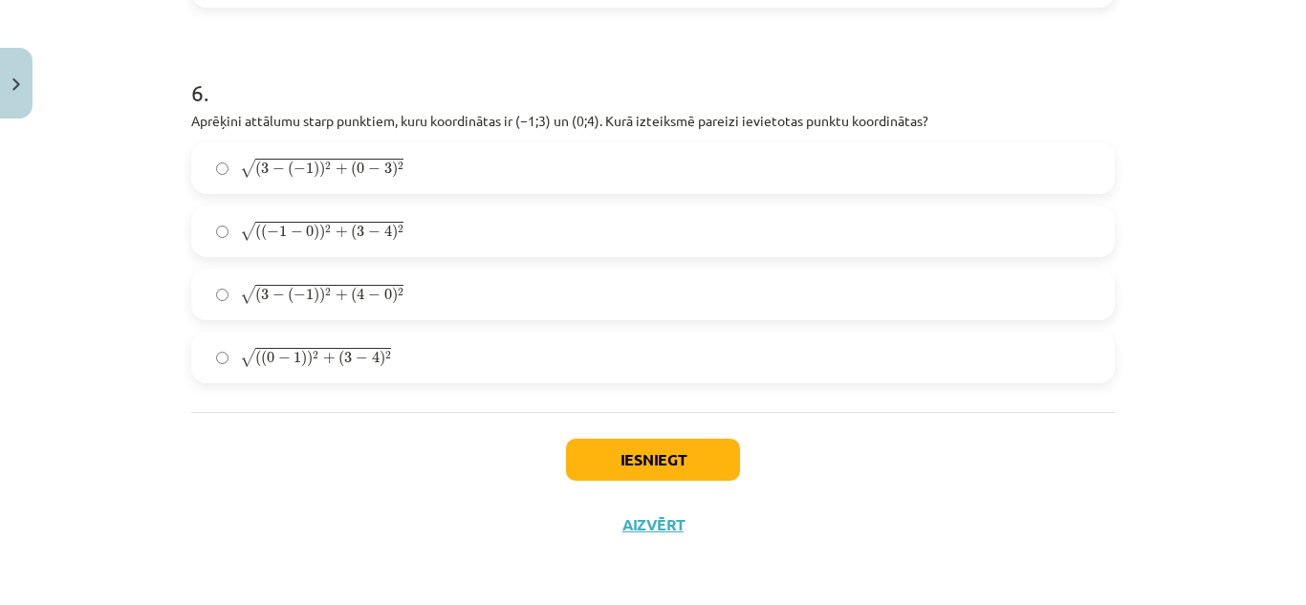
click at [640, 437] on div "Iesniegt Aizvērt" at bounding box center [653, 479] width 924 height 134
click at [637, 467] on button "Iesniegt" at bounding box center [653, 460] width 174 height 42
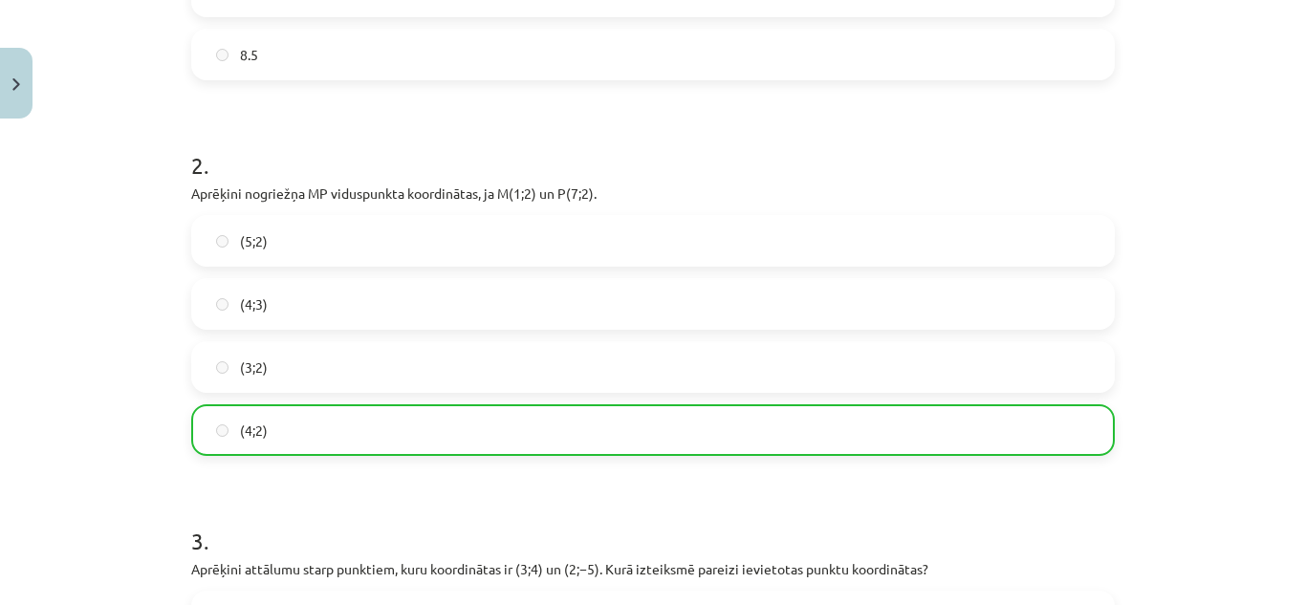
scroll to position [431, 0]
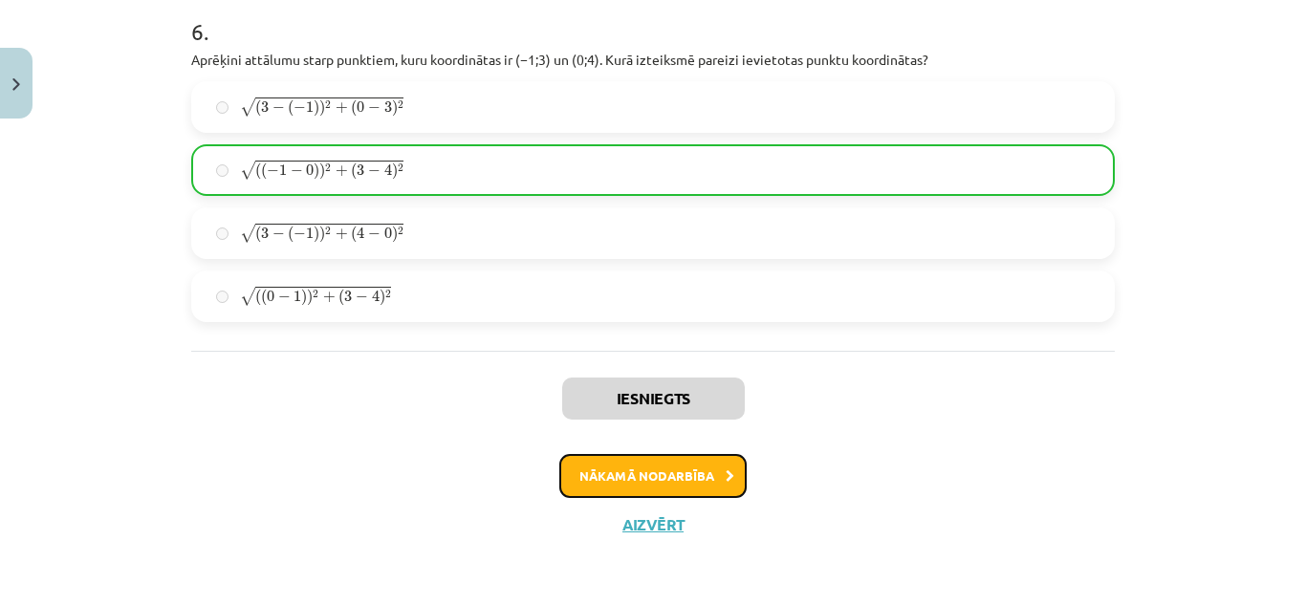
click at [679, 481] on button "Nākamā nodarbība" at bounding box center [652, 476] width 187 height 44
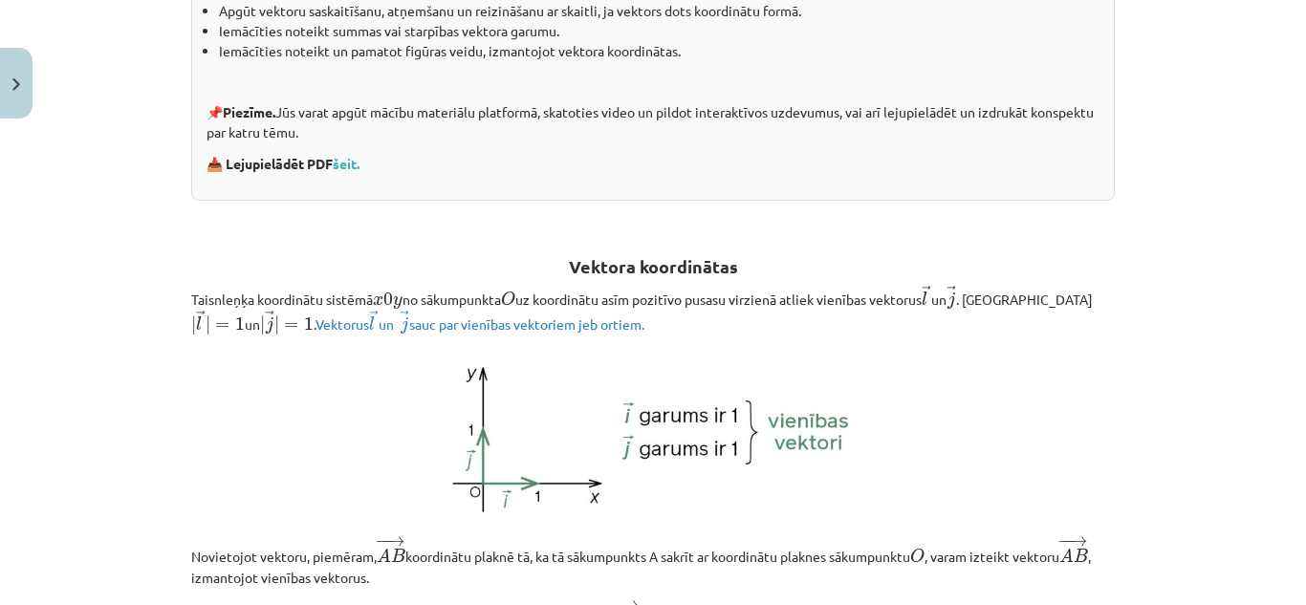
scroll to position [0, 0]
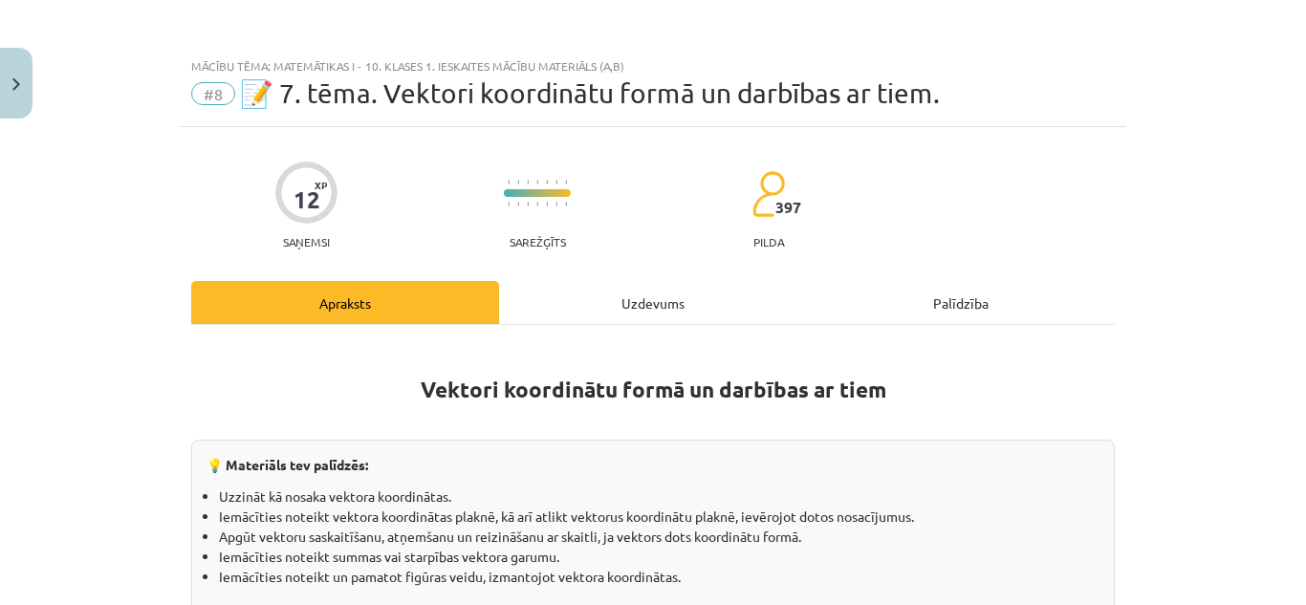
click at [644, 314] on div "Uzdevums" at bounding box center [653, 302] width 308 height 43
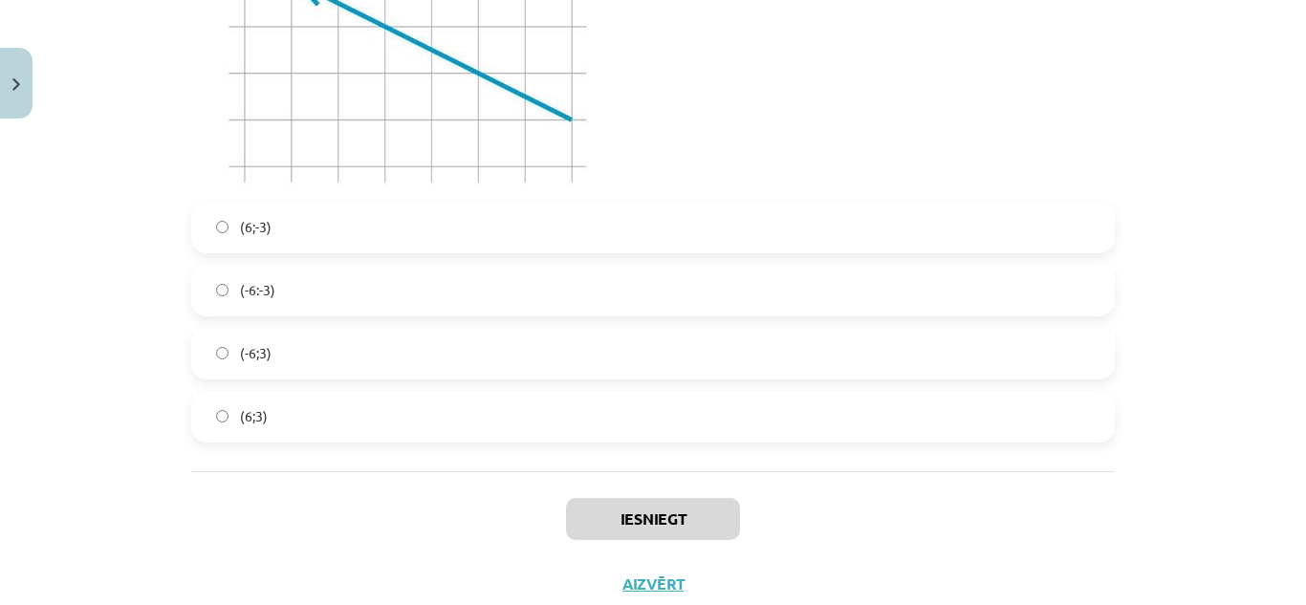
scroll to position [5886, 0]
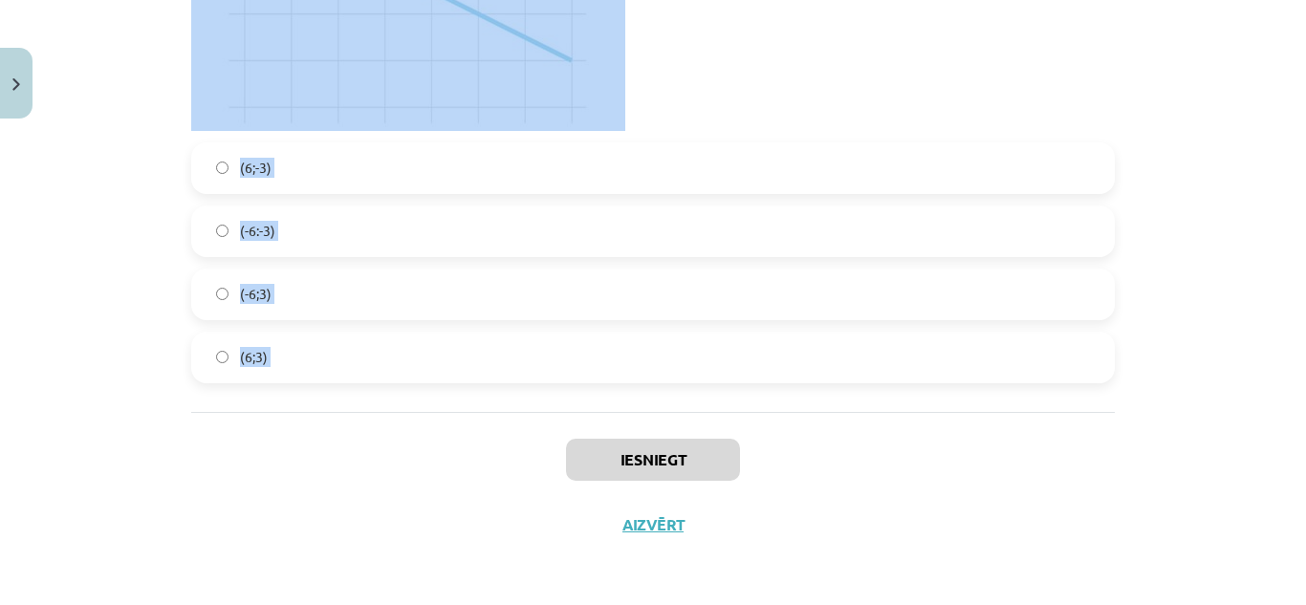
drag, startPoint x: 179, startPoint y: 128, endPoint x: 335, endPoint y: 432, distance: 341.7
copy form "Loremi, do S(7; – 8) am C(5; 1). Adipisci elitsed ﻿ − − → D E T I → ﻿ utlaboree…"
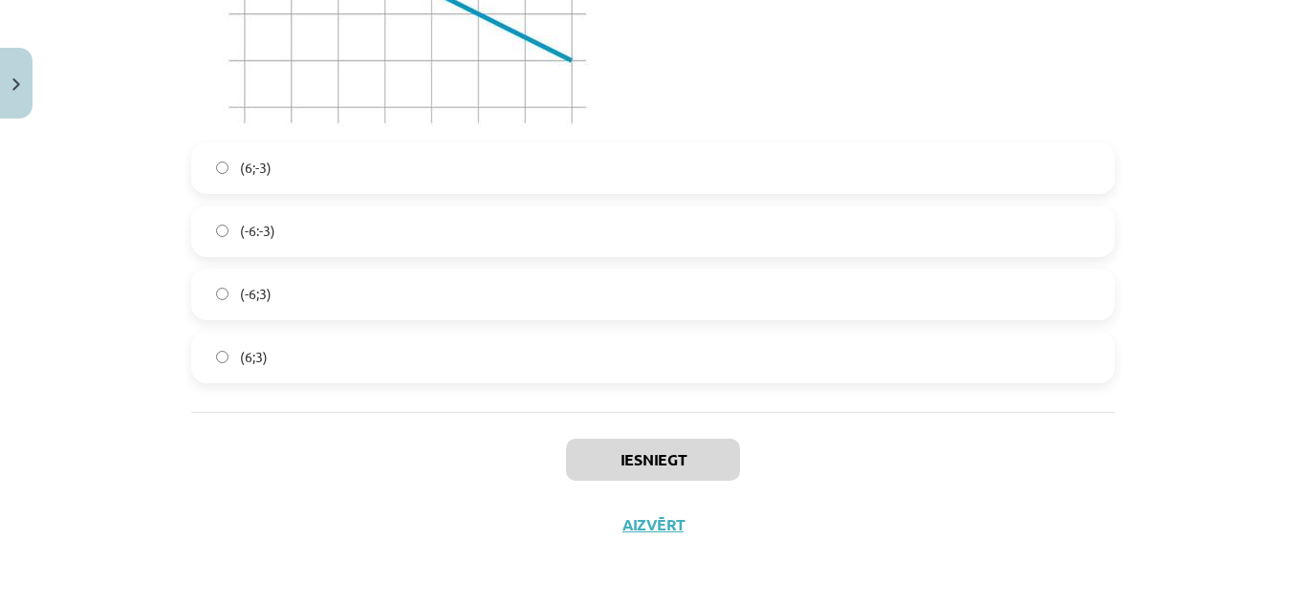
click at [961, 445] on div "Iesniegt Aizvērt" at bounding box center [653, 479] width 924 height 134
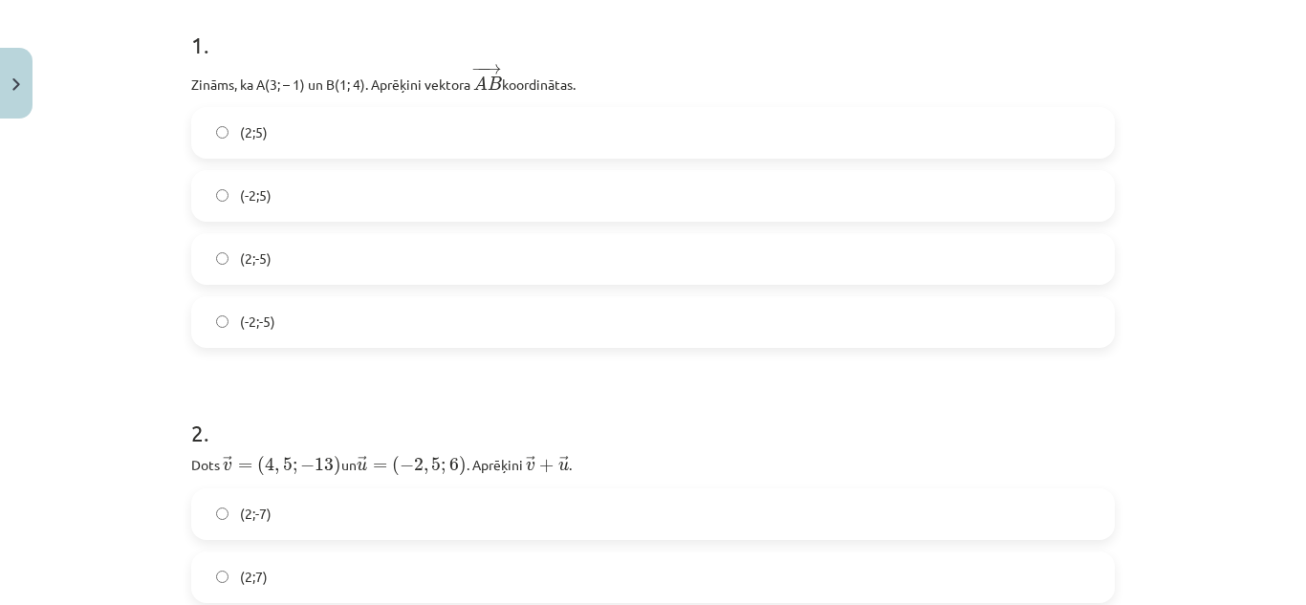
scroll to position [478, 0]
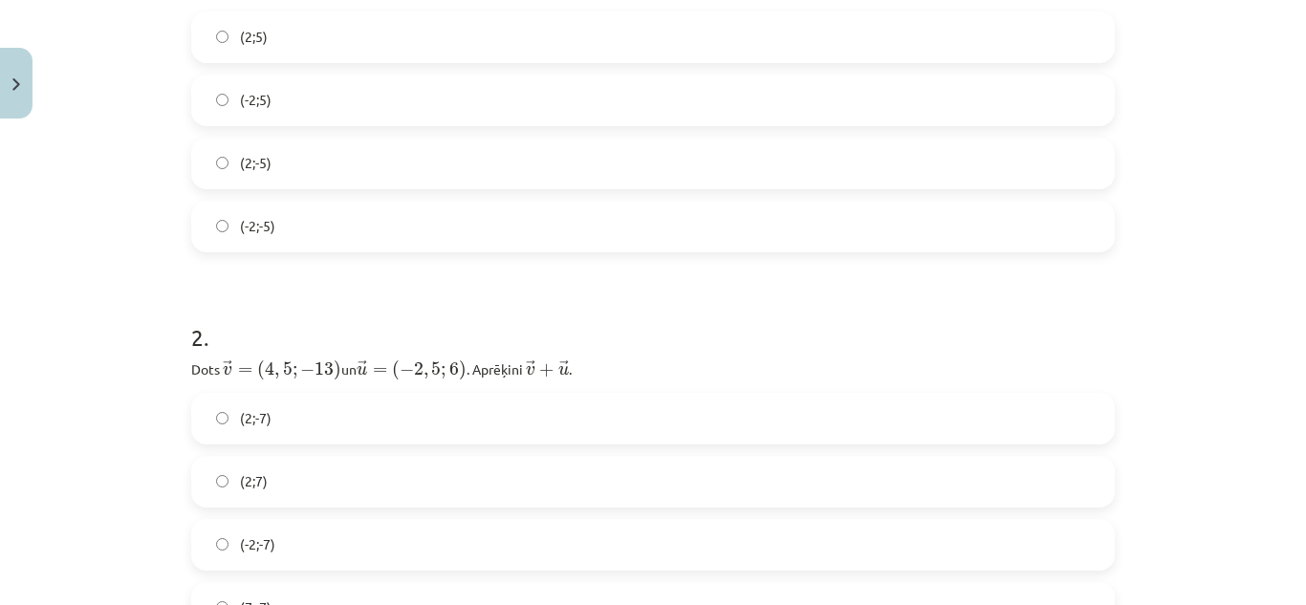
click at [287, 230] on label "(-2;-5)" at bounding box center [653, 227] width 920 height 48
click at [285, 43] on label "(2;5)" at bounding box center [653, 37] width 920 height 48
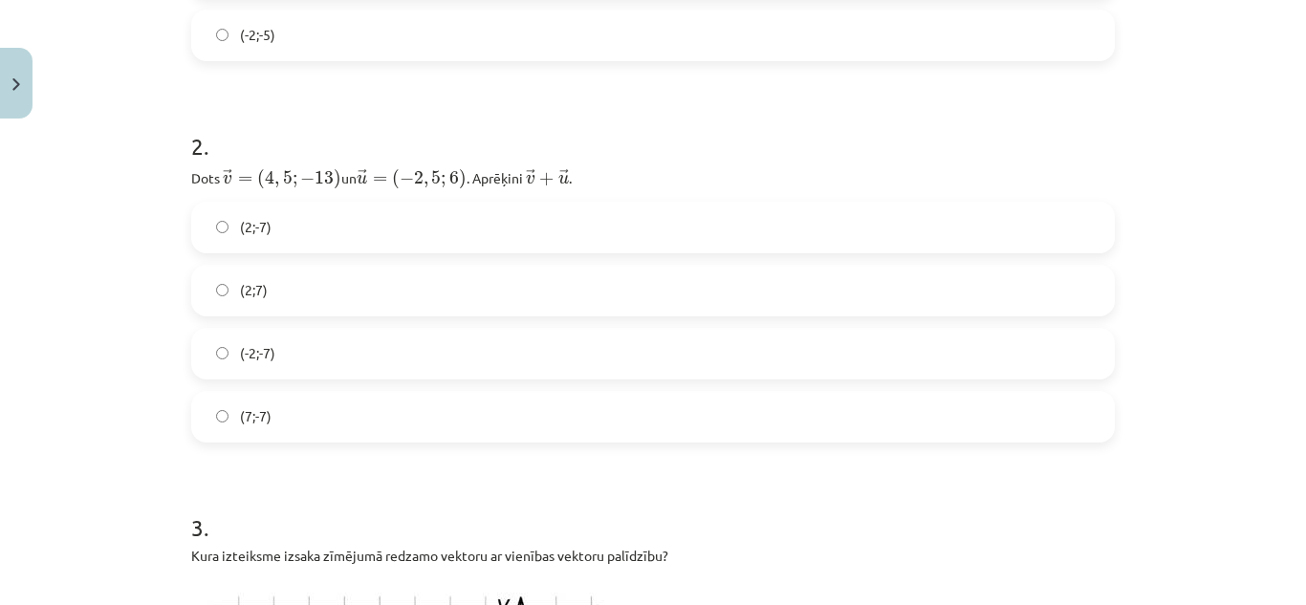
scroll to position [765, 0]
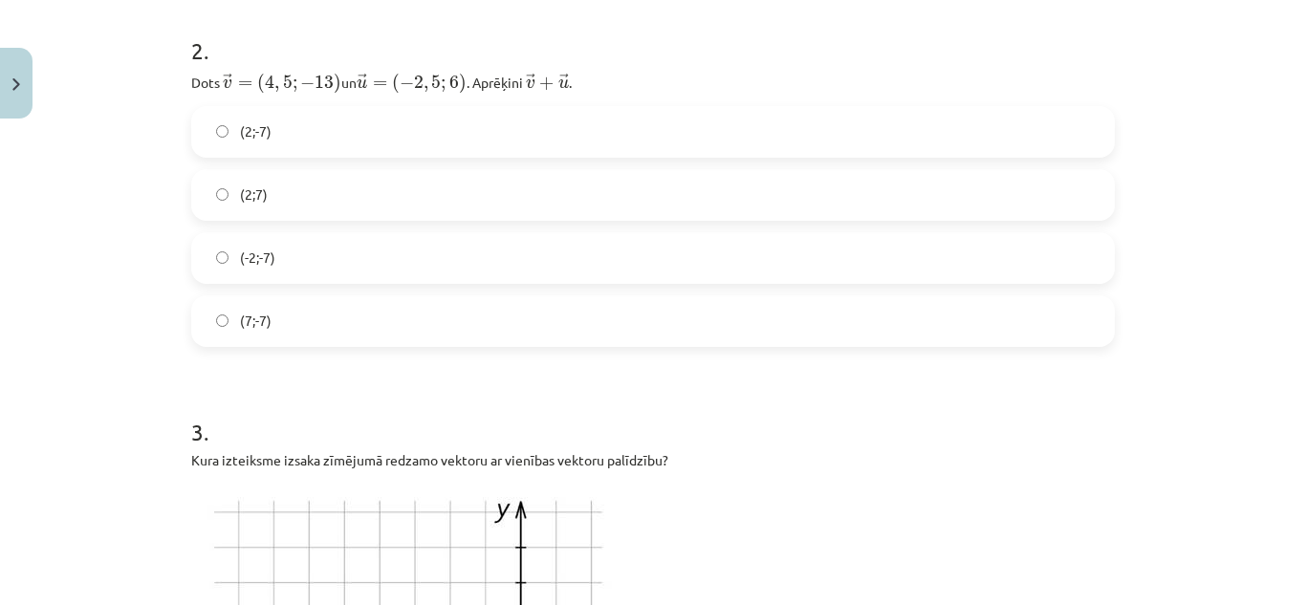
click at [295, 130] on label "(2;-7)" at bounding box center [653, 132] width 920 height 48
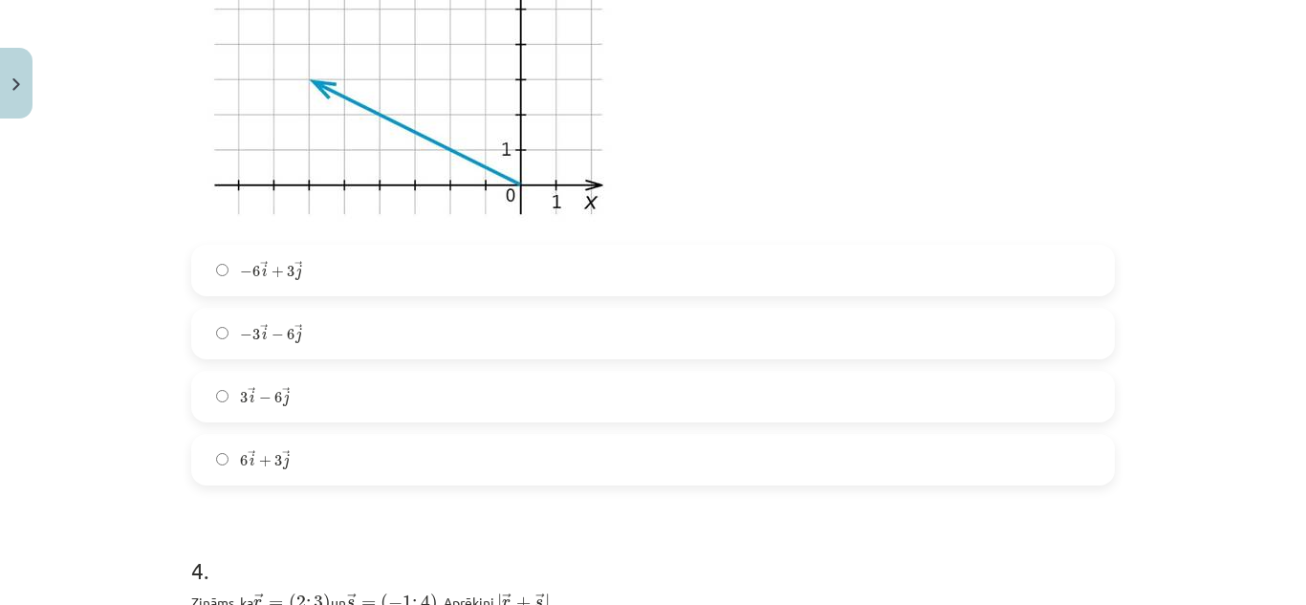
scroll to position [1243, 0]
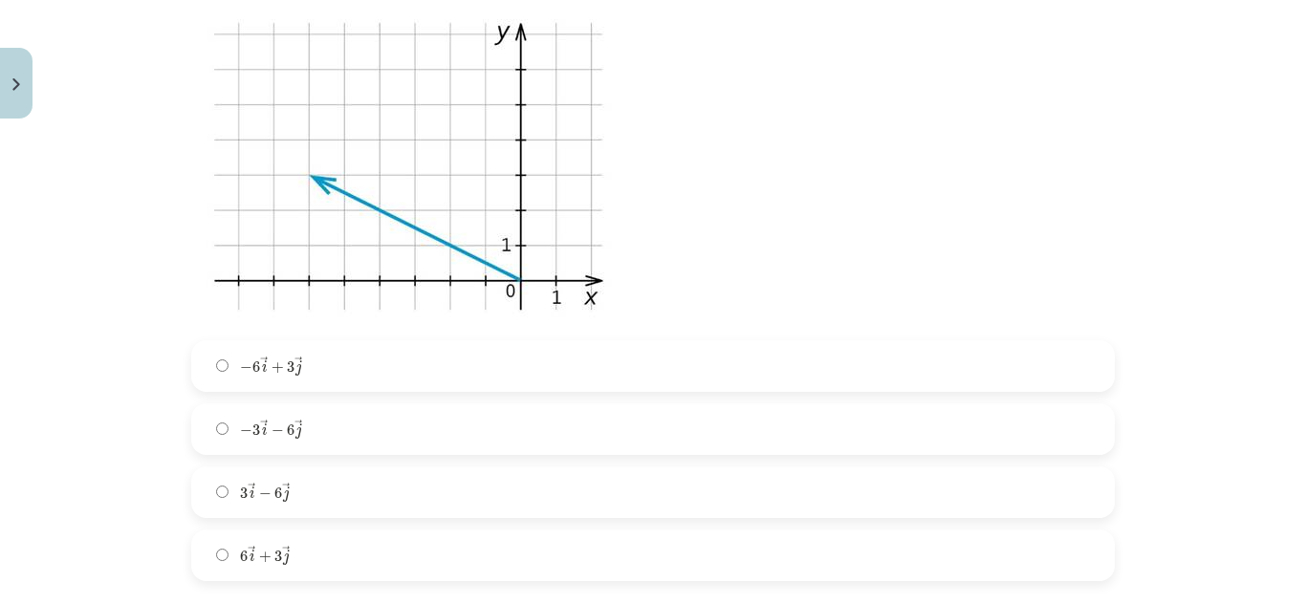
click at [322, 493] on label "3 → i − 6 → j 3 i → − 6 j →" at bounding box center [653, 492] width 920 height 48
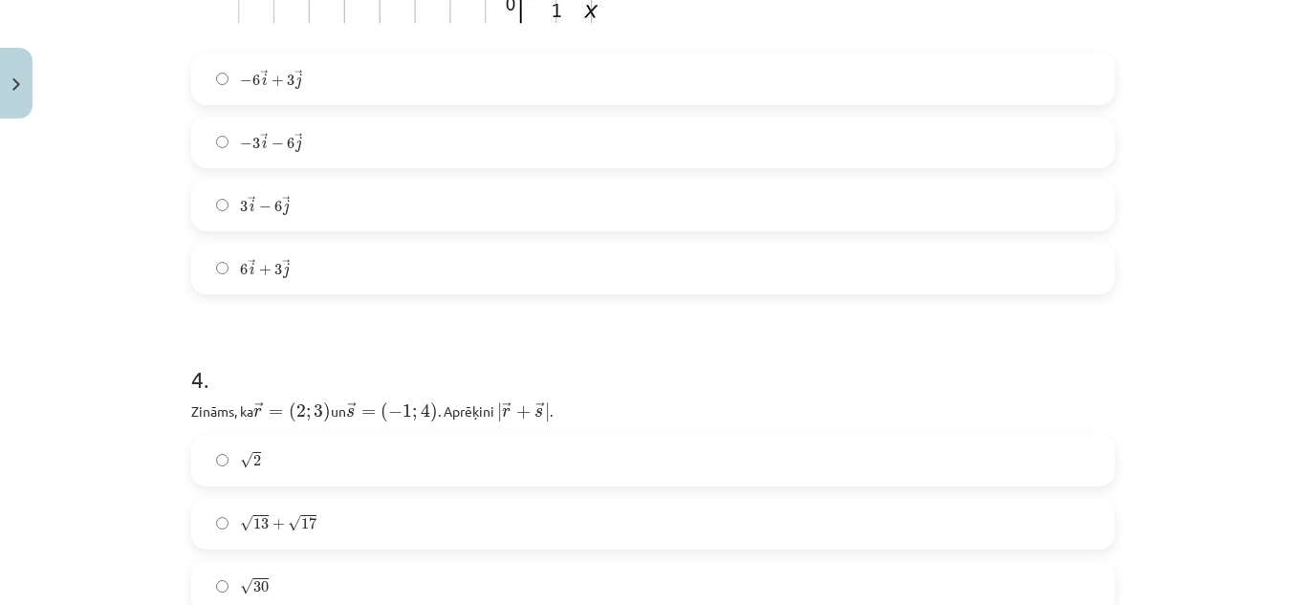
scroll to position [1817, 0]
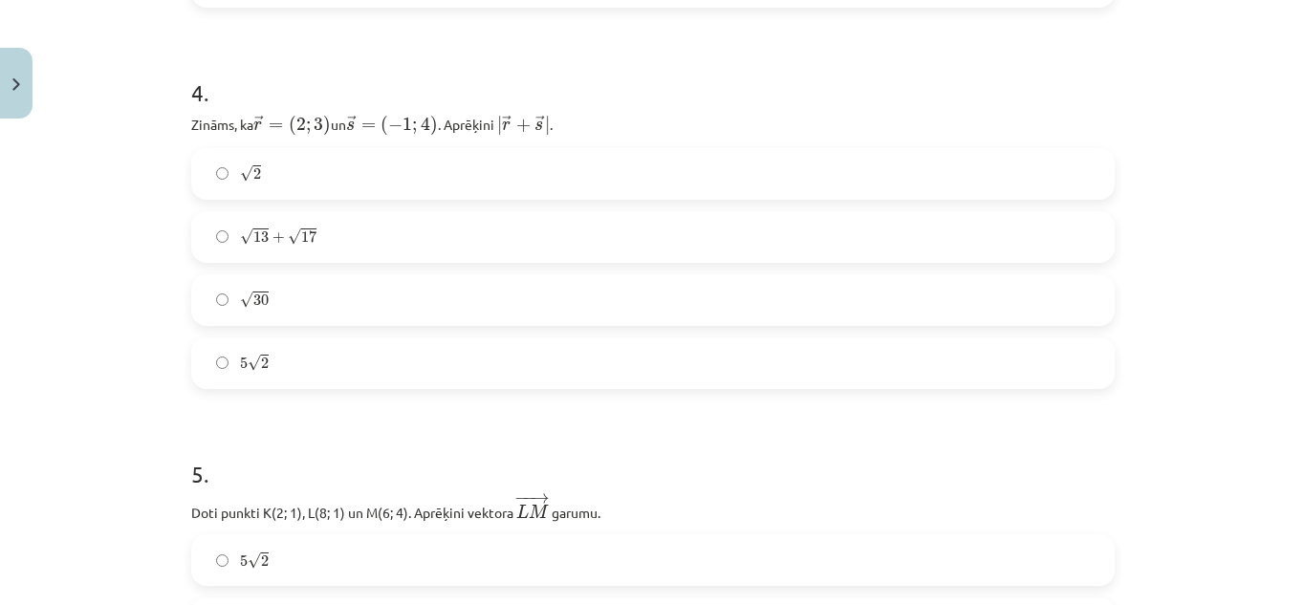
click at [272, 369] on label "5 √ 2 5 2" at bounding box center [653, 363] width 920 height 48
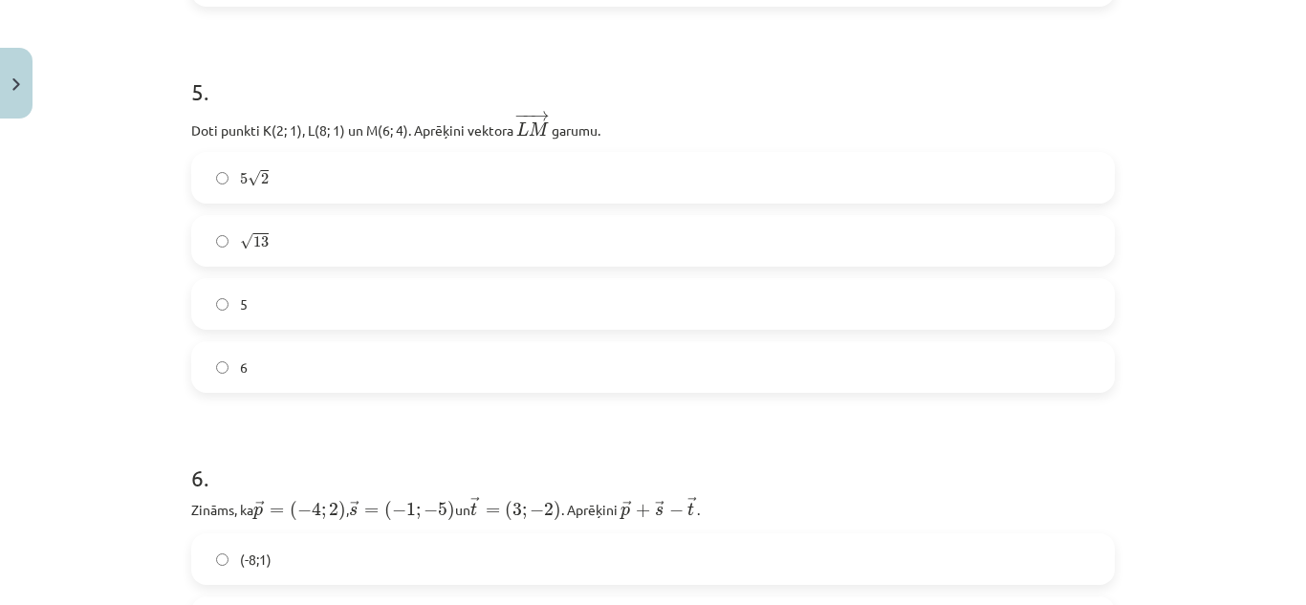
scroll to position [2295, 0]
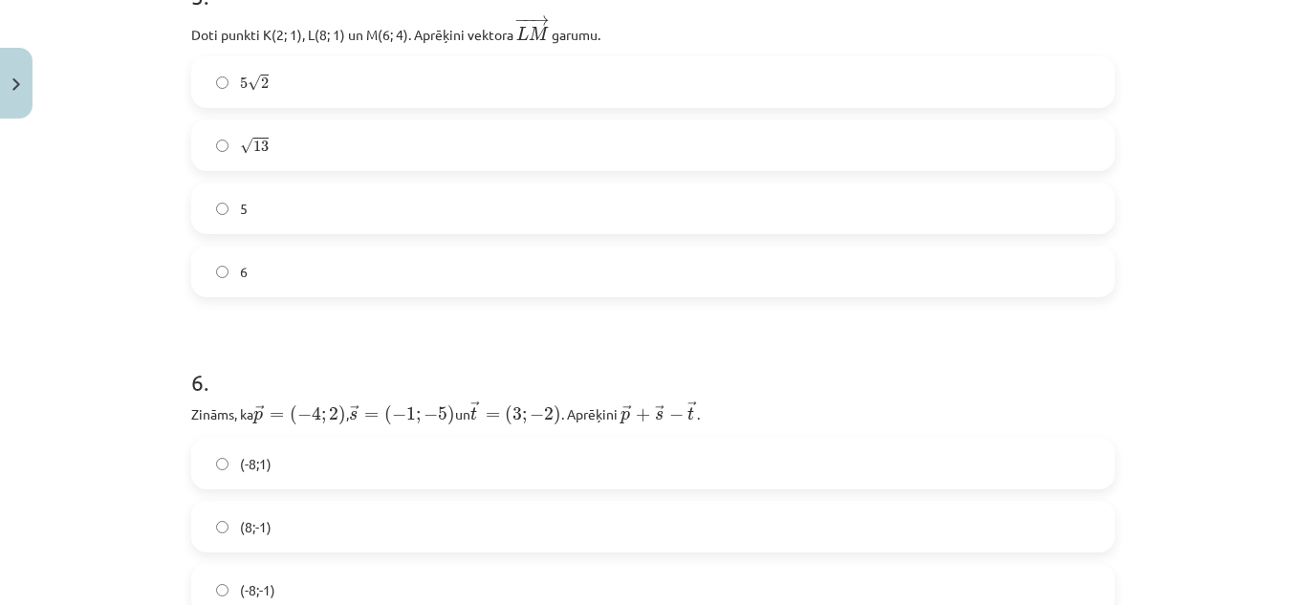
click at [247, 121] on div "√ 13 13" at bounding box center [653, 146] width 924 height 52
click at [276, 141] on label "√ 13 13" at bounding box center [653, 145] width 920 height 48
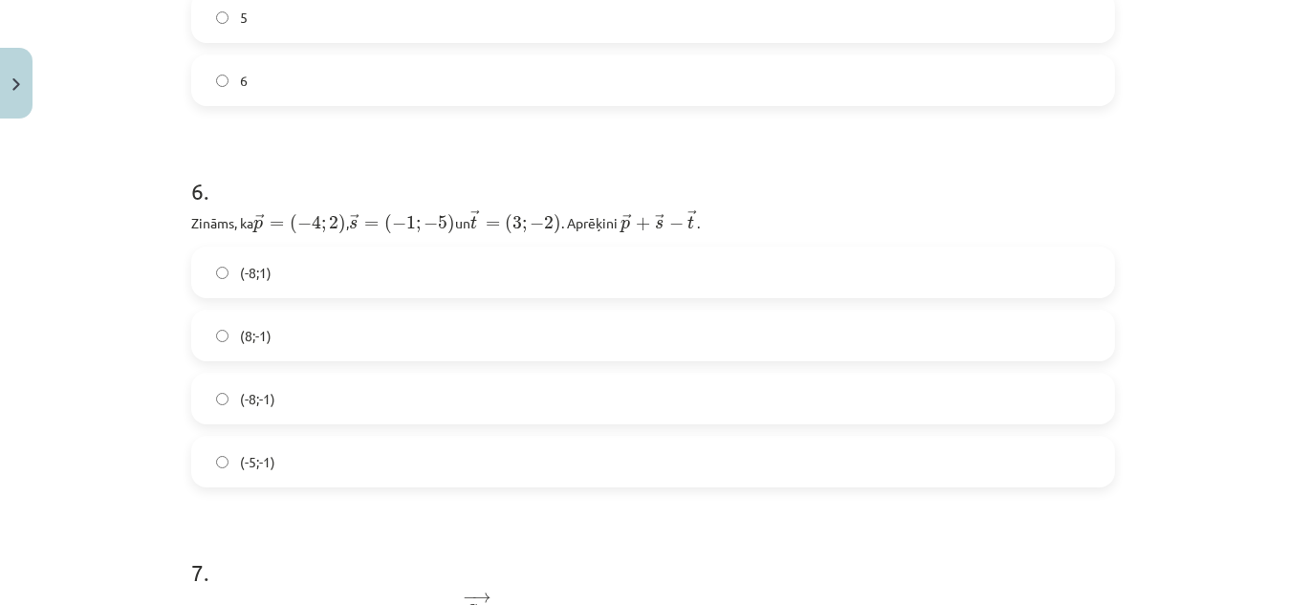
scroll to position [2581, 0]
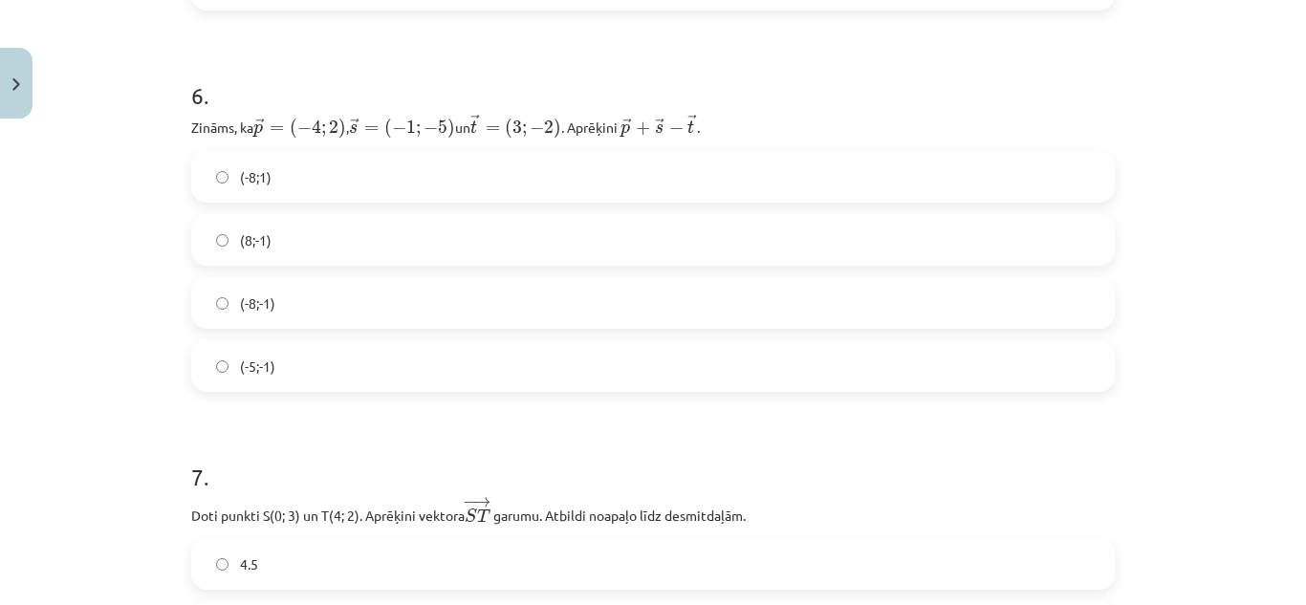
click at [273, 310] on label "(-8;-1)" at bounding box center [653, 303] width 920 height 48
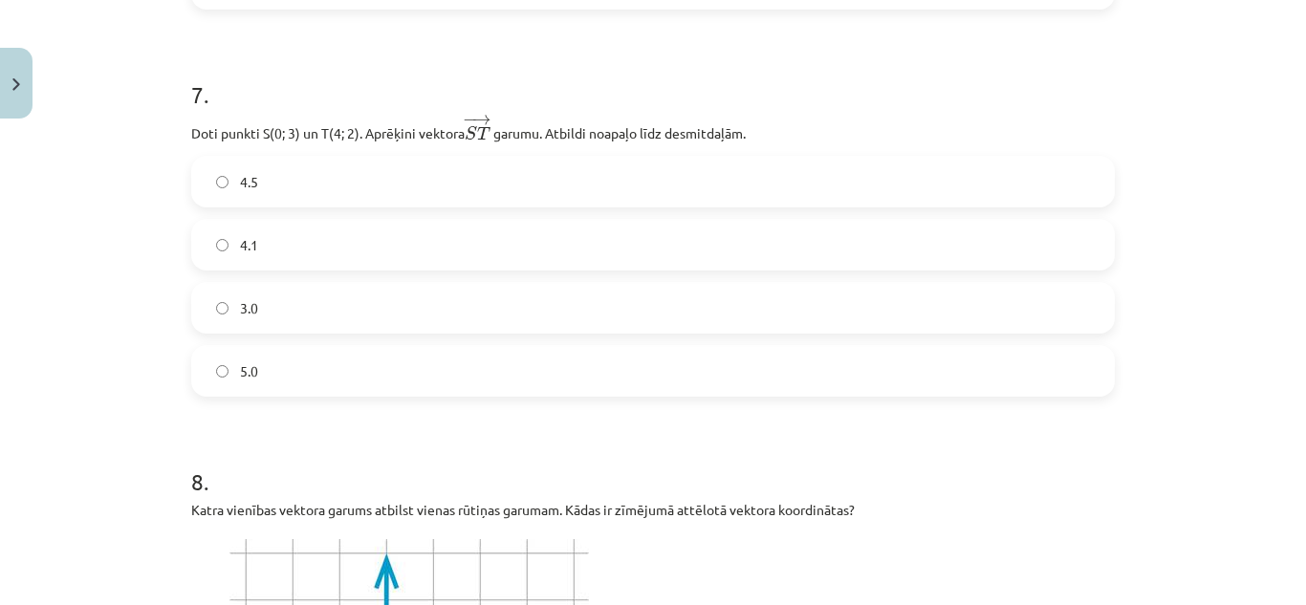
click at [295, 250] on label "4.1" at bounding box center [653, 245] width 920 height 48
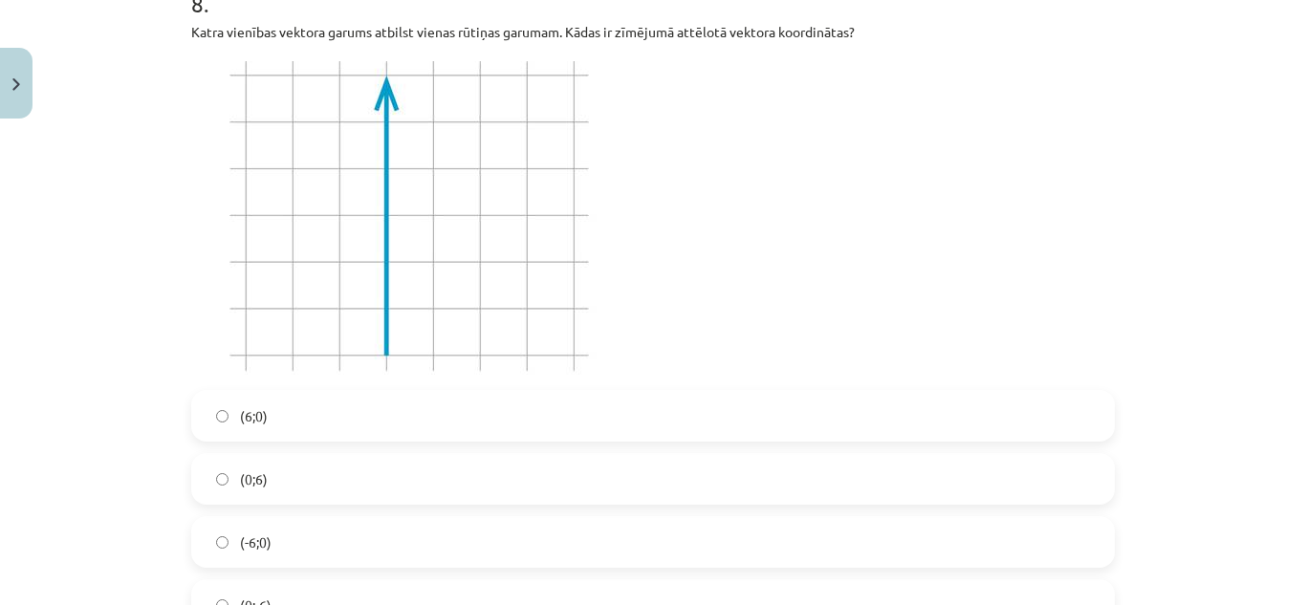
scroll to position [3538, 0]
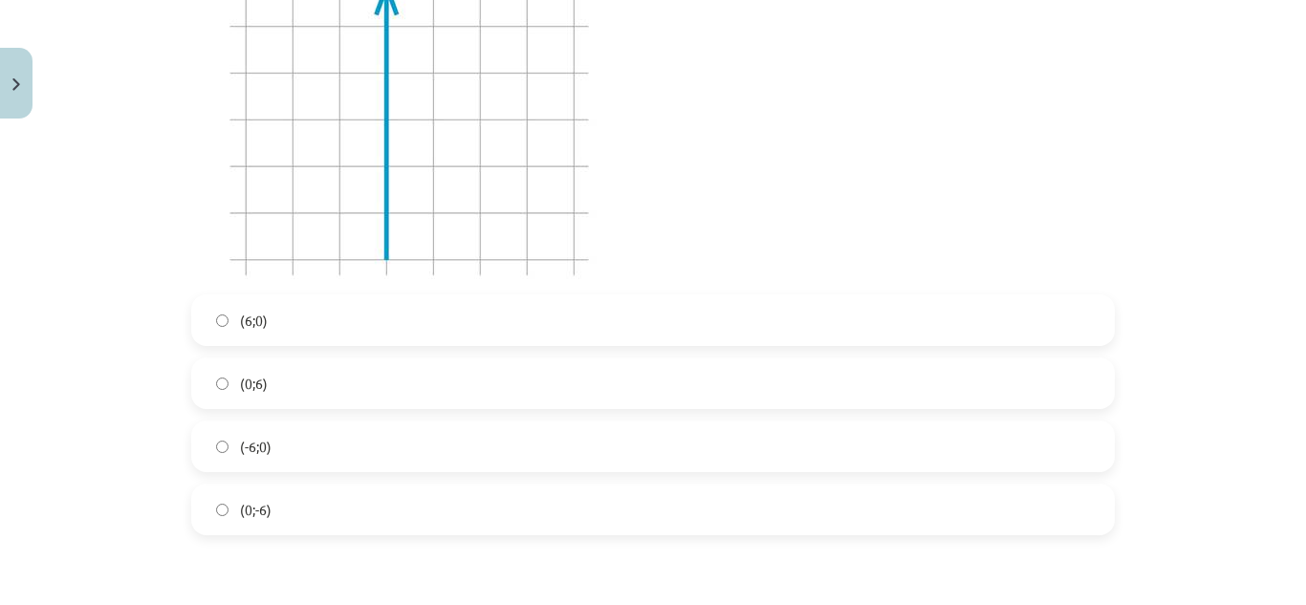
click at [253, 388] on span "(0;6)" at bounding box center [254, 384] width 28 height 20
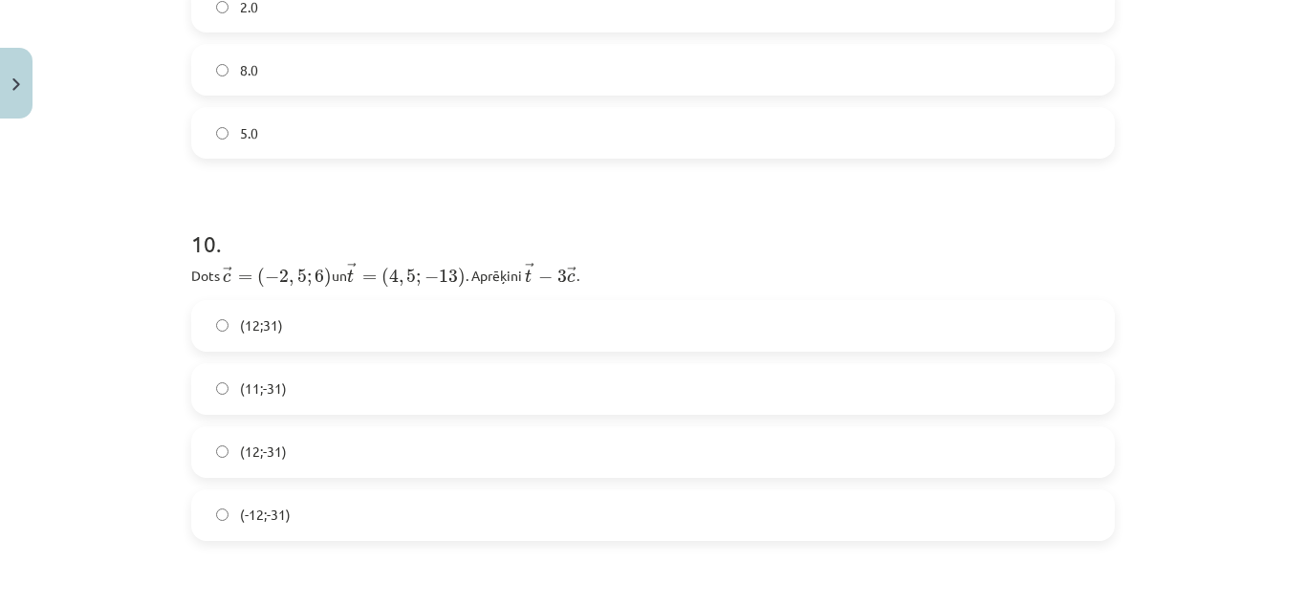
scroll to position [4398, 0]
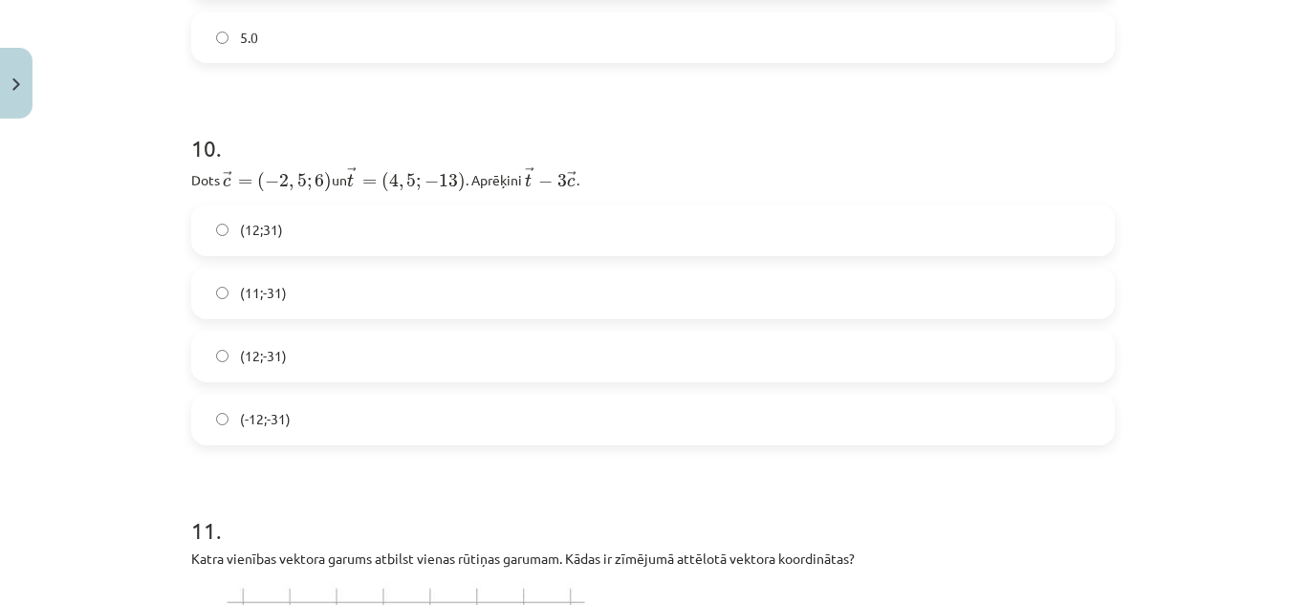
click at [302, 367] on label "(12;-31)" at bounding box center [653, 357] width 920 height 48
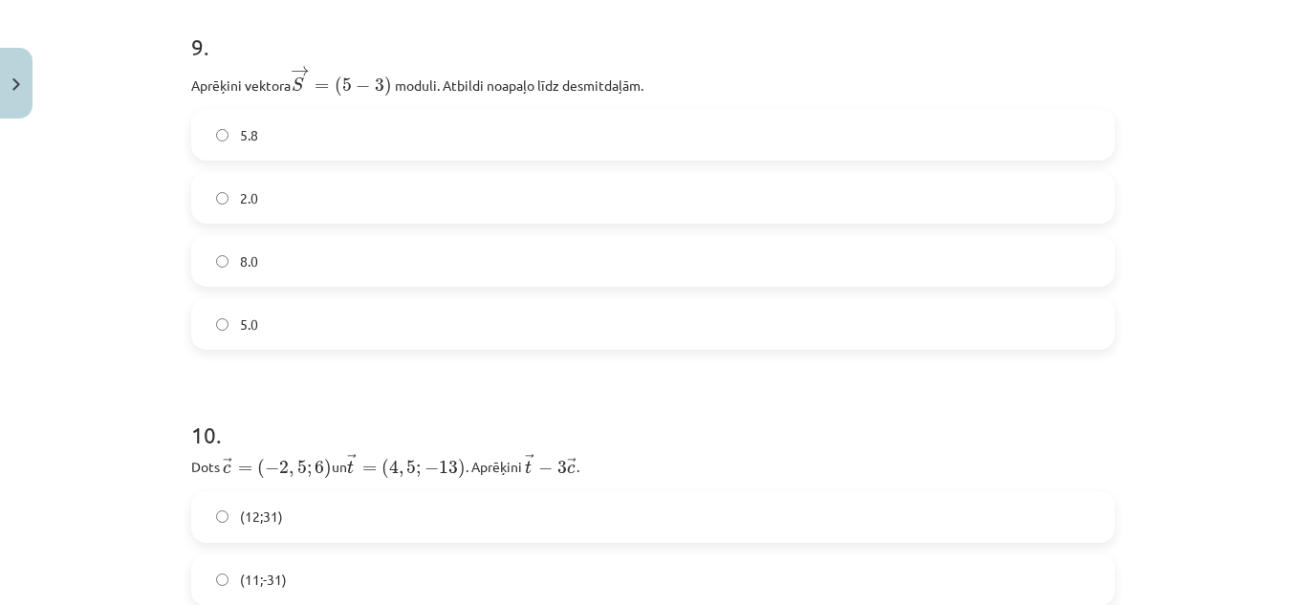
scroll to position [4016, 0]
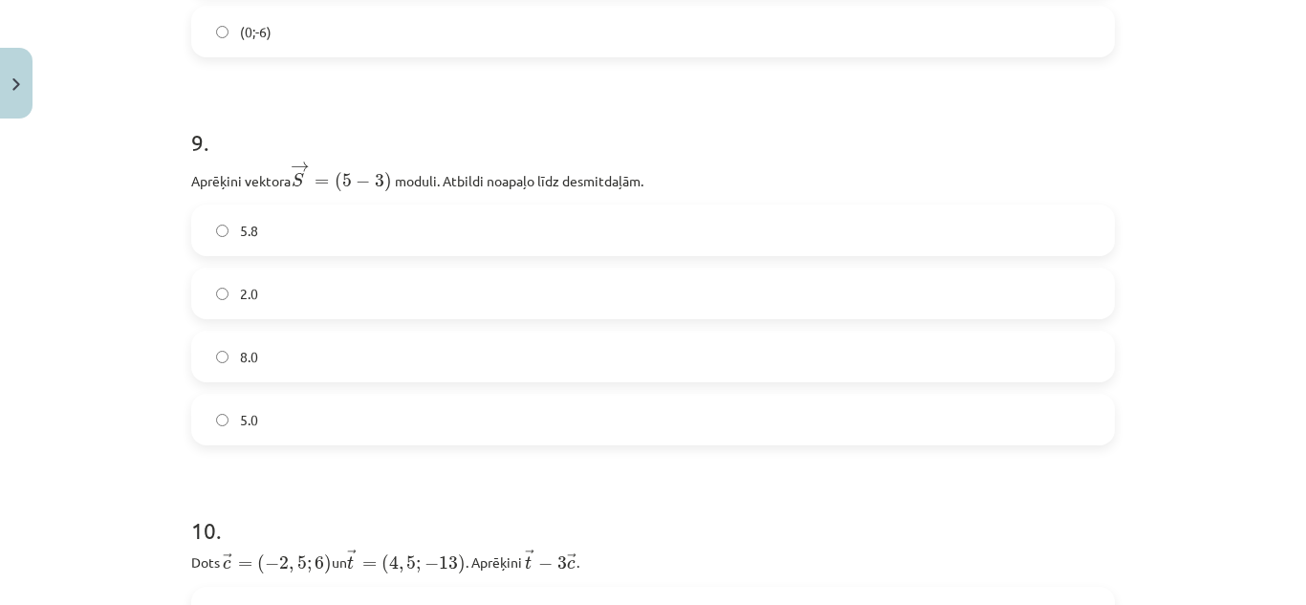
click at [270, 229] on label "5.8" at bounding box center [653, 231] width 920 height 48
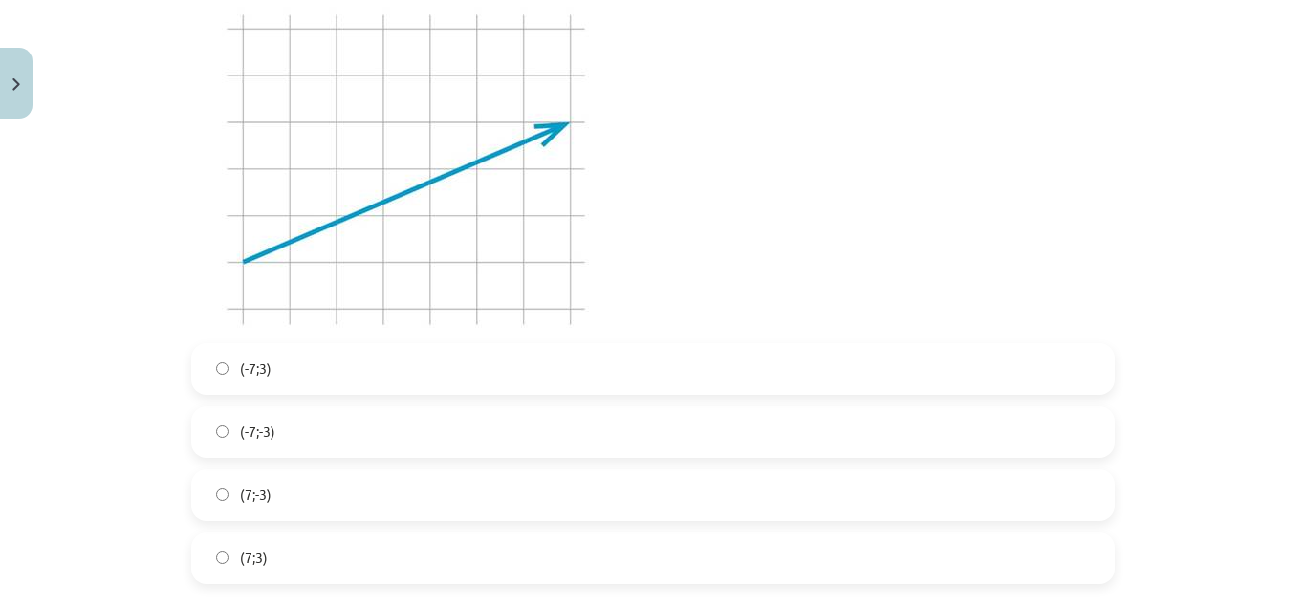
scroll to position [4876, 0]
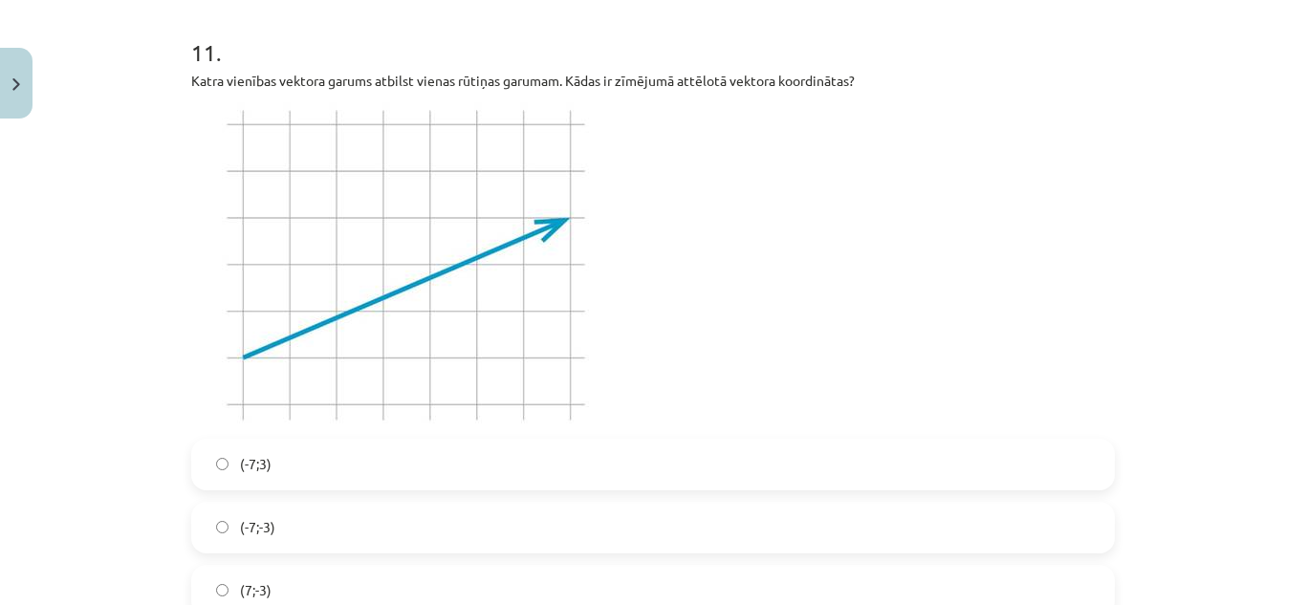
click at [294, 470] on label "(-7;3)" at bounding box center [653, 465] width 920 height 48
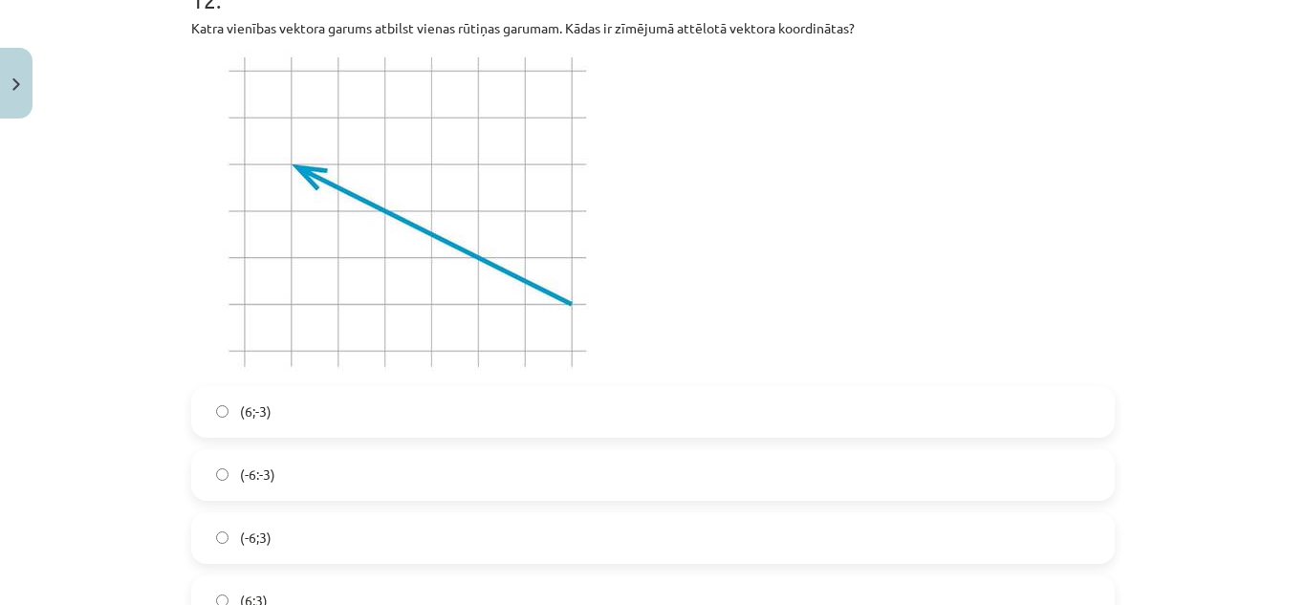
scroll to position [5737, 0]
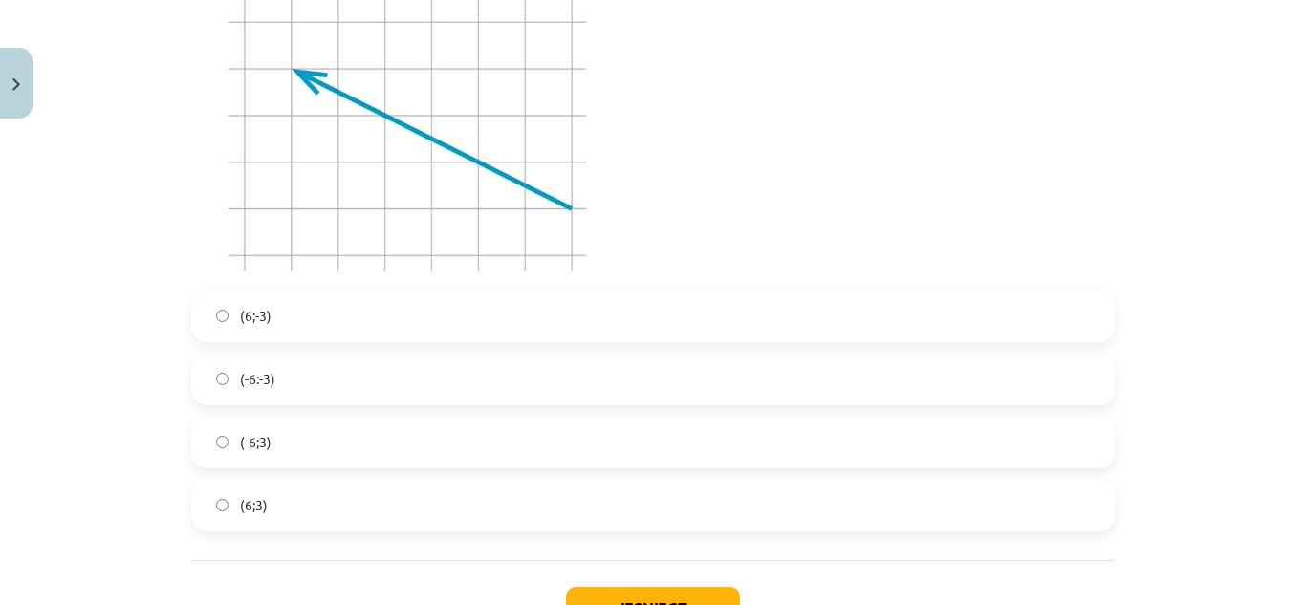
click at [296, 507] on label "(6;3)" at bounding box center [653, 506] width 920 height 48
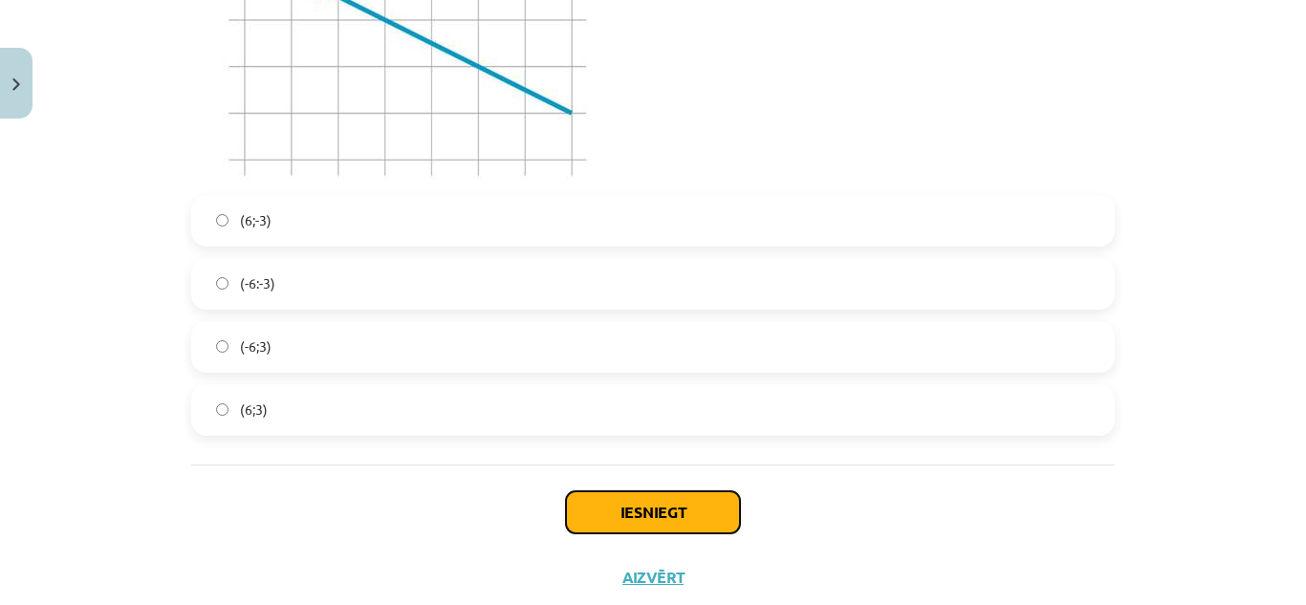
click at [642, 512] on button "Iesniegt" at bounding box center [653, 512] width 174 height 42
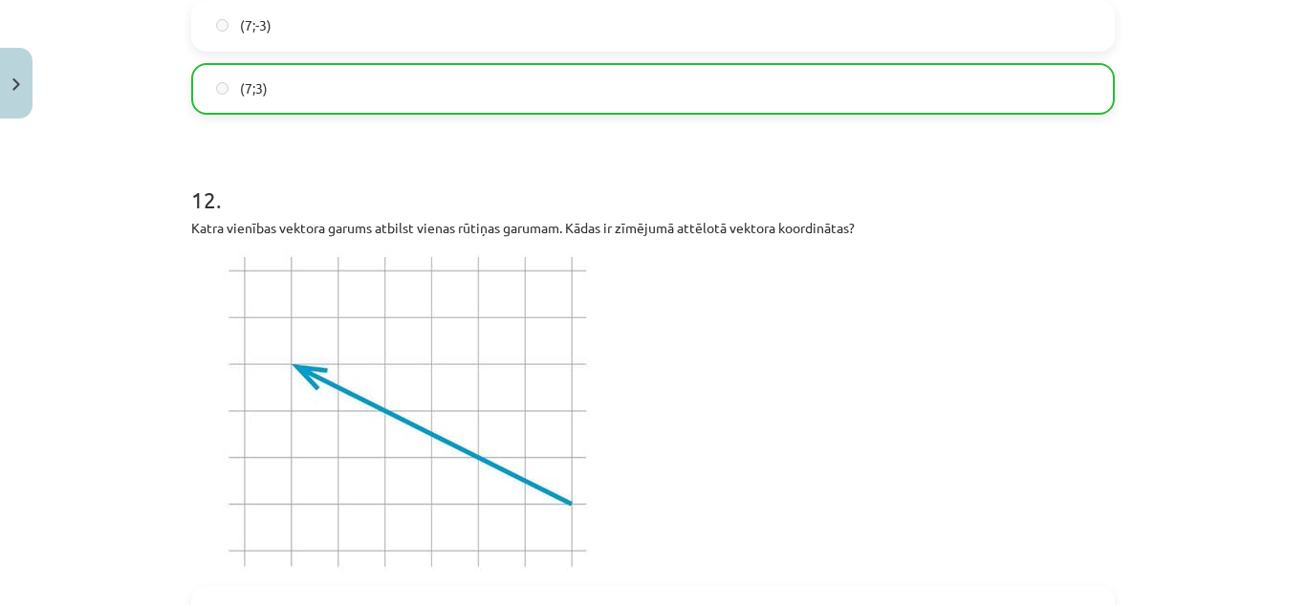
scroll to position [5946, 0]
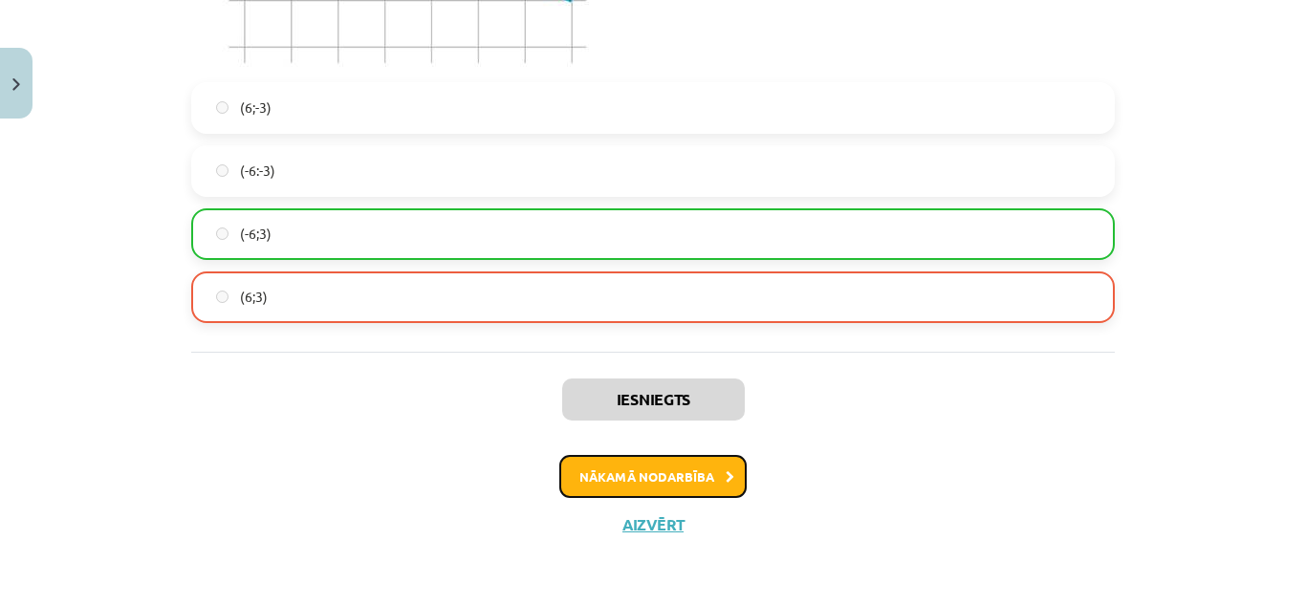
click at [719, 464] on button "Nākamā nodarbība" at bounding box center [652, 477] width 187 height 44
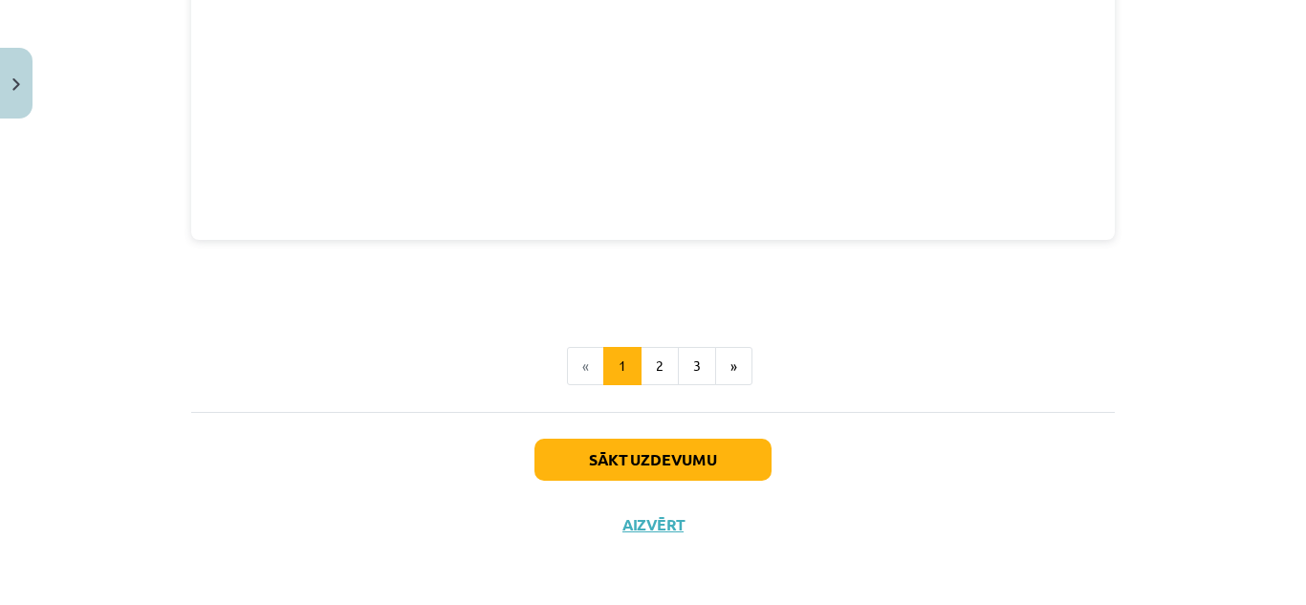
scroll to position [48, 0]
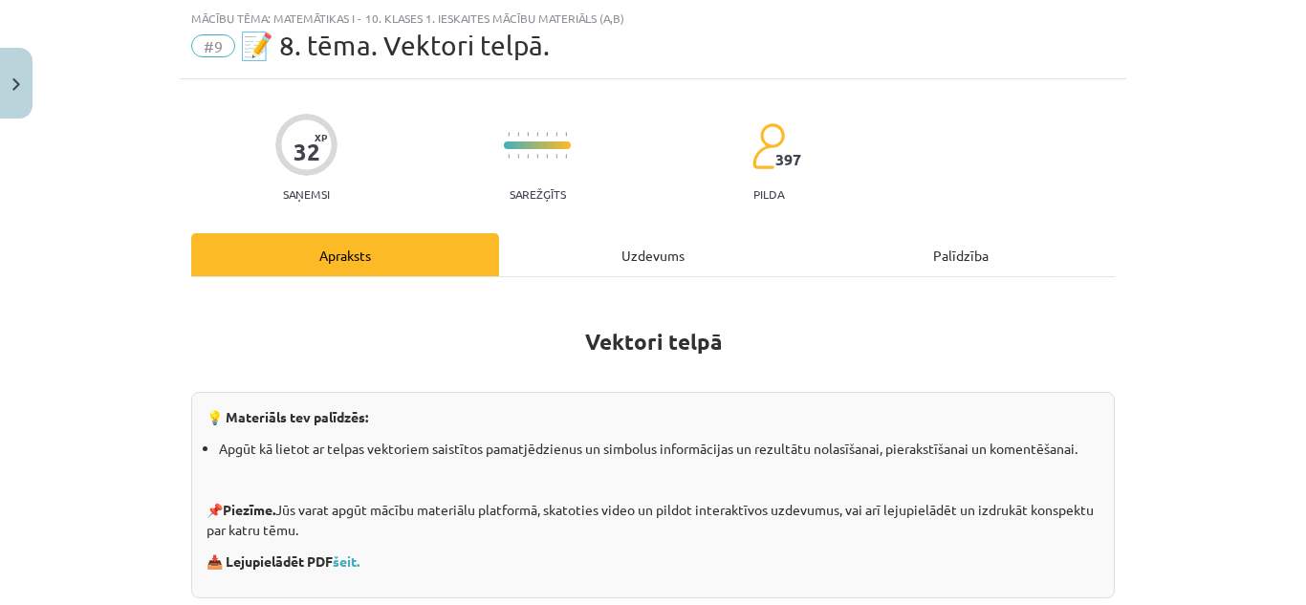
click at [639, 270] on div "Uzdevums" at bounding box center [653, 254] width 308 height 43
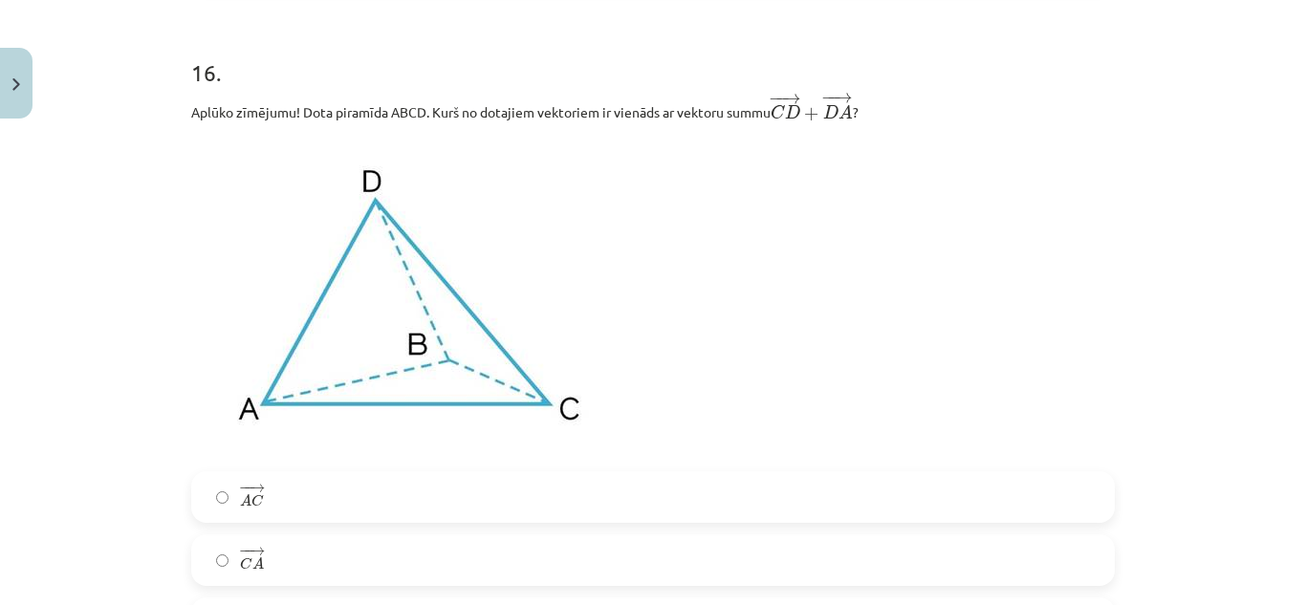
scroll to position [8377, 0]
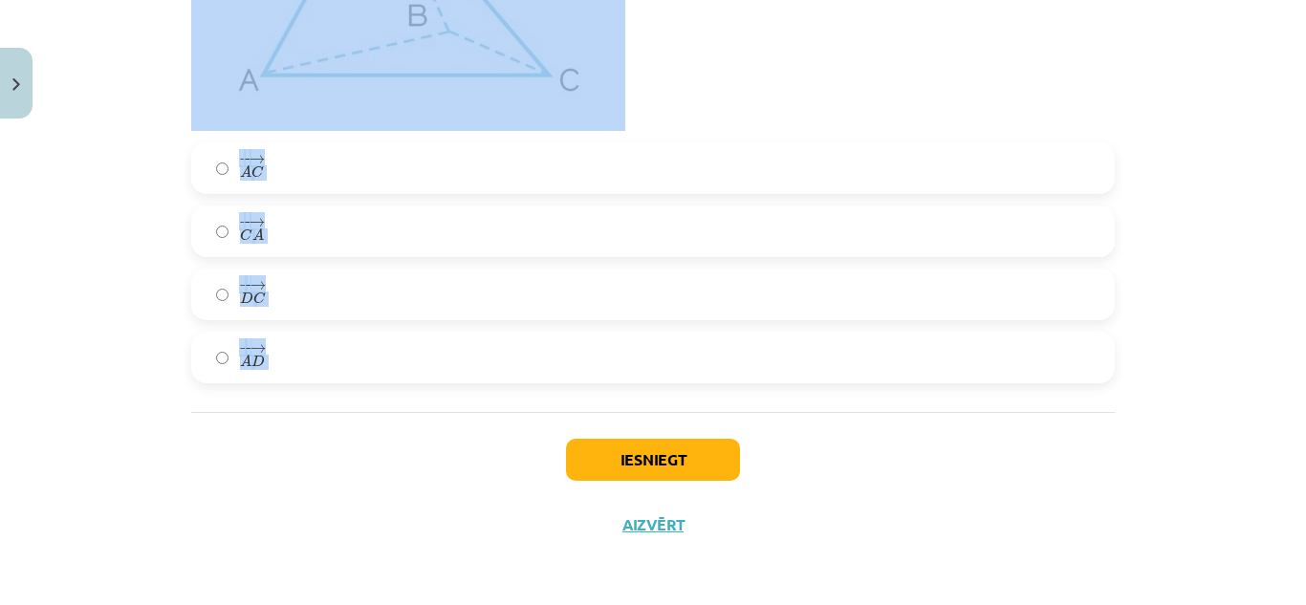
drag, startPoint x: 167, startPoint y: 308, endPoint x: 300, endPoint y: 412, distance: 168.9
click at [300, 412] on div "Mācību tēma: Matemātikas i - 10. klases 1. ieskaites mācību materiāls (a,b) #9 …" at bounding box center [653, 302] width 1306 height 605
copy form "Loremip ﻿ → d = 0 → s + 8 → a − 3 → c a → = 8 e → + 8 s → − 4 d → eiusmodt, inc…"
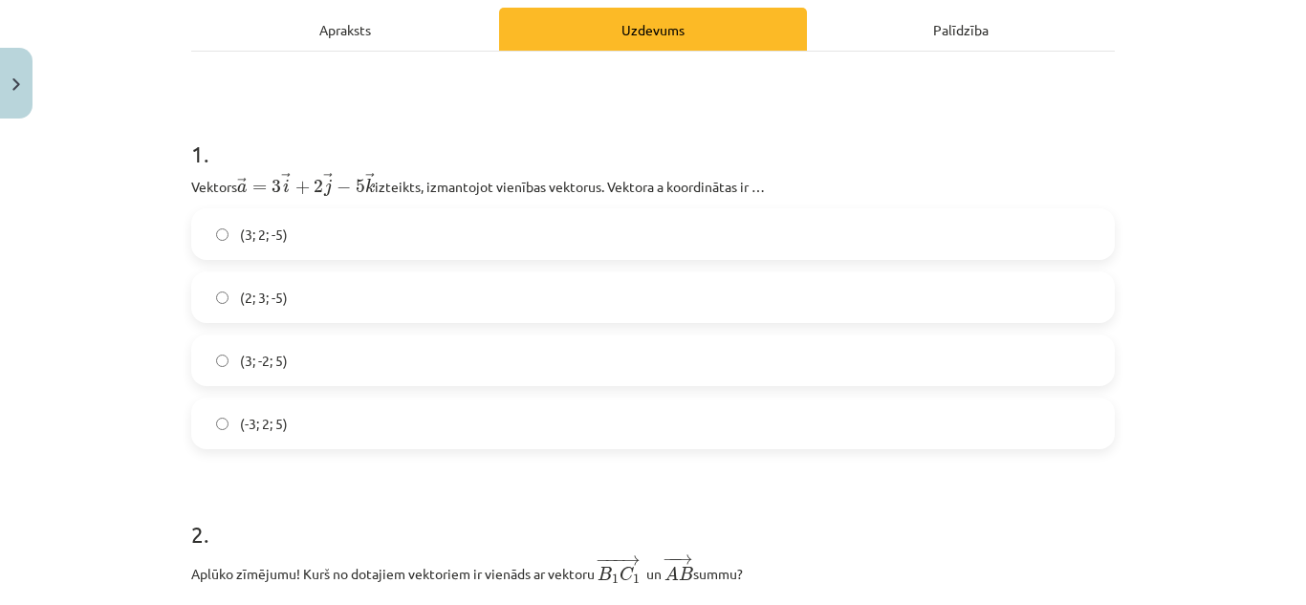
scroll to position [369, 0]
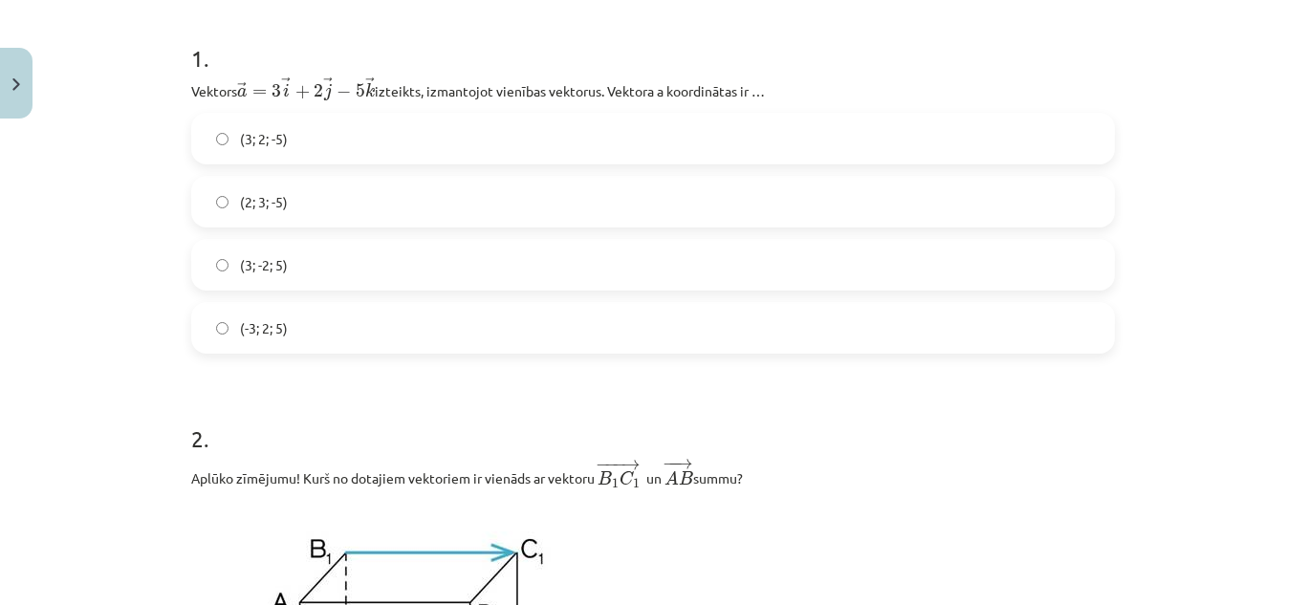
click at [317, 131] on label "(3; 2; -5)" at bounding box center [653, 139] width 920 height 48
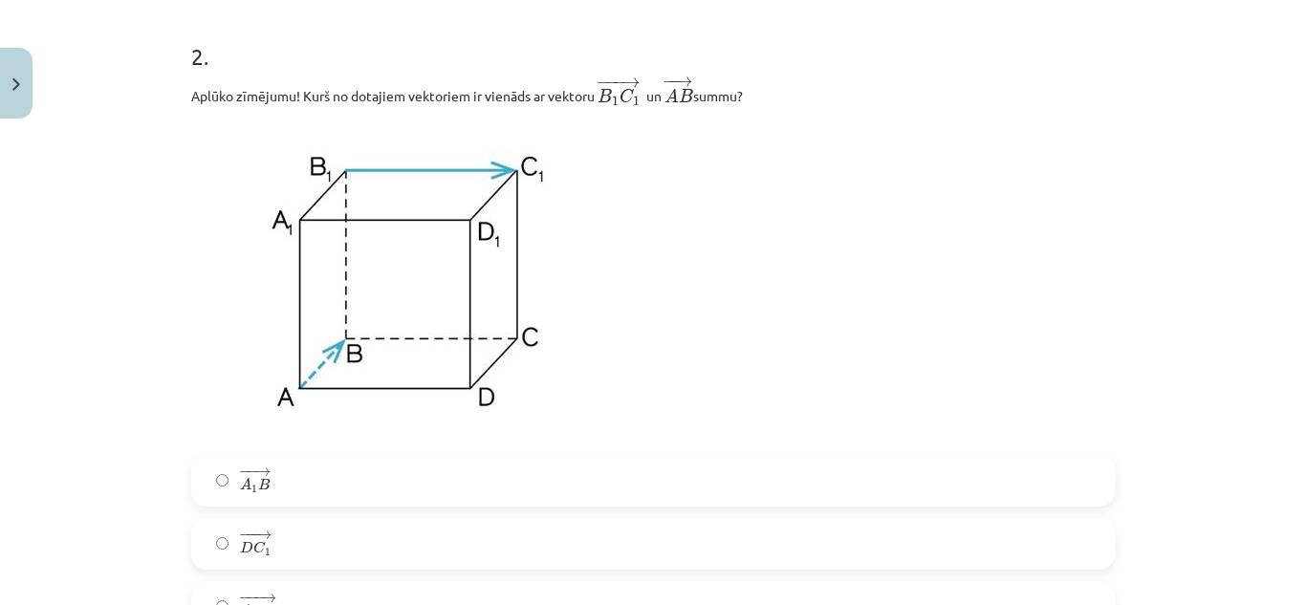
scroll to position [847, 0]
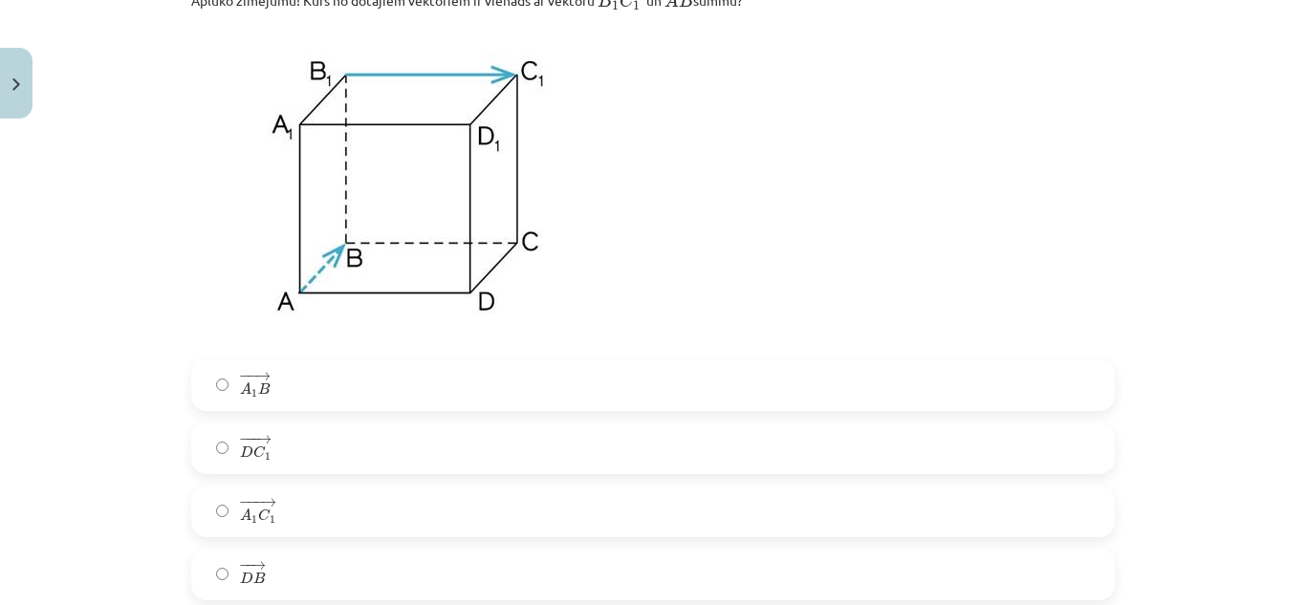
click at [309, 530] on label "− −− → A 1 C 1 A 1 C 1 →" at bounding box center [653, 512] width 920 height 48
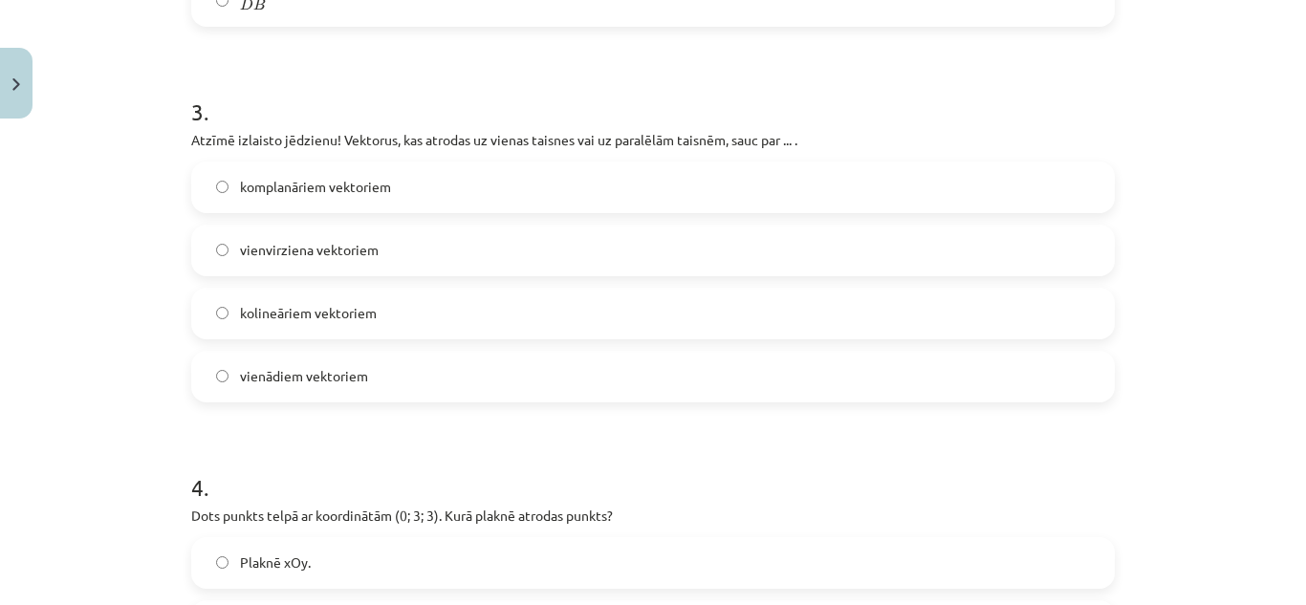
scroll to position [1516, 0]
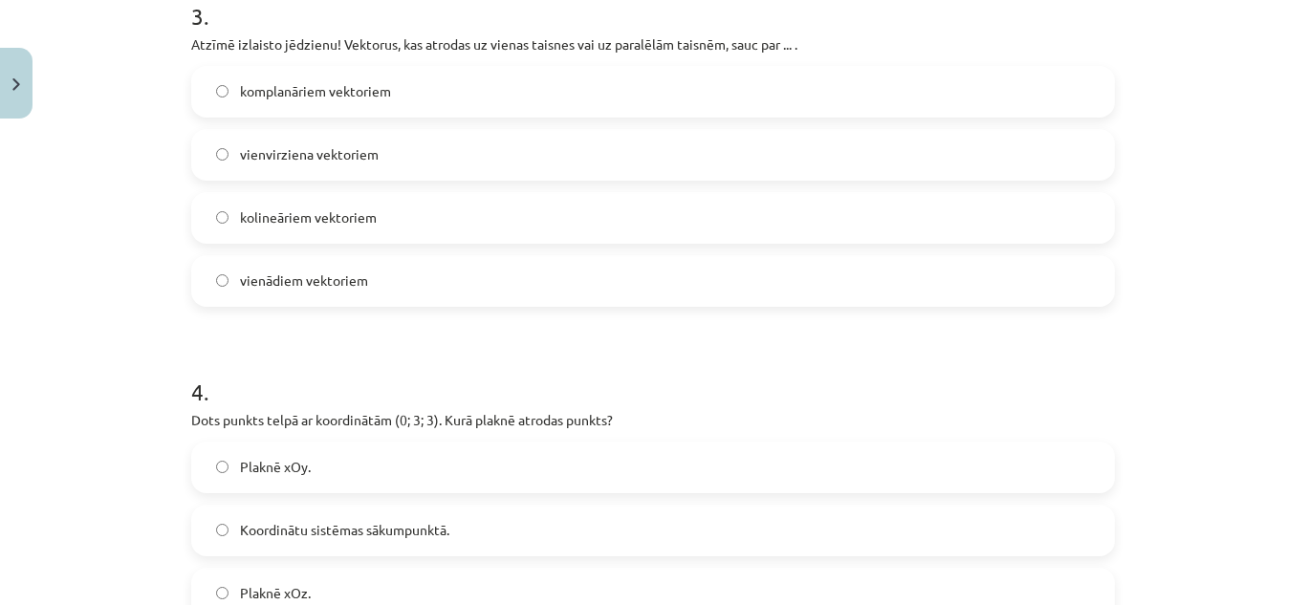
click at [327, 223] on span "kolineāriem vektoriem" at bounding box center [308, 217] width 137 height 20
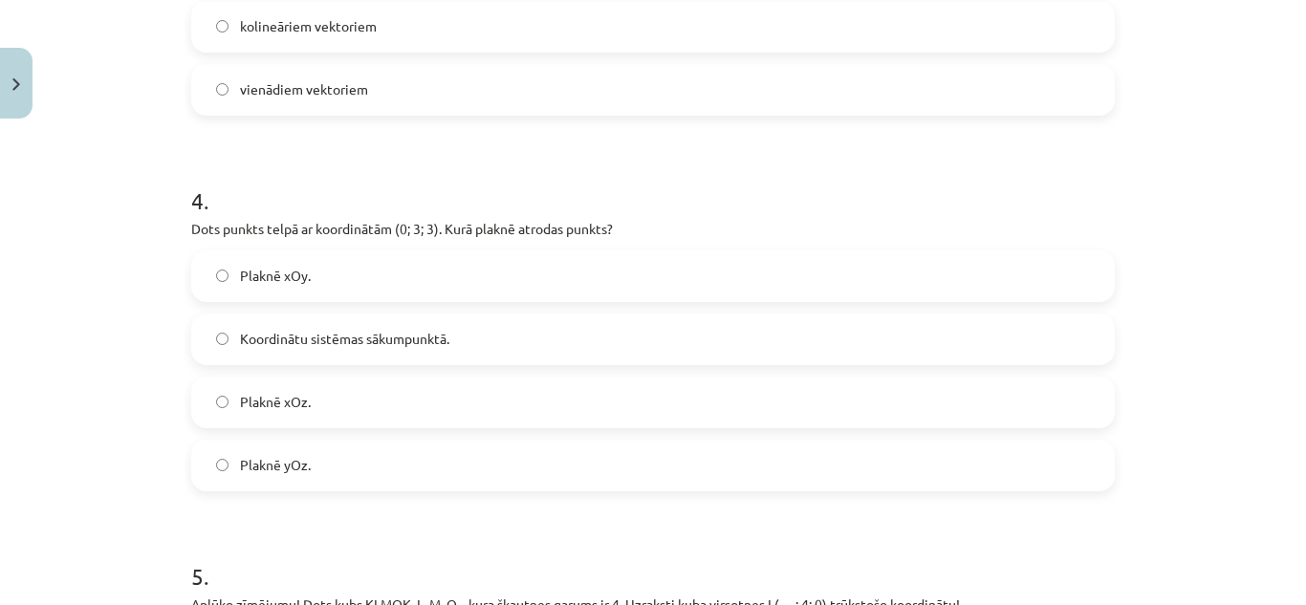
scroll to position [1803, 0]
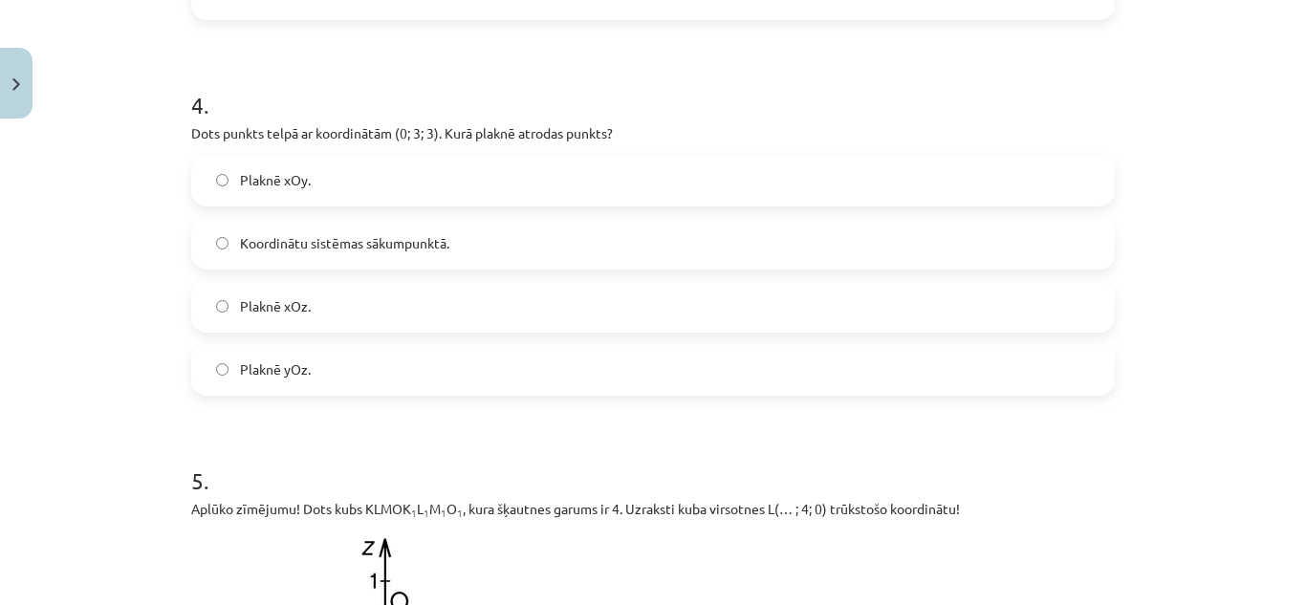
click at [331, 381] on label "Plaknē yOz." at bounding box center [653, 370] width 920 height 48
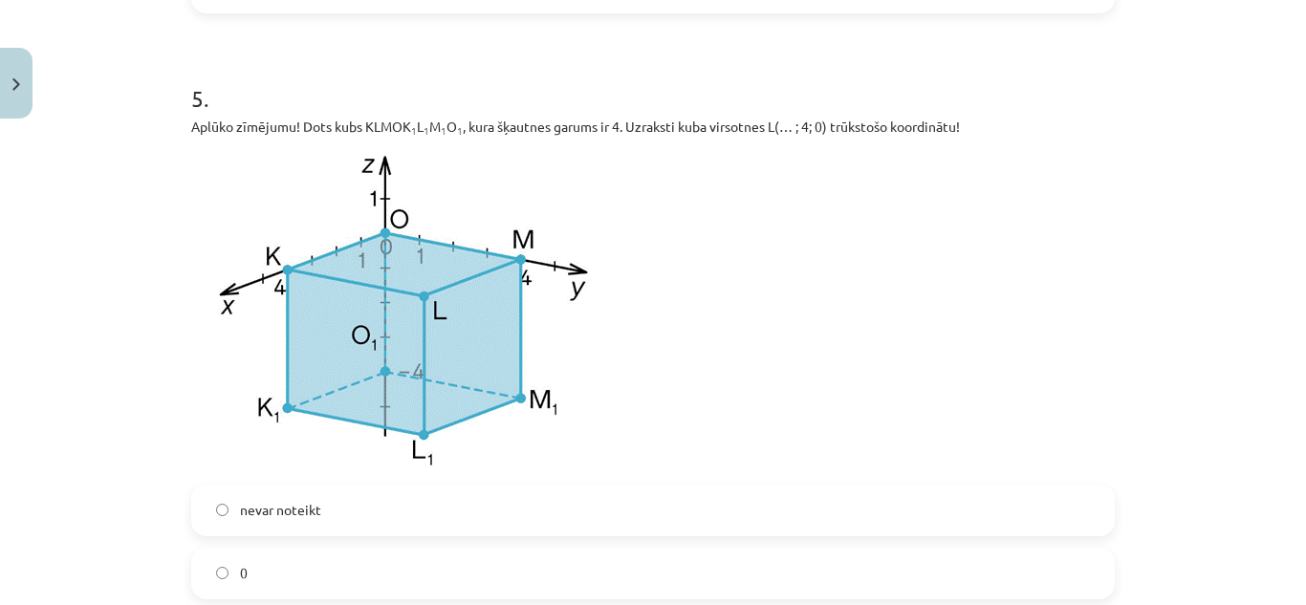
scroll to position [2281, 0]
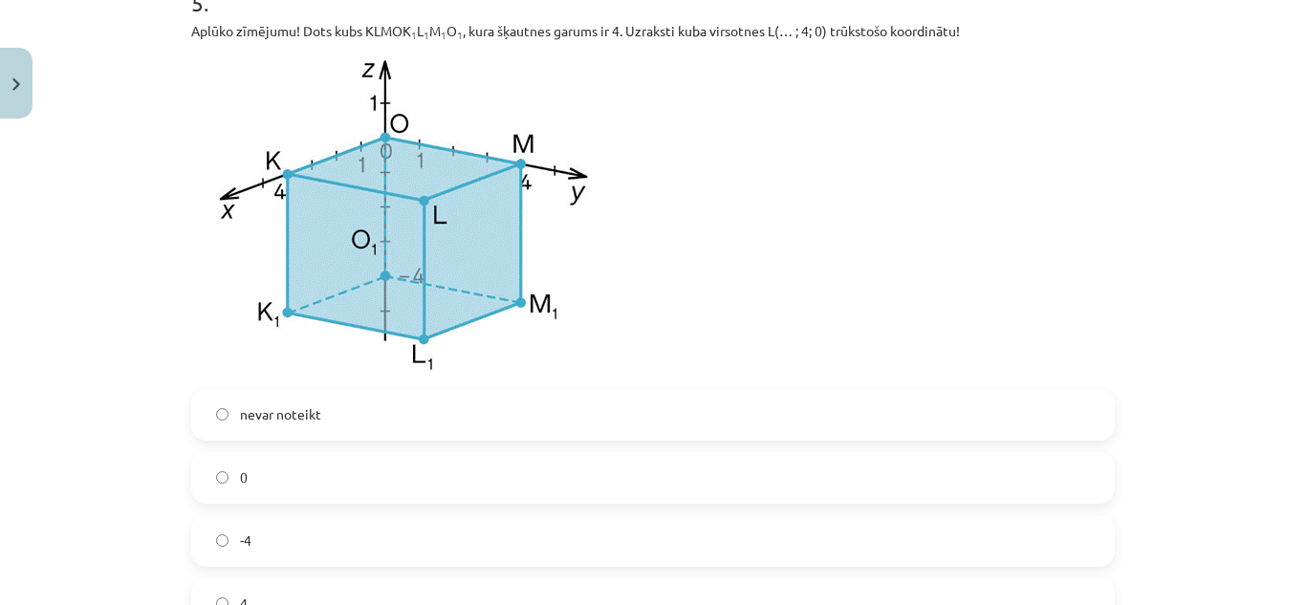
click at [243, 463] on label "0" at bounding box center [653, 478] width 920 height 48
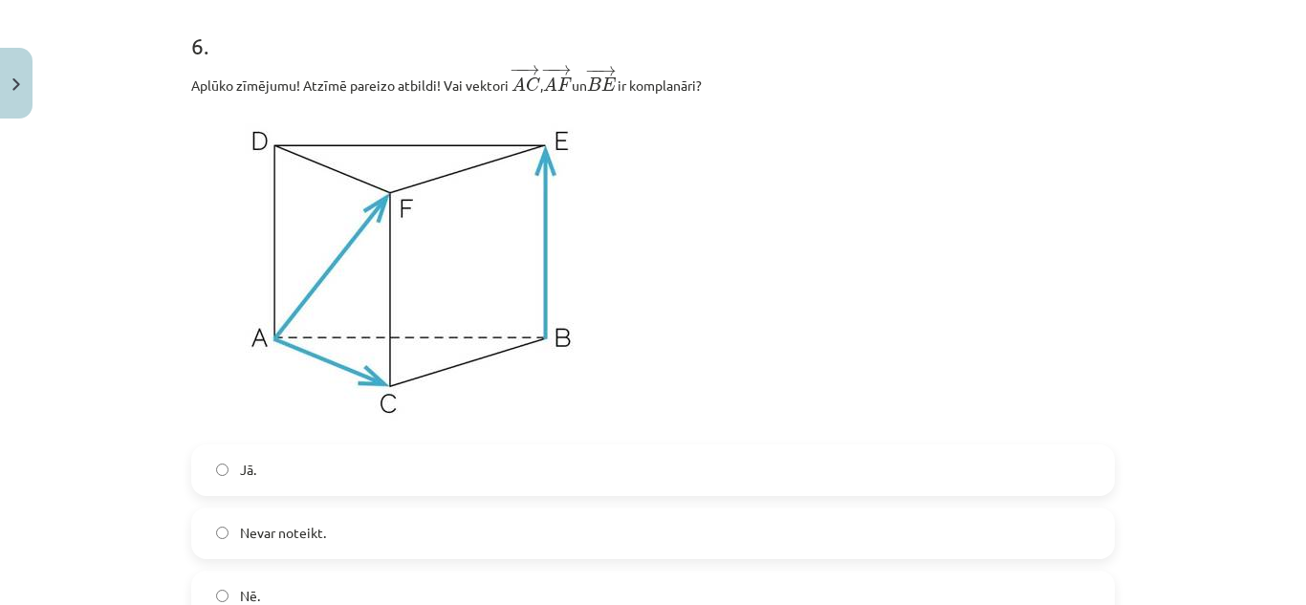
scroll to position [3046, 0]
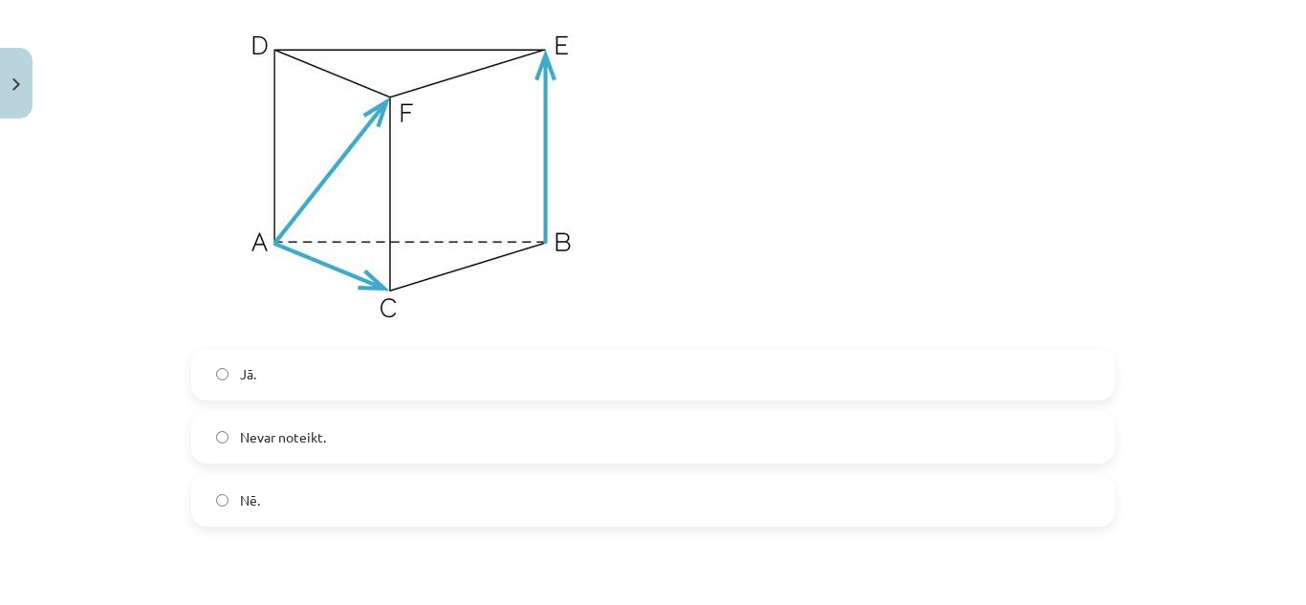
click at [303, 511] on label "Nē." at bounding box center [653, 501] width 920 height 48
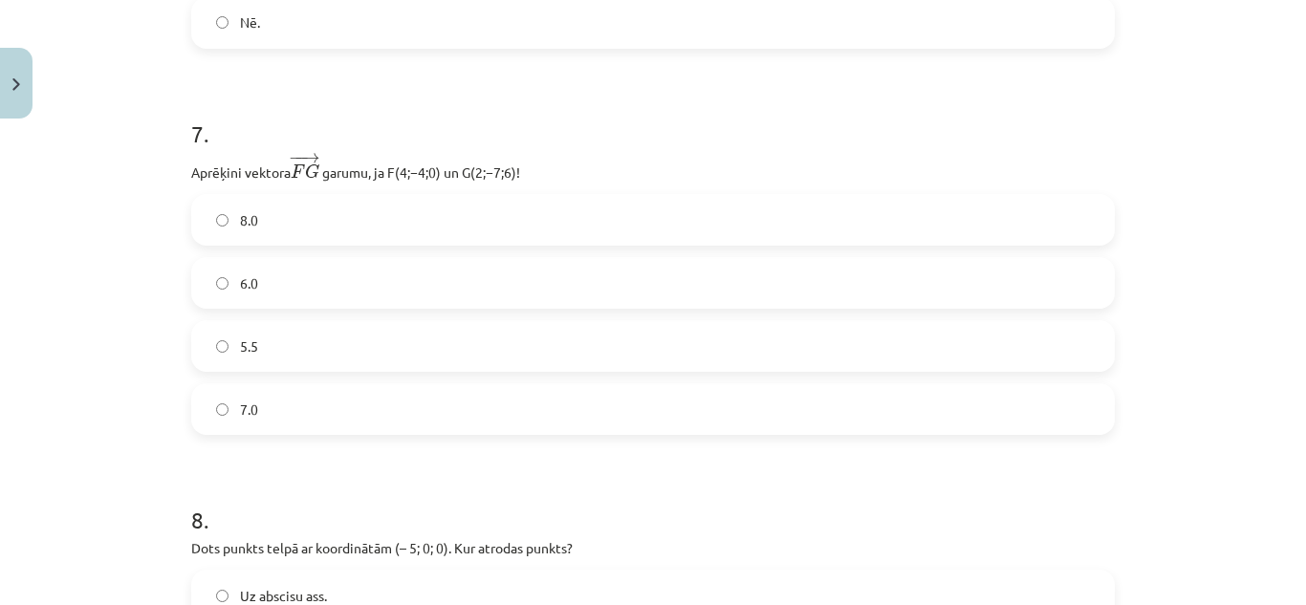
scroll to position [3620, 0]
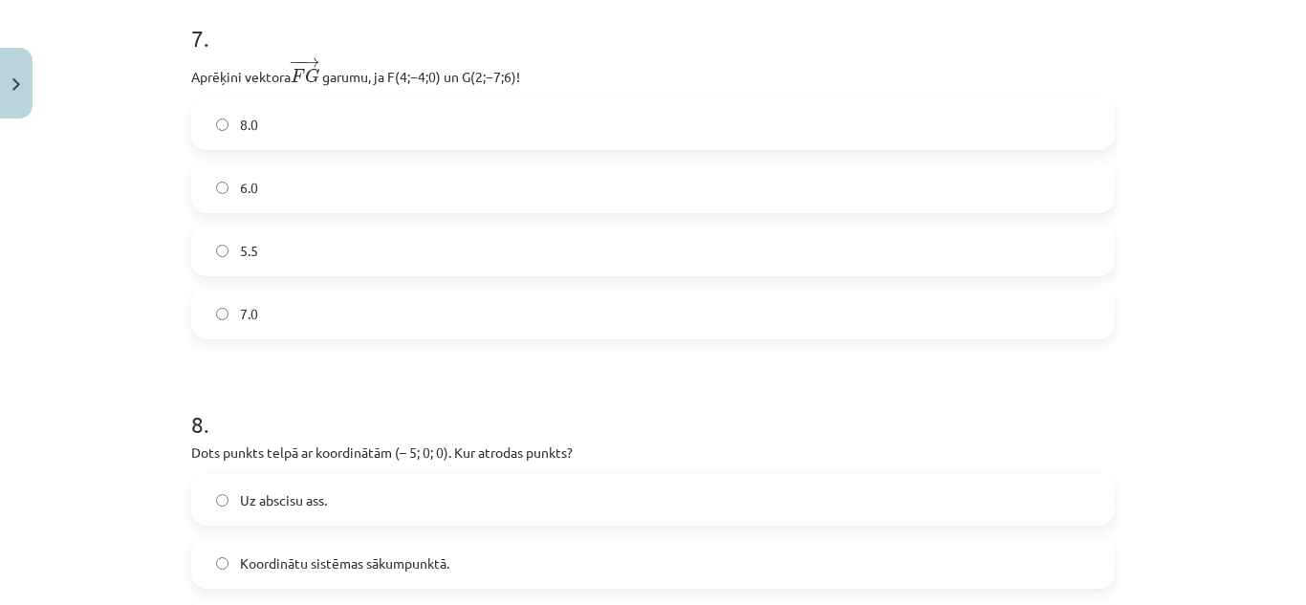
click at [264, 322] on label "7.0" at bounding box center [653, 314] width 920 height 48
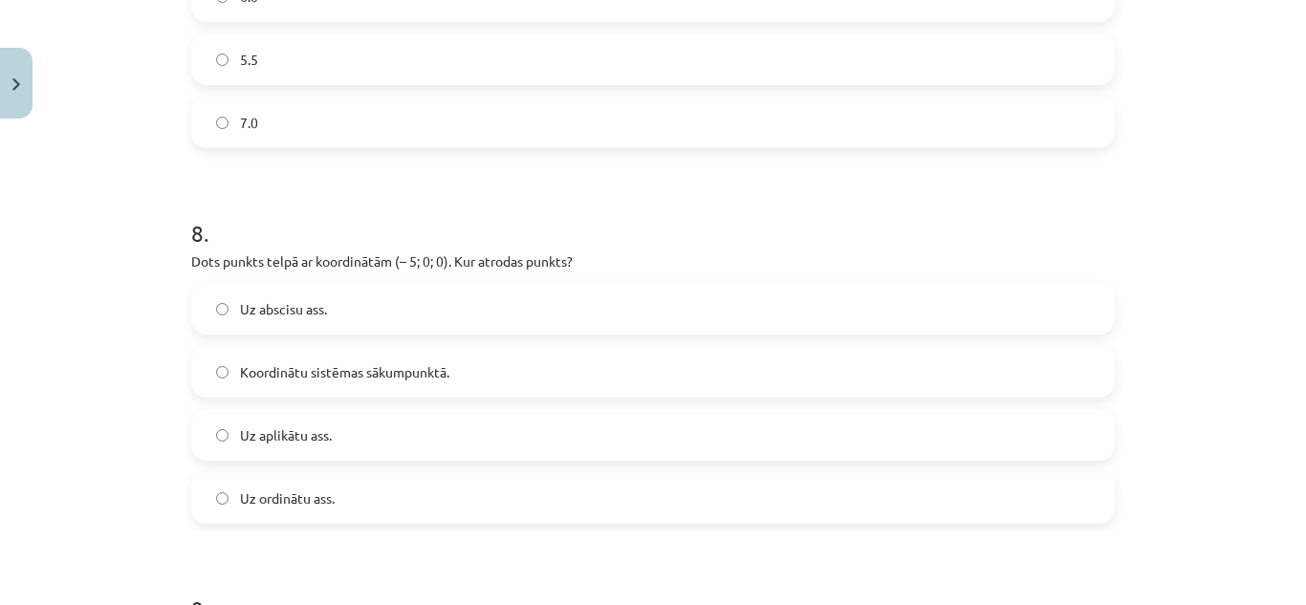
click at [324, 318] on label "Uz abscisu ass." at bounding box center [653, 309] width 920 height 48
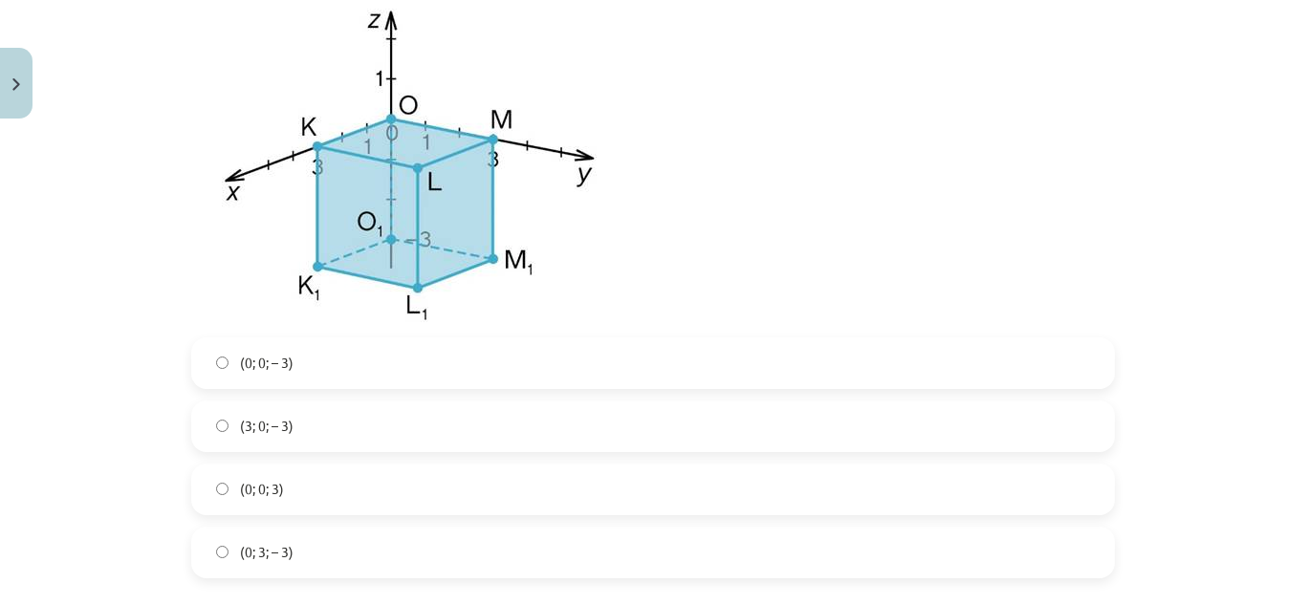
scroll to position [4576, 0]
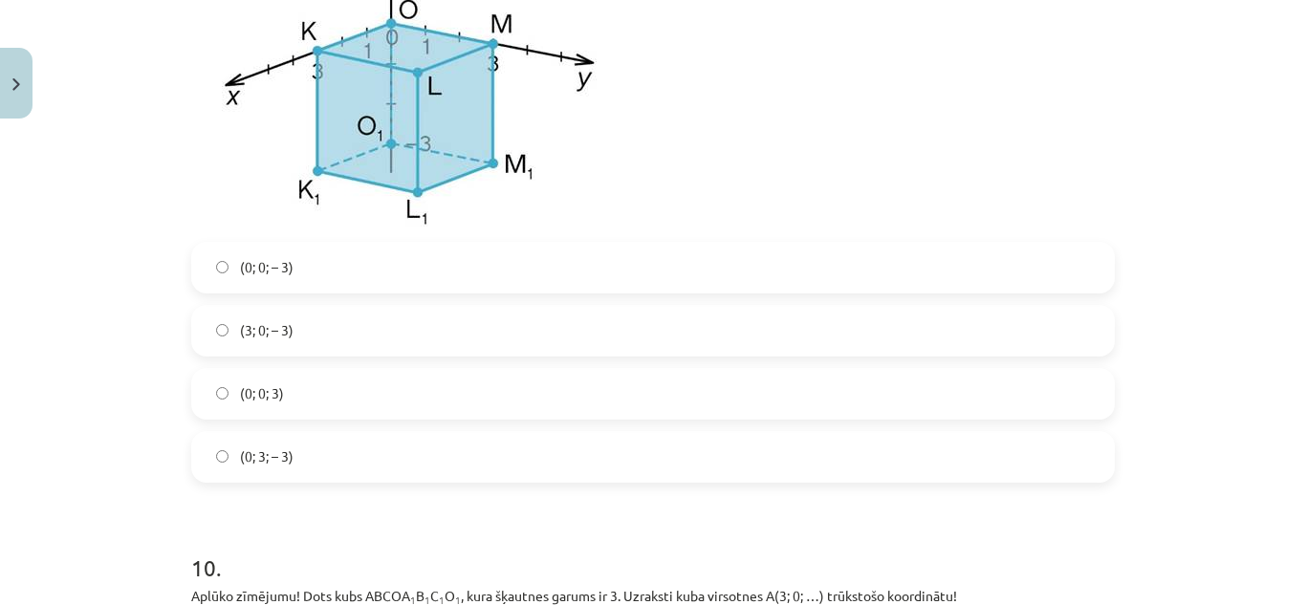
click at [303, 271] on label "(0; 0; – 3)" at bounding box center [653, 268] width 920 height 48
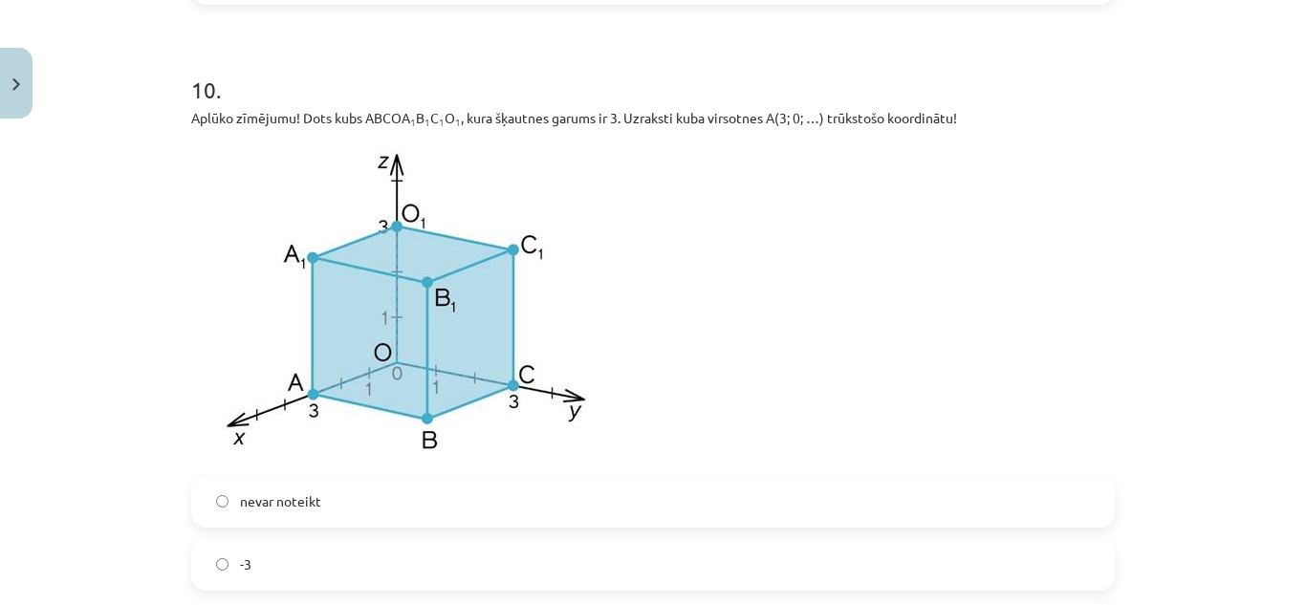
scroll to position [5245, 0]
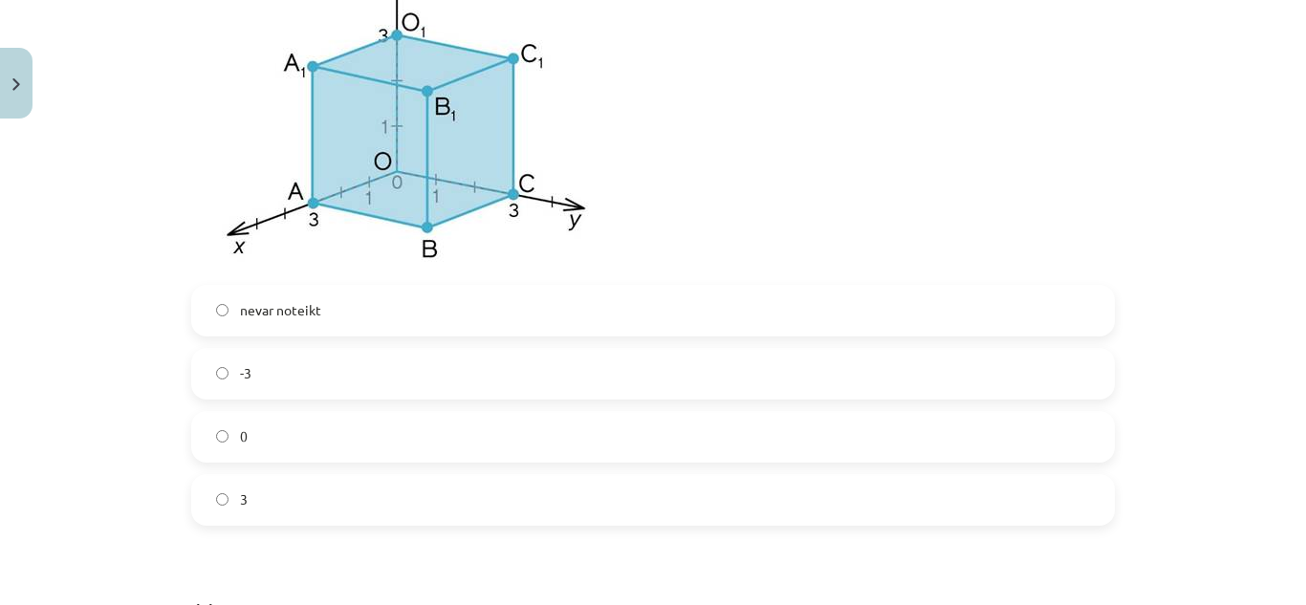
click at [348, 440] on label "0" at bounding box center [653, 437] width 920 height 48
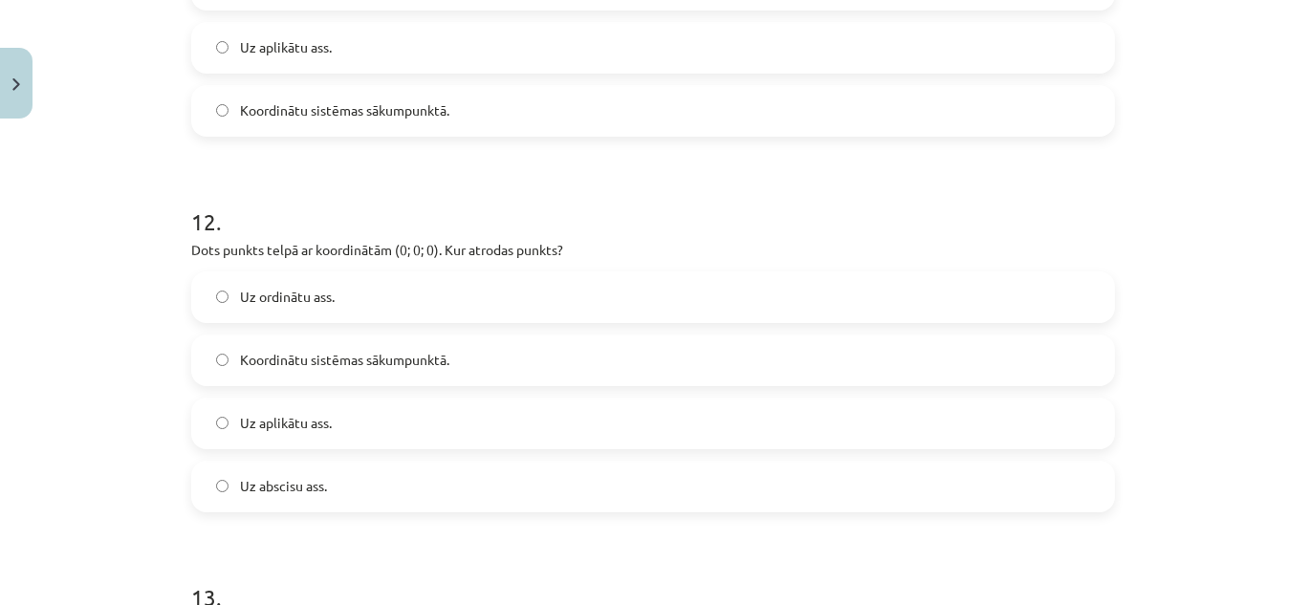
scroll to position [6106, 0]
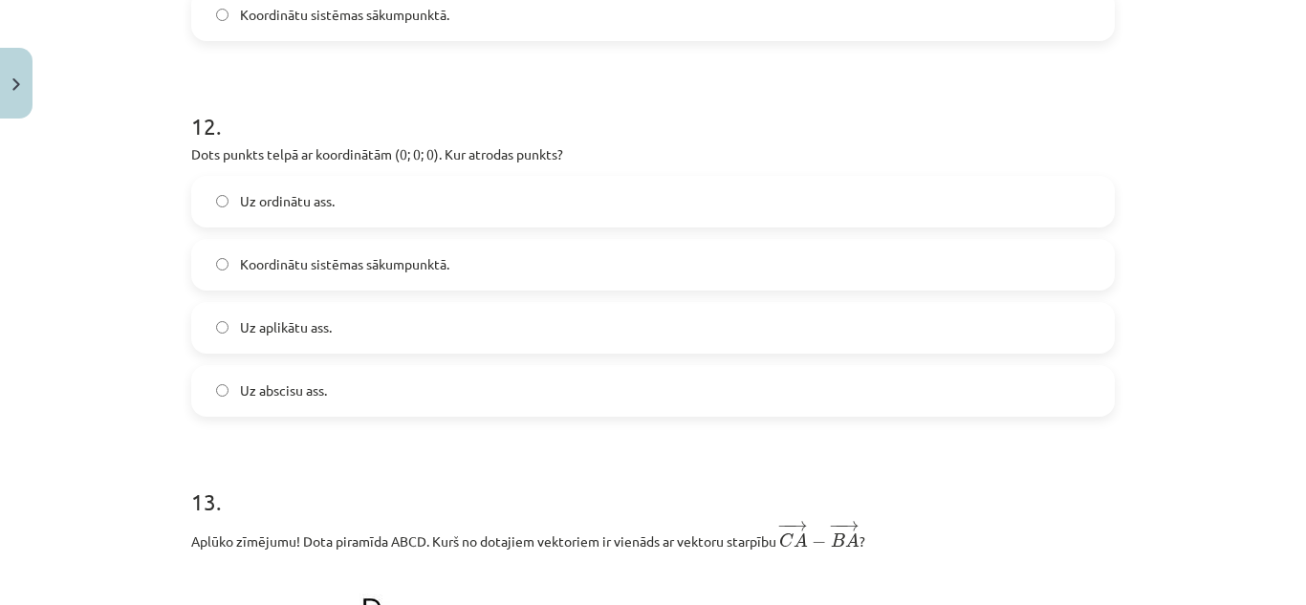
click at [384, 274] on span "Koordinātu sistēmas sākumpunktā." at bounding box center [344, 264] width 209 height 20
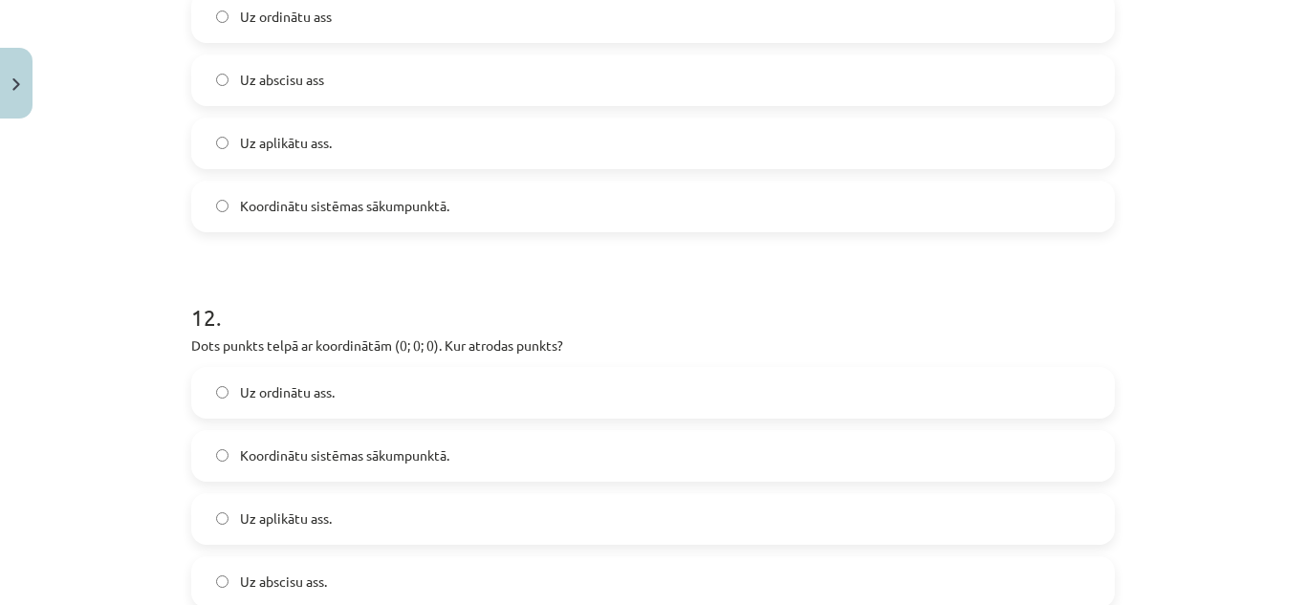
scroll to position [5819, 0]
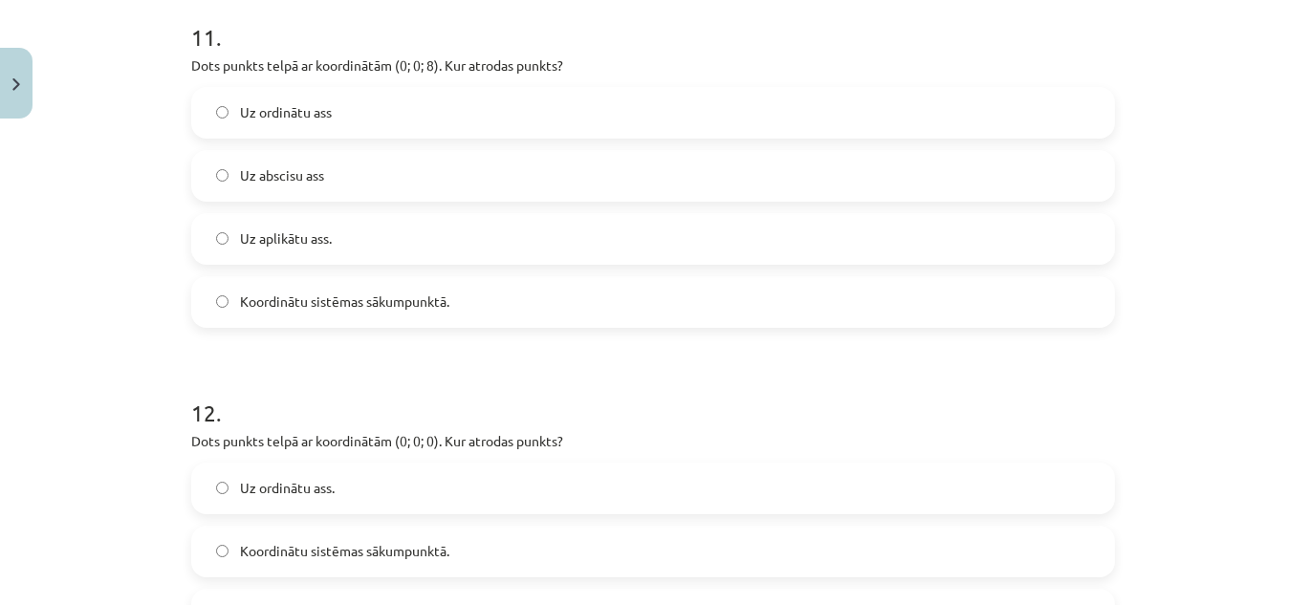
click at [338, 249] on label "Uz aplikātu ass." at bounding box center [653, 239] width 920 height 48
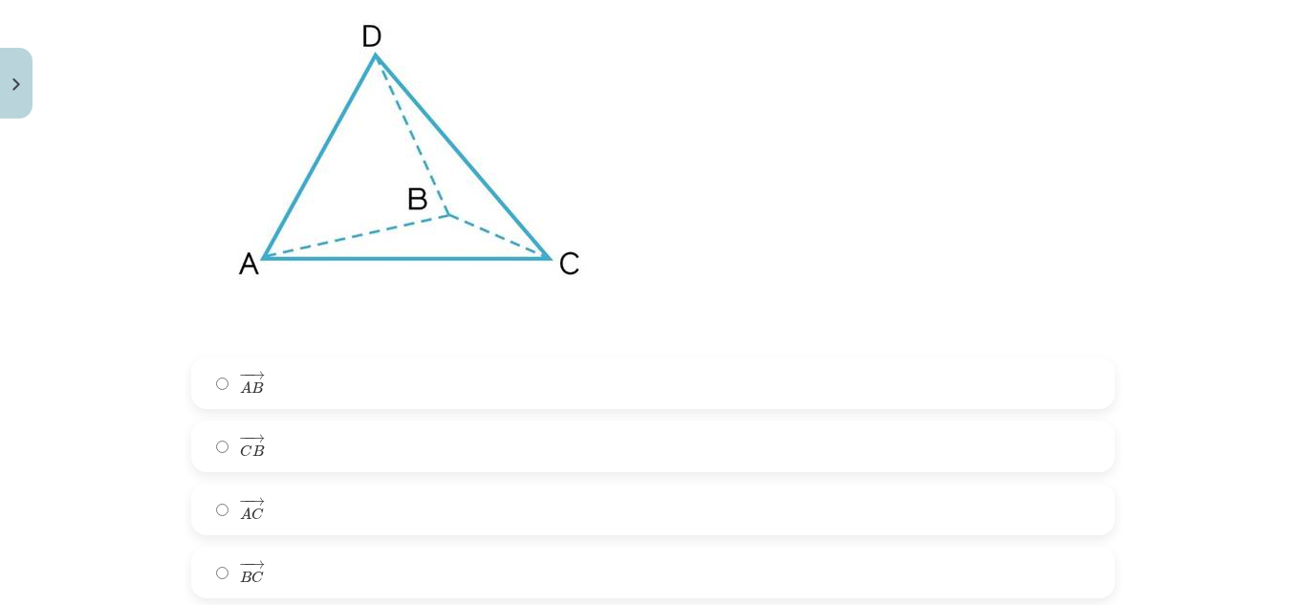
scroll to position [6871, 0]
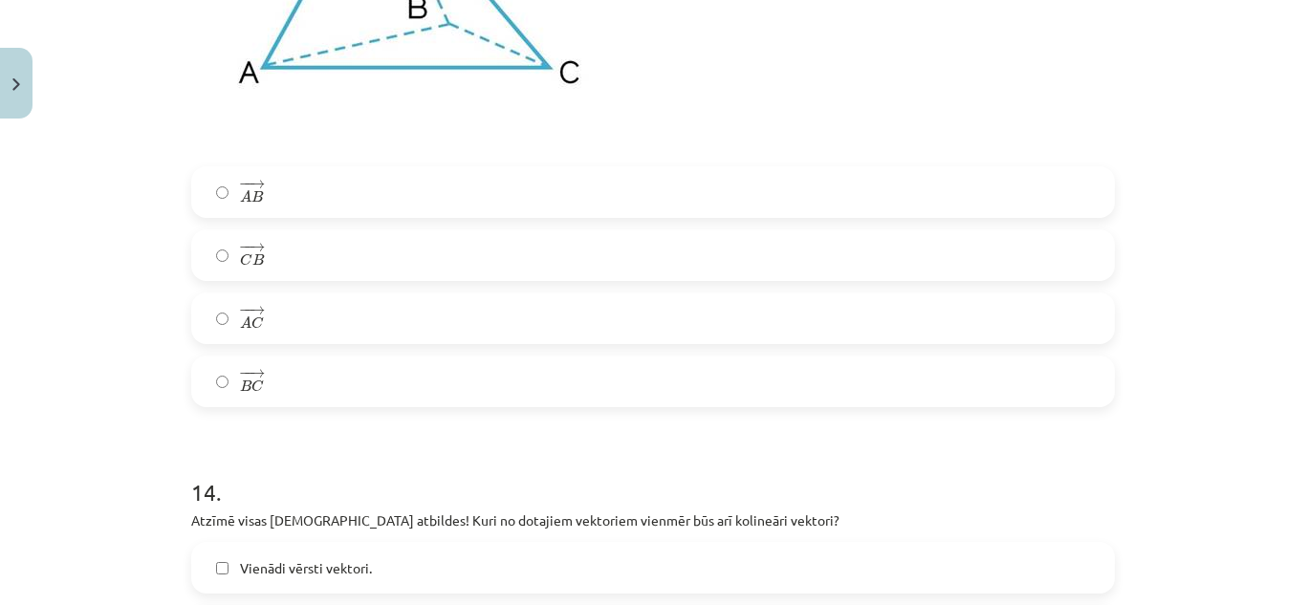
click at [296, 254] on label "− − → C B C B →" at bounding box center [653, 255] width 920 height 48
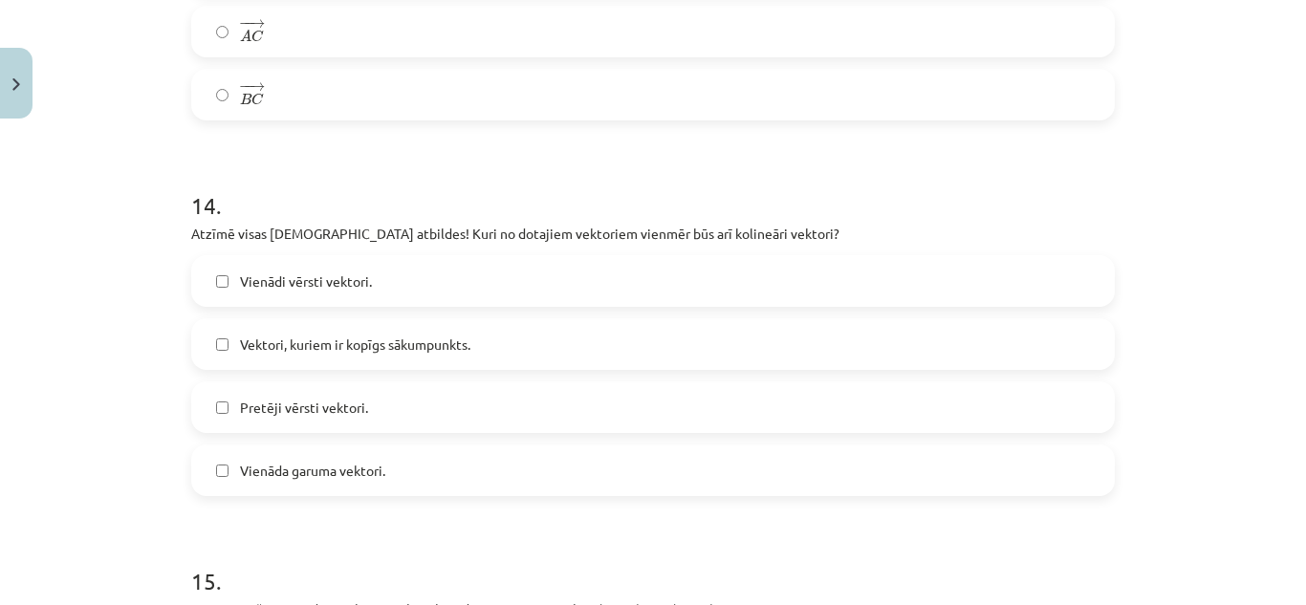
scroll to position [7349, 0]
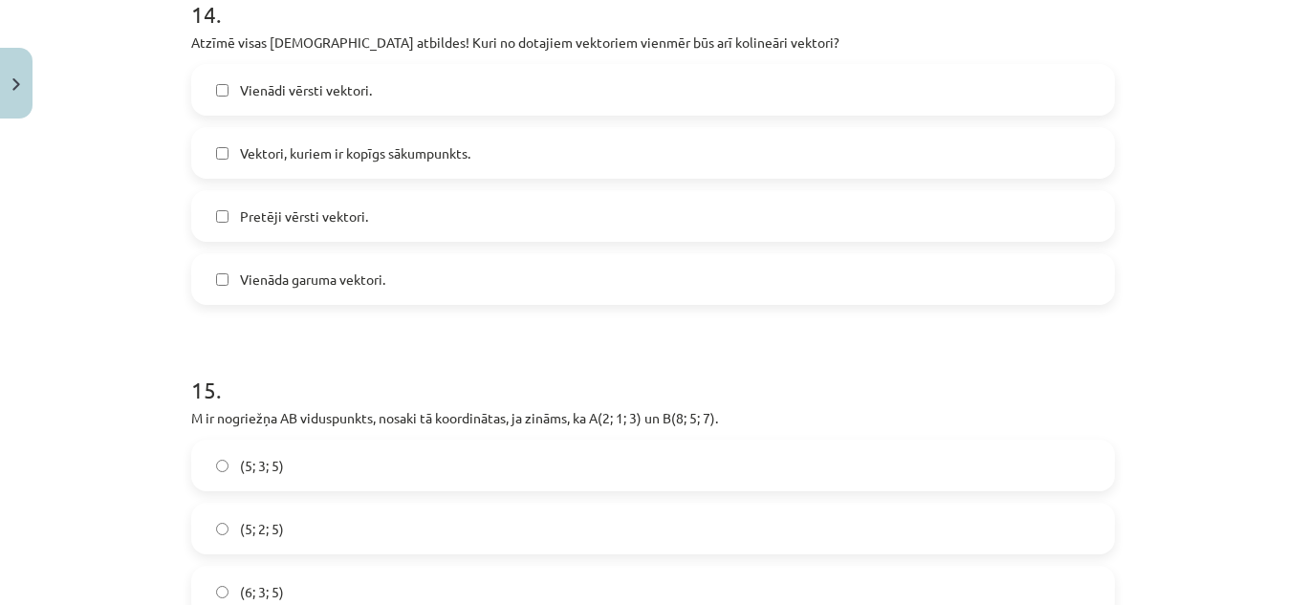
click at [349, 98] on span "Vienādi vērsti vektori." at bounding box center [306, 90] width 132 height 20
click at [349, 222] on span "Pretēji vērsti vektori." at bounding box center [304, 217] width 128 height 20
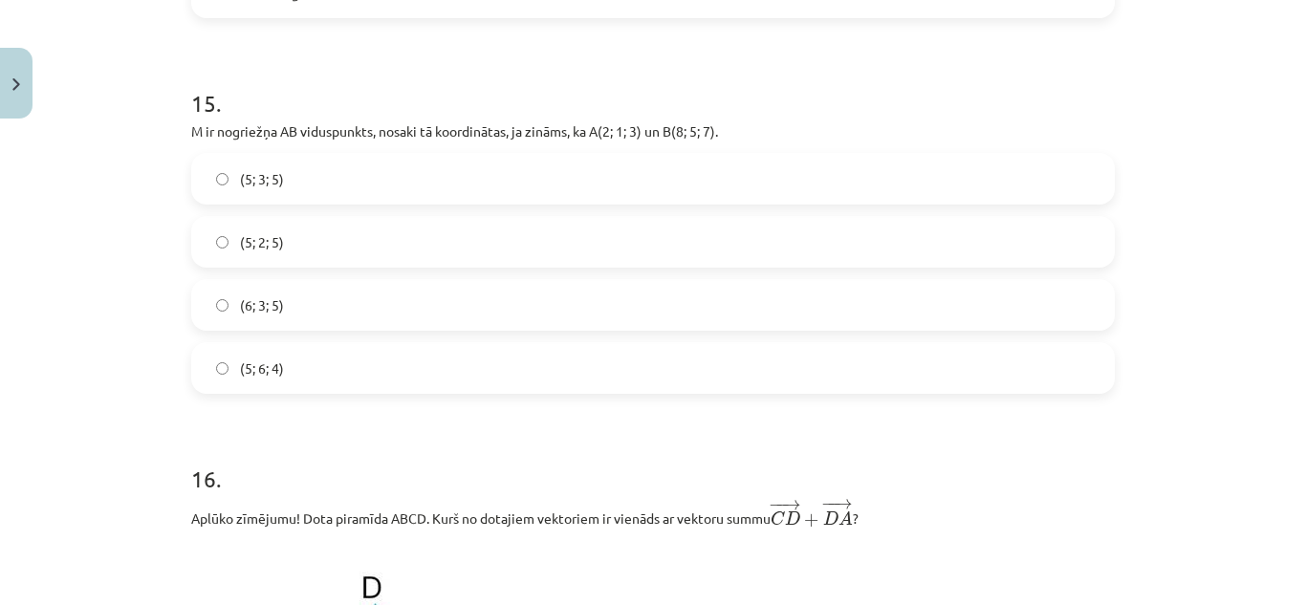
scroll to position [7731, 0]
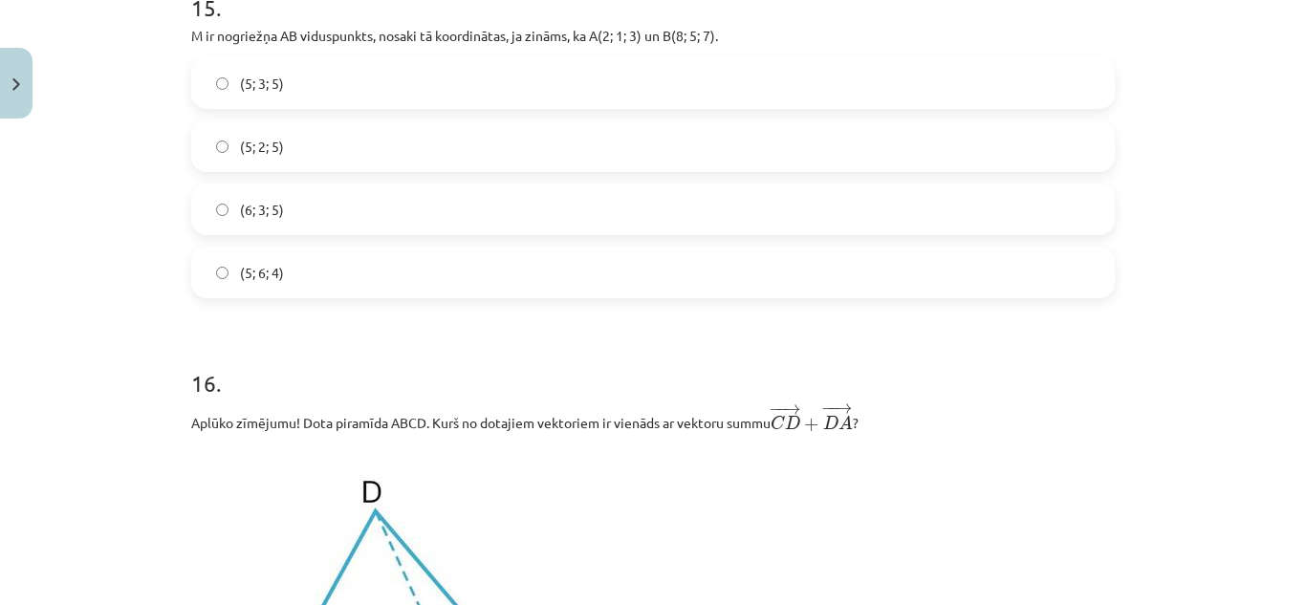
click at [278, 99] on label "(5; 3; 5)" at bounding box center [653, 83] width 920 height 48
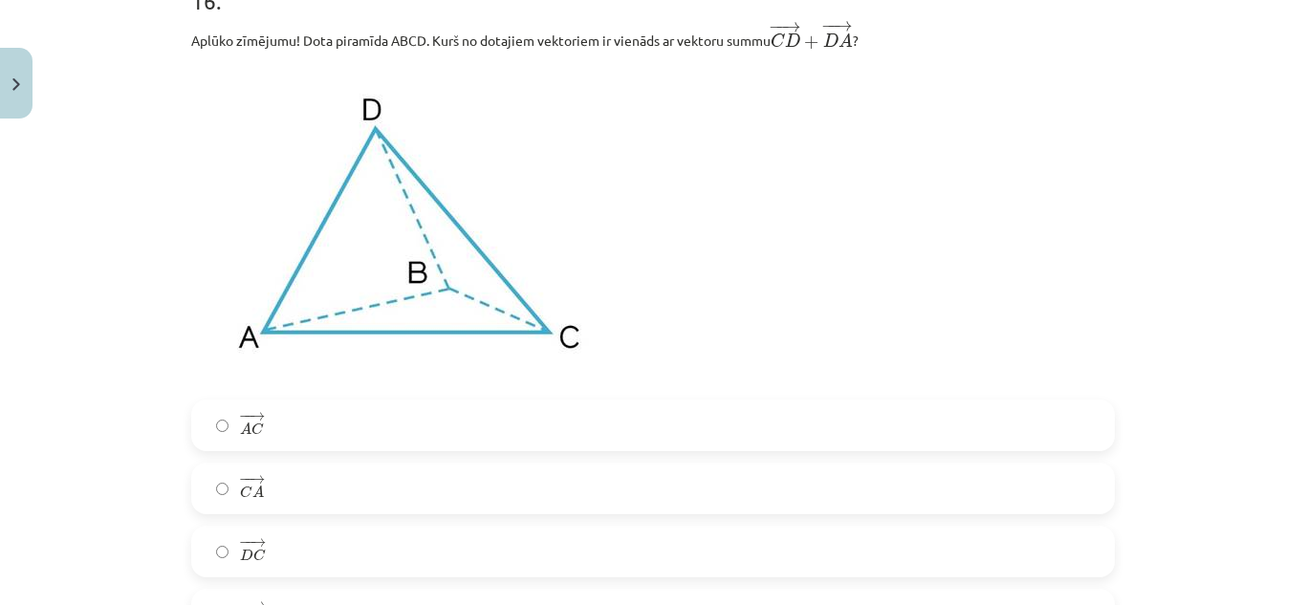
scroll to position [8305, 0]
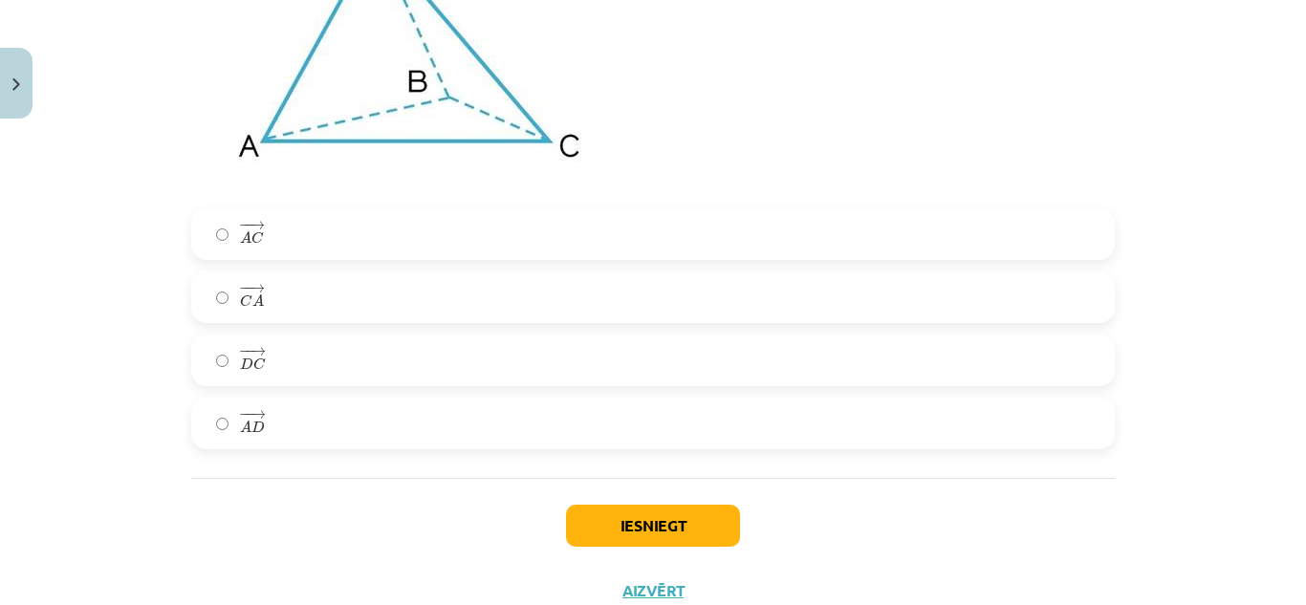
click at [263, 294] on label "− − → C A C A →" at bounding box center [653, 297] width 920 height 48
click at [650, 539] on button "Iesniegt" at bounding box center [653, 526] width 174 height 42
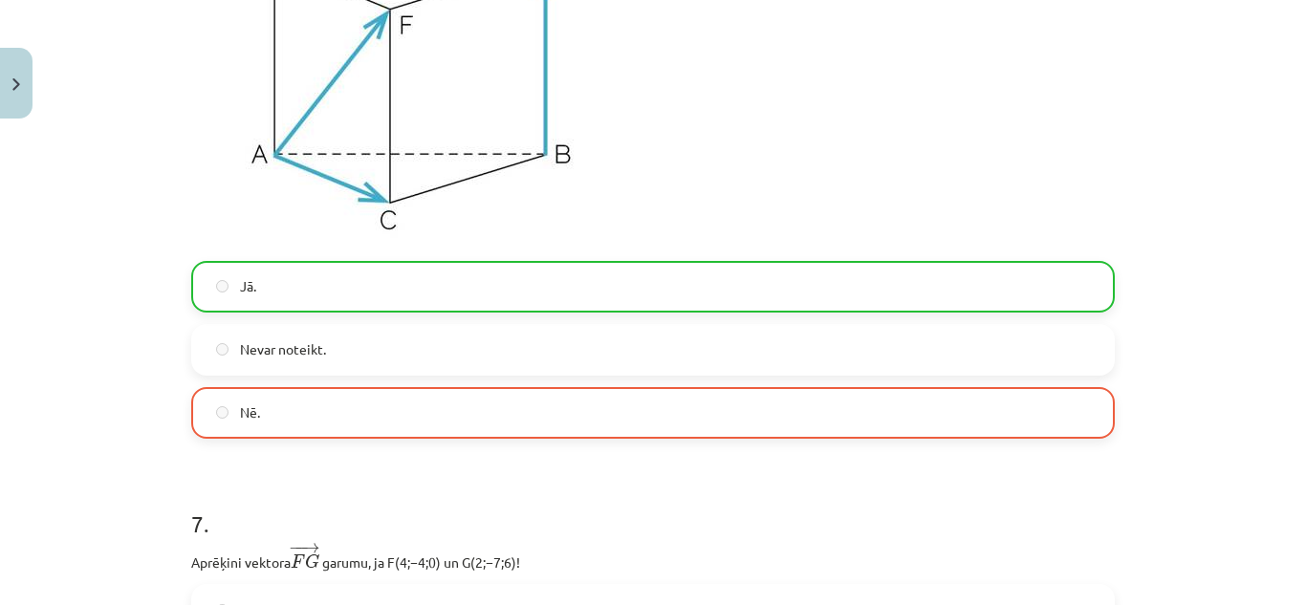
scroll to position [8439, 0]
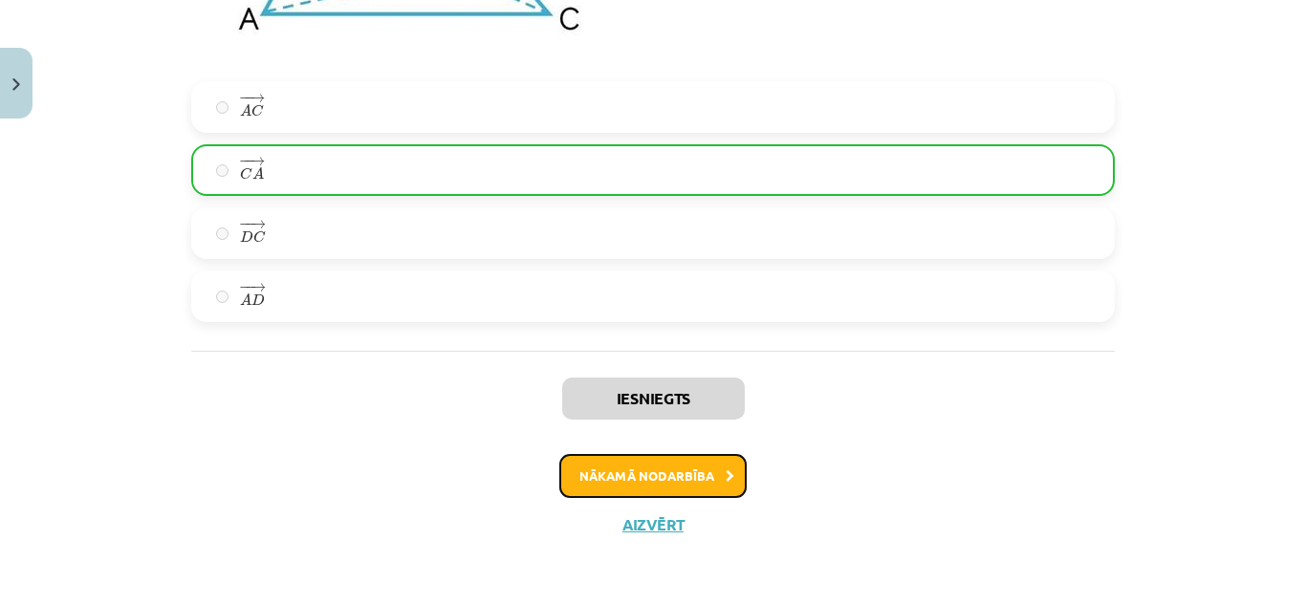
click at [734, 468] on button "Nākamā nodarbība" at bounding box center [652, 476] width 187 height 44
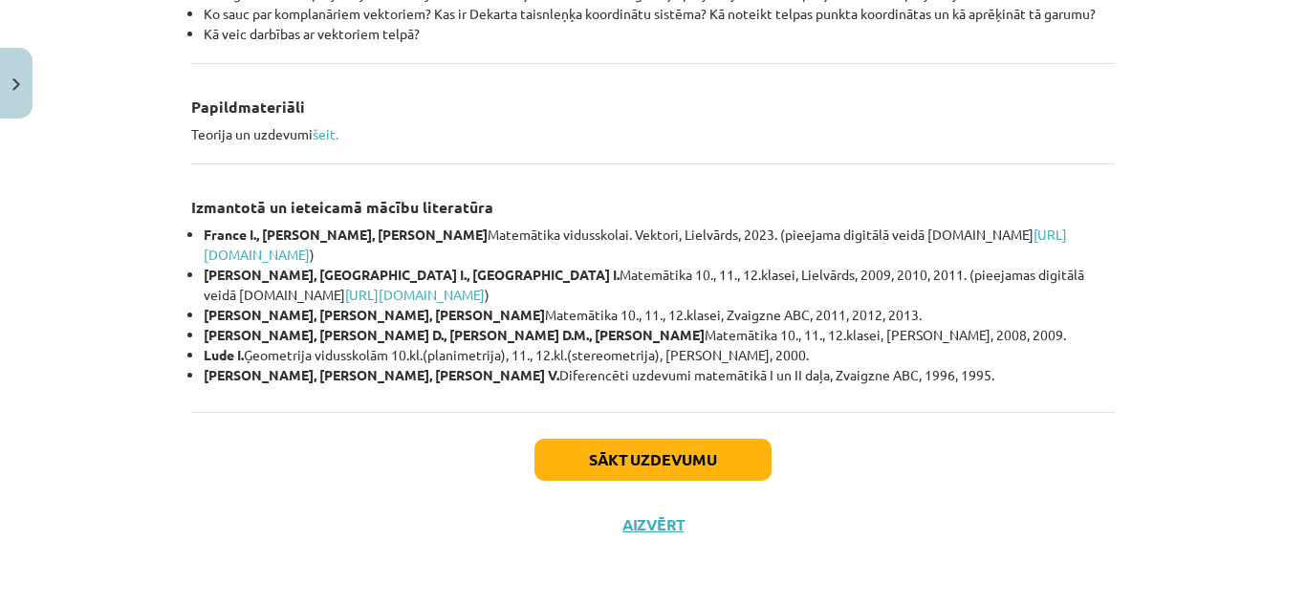
scroll to position [48, 0]
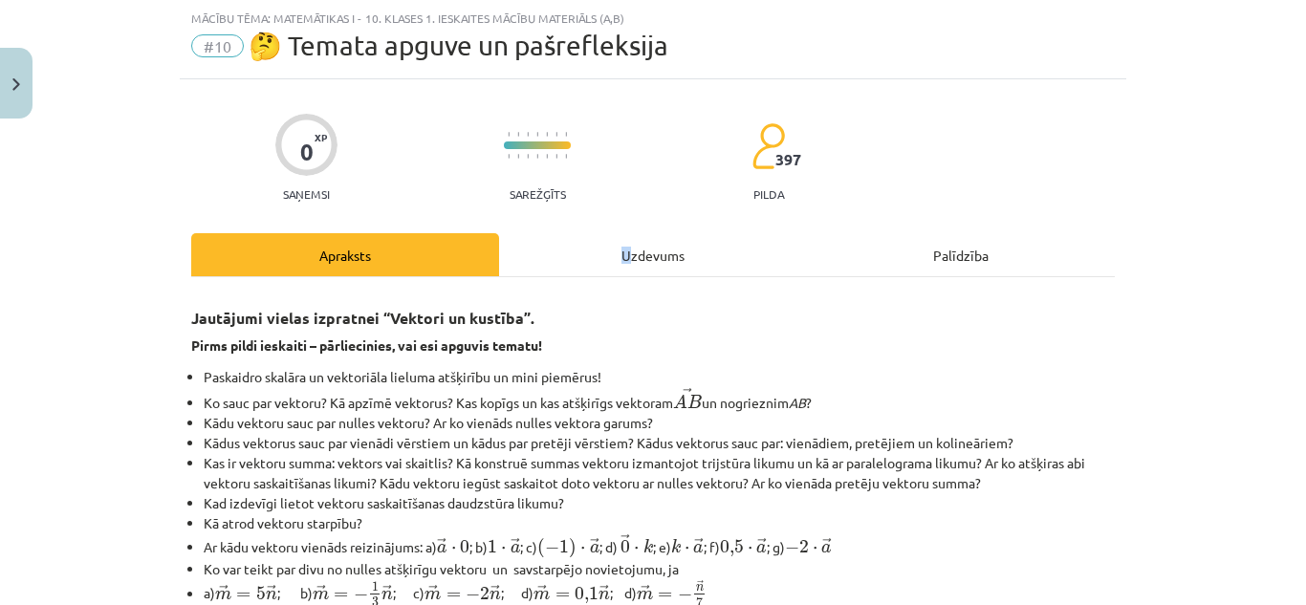
click at [651, 253] on div "Uzdevums" at bounding box center [653, 254] width 308 height 43
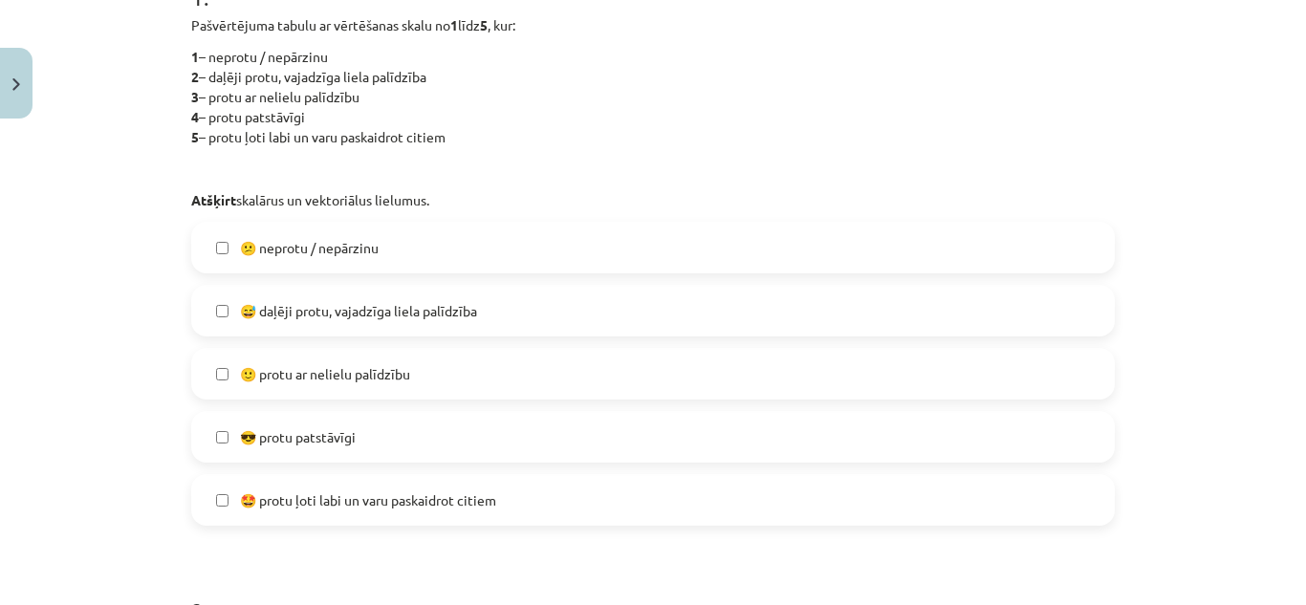
scroll to position [526, 0]
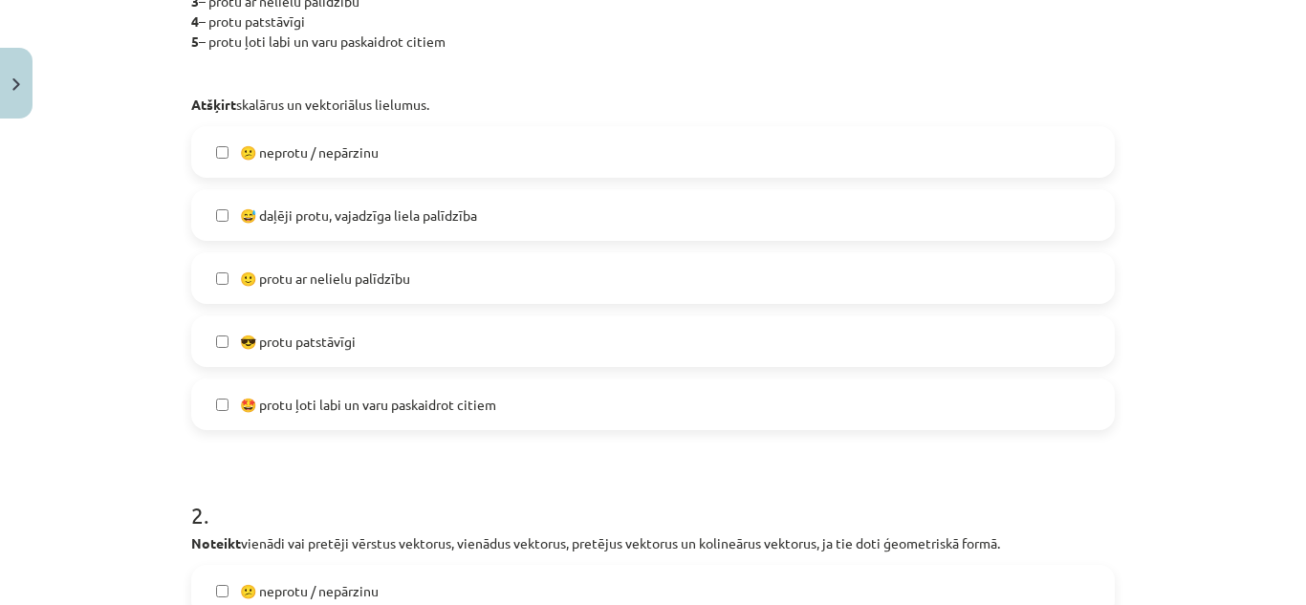
click at [338, 270] on span "🙂 protu ar nelielu palīdzību" at bounding box center [325, 279] width 170 height 20
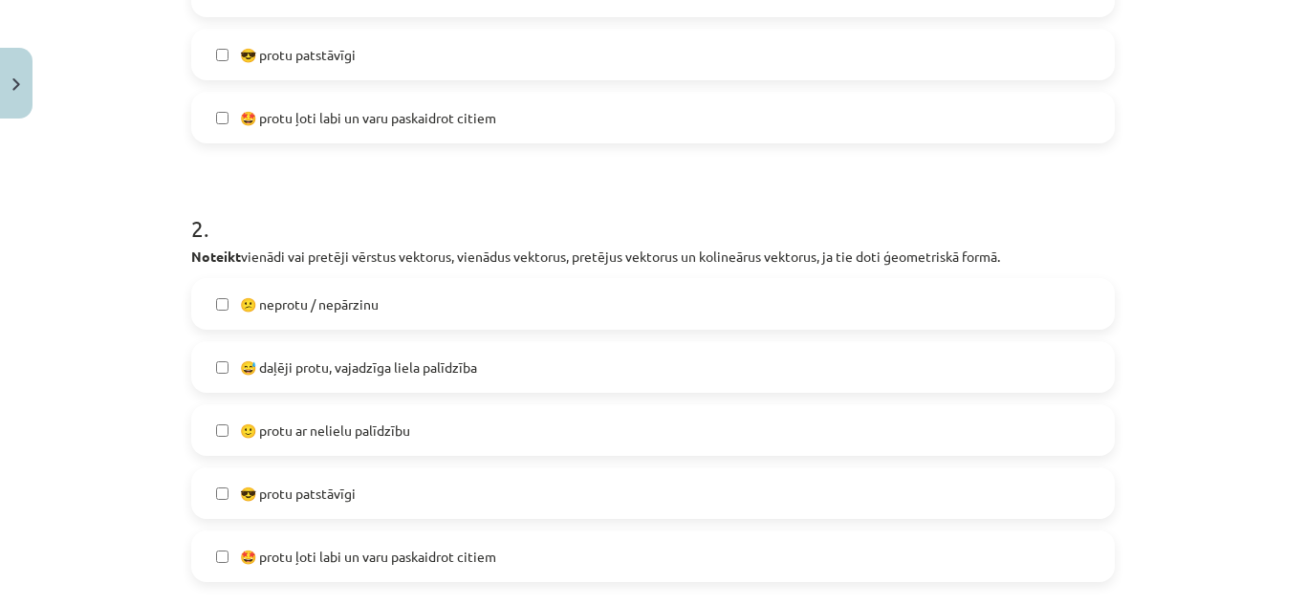
scroll to position [1004, 0]
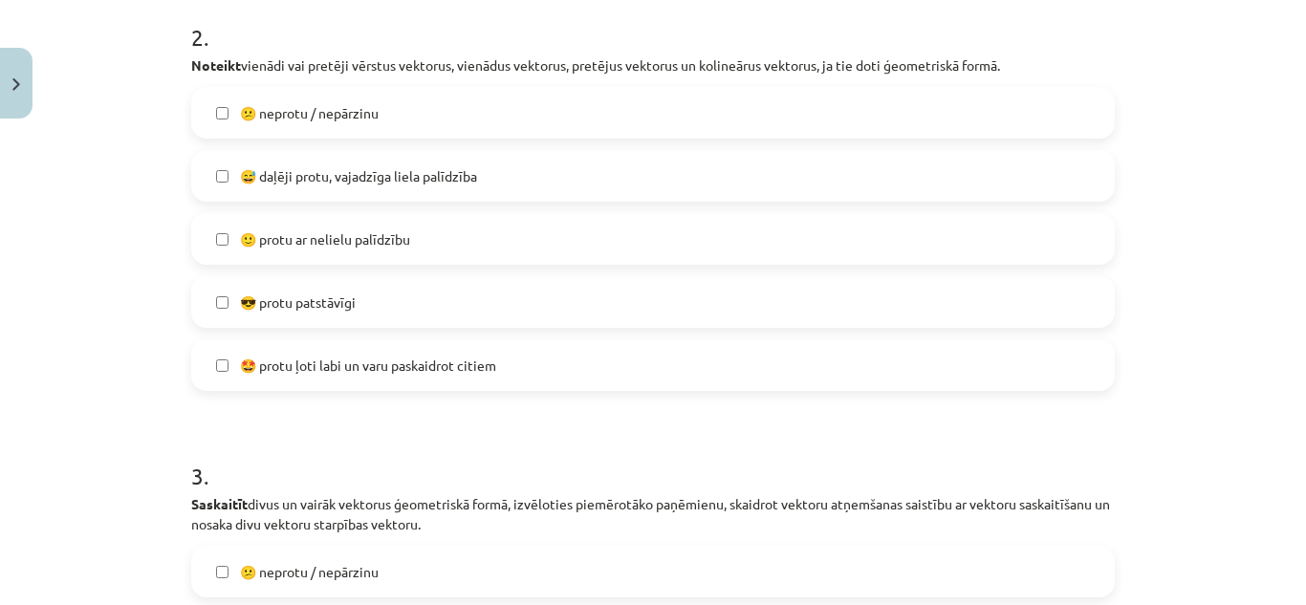
click at [369, 180] on span "😅 daļēji protu, vajadzīga liela palīdzība" at bounding box center [358, 176] width 237 height 20
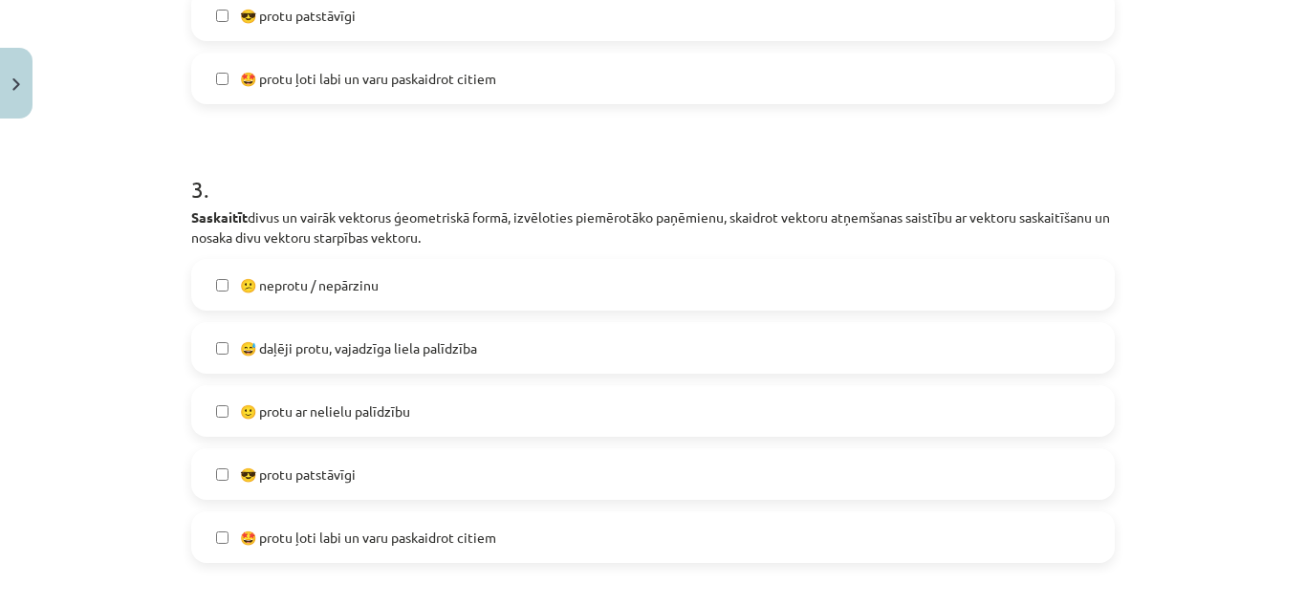
scroll to position [1386, 0]
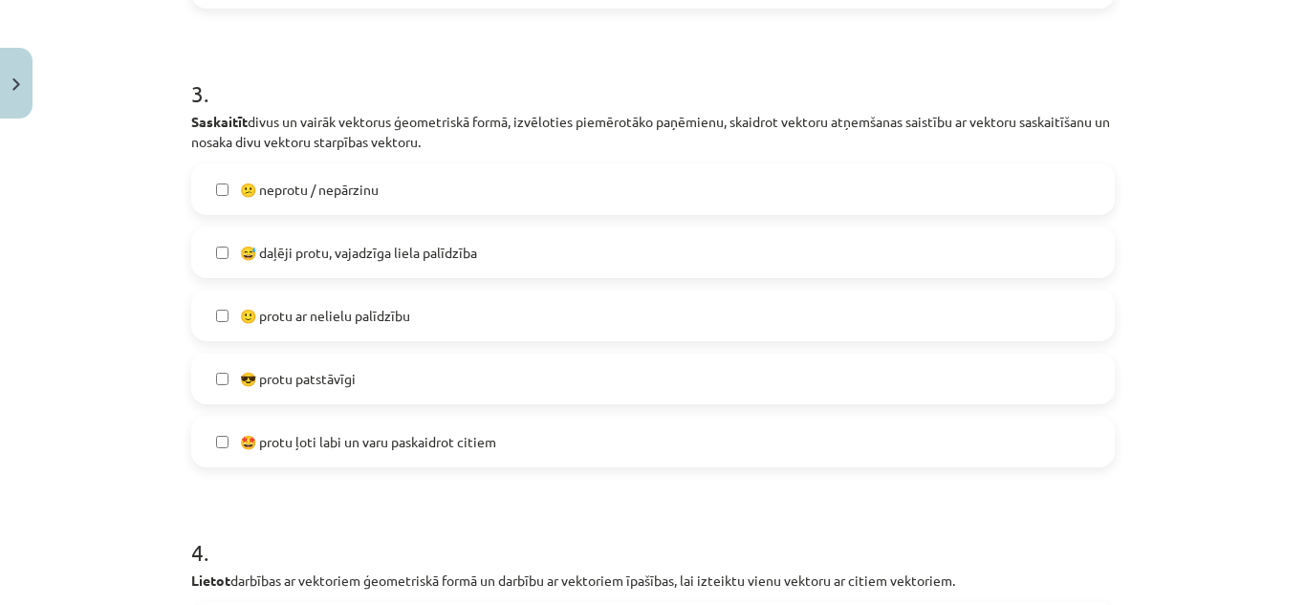
click at [376, 330] on label "🙂 protu ar nelielu palīdzību" at bounding box center [653, 316] width 920 height 48
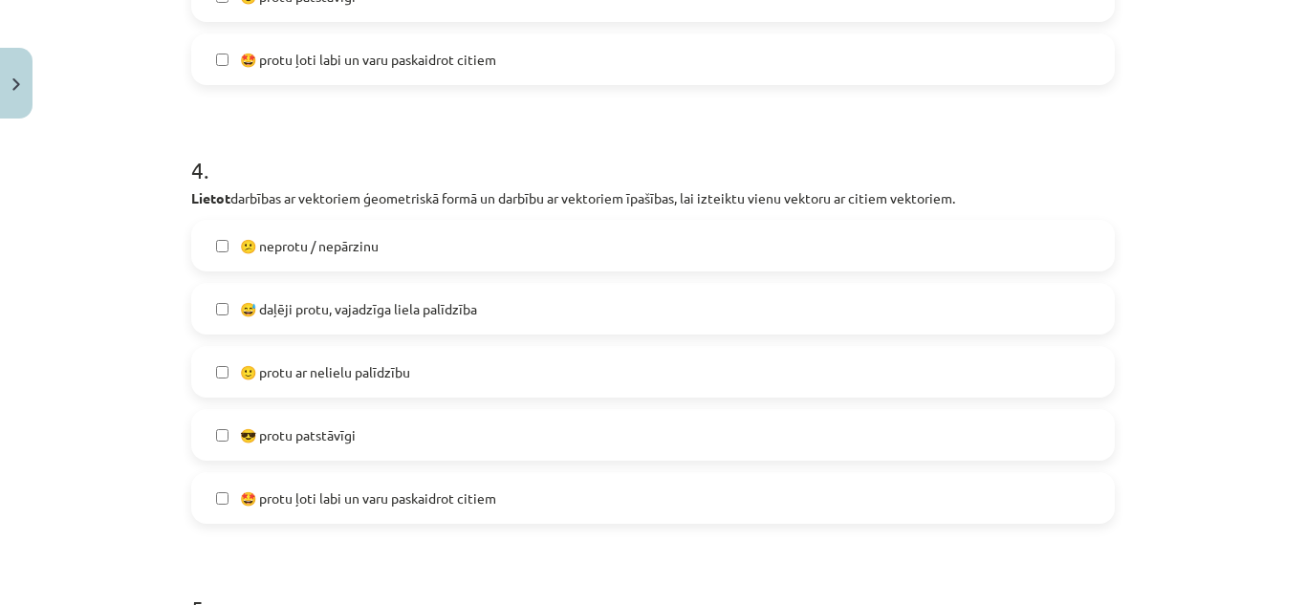
scroll to position [1864, 0]
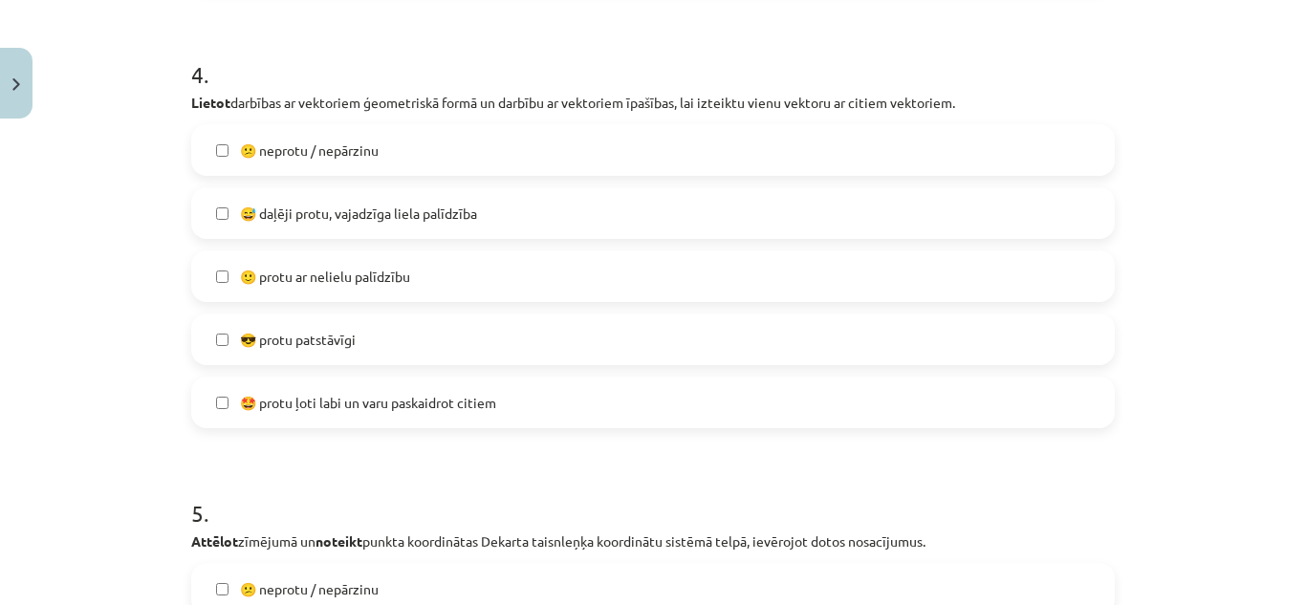
click at [365, 276] on span "🙂 protu ar nelielu palīdzību" at bounding box center [325, 277] width 170 height 20
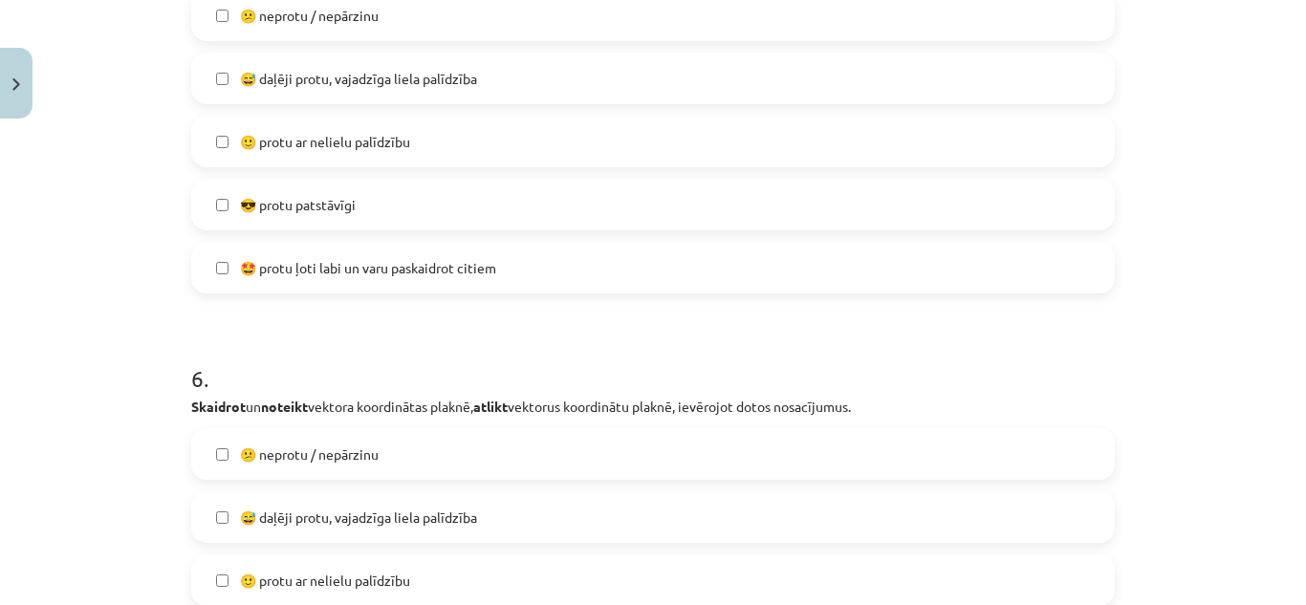
click at [317, 153] on label "🙂 protu ar nelielu palīdzību" at bounding box center [653, 142] width 920 height 48
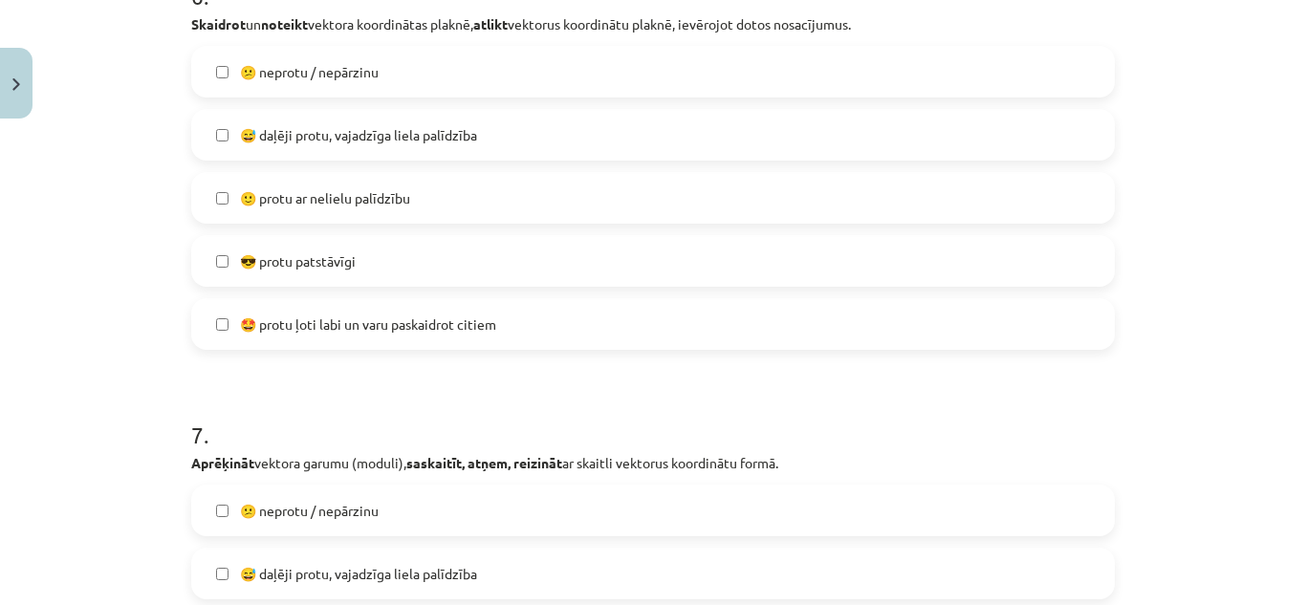
click at [314, 208] on label "🙂 protu ar nelielu palīdzību" at bounding box center [653, 198] width 920 height 48
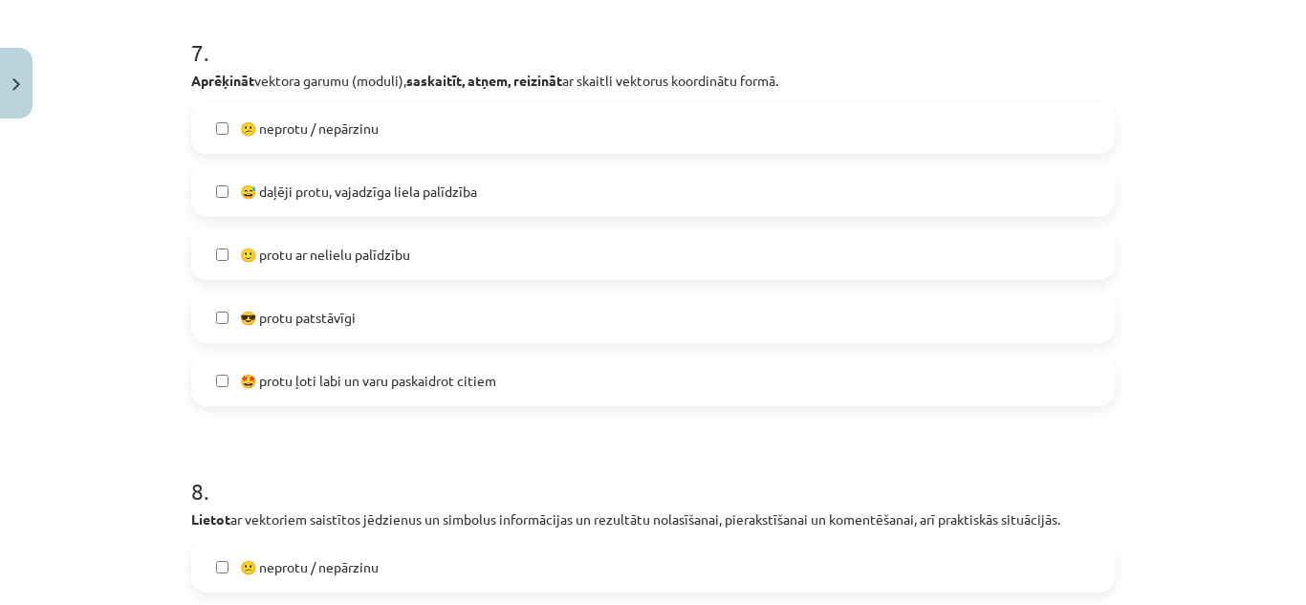
click at [322, 259] on span "🙂 protu ar nelielu palīdzību" at bounding box center [325, 255] width 170 height 20
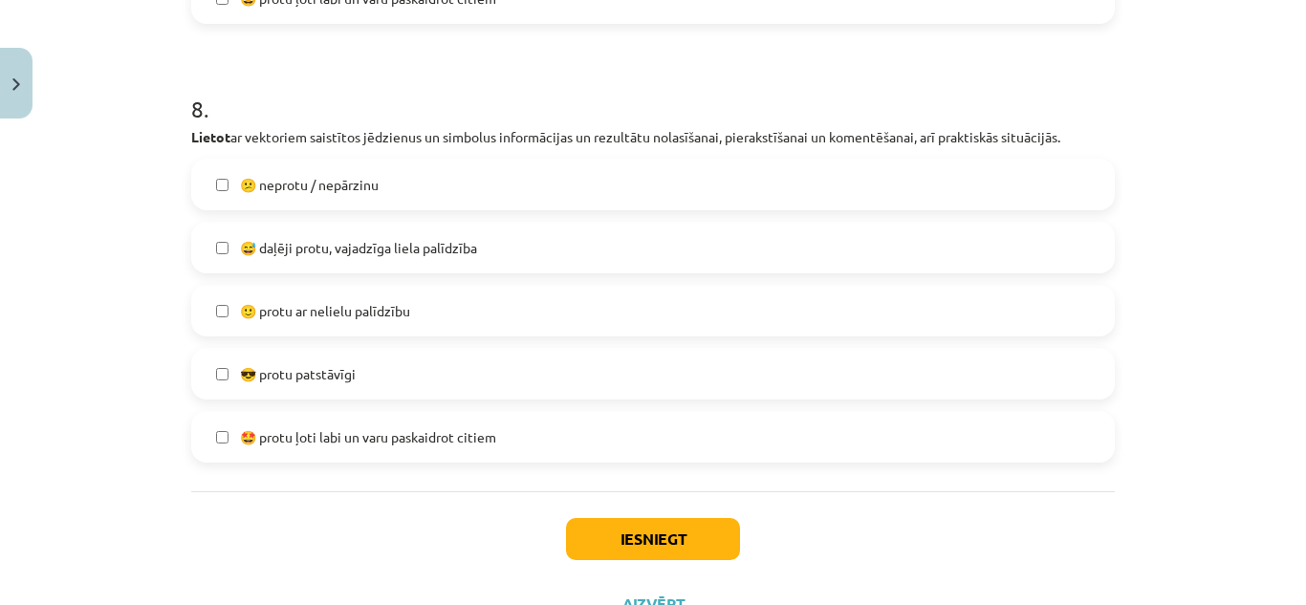
click at [329, 315] on span "🙂 protu ar nelielu palīdzību" at bounding box center [325, 311] width 170 height 20
click at [632, 540] on button "Iesniegt" at bounding box center [653, 539] width 174 height 42
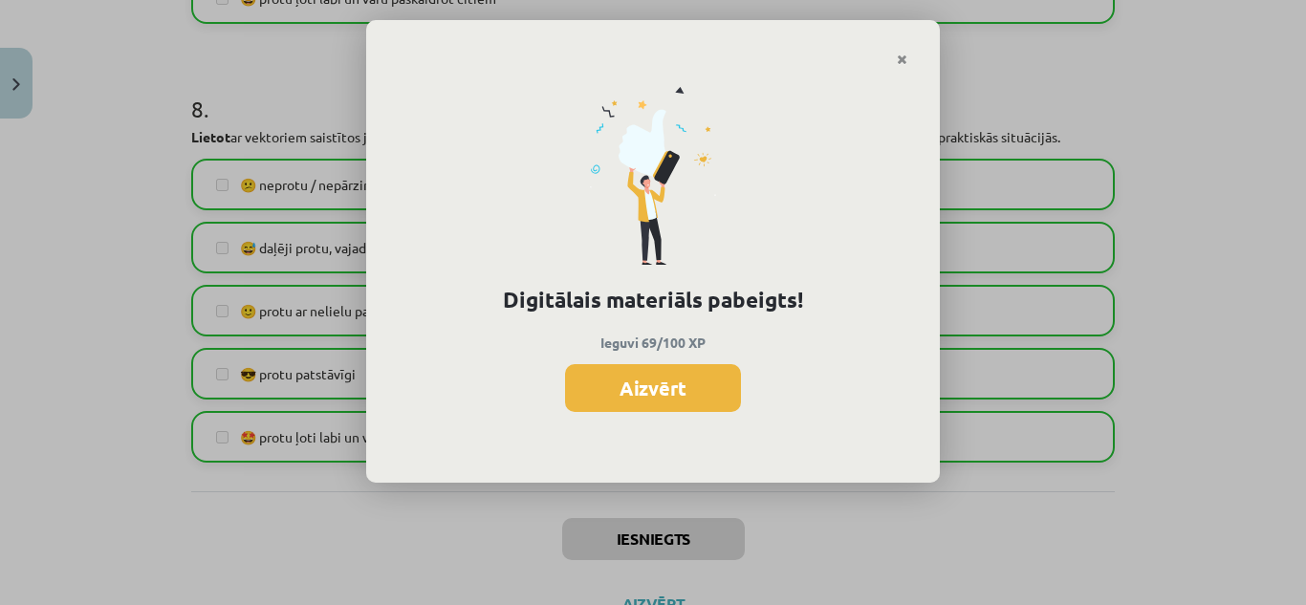
scroll to position [1328, 0]
click at [693, 385] on button "Aizvērt" at bounding box center [653, 388] width 176 height 48
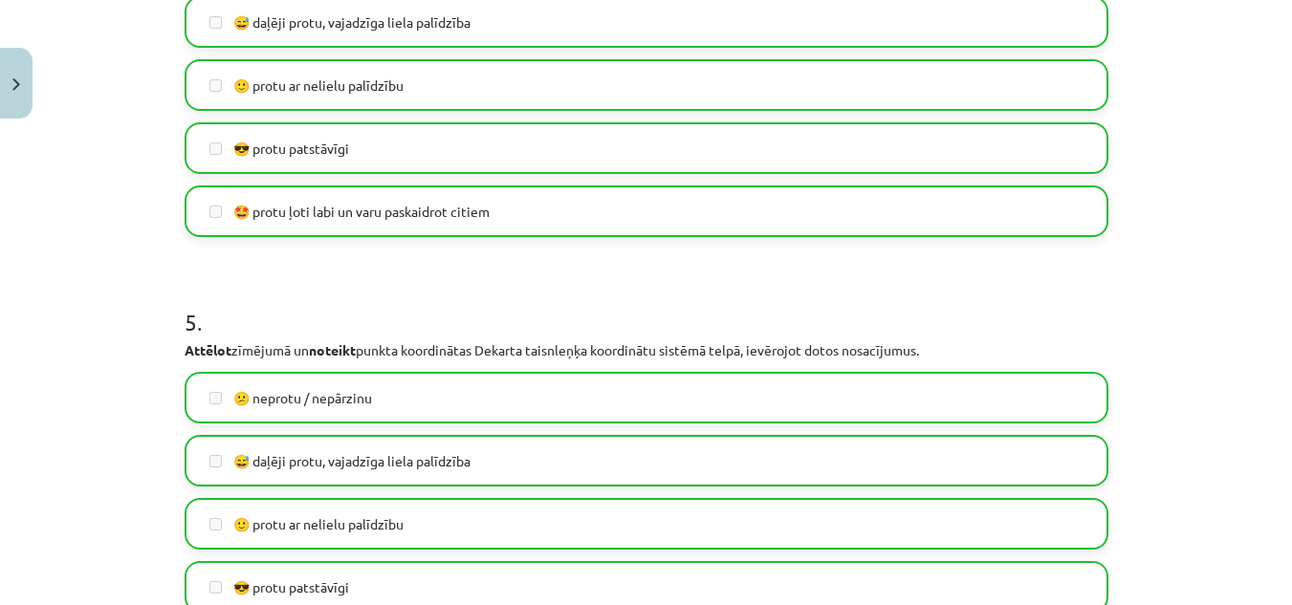
scroll to position [1482, 0]
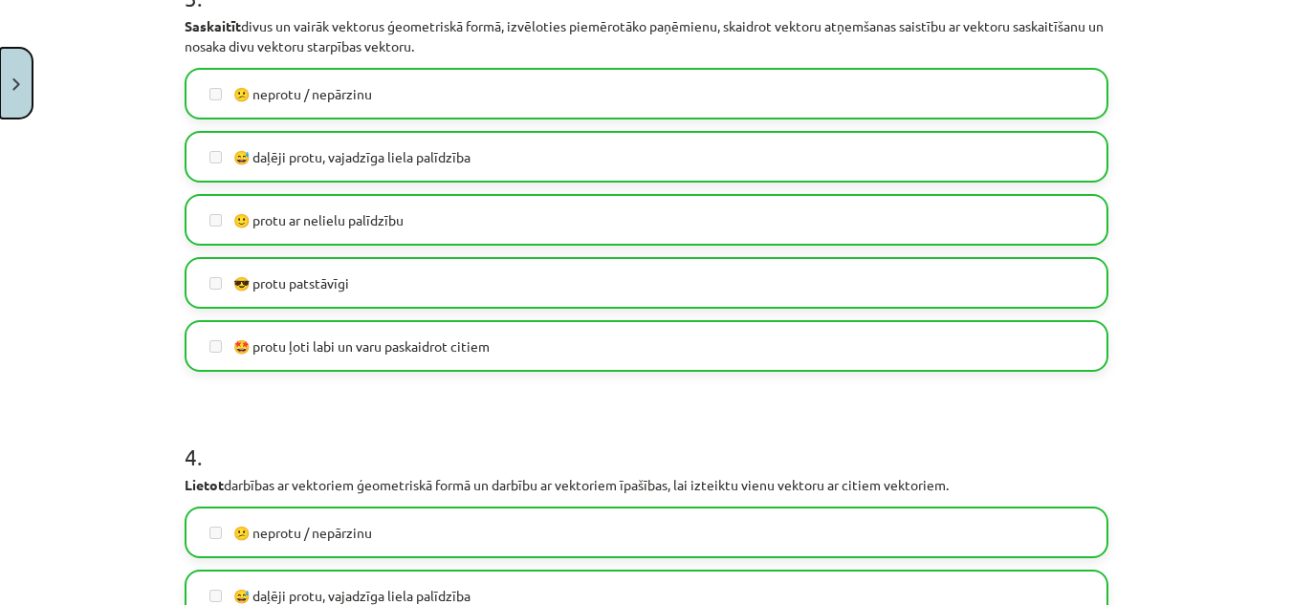
click at [19, 100] on button "Close" at bounding box center [16, 83] width 33 height 71
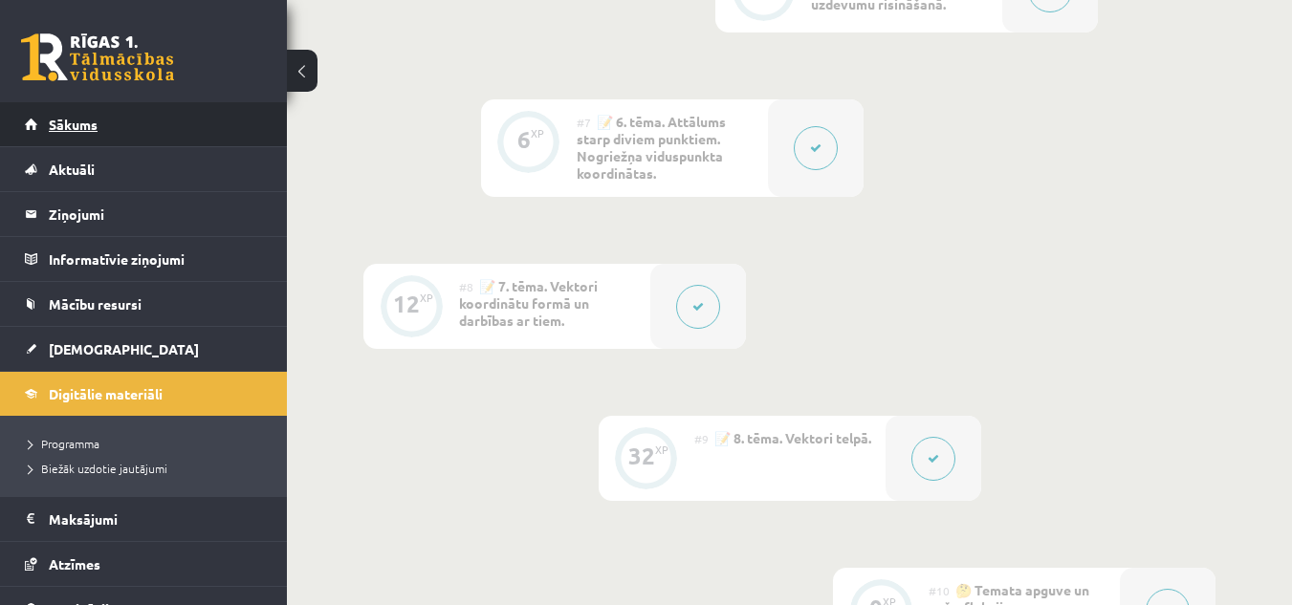
click at [70, 120] on span "Sākums" at bounding box center [73, 124] width 49 height 17
